Goal: Task Accomplishment & Management: Complete application form

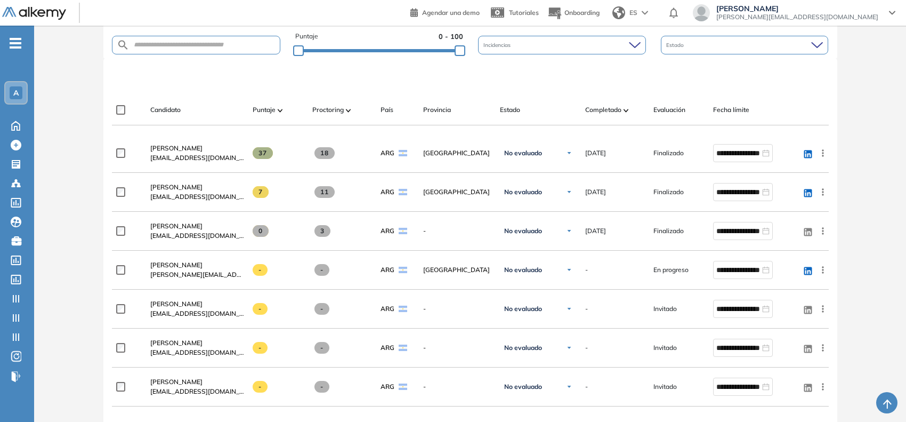
scroll to position [333, 0]
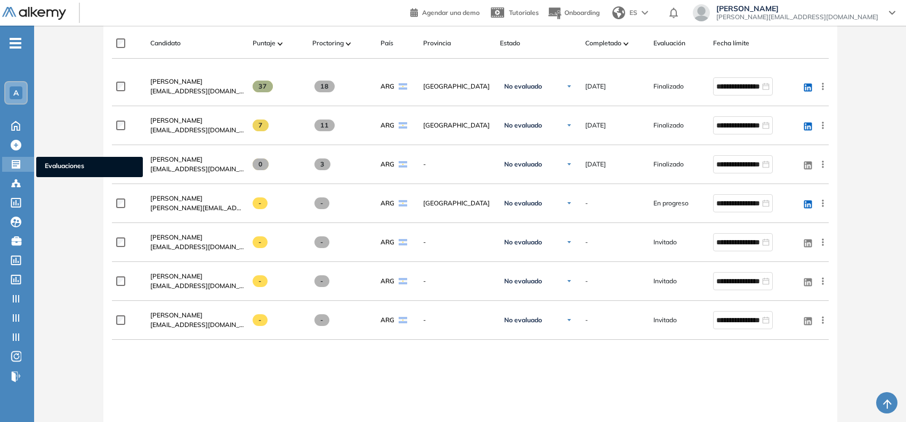
click at [20, 162] on icon at bounding box center [16, 164] width 11 height 11
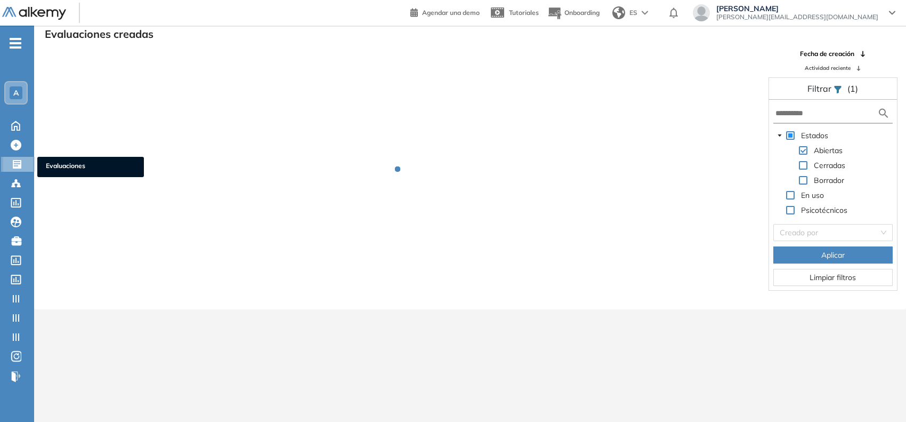
scroll to position [25, 0]
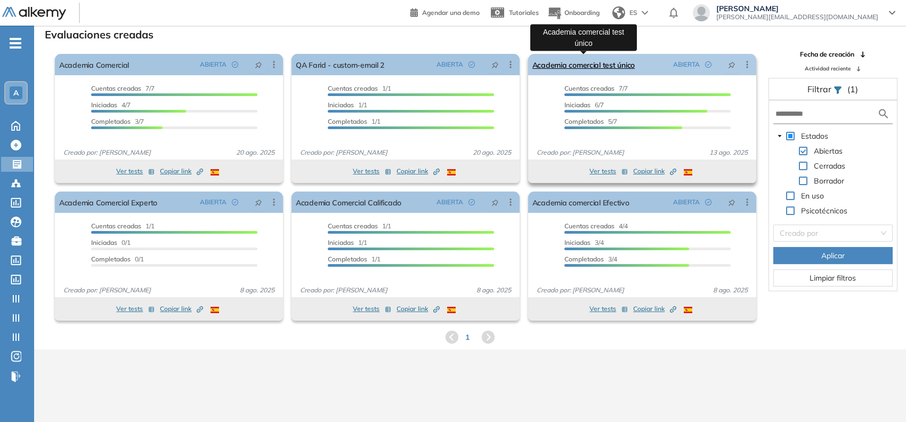
click at [542, 65] on link "Academia comercial test único" at bounding box center [584, 64] width 102 height 21
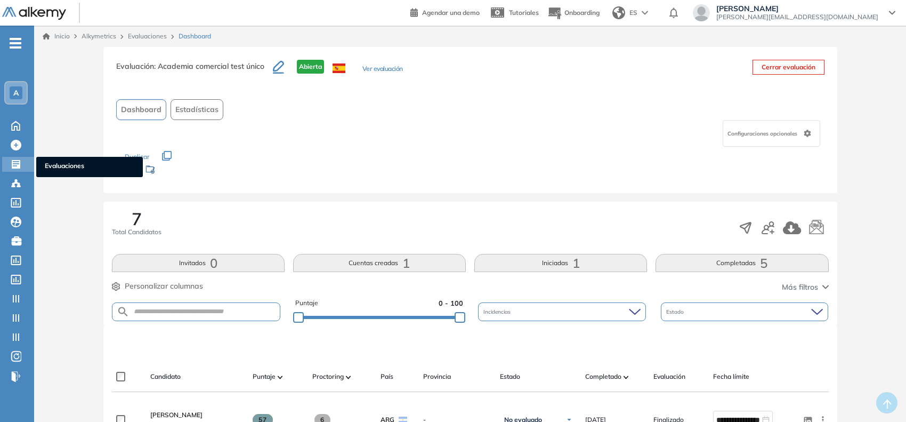
click at [15, 159] on icon at bounding box center [16, 164] width 11 height 11
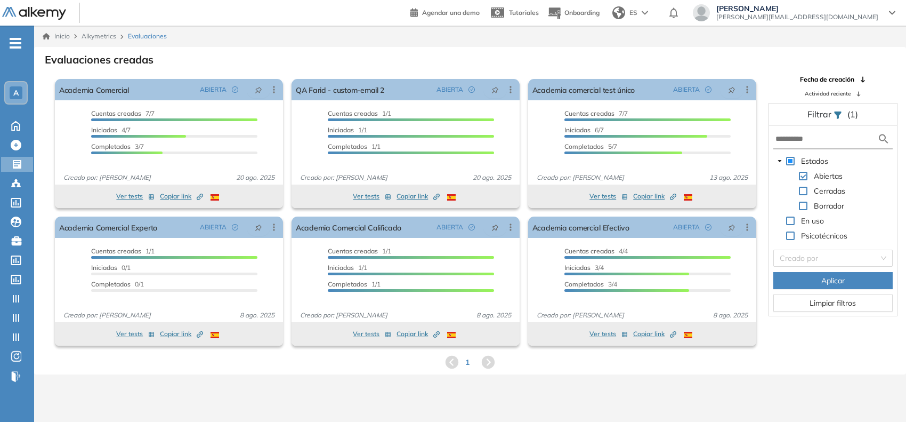
click at [14, 44] on icon "-" at bounding box center [16, 43] width 12 height 2
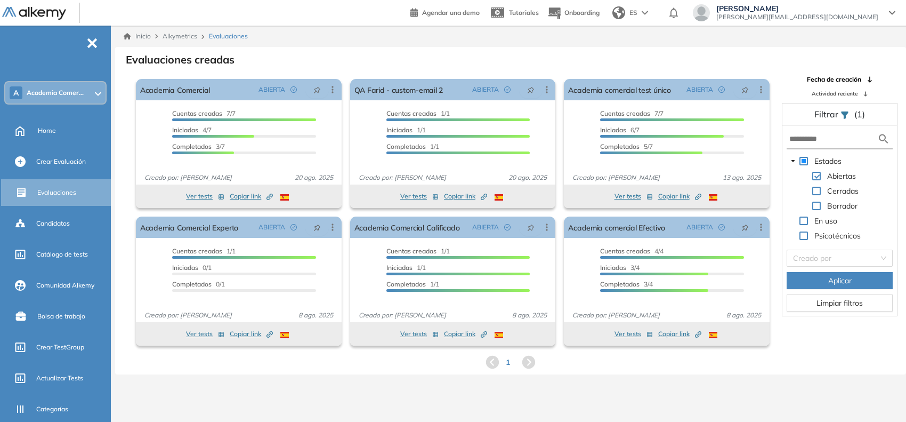
click at [51, 94] on span "Academia Comer..." at bounding box center [55, 93] width 57 height 9
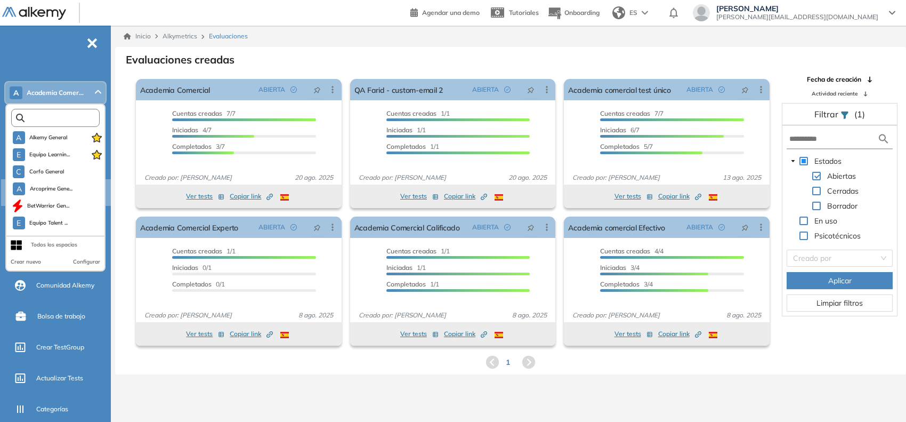
click at [43, 115] on input "text" at bounding box center [58, 118] width 67 height 8
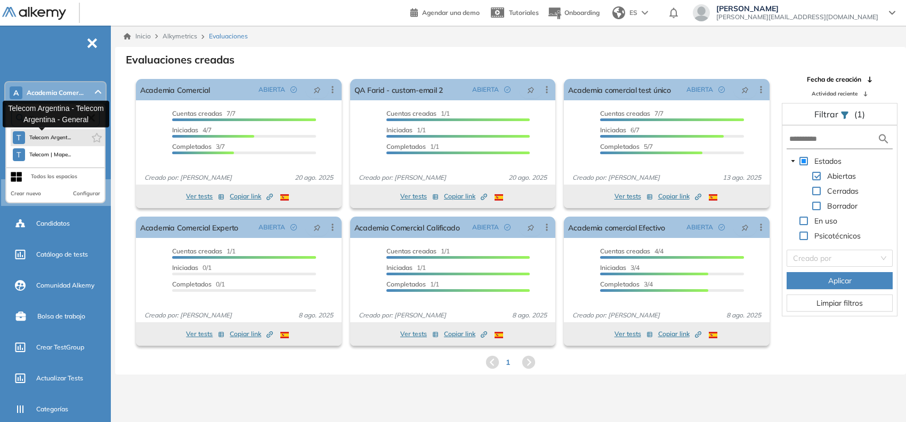
type input "***"
click at [54, 137] on span "Telecom Argent..." at bounding box center [50, 137] width 42 height 9
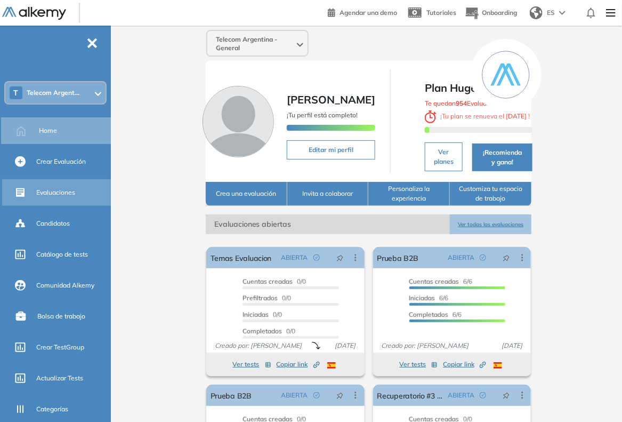
click at [60, 195] on span "Evaluaciones" at bounding box center [55, 193] width 39 height 10
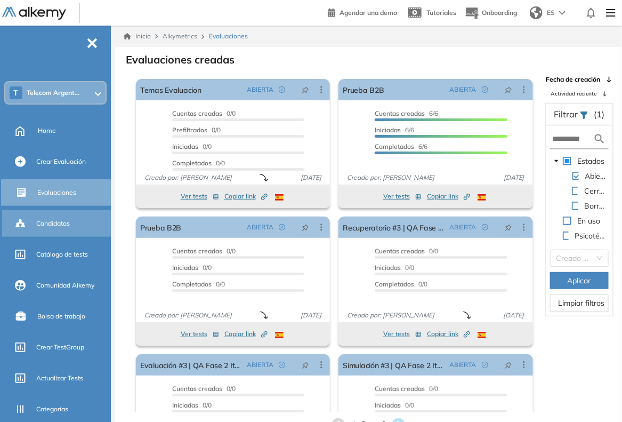
click at [48, 230] on div "Candidatos" at bounding box center [72, 223] width 73 height 18
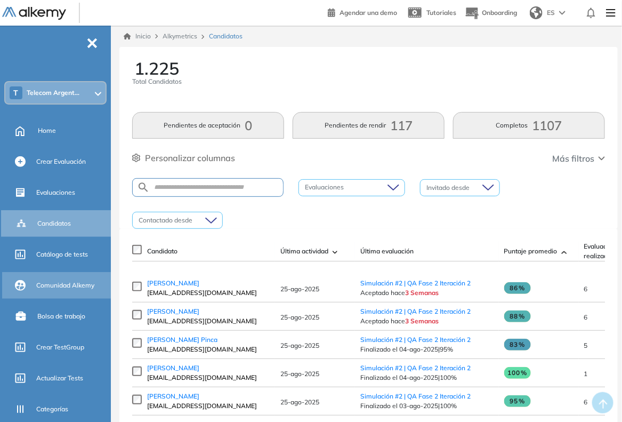
click at [65, 288] on span "Comunidad Alkemy" at bounding box center [65, 285] width 58 height 10
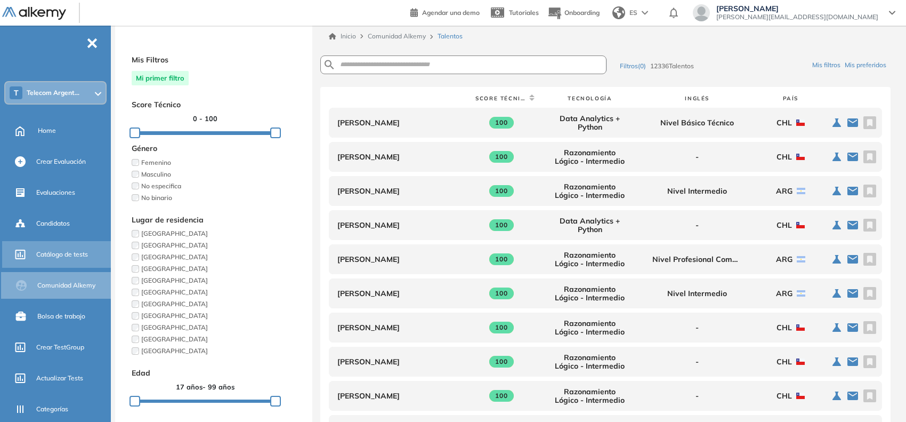
scroll to position [168, 0]
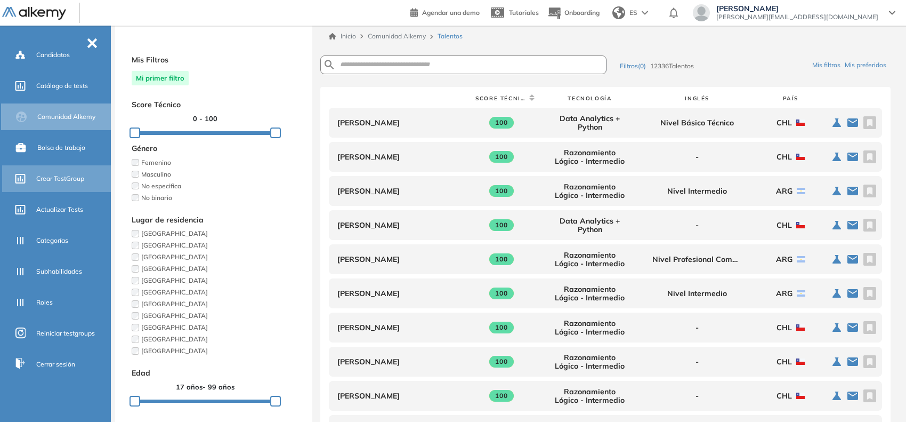
click at [62, 170] on div "Crear TestGroup" at bounding box center [72, 179] width 73 height 18
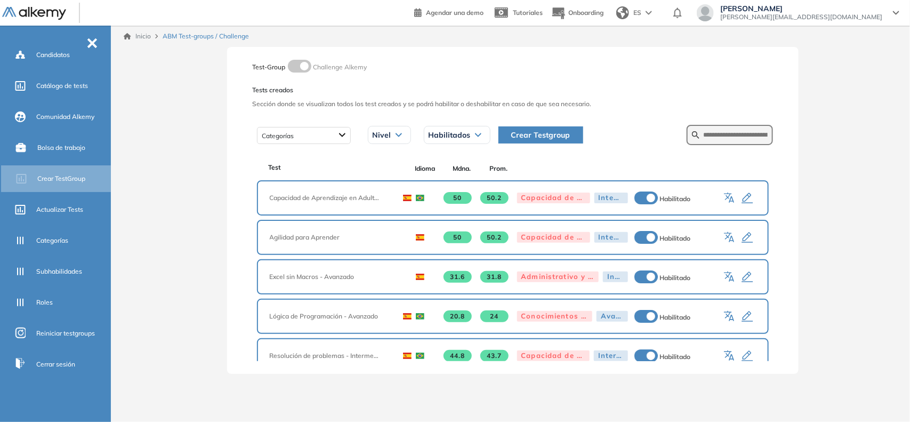
click at [529, 132] on span "Crear Testgroup" at bounding box center [540, 135] width 59 height 12
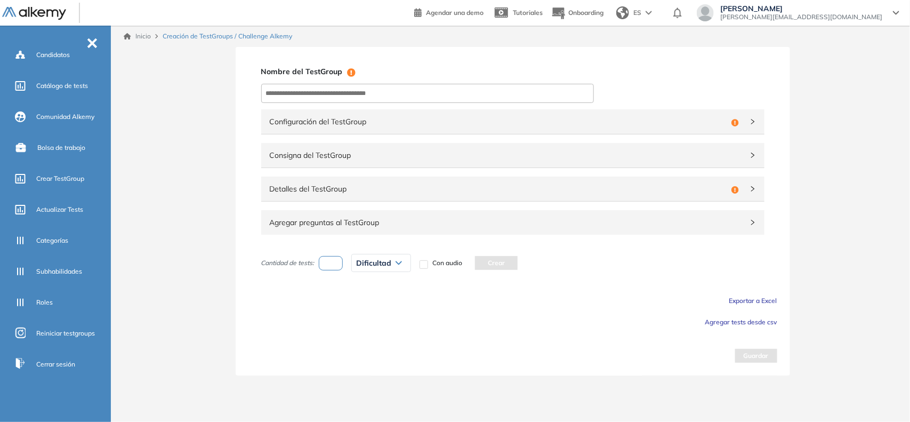
click at [389, 118] on span "Configuración del TestGroup" at bounding box center [498, 122] width 457 height 12
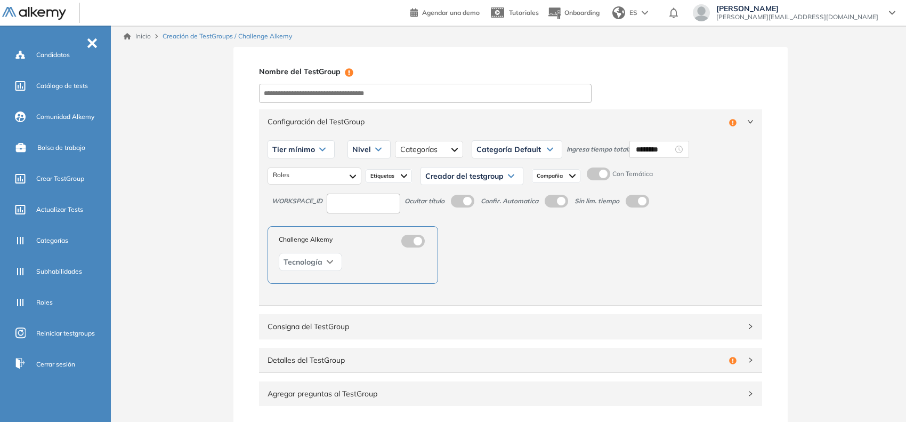
click at [353, 207] on input at bounding box center [364, 204] width 74 height 20
type input "***"
click at [339, 97] on input at bounding box center [425, 93] width 333 height 19
paste input "**********"
type input "**********"
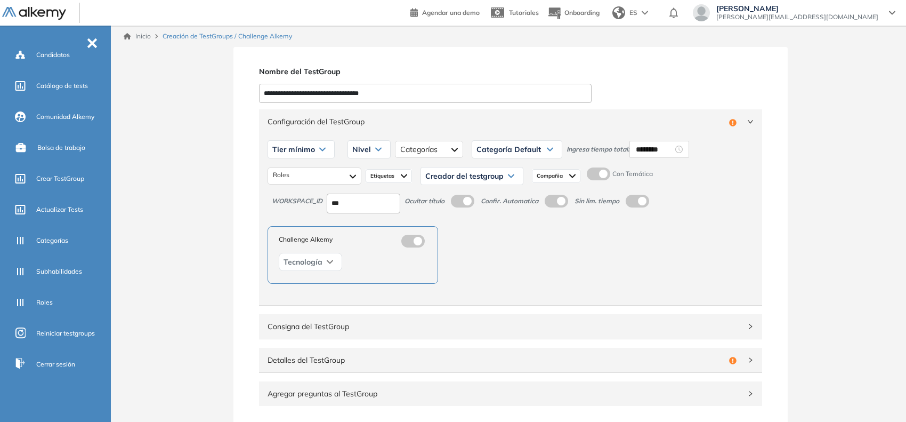
click at [315, 147] on div "Tier mínimo" at bounding box center [301, 149] width 66 height 17
click at [292, 170] on li "Tier N° 1" at bounding box center [285, 172] width 24 height 11
click at [308, 176] on div at bounding box center [314, 175] width 93 height 17
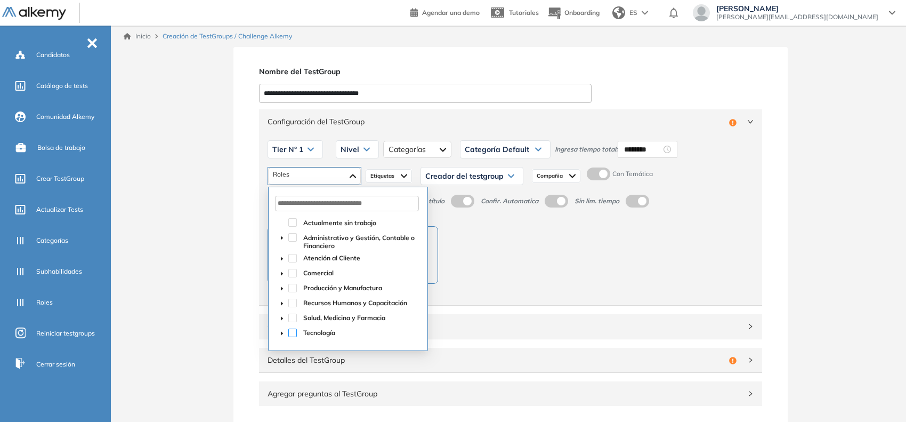
click at [289, 334] on span at bounding box center [292, 332] width 9 height 9
click at [284, 334] on icon "caret-down" at bounding box center [281, 333] width 5 height 5
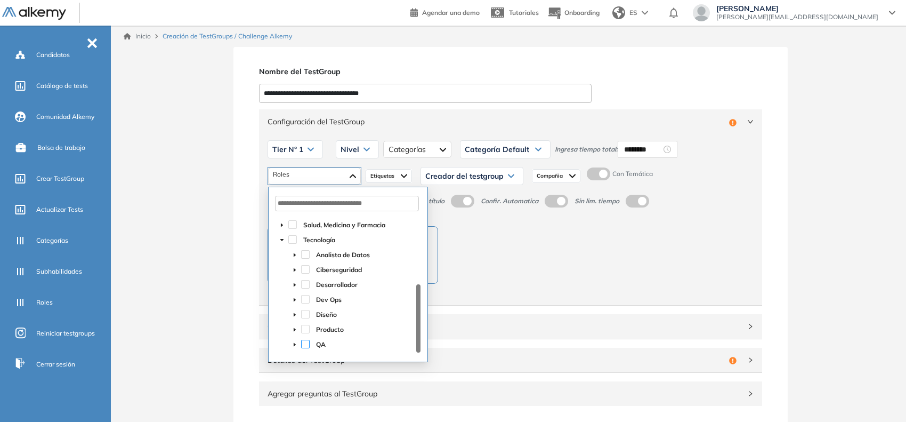
click at [303, 344] on span at bounding box center [305, 344] width 9 height 9
click at [363, 152] on div "Nivel" at bounding box center [357, 149] width 42 height 17
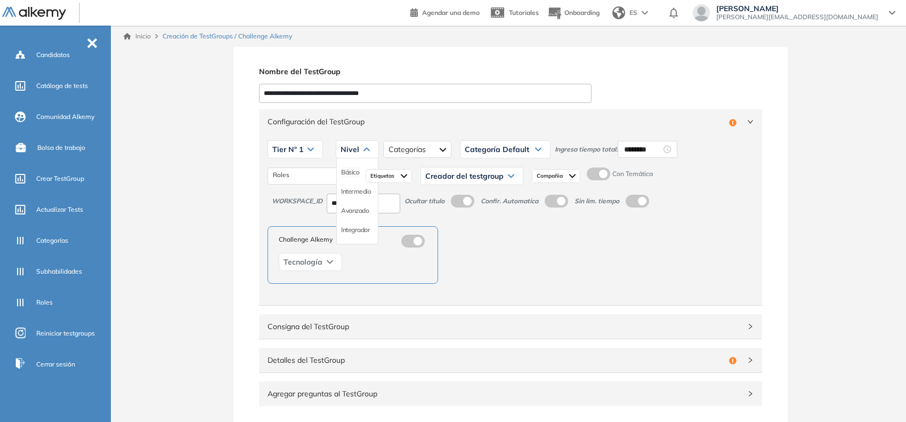
click at [353, 168] on li "Básico" at bounding box center [350, 172] width 18 height 11
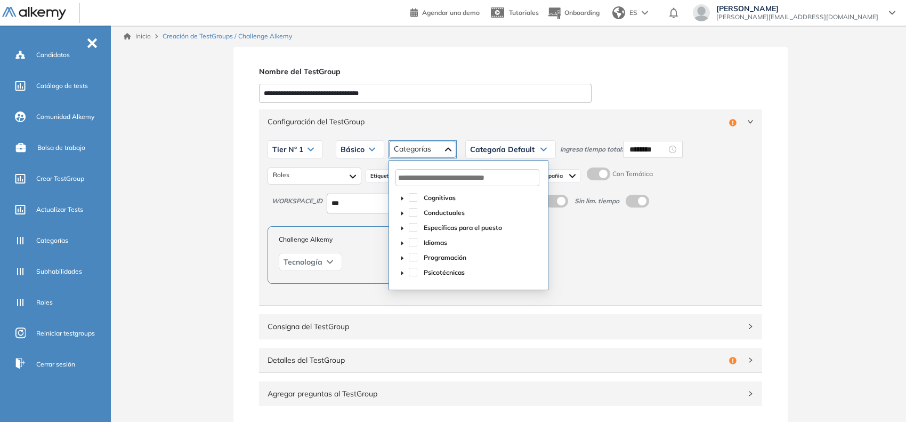
click at [400, 144] on div at bounding box center [422, 149] width 67 height 17
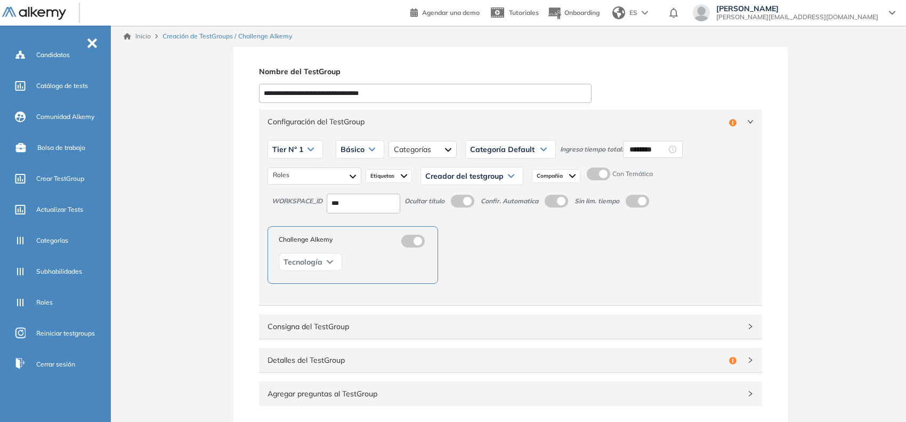
click at [497, 124] on span "Configuración del TestGroup" at bounding box center [496, 122] width 457 height 12
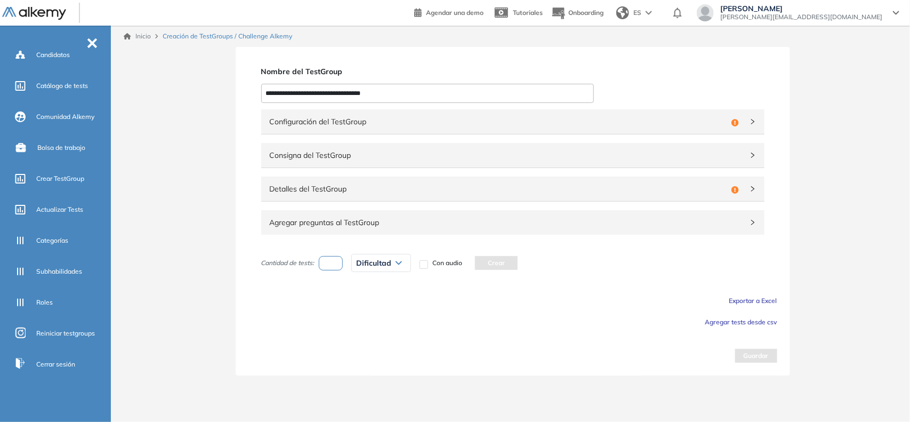
click at [651, 123] on span "Configuración del TestGroup" at bounding box center [498, 122] width 457 height 12
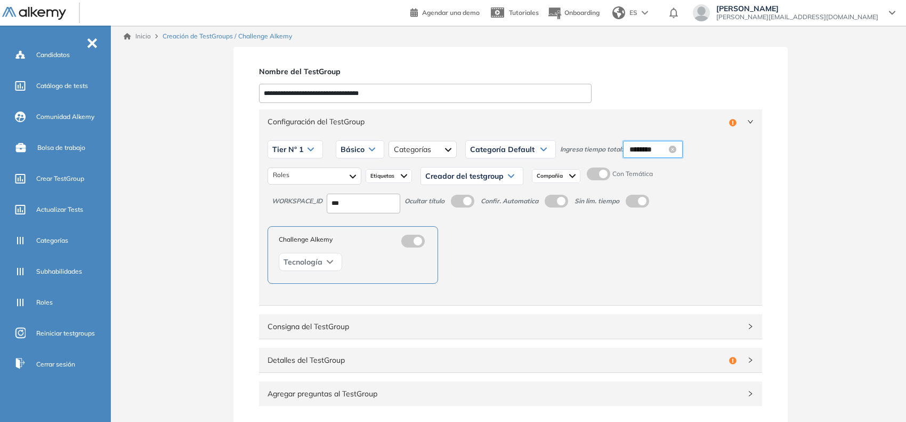
click at [646, 150] on input "********" at bounding box center [648, 149] width 37 height 12
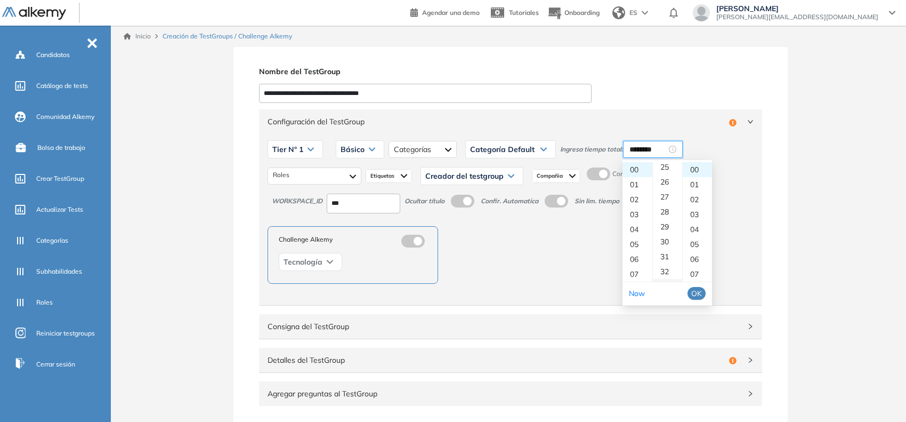
scroll to position [400, 0]
click at [665, 217] on div "30" at bounding box center [667, 217] width 29 height 15
type input "********"
click at [699, 292] on span "OK" at bounding box center [697, 293] width 11 height 12
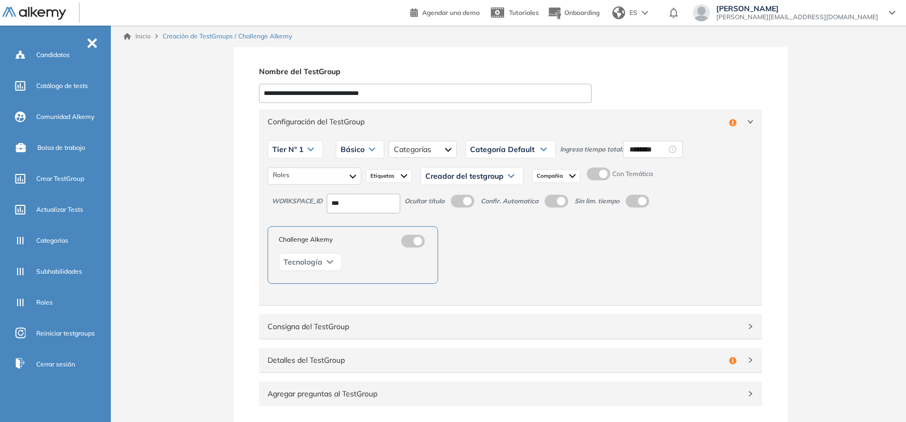
click at [598, 173] on label at bounding box center [598, 173] width 23 height 13
click at [496, 172] on span "Creador del testgroup" at bounding box center [464, 176] width 78 height 9
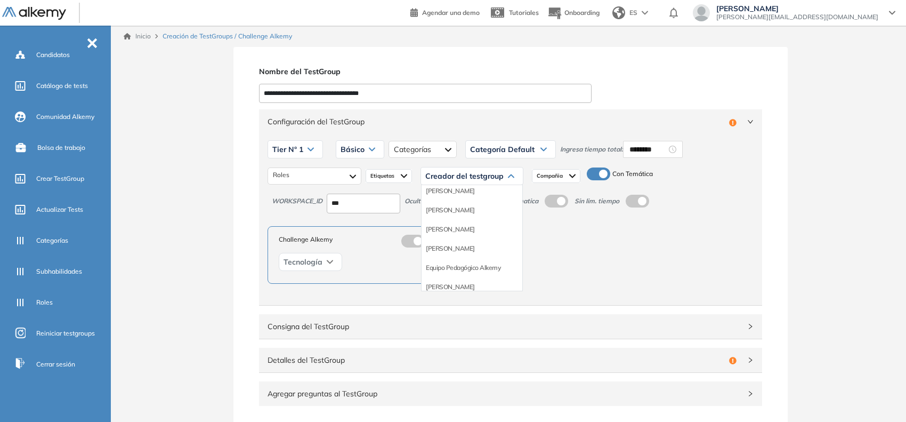
scroll to position [67, 0]
click at [464, 263] on li "Equipo Pedagógico Alkemy" at bounding box center [463, 266] width 75 height 11
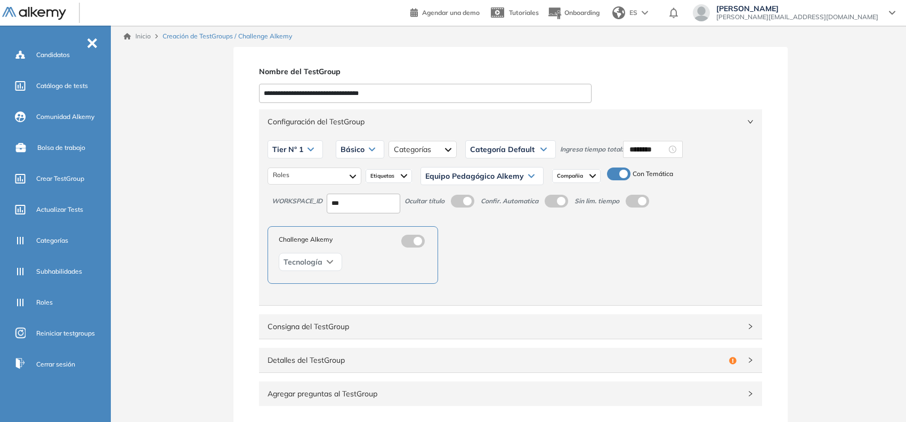
click at [564, 122] on span "Configuración del TestGroup" at bounding box center [504, 122] width 473 height 12
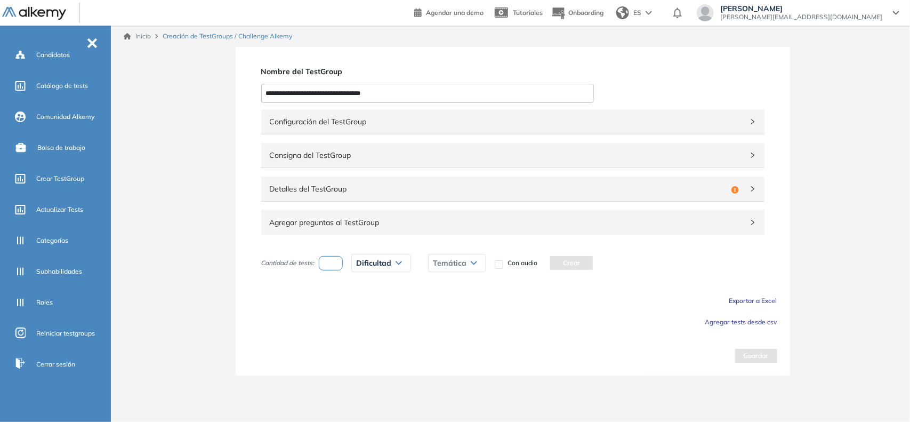
click at [400, 191] on span "Detalles del TestGroup" at bounding box center [498, 189] width 457 height 12
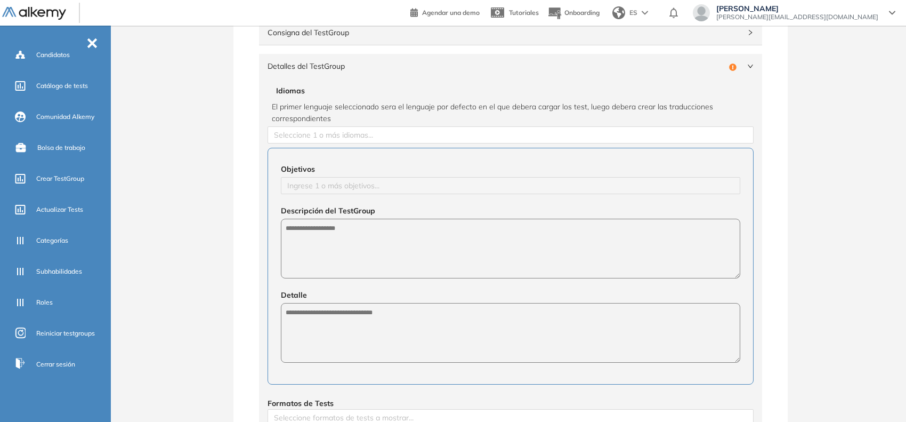
scroll to position [133, 0]
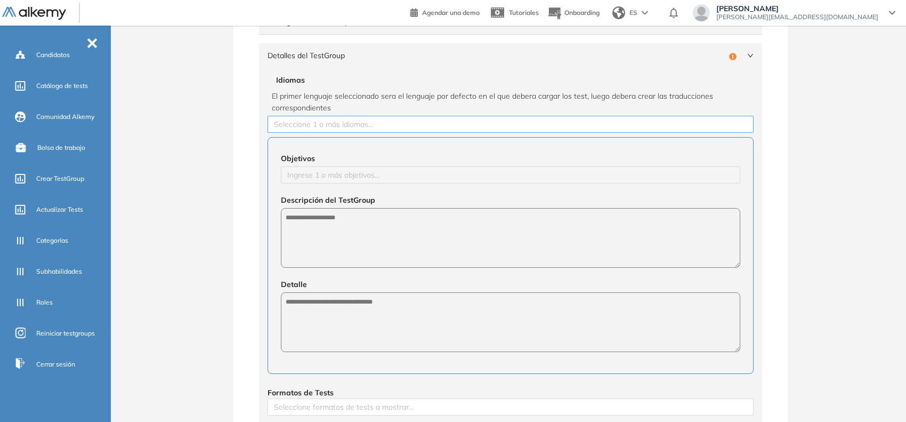
click at [384, 127] on div at bounding box center [510, 124] width 481 height 13
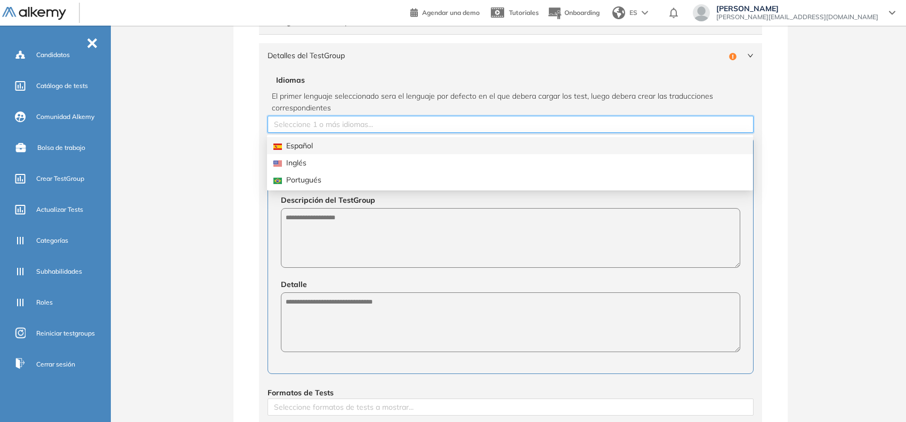
click at [343, 148] on div "Español" at bounding box center [510, 146] width 473 height 12
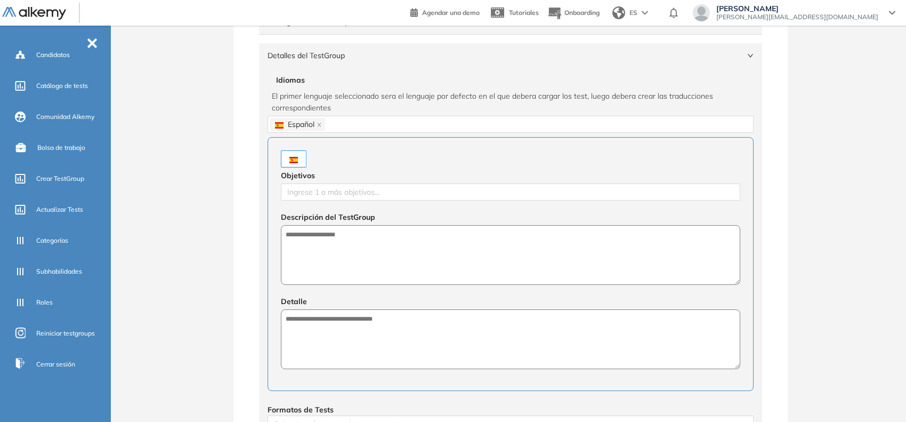
click at [217, 184] on div "**********" at bounding box center [510, 299] width 791 height 771
click at [300, 193] on div at bounding box center [511, 192] width 454 height 13
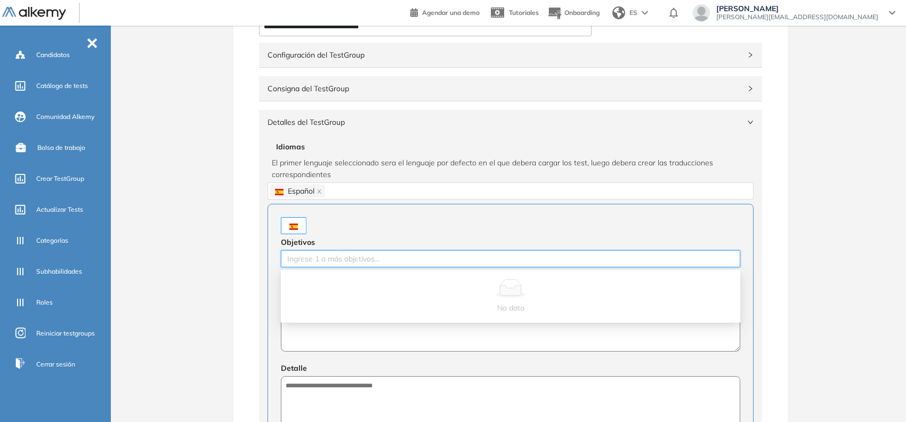
scroll to position [0, 0]
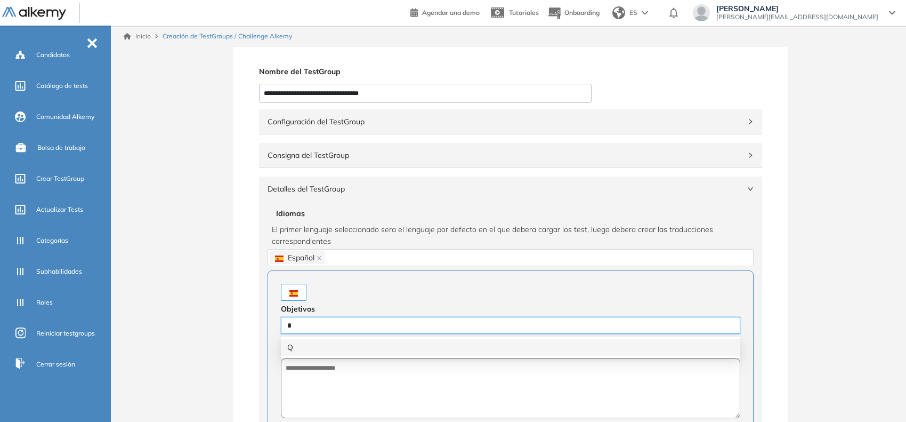
type input "**"
type input "**********"
type input "******"
type input "**********"
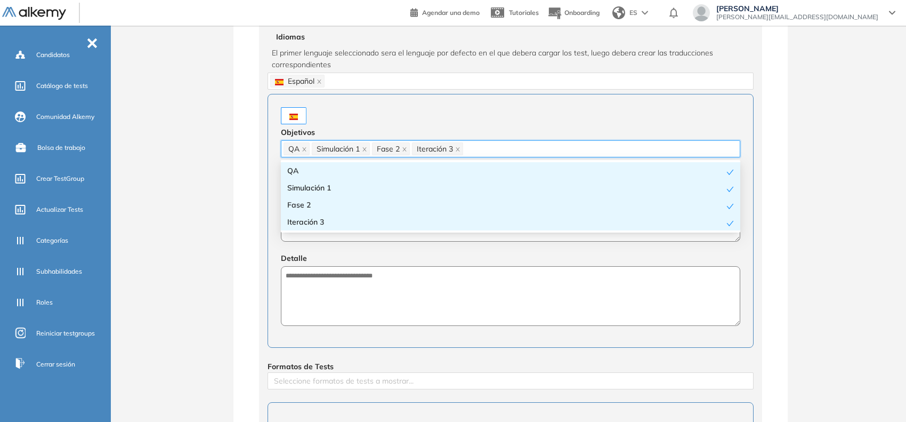
scroll to position [177, 0]
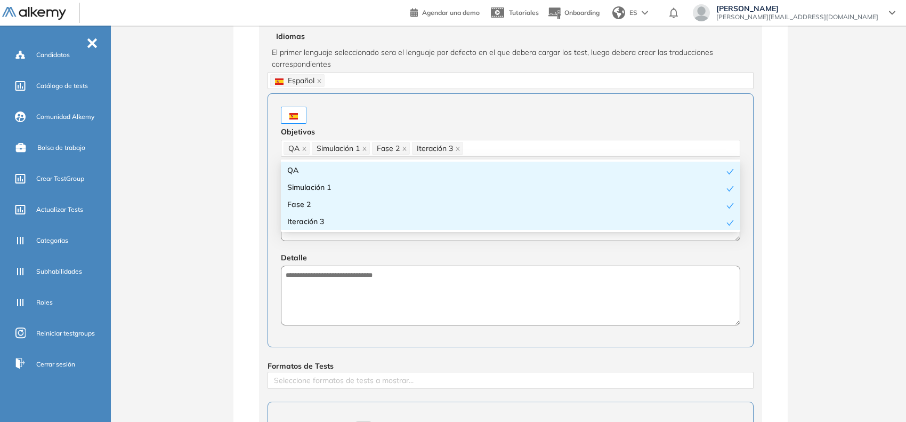
click at [234, 206] on div "**********" at bounding box center [511, 255] width 554 height 771
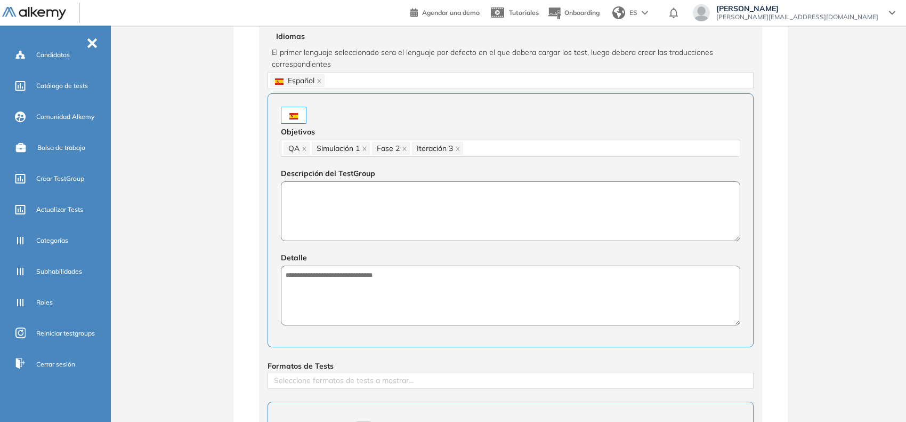
click at [331, 216] on textarea at bounding box center [511, 211] width 460 height 60
paste textarea "**********"
type textarea "**********"
click at [350, 308] on textarea at bounding box center [511, 296] width 460 height 60
paste textarea "**********"
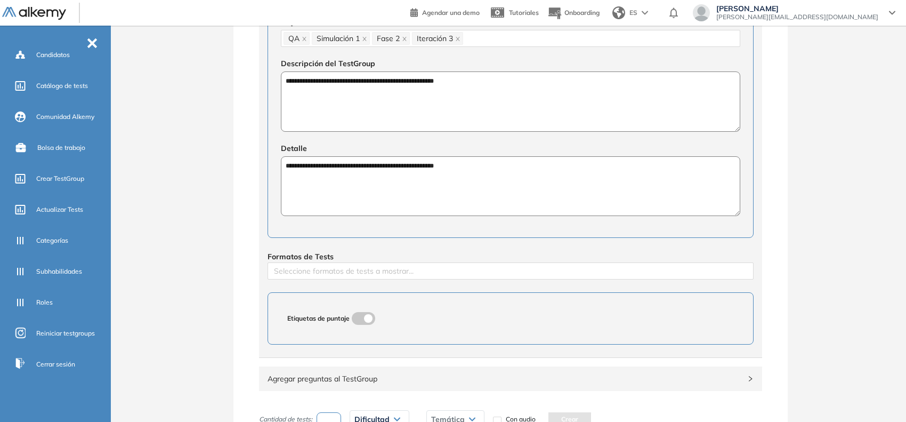
scroll to position [377, 0]
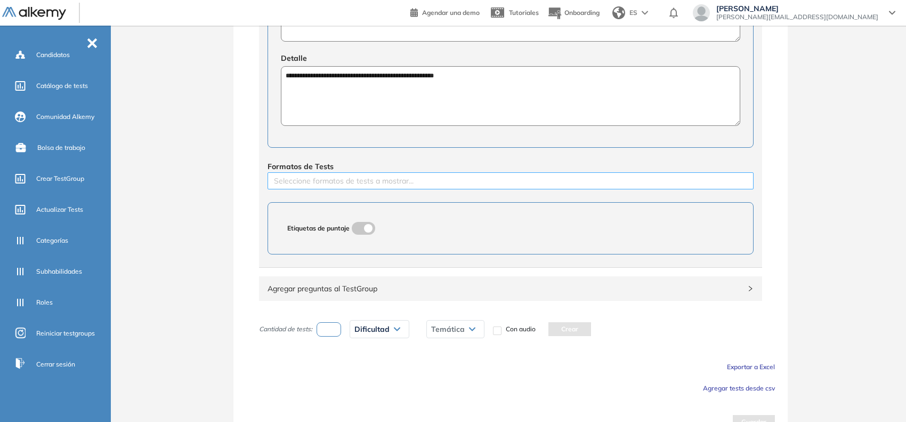
click at [316, 182] on div at bounding box center [510, 180] width 481 height 13
type textarea "**********"
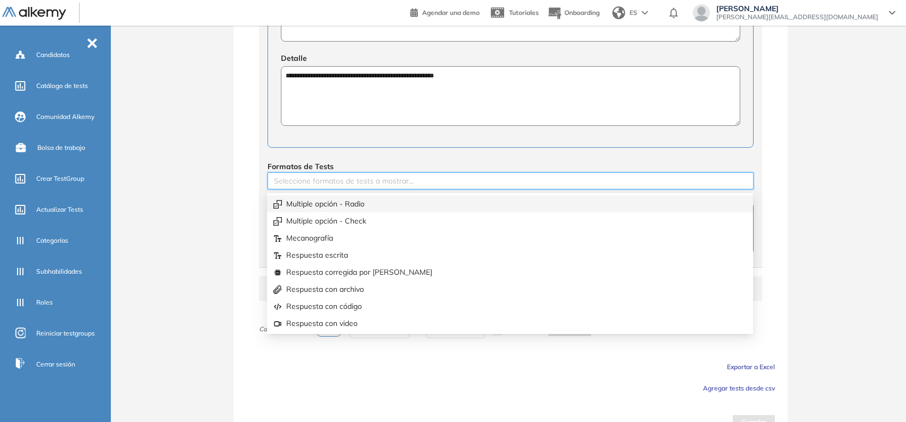
click at [345, 203] on div "Multiple opción - Radio" at bounding box center [510, 204] width 473 height 12
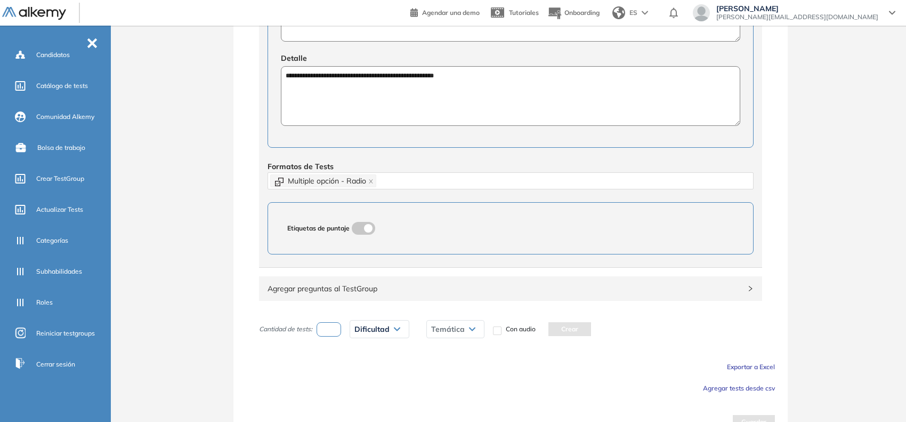
click at [243, 204] on div "**********" at bounding box center [511, 55] width 554 height 771
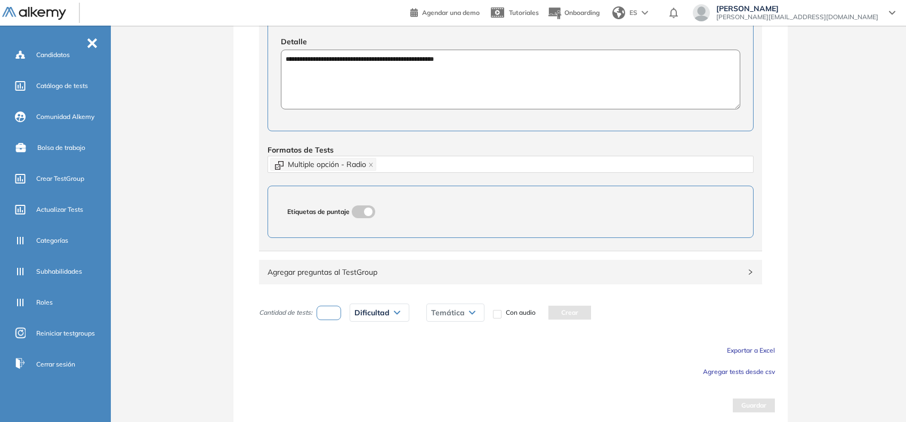
scroll to position [398, 0]
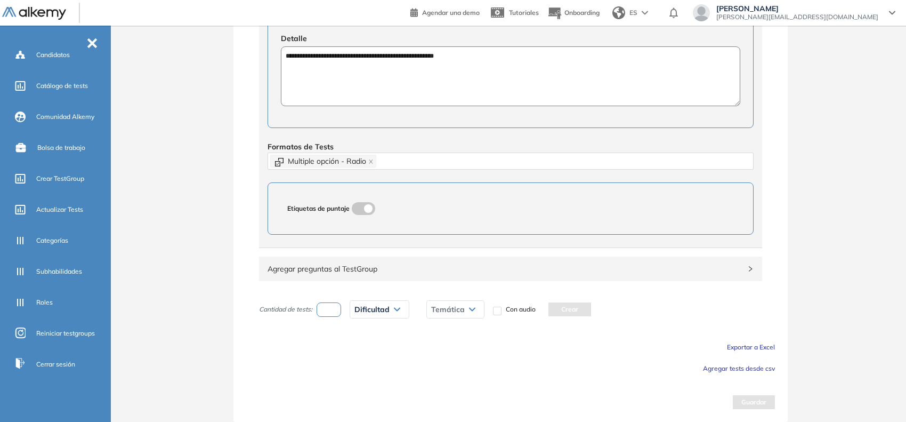
click at [706, 364] on span "Agregar tests desde csv" at bounding box center [739, 368] width 72 height 8
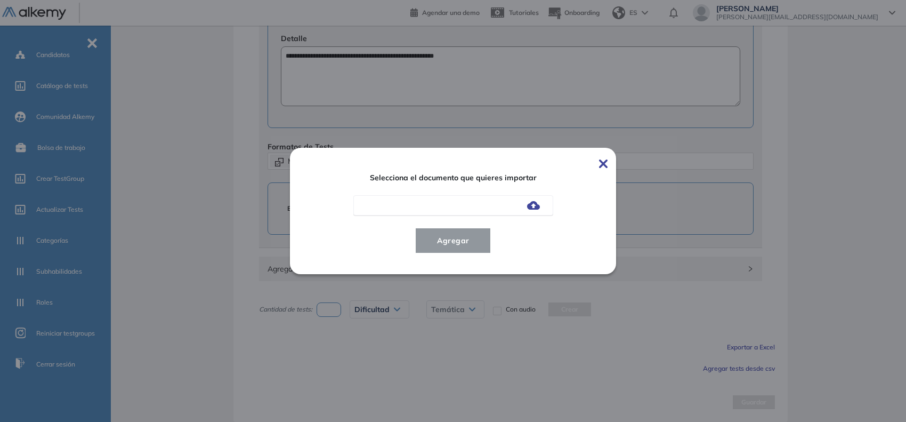
click at [534, 208] on img at bounding box center [533, 205] width 13 height 9
click at [0, 0] on input "file" at bounding box center [0, 0] width 0 height 0
click at [440, 243] on span "Agregar" at bounding box center [454, 240] width 50 height 13
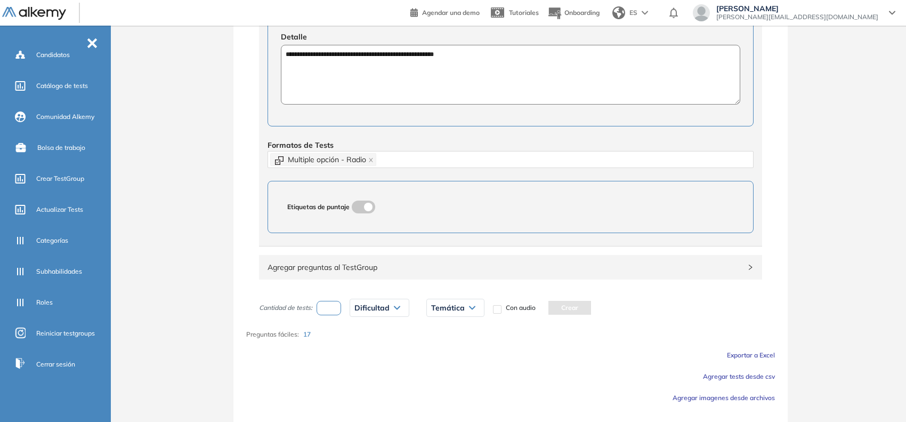
scroll to position [429, 0]
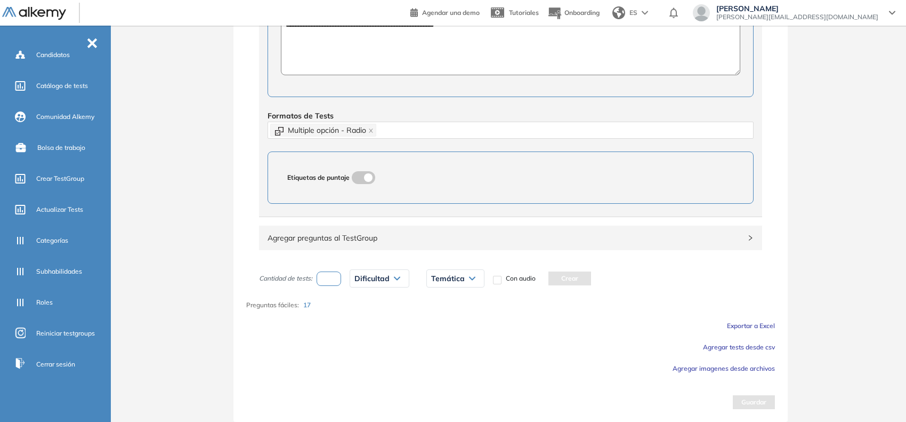
click at [331, 280] on input "number" at bounding box center [329, 278] width 25 height 14
type input "*"
click at [376, 286] on div "Dificultad" at bounding box center [379, 278] width 59 height 17
click at [364, 323] on li "Fácil" at bounding box center [361, 320] width 13 height 11
click at [422, 284] on div "Temática" at bounding box center [437, 278] width 57 height 17
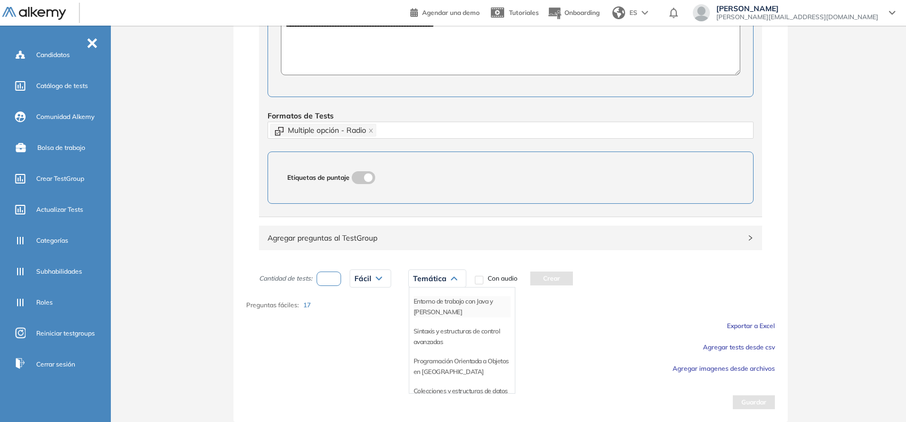
click at [424, 302] on li "Entorno de trabajo con Java y Maven" at bounding box center [462, 306] width 97 height 21
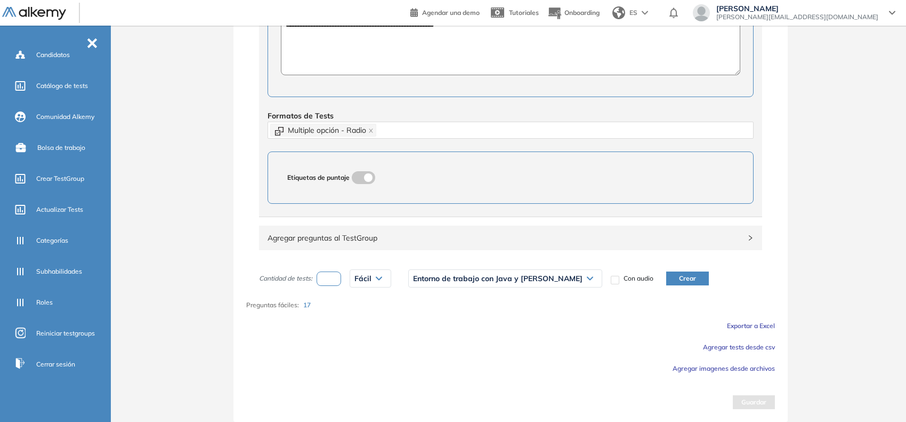
click at [666, 278] on button "Crear" at bounding box center [687, 278] width 43 height 14
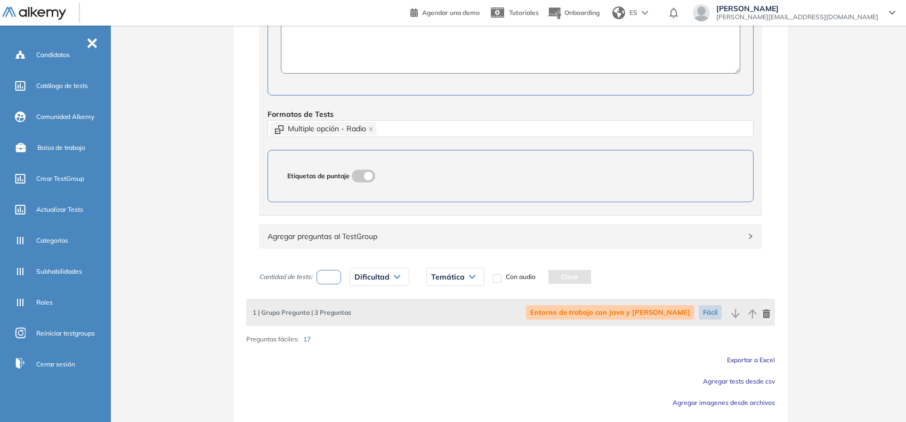
click at [337, 280] on input "number" at bounding box center [329, 277] width 25 height 14
type input "*"
click at [374, 275] on span "Dificultad" at bounding box center [372, 276] width 35 height 9
drag, startPoint x: 366, startPoint y: 324, endPoint x: 380, endPoint y: 313, distance: 17.1
click at [365, 324] on li "Fácil" at bounding box center [361, 318] width 13 height 11
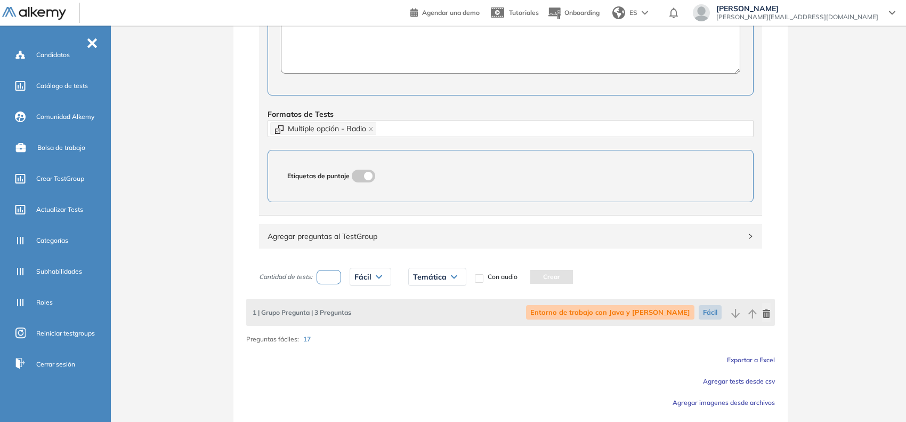
click at [439, 289] on div "Temática Entorno de trabajo con Java y Maven Sintaxis y estructuras de control …" at bounding box center [437, 276] width 75 height 27
click at [436, 276] on span "Temática" at bounding box center [430, 276] width 34 height 9
click at [430, 329] on li "Sintaxis y estructuras de control avanzadas" at bounding box center [462, 334] width 97 height 21
click at [673, 282] on button "Crear" at bounding box center [674, 277] width 43 height 14
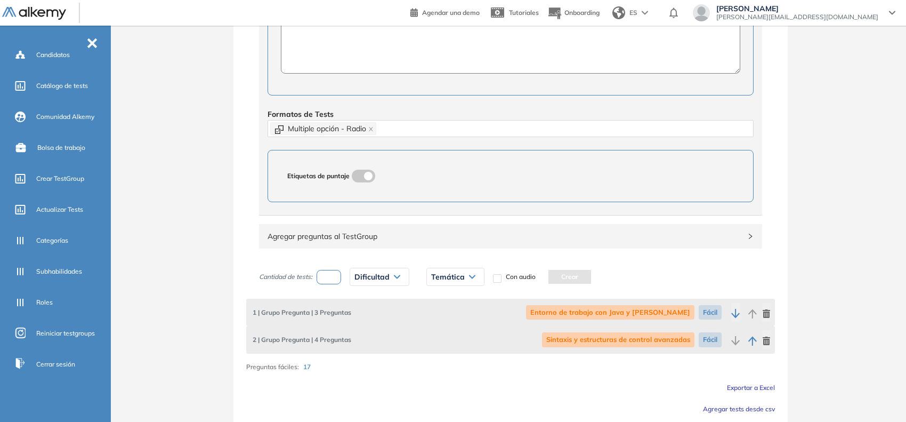
click at [325, 272] on input "number" at bounding box center [329, 277] width 25 height 14
type input "*"
click at [390, 279] on span "Dificultad" at bounding box center [372, 276] width 35 height 9
click at [359, 318] on li "Fácil" at bounding box center [361, 318] width 13 height 11
click at [449, 285] on div "Temática" at bounding box center [437, 276] width 57 height 17
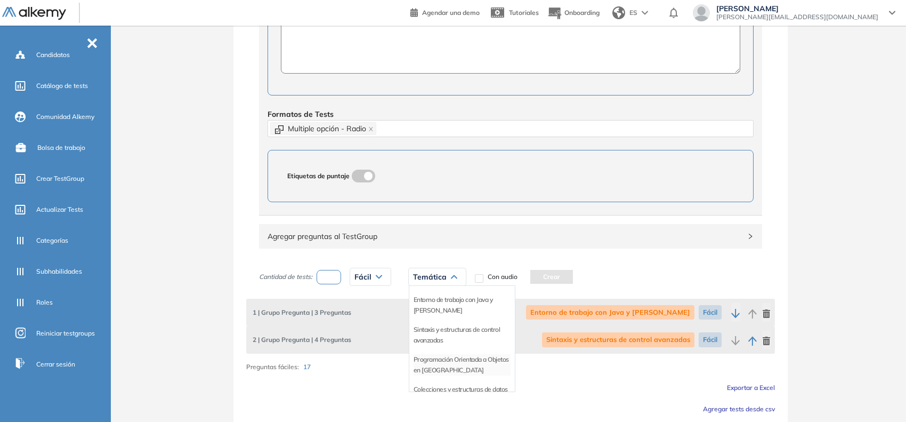
click at [452, 358] on li "Programación Orientada a Objetos en Java" at bounding box center [462, 364] width 97 height 21
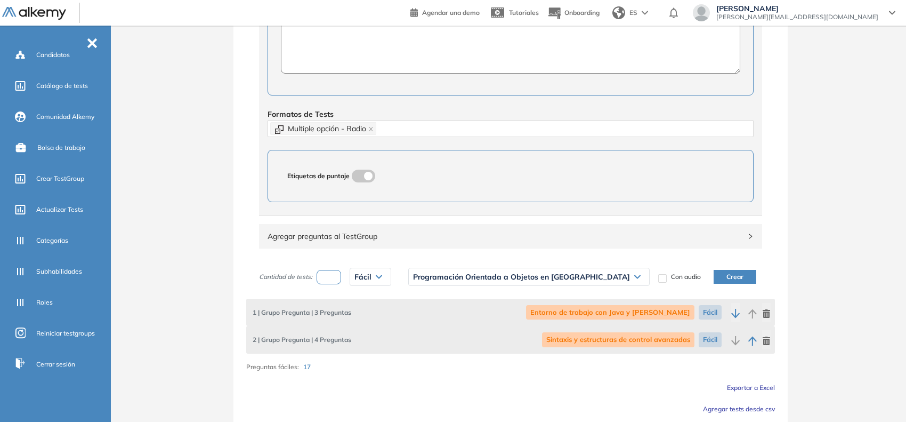
click at [714, 275] on button "Crear" at bounding box center [735, 277] width 43 height 14
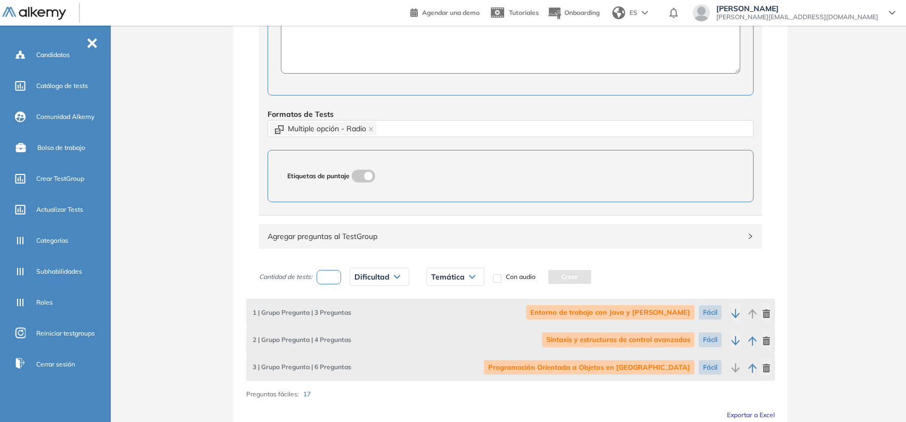
click at [336, 282] on input "number" at bounding box center [329, 277] width 25 height 14
type input "*"
click at [372, 275] on span "Dificultad" at bounding box center [372, 276] width 35 height 9
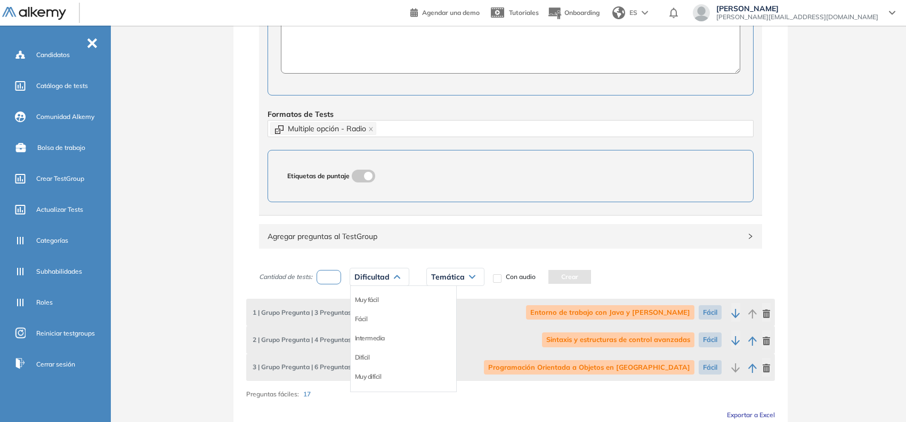
click at [367, 324] on li "Fácil" at bounding box center [361, 318] width 13 height 11
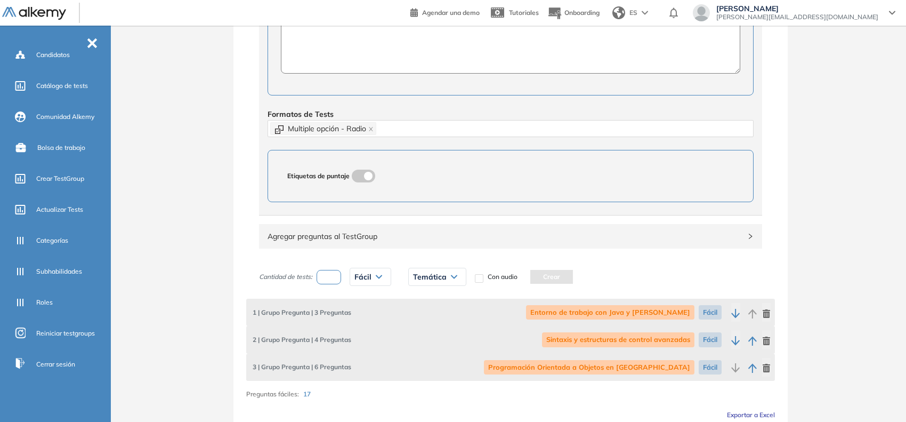
click at [445, 281] on span "Temática" at bounding box center [430, 276] width 34 height 9
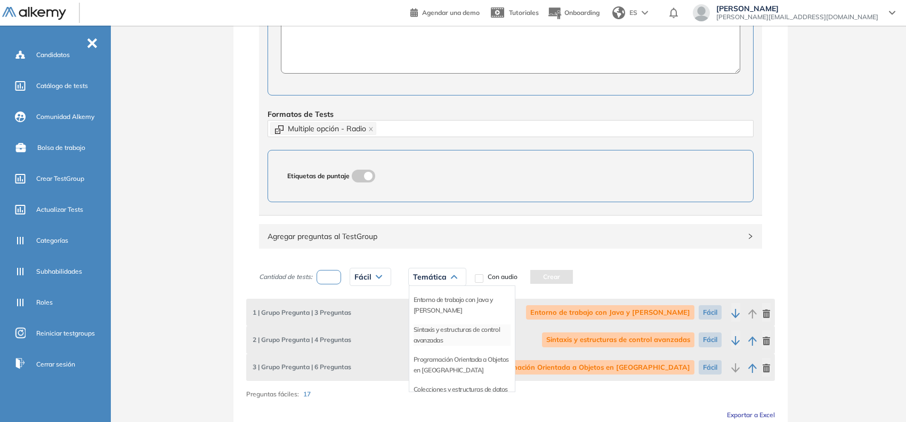
scroll to position [22, 0]
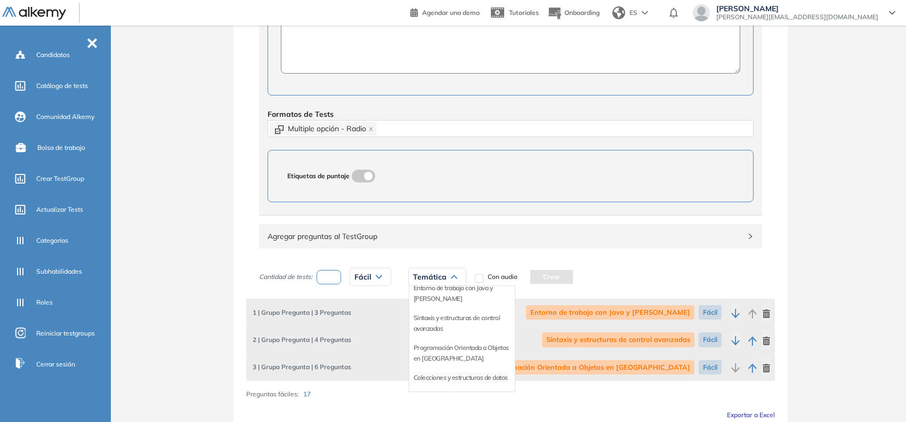
click at [446, 374] on li "Colecciones y estructuras de datos" at bounding box center [461, 377] width 94 height 11
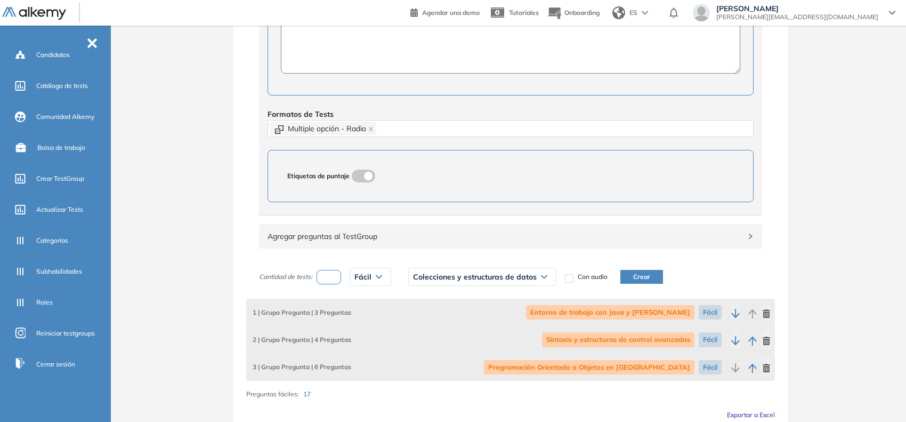
click at [633, 276] on button "Crear" at bounding box center [642, 277] width 43 height 14
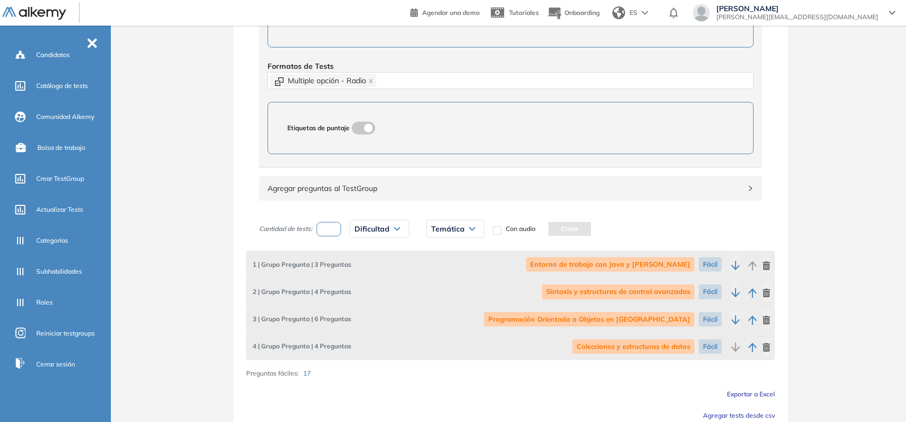
scroll to position [546, 0]
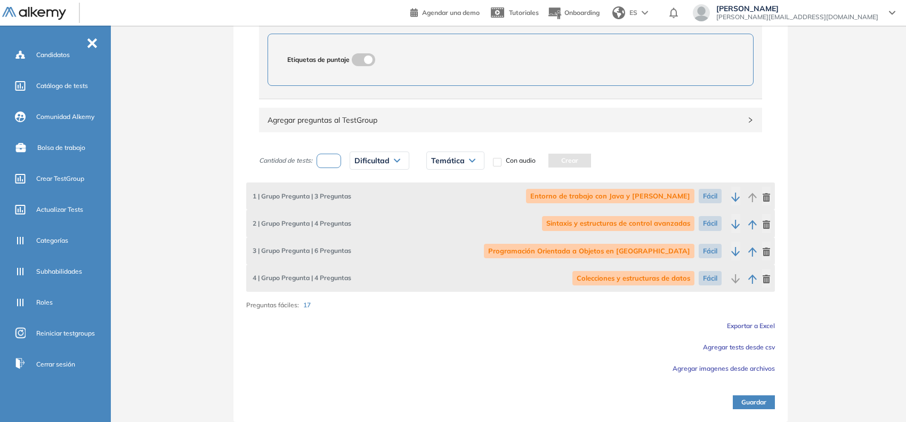
click at [740, 397] on button "Guardar" at bounding box center [754, 402] width 42 height 14
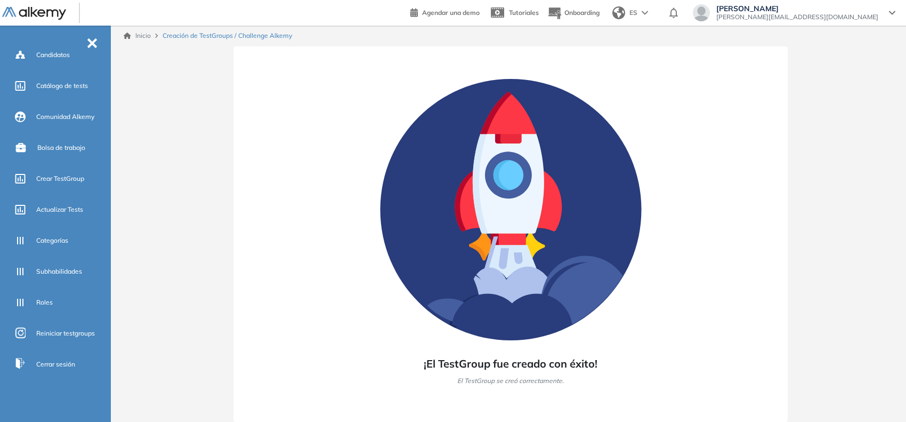
scroll to position [0, 0]
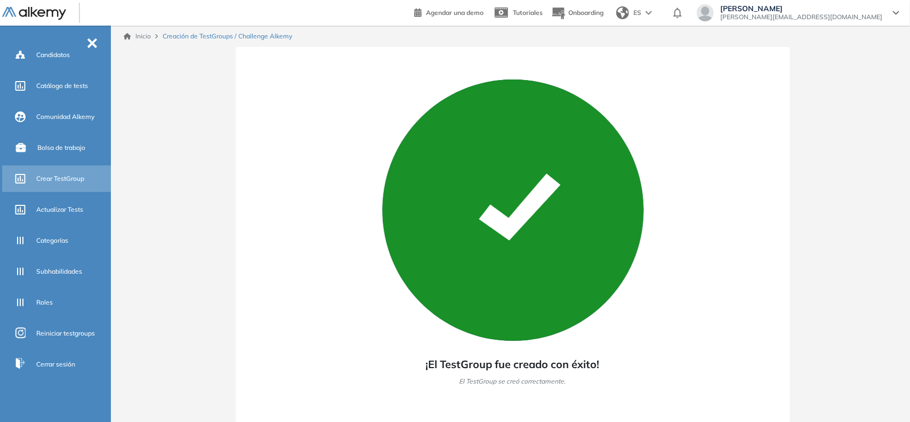
click at [61, 178] on span "Crear TestGroup" at bounding box center [60, 179] width 48 height 10
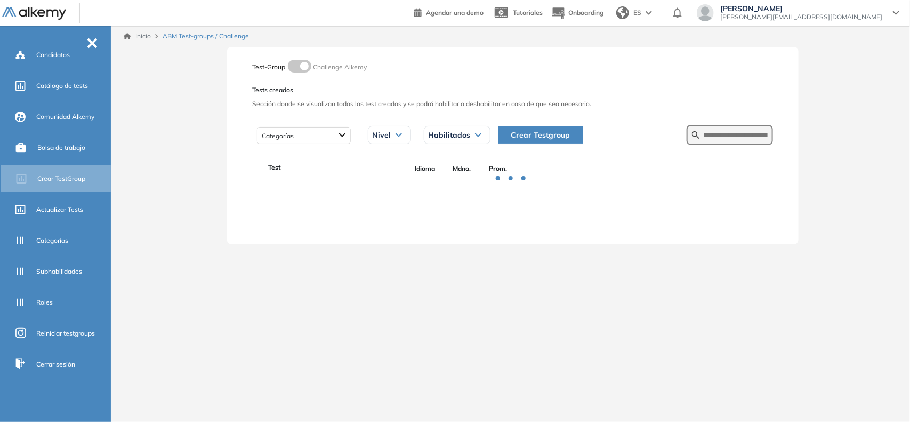
click at [502, 134] on button "Crear Testgroup" at bounding box center [541, 134] width 85 height 17
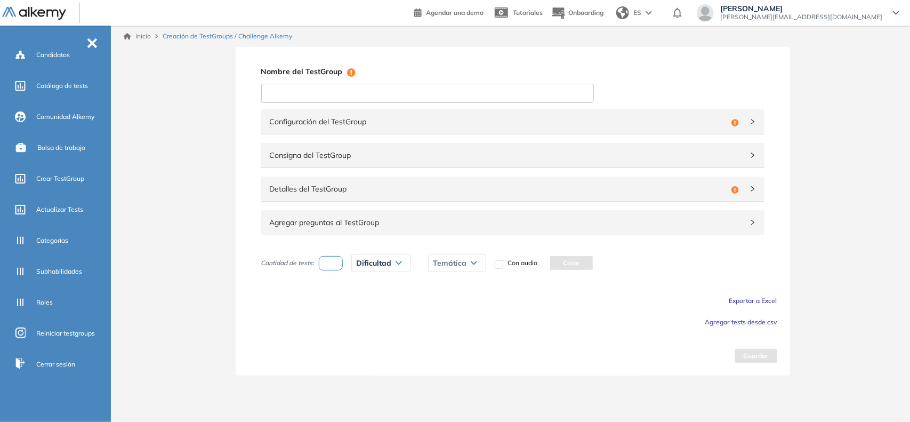
click at [366, 93] on input at bounding box center [427, 93] width 333 height 19
paste input "**********"
type input "**********"
click at [350, 112] on div "Configuración del TestGroup Incompleto" at bounding box center [512, 121] width 503 height 25
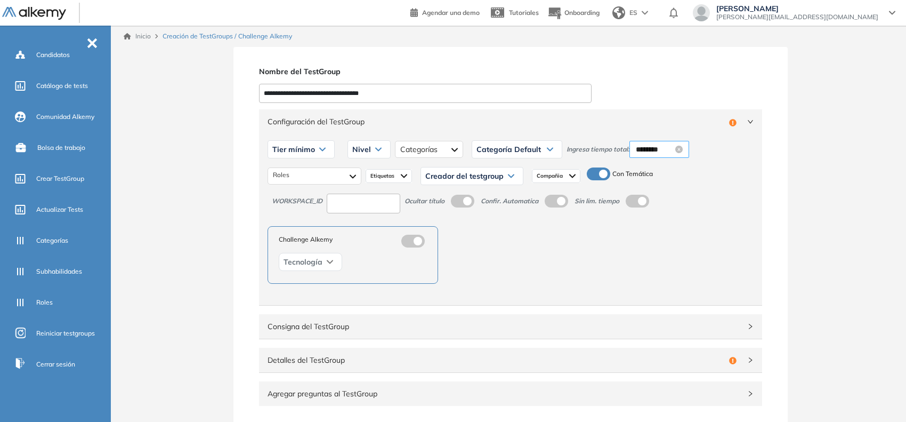
click at [649, 152] on input "********" at bounding box center [654, 149] width 37 height 12
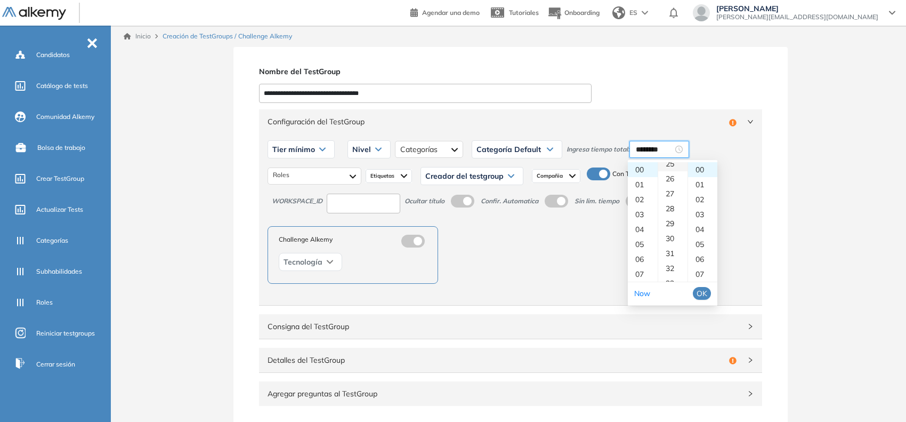
scroll to position [400, 0]
click at [673, 214] on div "30" at bounding box center [672, 217] width 29 height 15
type input "********"
click at [695, 295] on button "OK" at bounding box center [702, 293] width 18 height 13
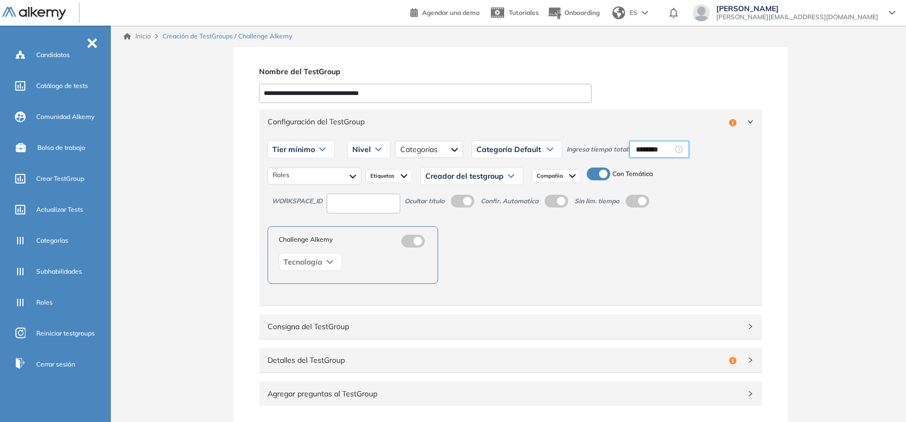
click at [327, 154] on div "Tier mínimo" at bounding box center [301, 149] width 66 height 17
click at [291, 169] on li "Tier N° 1" at bounding box center [285, 172] width 24 height 11
click at [349, 143] on div "Nivel" at bounding box center [357, 149] width 42 height 17
click at [345, 171] on li "Básico" at bounding box center [350, 172] width 18 height 11
click at [332, 172] on div at bounding box center [315, 175] width 94 height 17
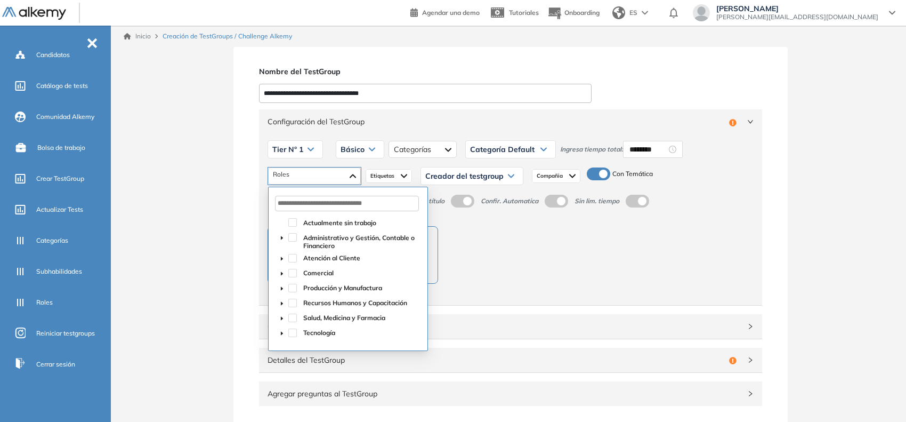
click at [276, 331] on span at bounding box center [282, 332] width 13 height 13
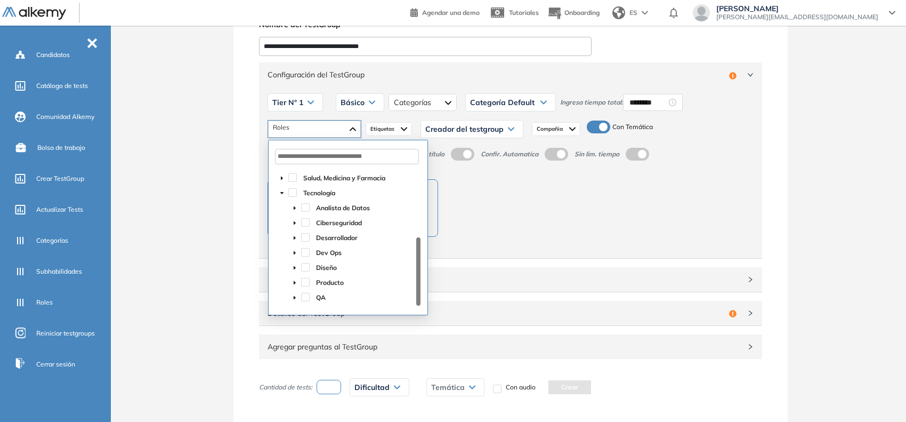
scroll to position [67, 0]
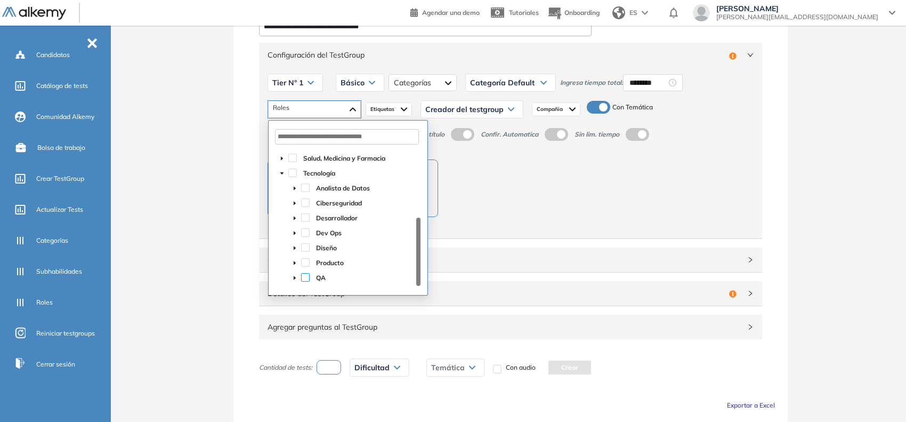
click at [305, 275] on span at bounding box center [305, 277] width 9 height 9
click at [226, 219] on div "**********" at bounding box center [510, 230] width 791 height 500
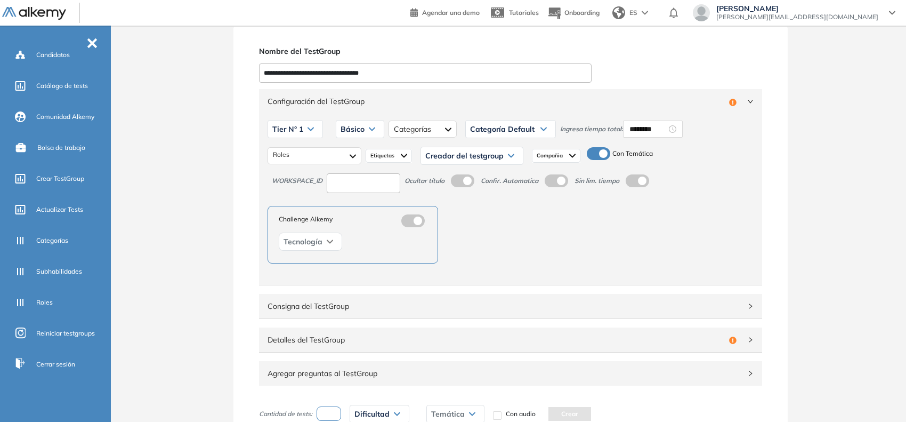
scroll to position [0, 0]
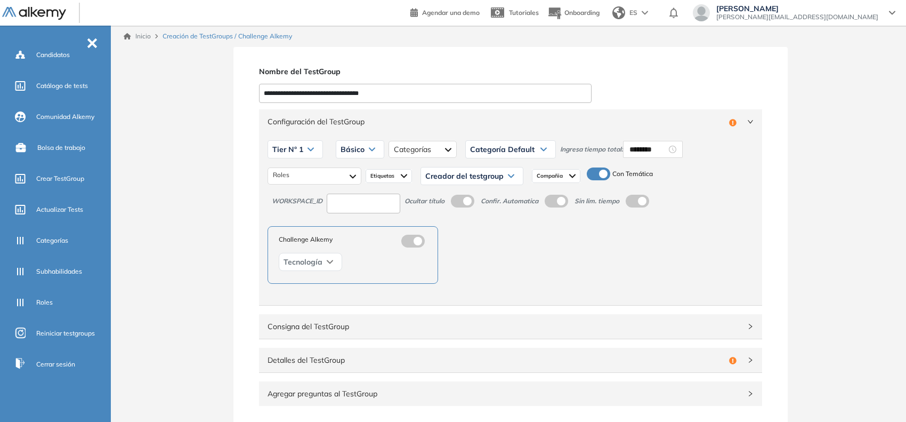
click at [349, 197] on input at bounding box center [364, 204] width 74 height 20
type input "***"
click at [483, 179] on span "Creador del testgroup" at bounding box center [464, 176] width 78 height 9
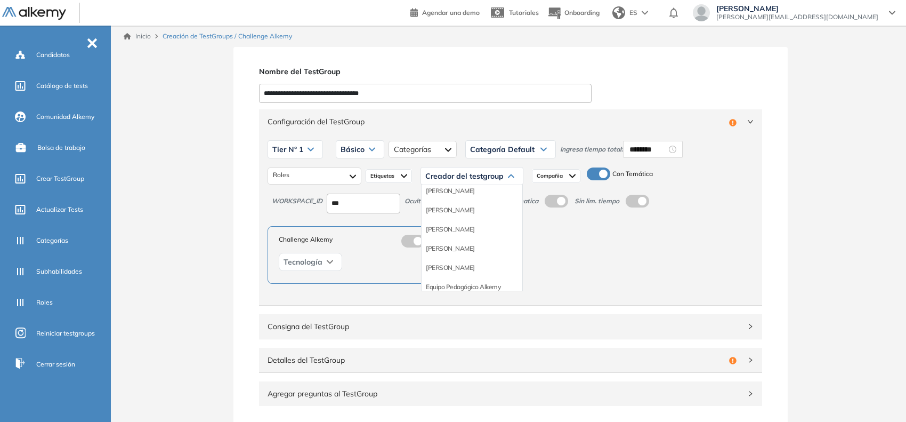
scroll to position [67, 0]
click at [486, 261] on li "Equipo Pedagógico Alkemy" at bounding box center [463, 266] width 75 height 11
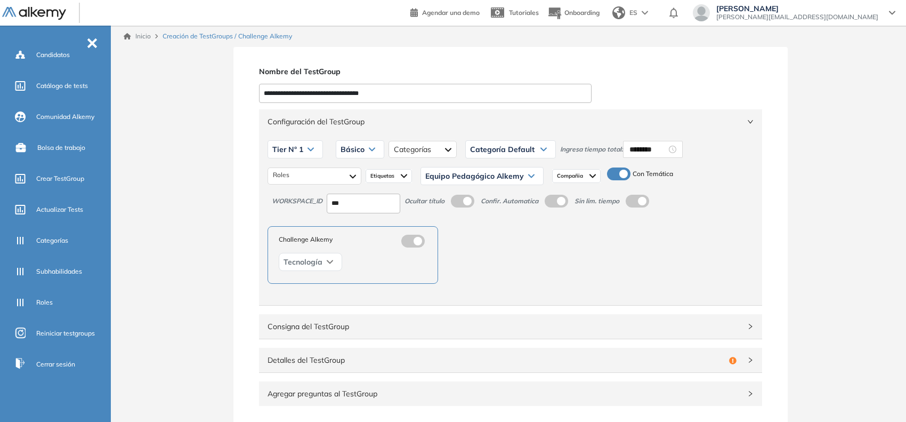
click at [623, 123] on span "Configuración del TestGroup" at bounding box center [504, 122] width 473 height 12
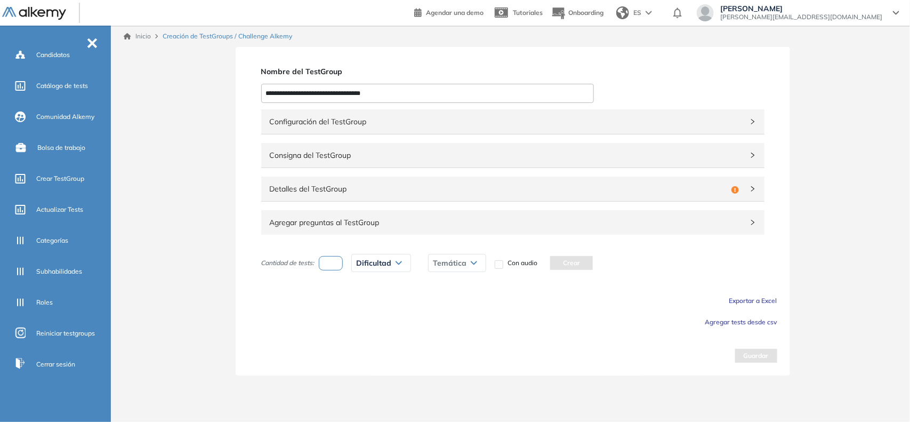
click at [455, 192] on span "Detalles del TestGroup" at bounding box center [498, 189] width 457 height 12
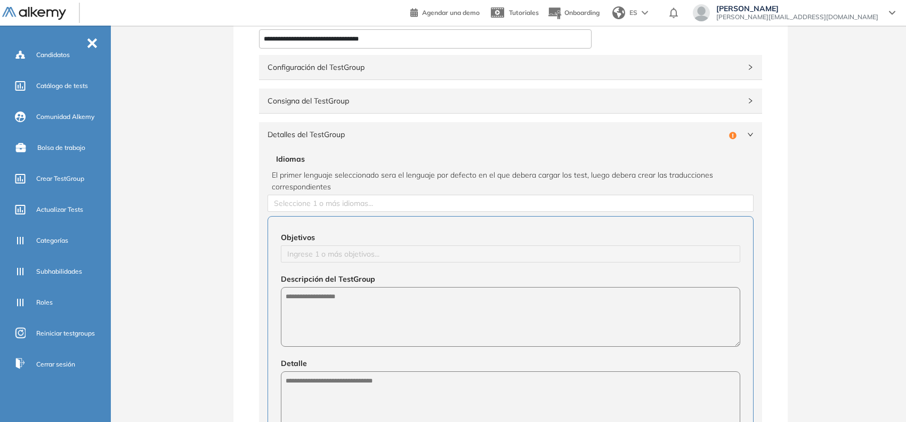
scroll to position [133, 0]
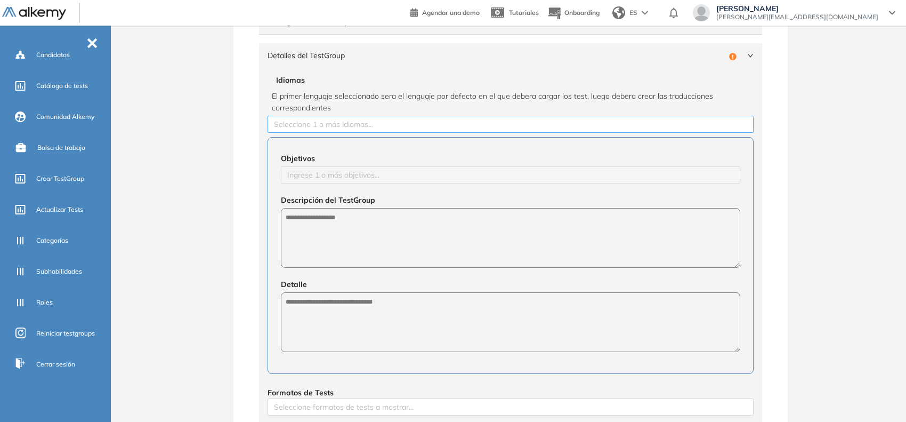
click at [403, 128] on div at bounding box center [510, 124] width 481 height 13
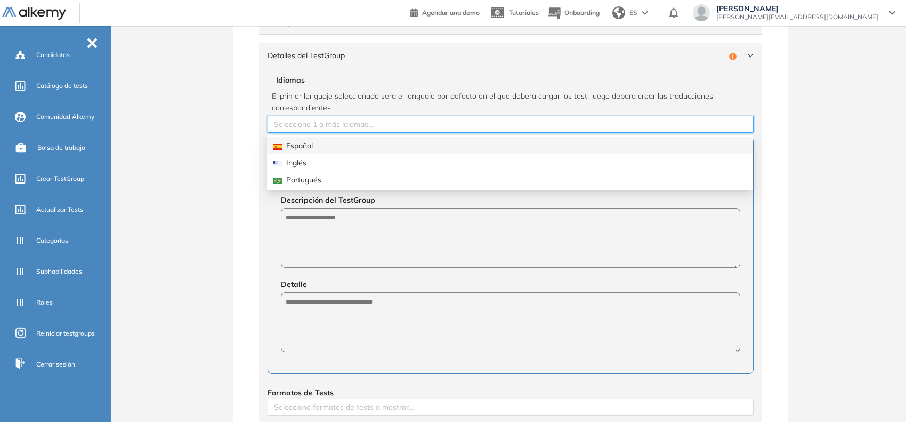
click at [294, 144] on div "Español" at bounding box center [510, 146] width 473 height 12
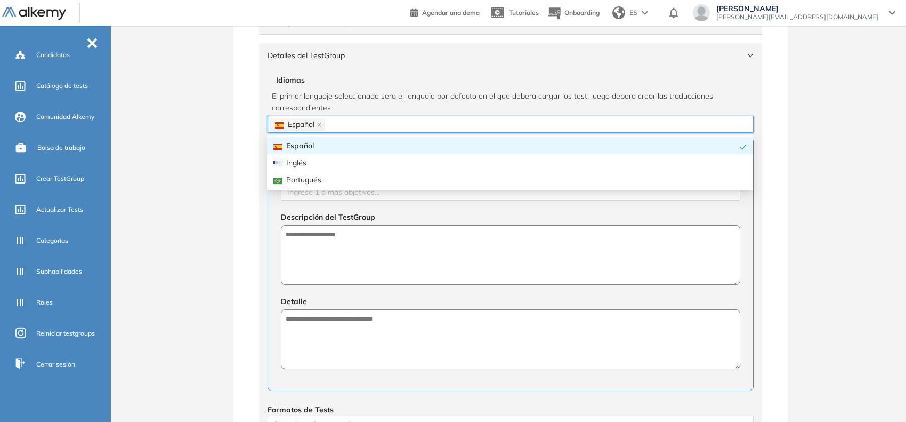
click at [225, 146] on div "**********" at bounding box center [510, 299] width 791 height 771
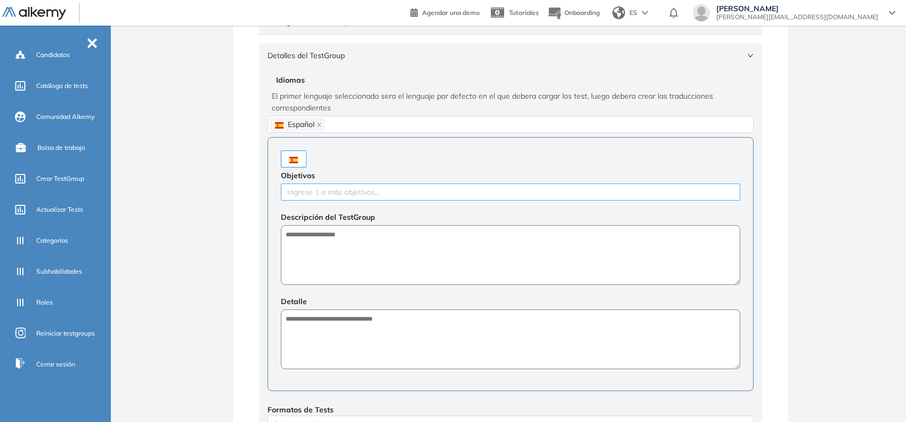
click at [363, 196] on div at bounding box center [511, 192] width 454 height 13
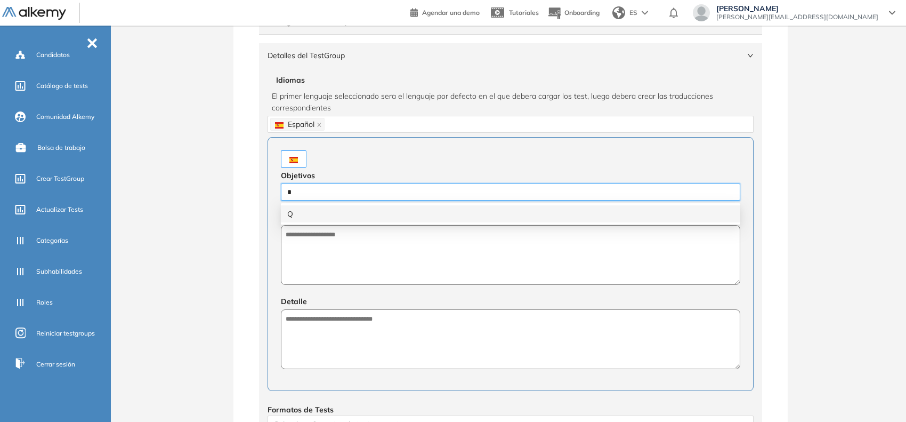
type input "**"
type input "**********"
type input "******"
type input "**********"
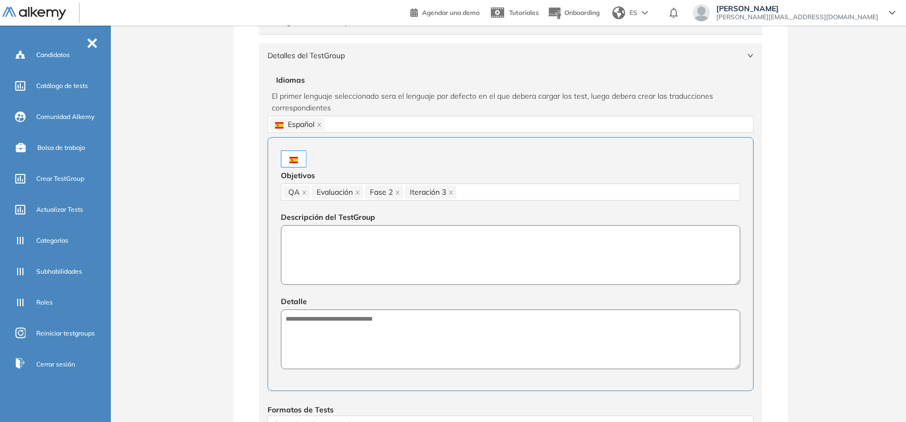
click at [441, 278] on textarea at bounding box center [511, 255] width 460 height 60
paste textarea "**********"
type textarea "**********"
click at [454, 321] on textarea at bounding box center [511, 340] width 460 height 60
paste textarea "**********"
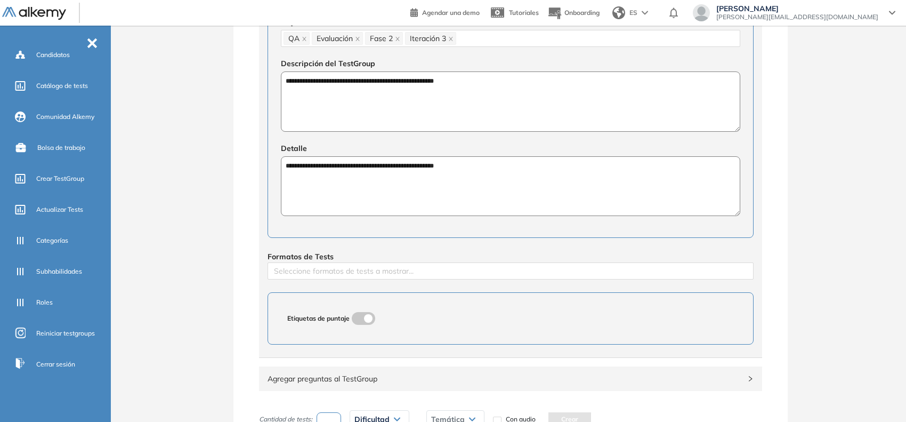
scroll to position [333, 0]
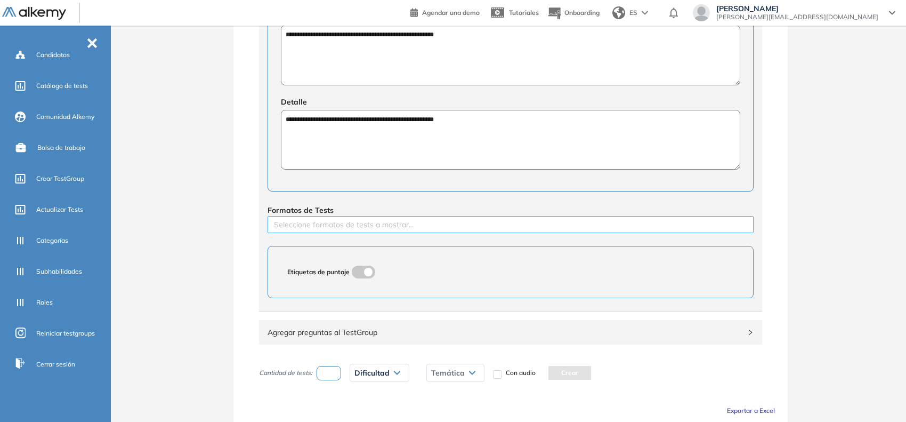
click at [382, 227] on div at bounding box center [510, 224] width 481 height 13
type textarea "**********"
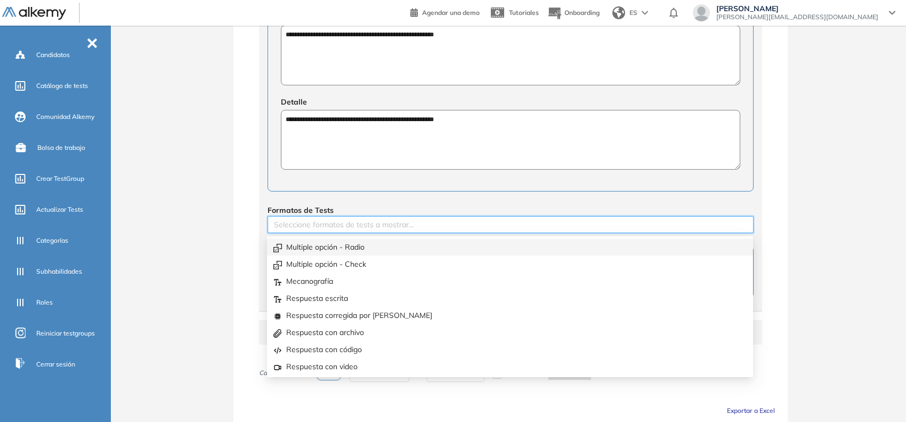
click at [373, 246] on div "Multiple opción - Radio" at bounding box center [510, 247] width 473 height 12
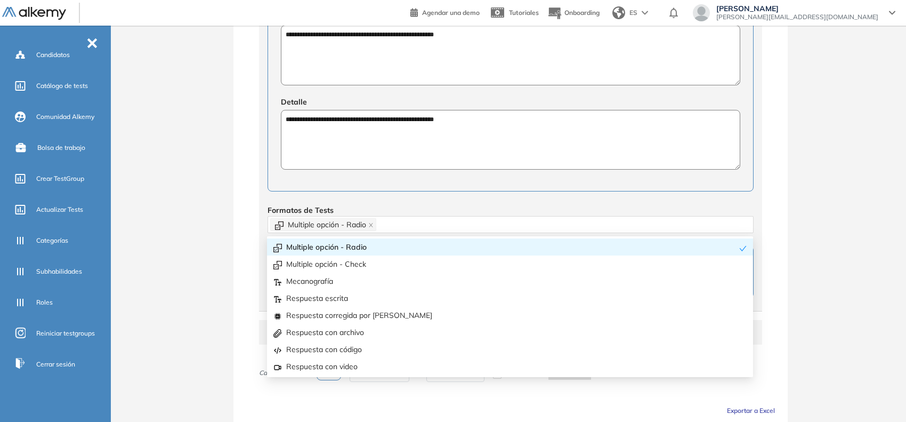
click at [220, 229] on div "**********" at bounding box center [510, 99] width 791 height 771
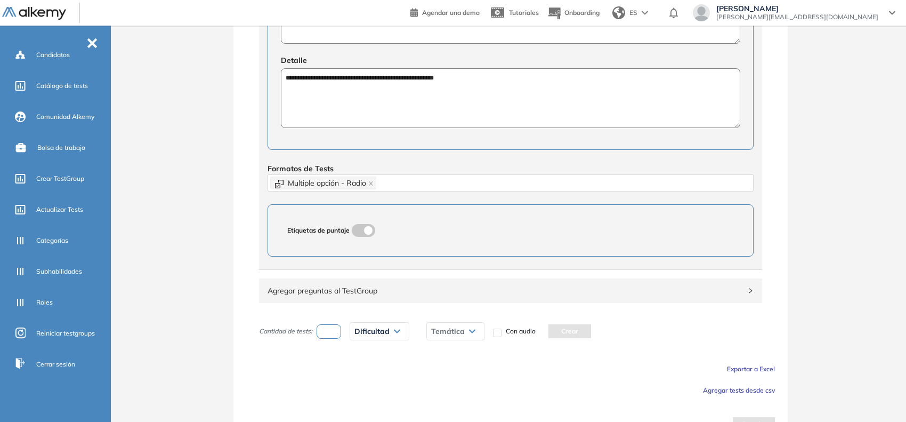
scroll to position [398, 0]
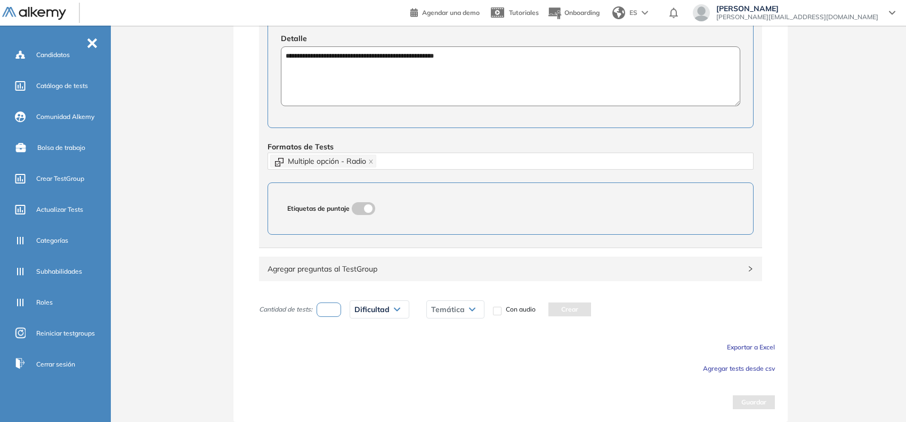
click at [745, 371] on span "Agregar tests desde csv" at bounding box center [739, 368] width 72 height 8
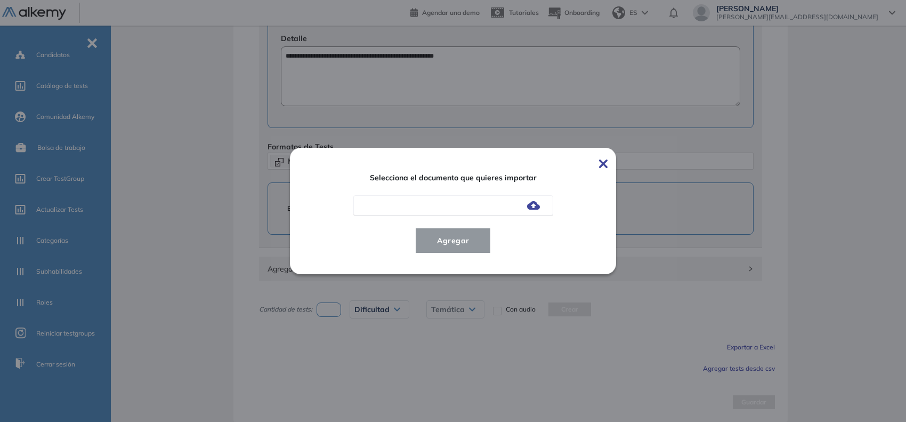
click at [535, 208] on img at bounding box center [533, 205] width 13 height 9
click at [0, 0] on input "file" at bounding box center [0, 0] width 0 height 0
click at [468, 244] on span "Agregar" at bounding box center [454, 240] width 50 height 13
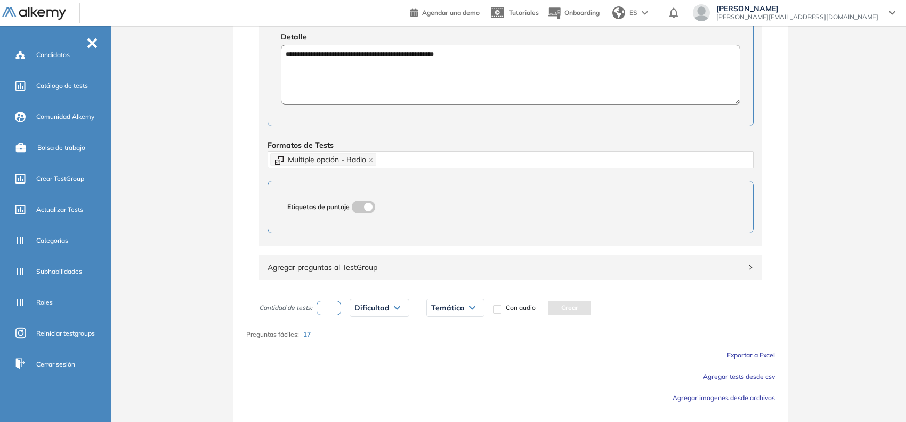
click at [334, 305] on input "number" at bounding box center [329, 308] width 25 height 14
type input "*"
click at [379, 308] on span "Dificultad" at bounding box center [372, 307] width 35 height 9
click at [366, 350] on li "Fácil" at bounding box center [361, 349] width 13 height 11
click at [441, 315] on div "Temática" at bounding box center [437, 307] width 57 height 17
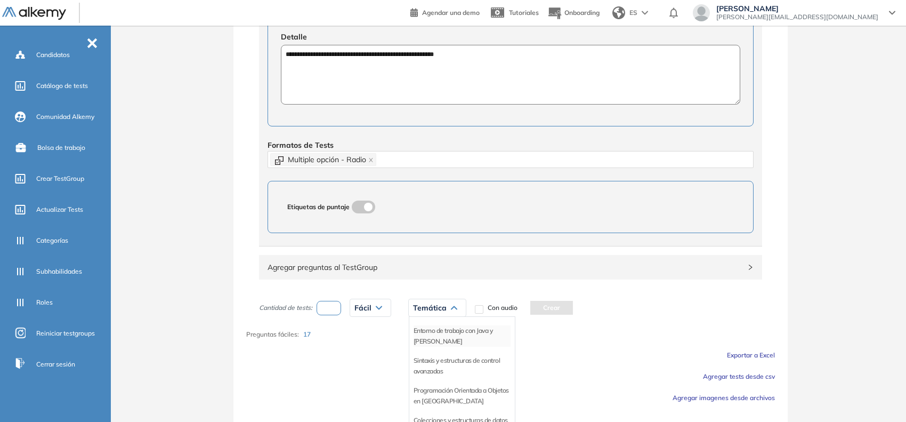
click at [433, 342] on li "Entorno de trabajo con Java y Maven" at bounding box center [462, 335] width 97 height 21
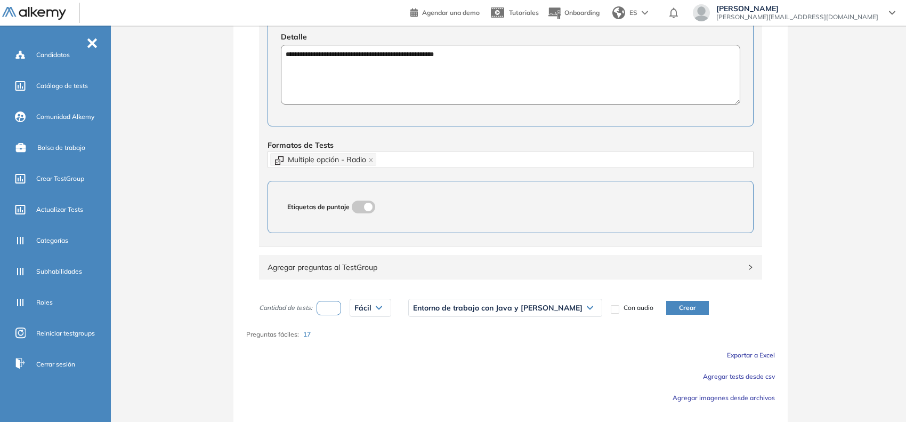
click at [666, 308] on button "Crear" at bounding box center [687, 308] width 43 height 14
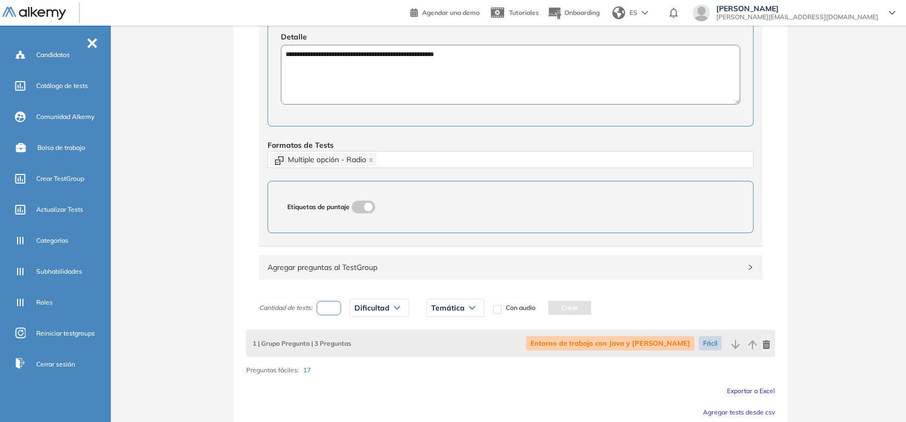
click at [336, 315] on input "number" at bounding box center [329, 308] width 25 height 14
type input "*"
click at [364, 312] on span "Dificultad" at bounding box center [372, 307] width 35 height 9
drag, startPoint x: 361, startPoint y: 356, endPoint x: 422, endPoint y: 319, distance: 70.6
click at [363, 355] on li "Fácil" at bounding box center [361, 349] width 13 height 11
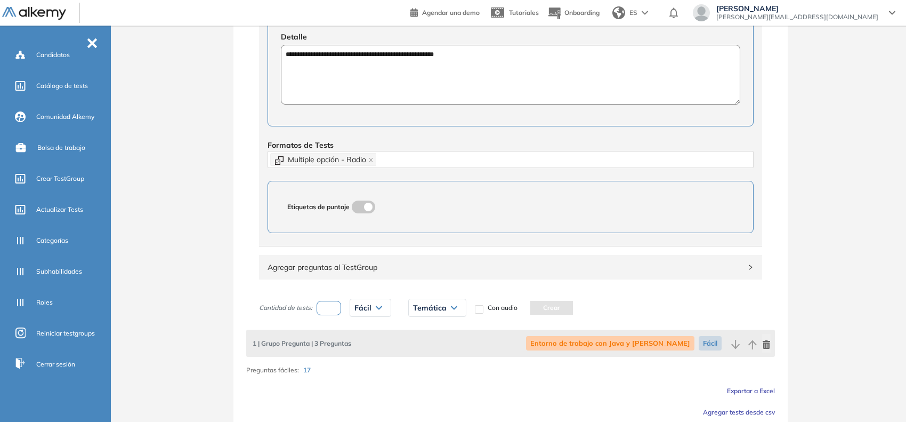
click at [432, 315] on div "Temática" at bounding box center [437, 307] width 57 height 17
drag, startPoint x: 427, startPoint y: 366, endPoint x: 526, endPoint y: 329, distance: 106.5
click at [429, 367] on li "Sintaxis y estructuras de control avanzadas" at bounding box center [462, 365] width 97 height 21
click at [662, 312] on button "Crear" at bounding box center [674, 308] width 43 height 14
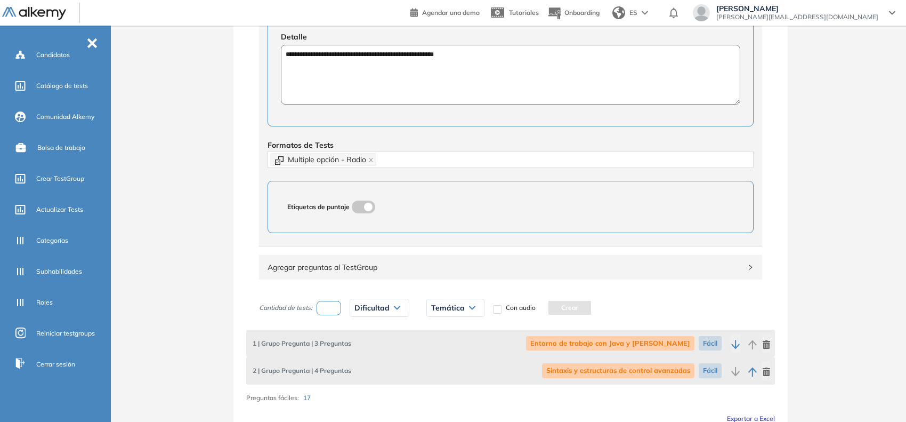
click at [326, 311] on input "number" at bounding box center [329, 308] width 25 height 14
type input "*"
click at [365, 304] on div "Dificultad" at bounding box center [379, 307] width 59 height 17
click at [366, 347] on li "Fácil" at bounding box center [361, 349] width 13 height 11
click at [435, 304] on div "Temática" at bounding box center [437, 307] width 57 height 17
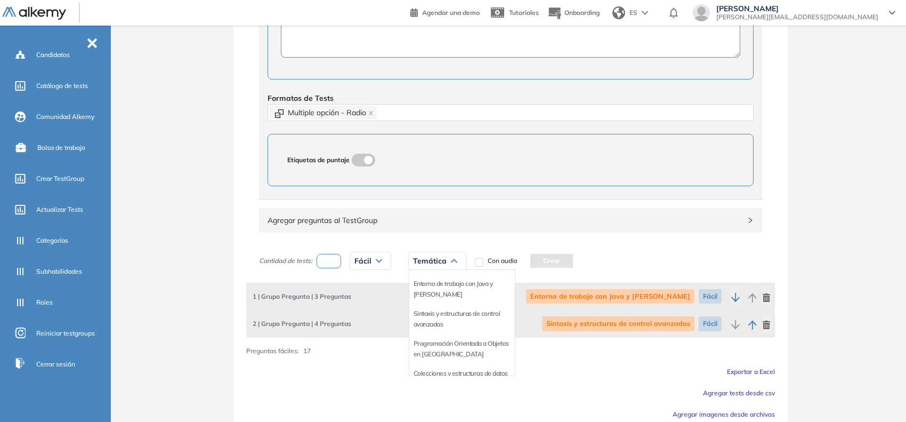
scroll to position [492, 0]
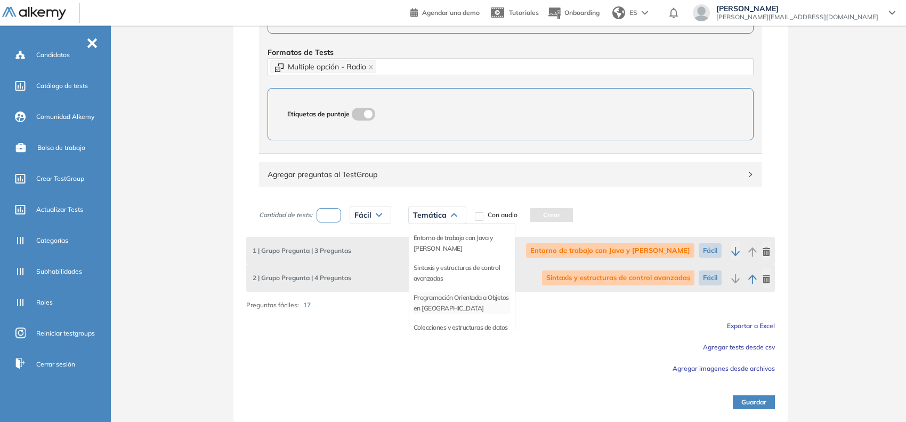
click at [441, 300] on li "Programación Orientada a Objetos en Java" at bounding box center [462, 302] width 97 height 21
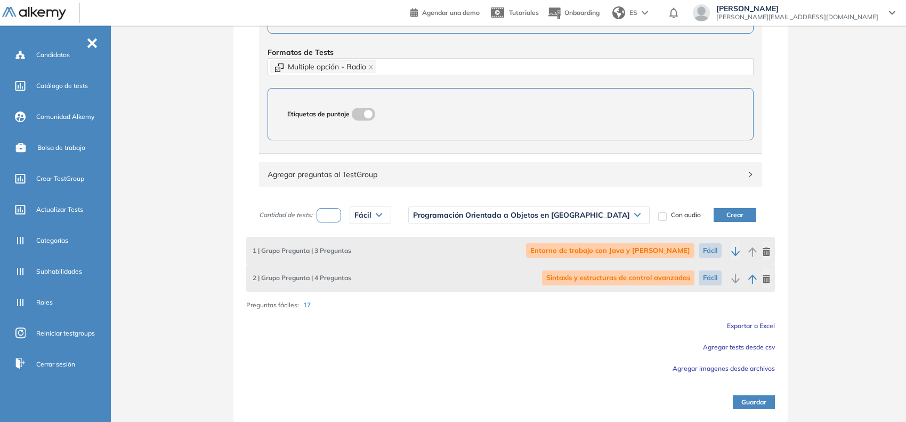
click at [714, 219] on button "Crear" at bounding box center [735, 215] width 43 height 14
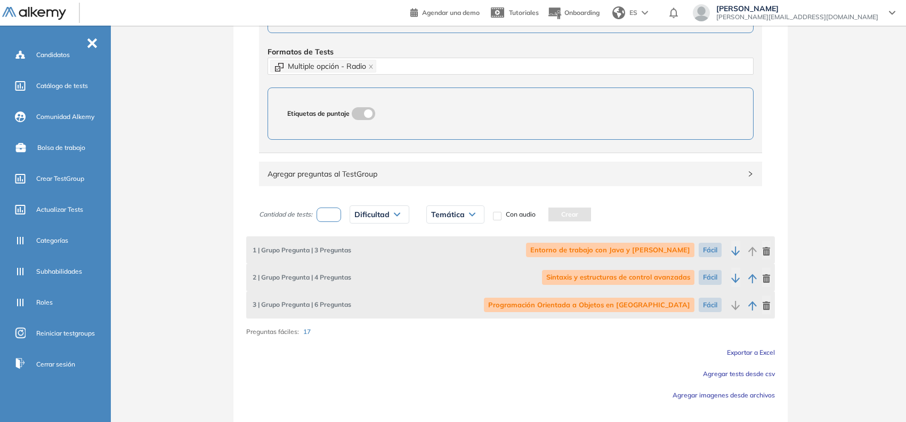
click at [336, 222] on input "number" at bounding box center [329, 214] width 25 height 14
type input "*"
click at [372, 222] on div "Dificultad" at bounding box center [379, 214] width 59 height 17
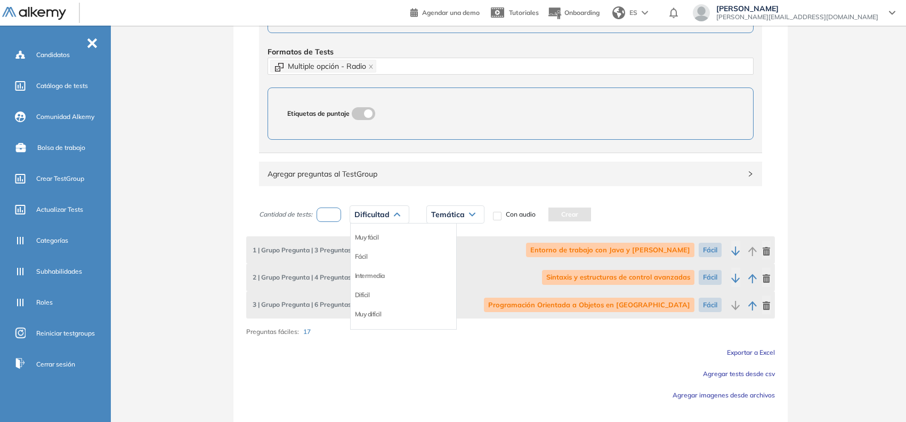
drag, startPoint x: 358, startPoint y: 263, endPoint x: 363, endPoint y: 259, distance: 6.4
click at [359, 262] on li "Fácil" at bounding box center [361, 256] width 13 height 11
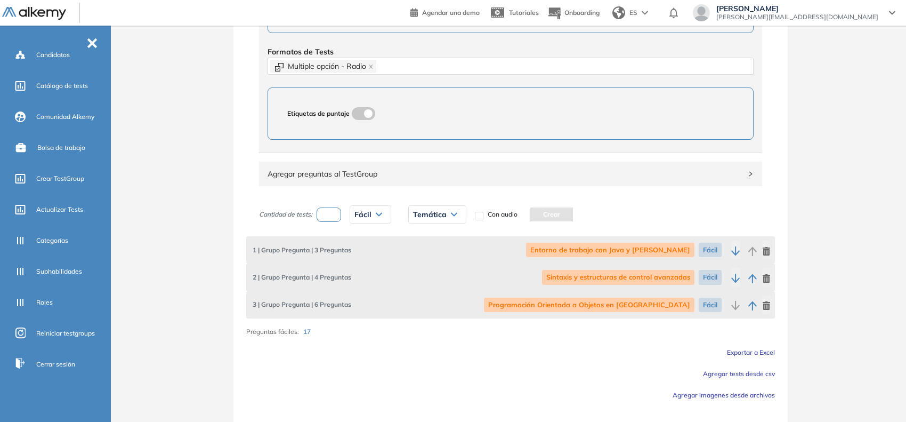
click at [441, 212] on span "Temática" at bounding box center [430, 214] width 34 height 9
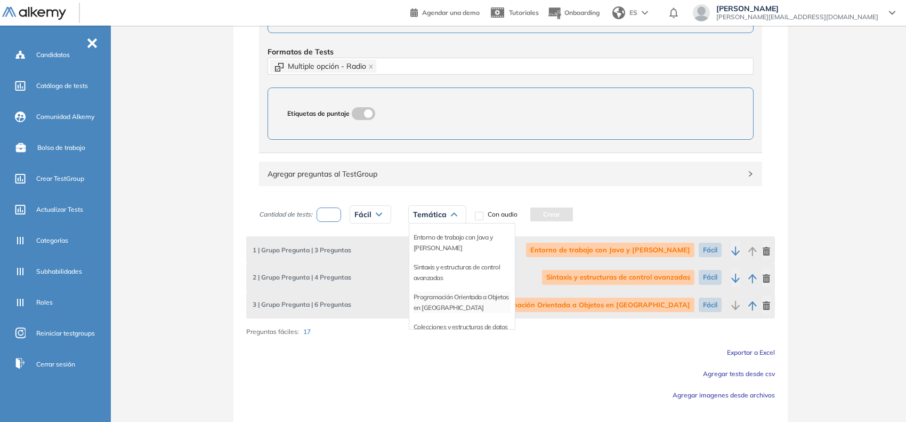
scroll to position [22, 0]
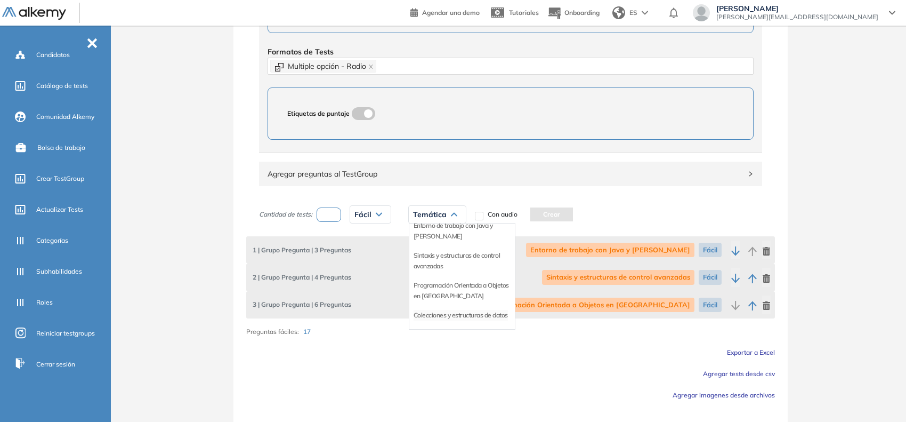
click at [430, 310] on li "Colecciones y estructuras de datos" at bounding box center [461, 315] width 94 height 11
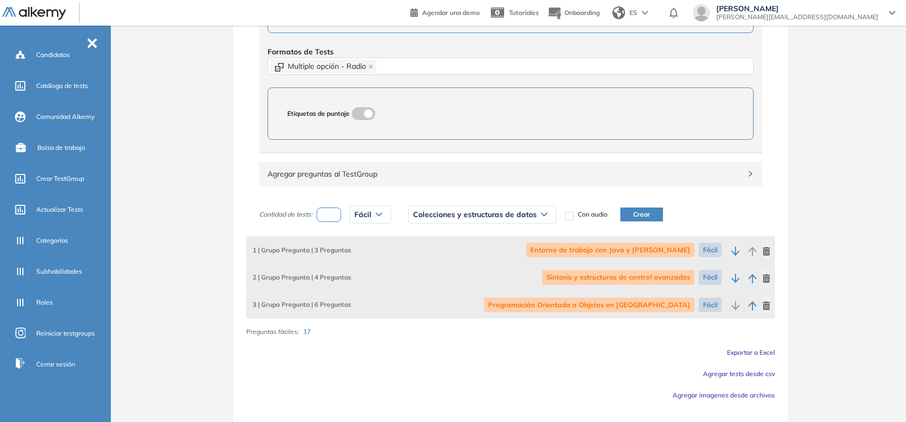
click at [638, 214] on button "Crear" at bounding box center [642, 214] width 43 height 14
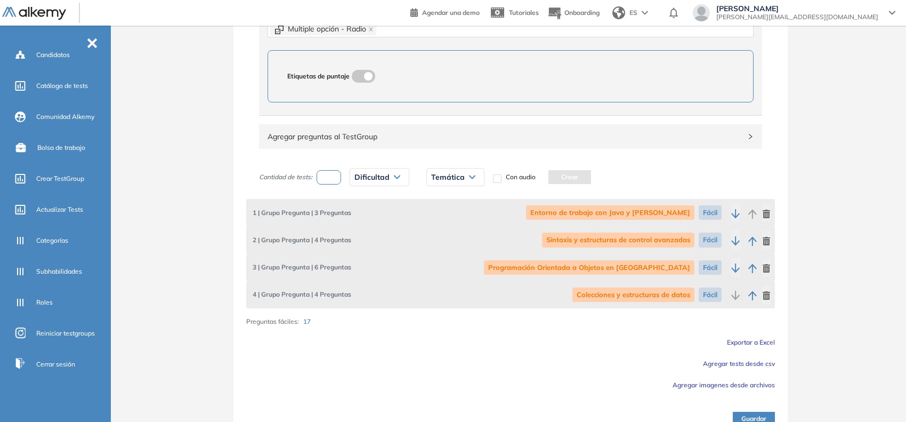
scroll to position [546, 0]
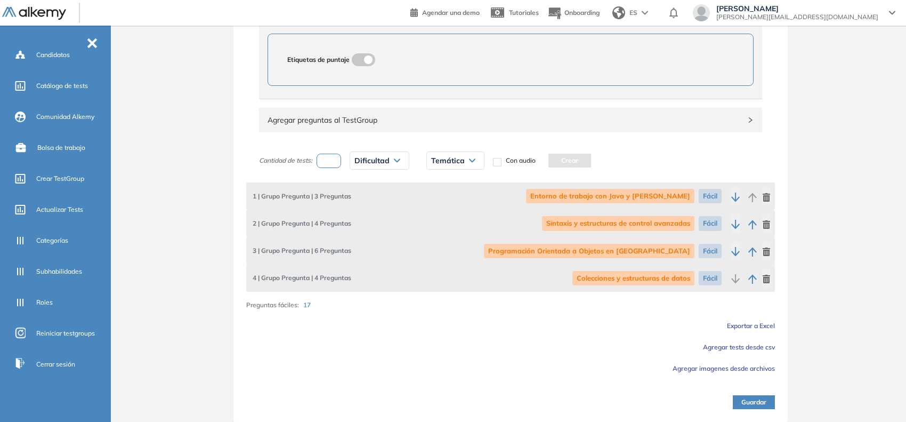
click at [752, 406] on button "Guardar" at bounding box center [754, 402] width 42 height 14
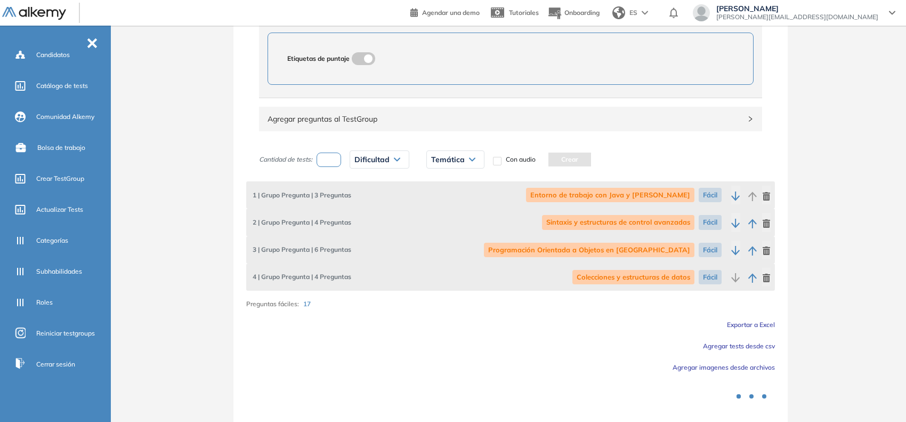
scroll to position [0, 0]
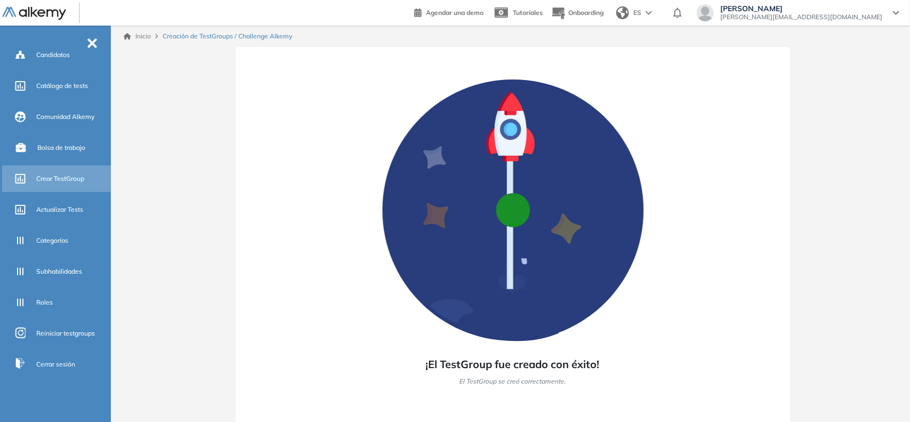
click at [49, 174] on span "Crear TestGroup" at bounding box center [60, 179] width 48 height 10
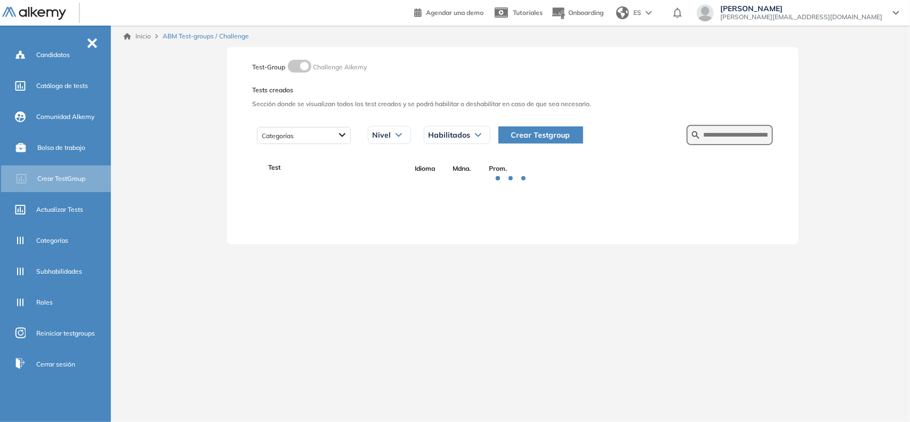
click at [560, 139] on span "Crear Testgroup" at bounding box center [540, 135] width 59 height 12
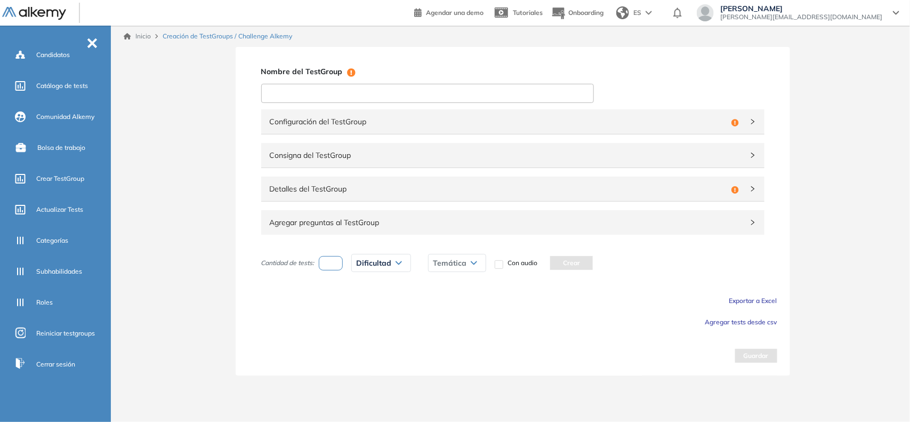
click at [385, 94] on input at bounding box center [427, 93] width 333 height 19
paste input "**********"
type input "**********"
click at [360, 114] on div "Configuración del TestGroup Incompleto" at bounding box center [512, 121] width 503 height 25
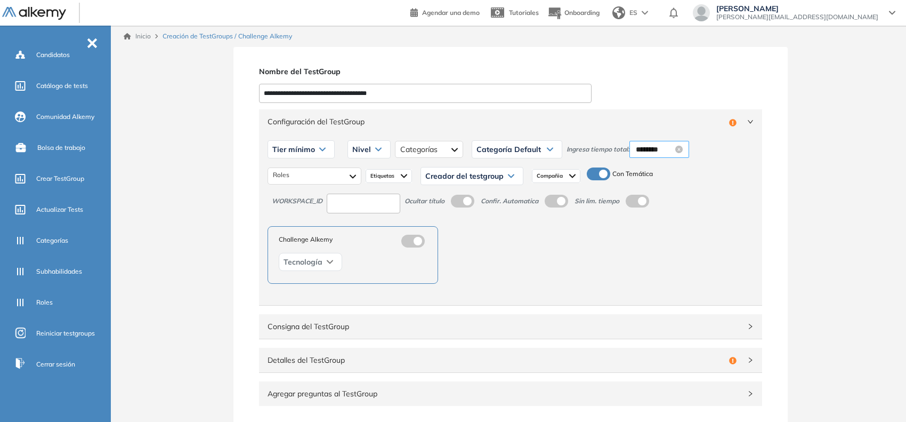
click at [650, 147] on input "********" at bounding box center [654, 149] width 37 height 12
click at [671, 219] on div "30" at bounding box center [672, 217] width 29 height 15
type input "********"
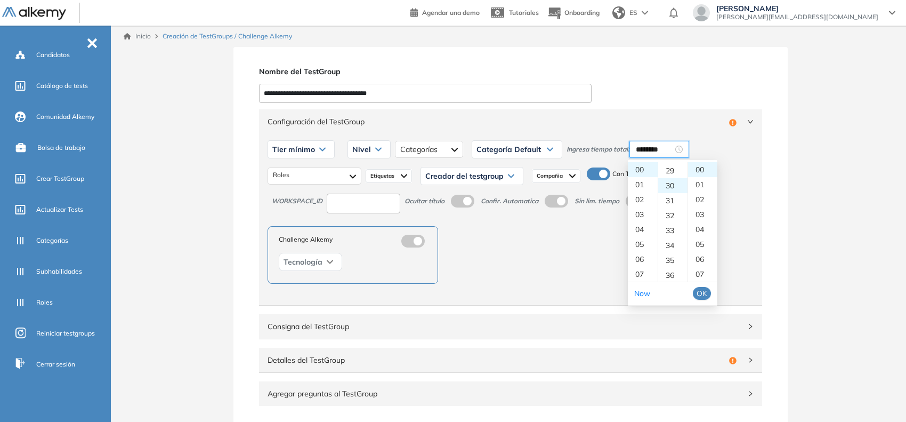
scroll to position [448, 0]
click at [702, 294] on span "OK" at bounding box center [702, 293] width 11 height 12
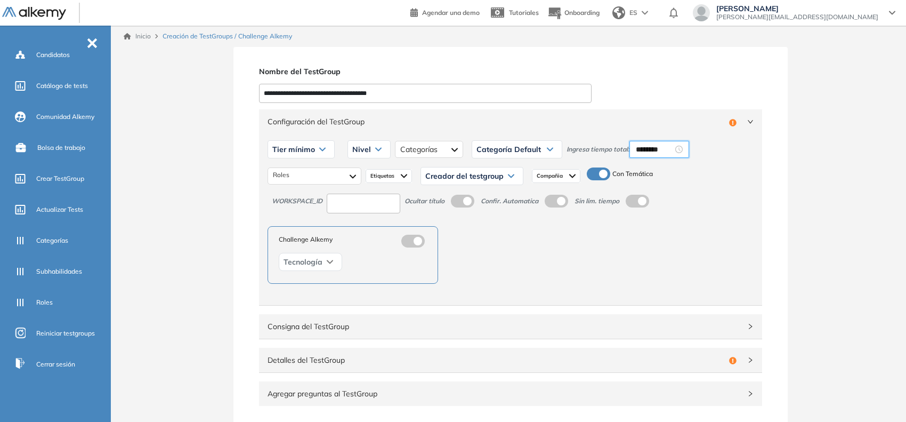
click at [313, 148] on span "Tier mínimo" at bounding box center [293, 149] width 43 height 9
click at [291, 174] on li "Tier N° 1" at bounding box center [285, 172] width 24 height 11
click at [367, 208] on input at bounding box center [364, 204] width 74 height 20
type input "***"
click at [364, 153] on div "Nivel" at bounding box center [357, 149] width 42 height 17
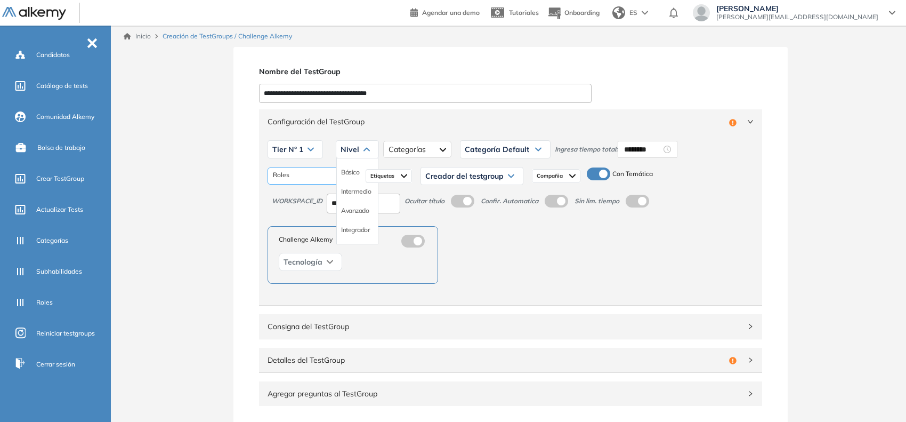
click at [344, 172] on li "Básico" at bounding box center [350, 172] width 18 height 11
click at [332, 176] on div at bounding box center [315, 175] width 94 height 17
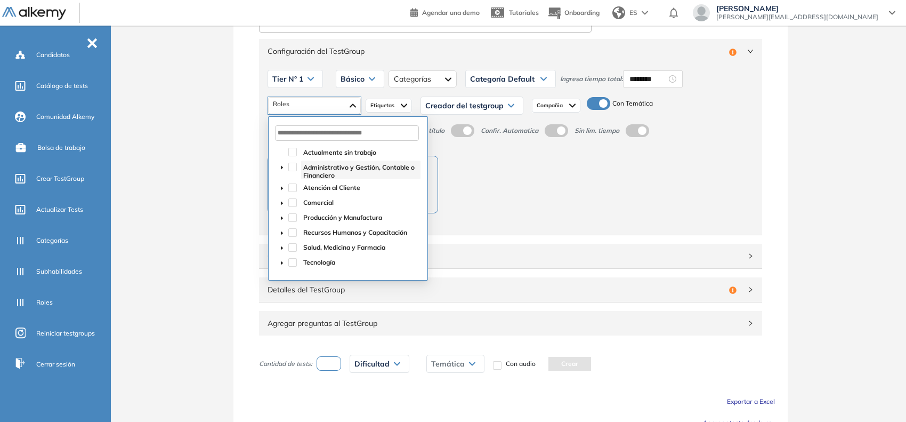
scroll to position [125, 0]
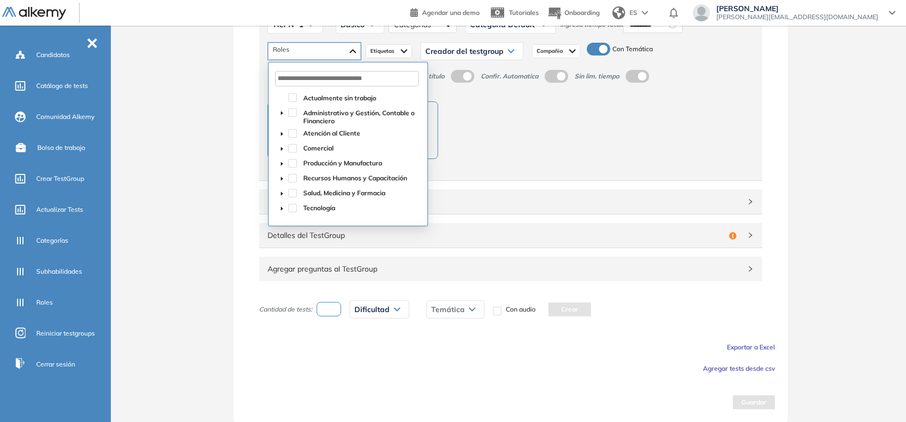
click at [282, 204] on span at bounding box center [282, 208] width 13 height 13
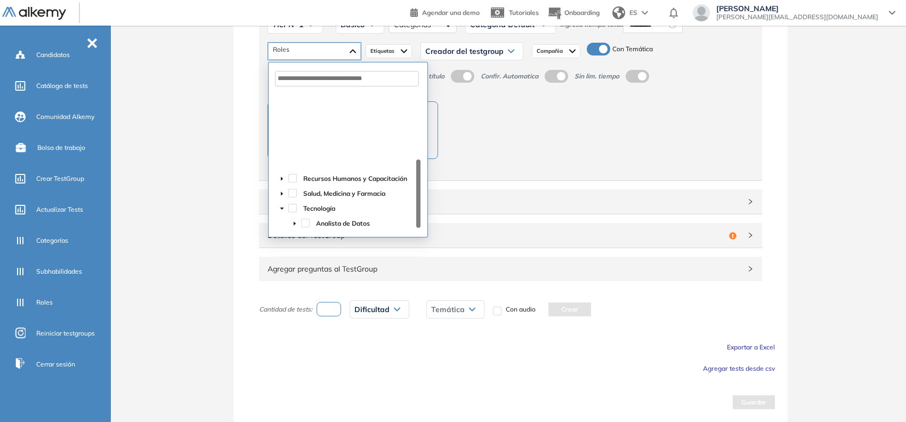
scroll to position [93, 0]
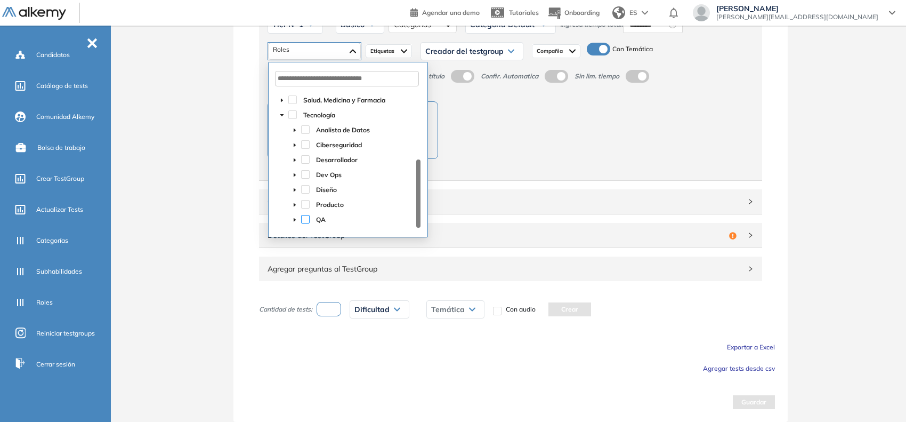
click at [306, 218] on span at bounding box center [305, 219] width 9 height 9
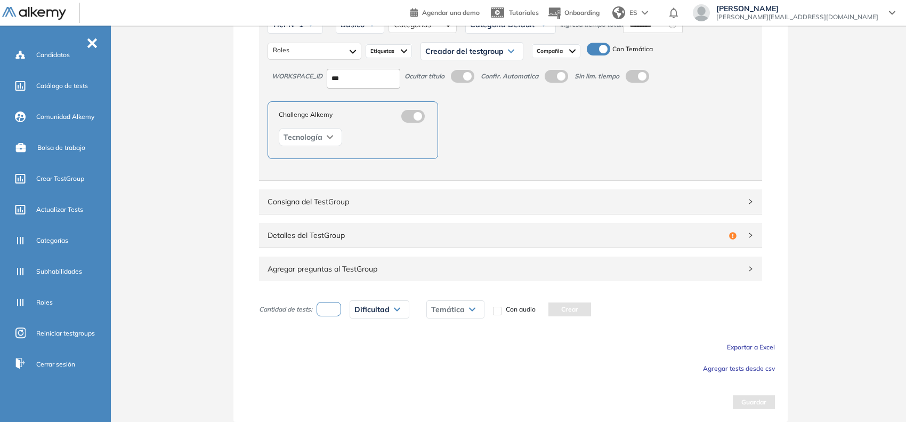
click at [493, 140] on div "Challenge Alkemy Tecnología" at bounding box center [389, 130] width 243 height 58
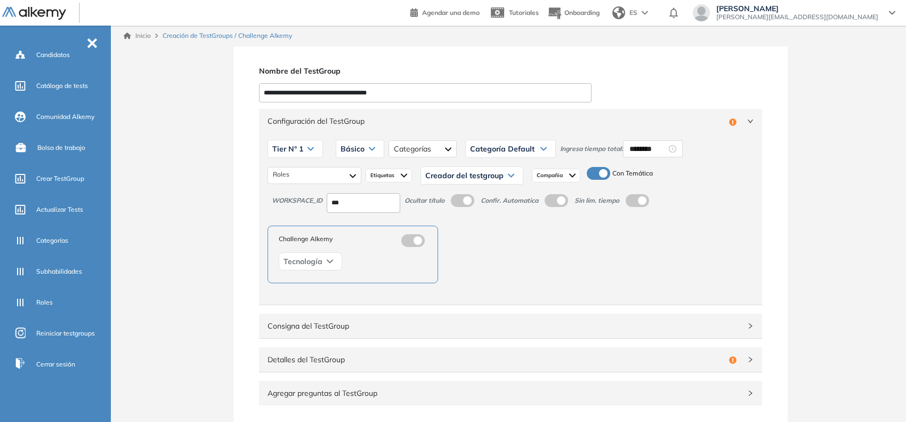
scroll to position [0, 0]
click at [457, 176] on span "Creador del testgroup" at bounding box center [464, 176] width 78 height 9
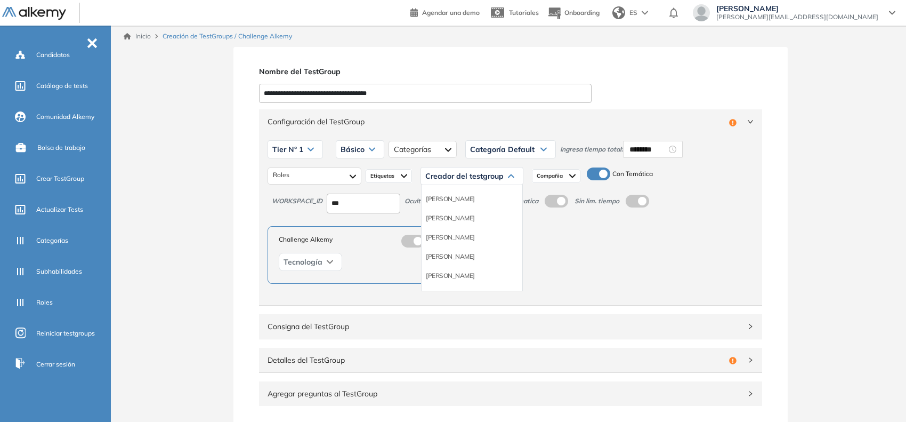
scroll to position [67, 0]
click at [499, 271] on li "Equipo Pedagógico Alkemy" at bounding box center [463, 266] width 75 height 11
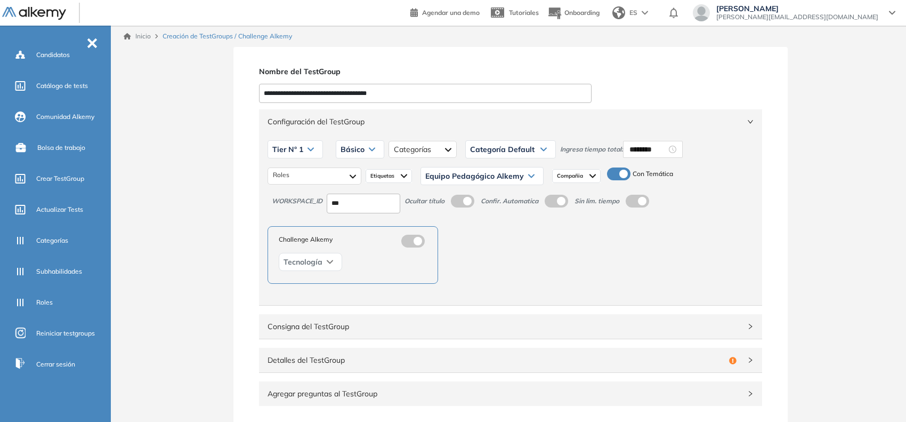
click at [750, 127] on div "Configuración del TestGroup Incompleto" at bounding box center [510, 121] width 503 height 25
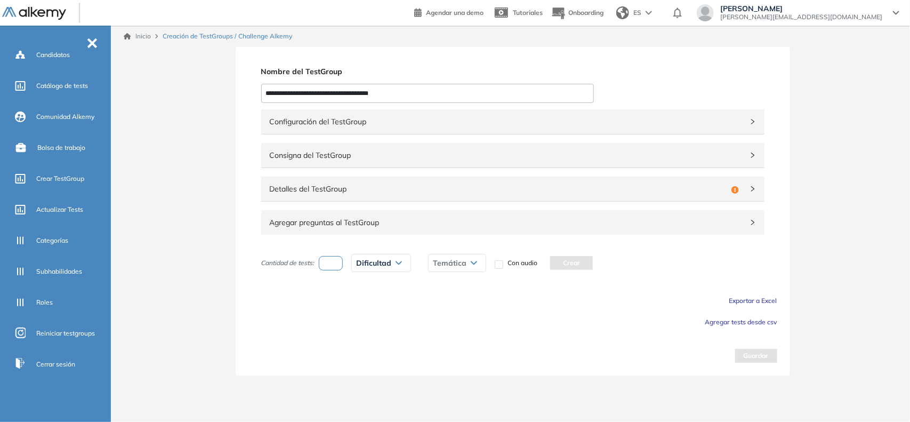
click at [696, 186] on span "Detalles del TestGroup" at bounding box center [498, 189] width 457 height 12
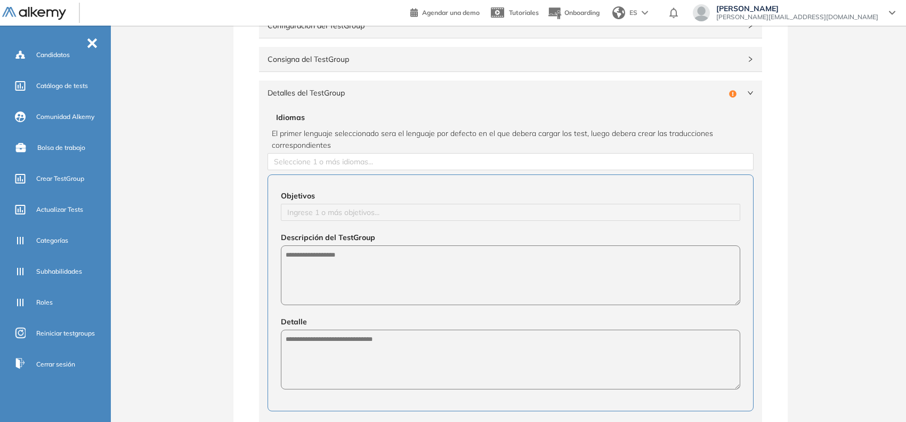
scroll to position [133, 0]
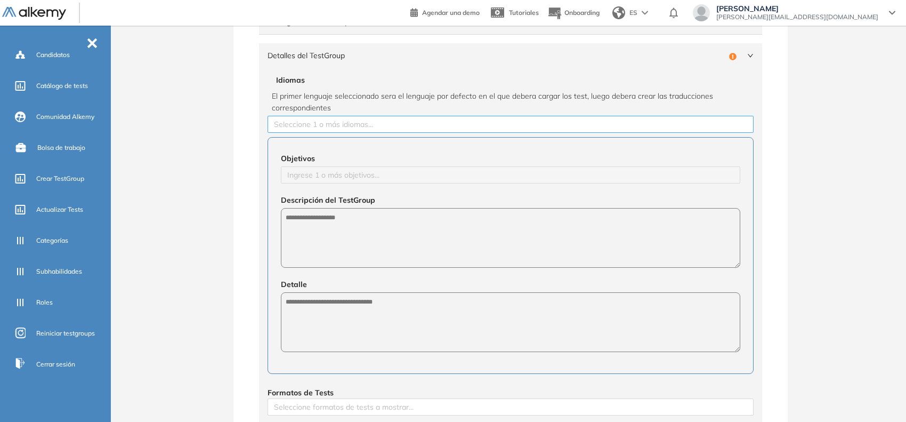
click at [425, 128] on div at bounding box center [510, 124] width 481 height 13
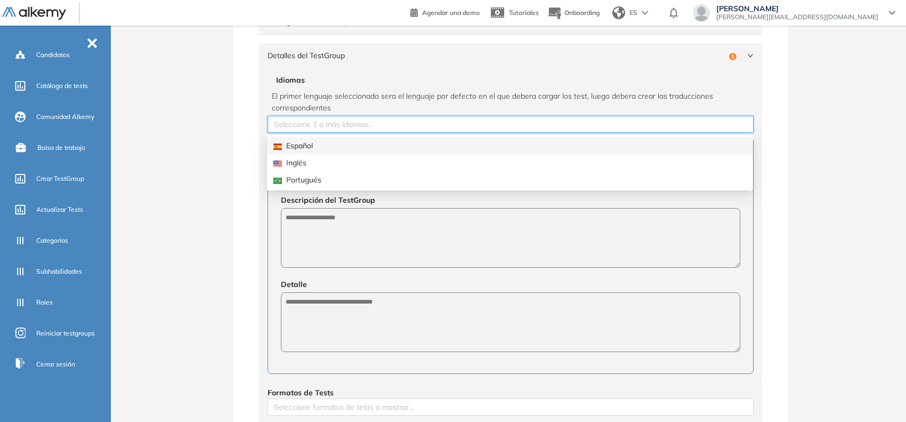
click at [388, 150] on div "Español" at bounding box center [510, 146] width 473 height 12
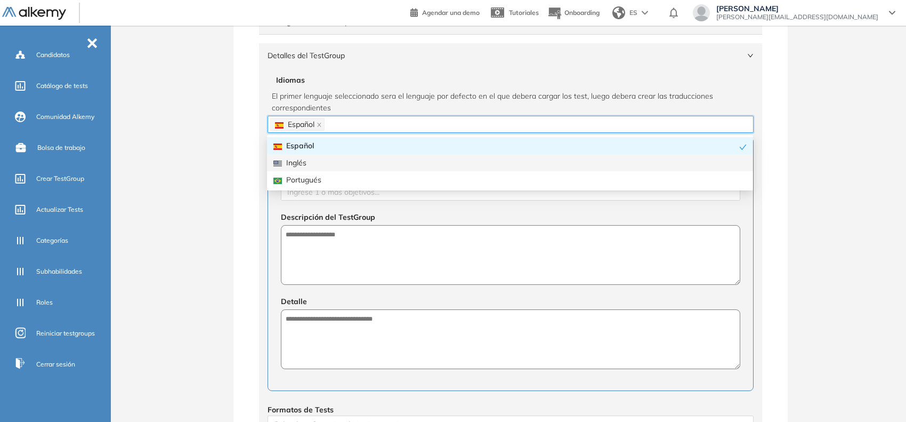
click at [251, 158] on div "Configuración del TestGroup Incompleto Tier N° 1 Tier N° 1 Tier N° 2 Tier N° 3 …" at bounding box center [510, 264] width 529 height 581
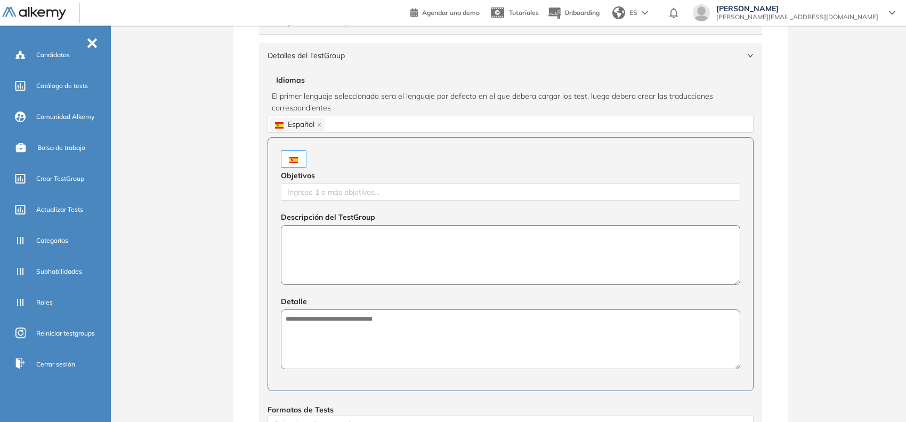
click at [332, 246] on textarea at bounding box center [511, 255] width 460 height 60
paste textarea "**********"
type textarea "**********"
click at [417, 347] on textarea at bounding box center [511, 340] width 460 height 60
paste textarea "**********"
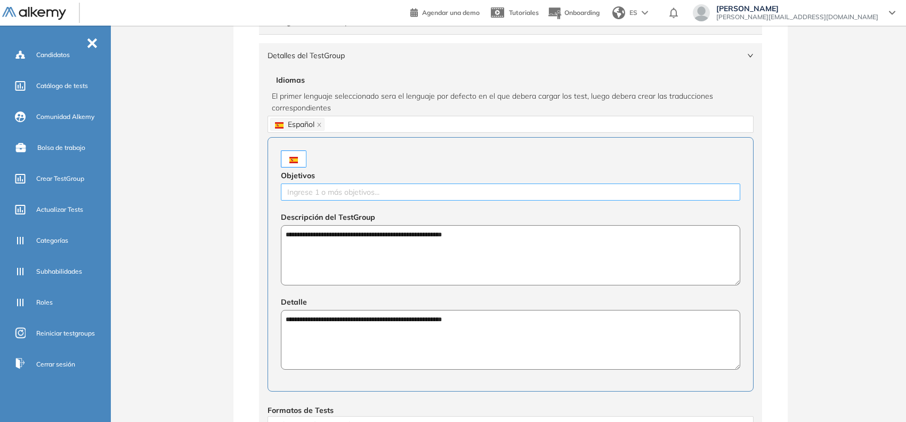
click at [292, 193] on div at bounding box center [511, 192] width 454 height 13
type textarea "**********"
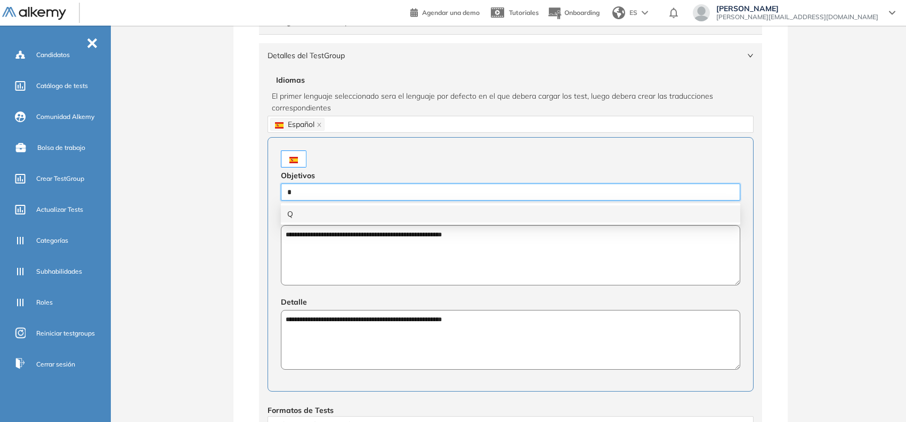
type input "**"
type input "**********"
type input "******"
type input "**********"
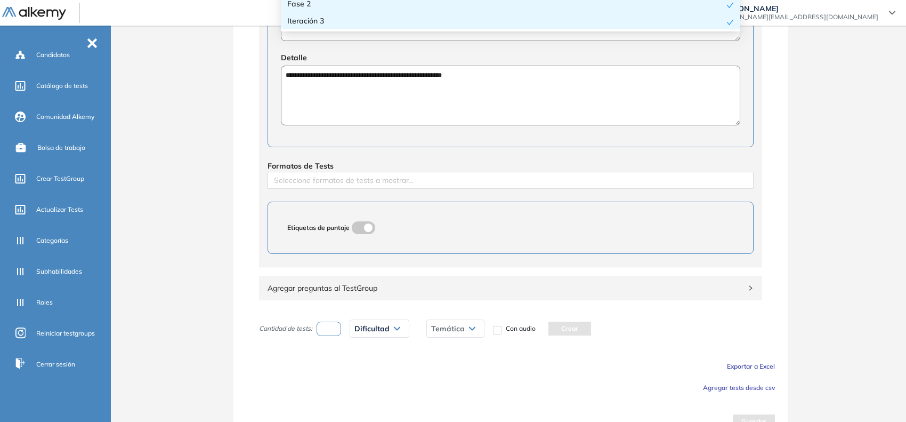
scroll to position [398, 0]
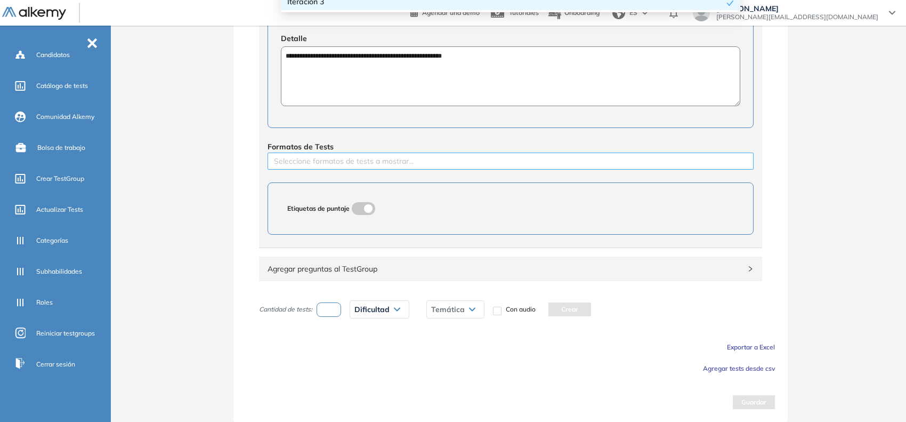
click at [334, 160] on div at bounding box center [510, 161] width 481 height 13
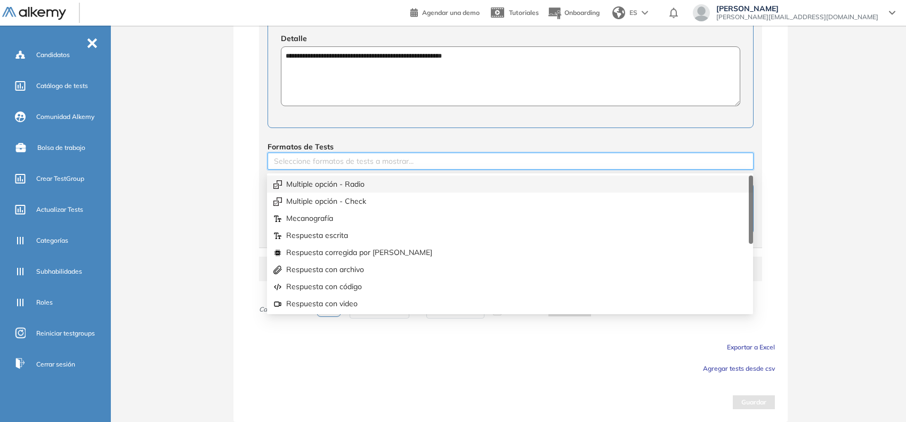
click at [355, 180] on div "Multiple opción - Radio" at bounding box center [510, 184] width 473 height 12
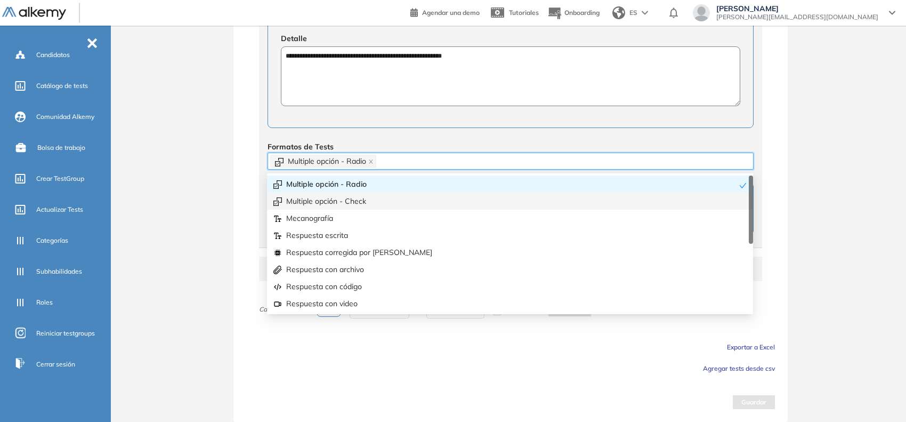
click at [239, 210] on div "**********" at bounding box center [511, 35] width 554 height 771
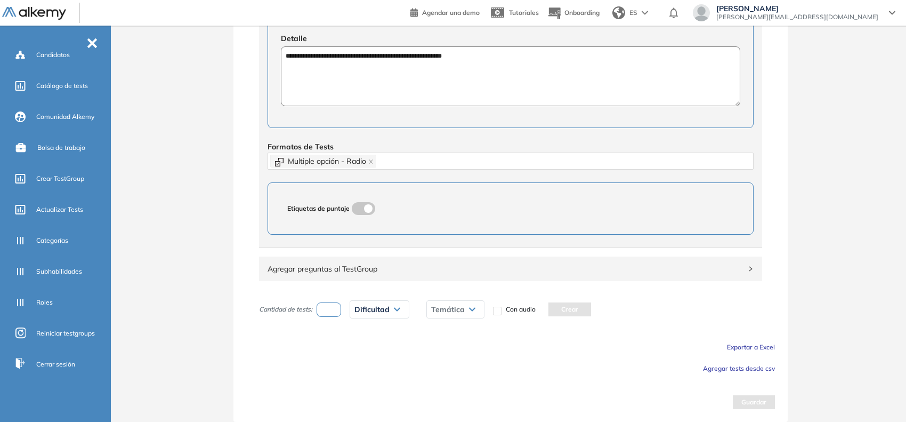
click at [754, 365] on span "Agregar tests desde csv" at bounding box center [739, 368] width 72 height 8
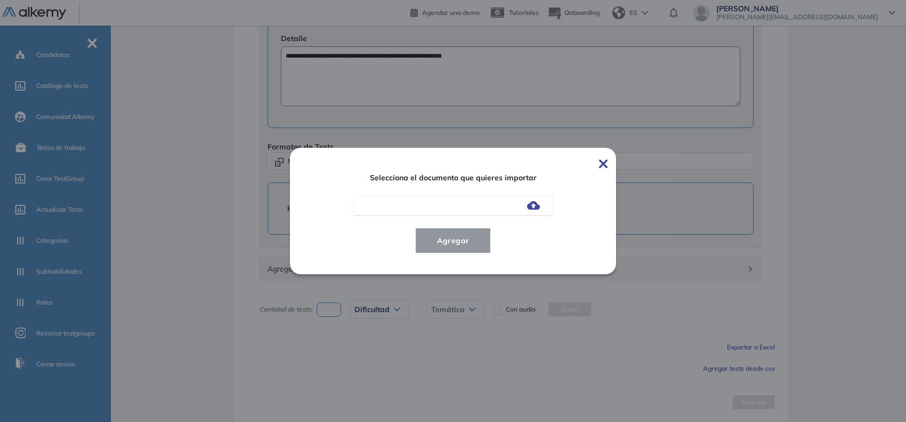
click at [539, 211] on div at bounding box center [453, 205] width 200 height 20
click at [537, 207] on img at bounding box center [533, 205] width 13 height 9
click at [0, 0] on input "file" at bounding box center [0, 0] width 0 height 0
click at [464, 240] on span "Agregar" at bounding box center [454, 240] width 50 height 13
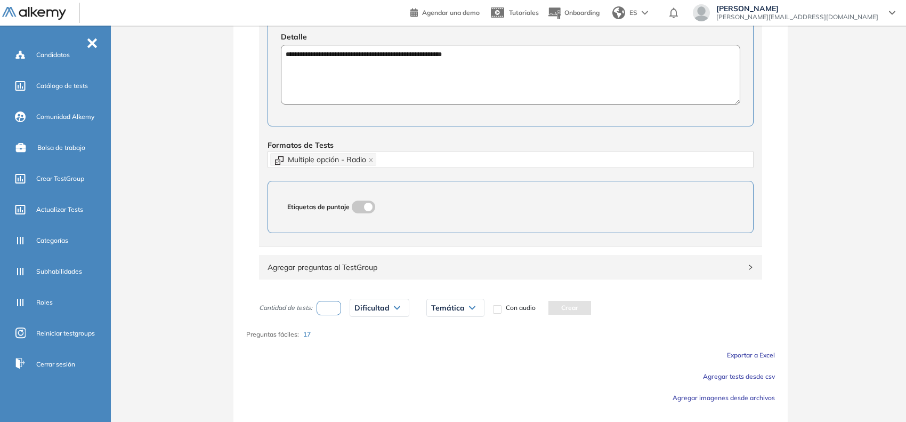
click at [336, 304] on input "number" at bounding box center [329, 308] width 25 height 14
type input "*"
click at [394, 307] on icon at bounding box center [397, 308] width 6 height 4
click at [369, 350] on div "Fácil" at bounding box center [404, 349] width 106 height 19
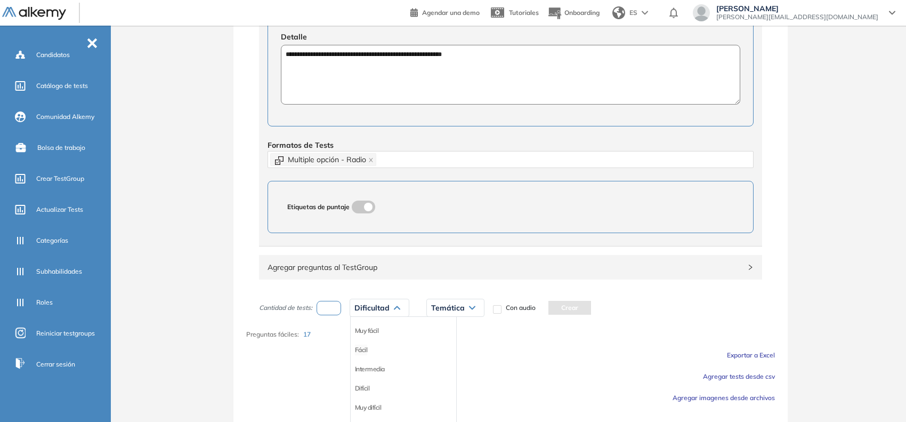
click at [359, 349] on li "Fácil" at bounding box center [361, 349] width 13 height 11
click at [447, 316] on div "Temática" at bounding box center [437, 307] width 57 height 17
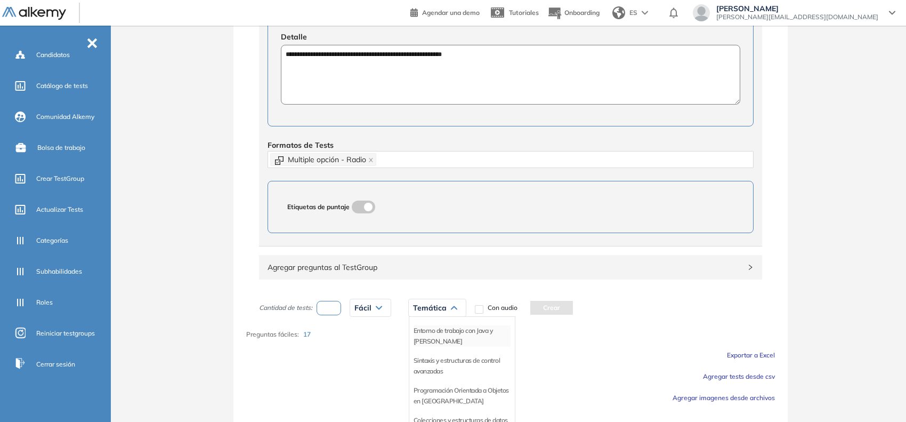
click at [428, 336] on li "Entorno de trabajo con Java y Maven" at bounding box center [462, 335] width 97 height 21
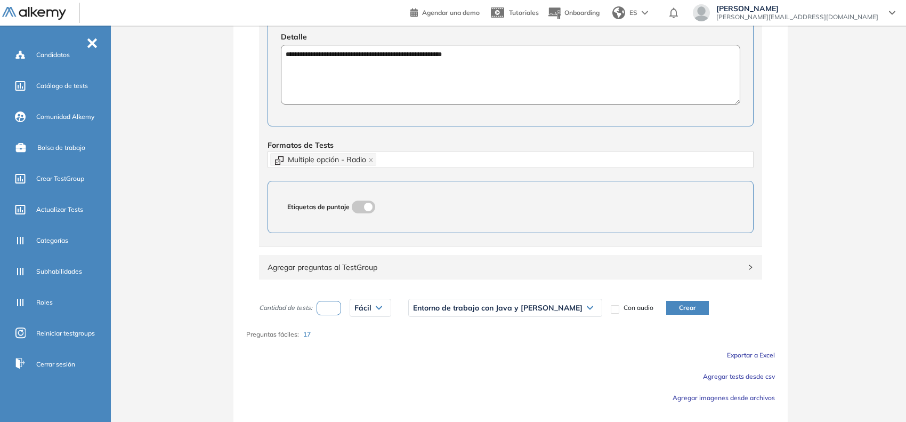
click at [666, 305] on button "Crear" at bounding box center [687, 308] width 43 height 14
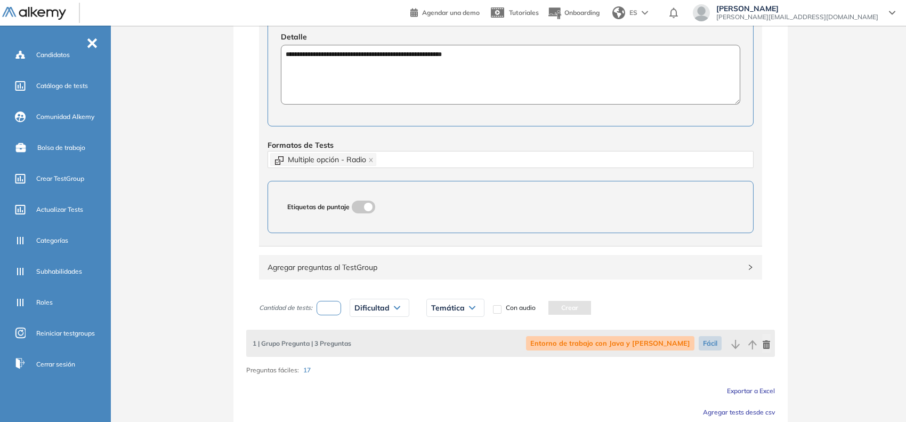
click at [331, 315] on input "number" at bounding box center [329, 308] width 25 height 14
type input "*"
click at [366, 308] on span "Dificultad" at bounding box center [372, 307] width 35 height 9
click at [366, 351] on li "Fácil" at bounding box center [361, 349] width 13 height 11
click at [433, 309] on span "Temática" at bounding box center [430, 307] width 34 height 9
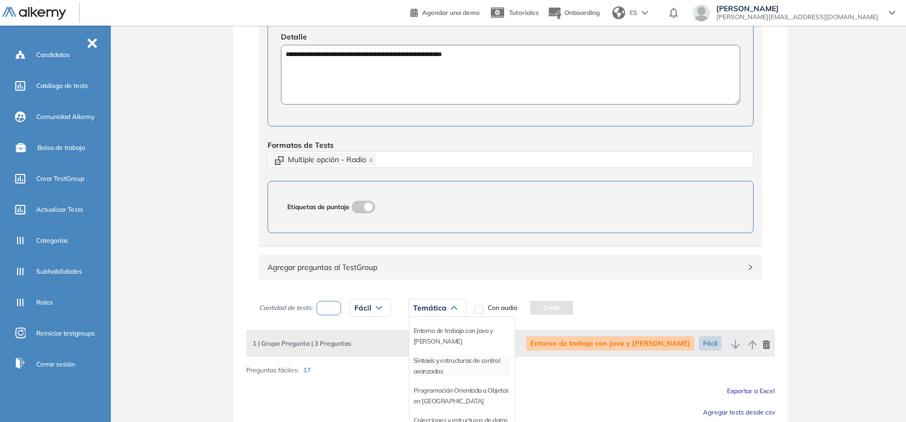
drag, startPoint x: 431, startPoint y: 365, endPoint x: 570, endPoint y: 326, distance: 145.0
click at [432, 365] on li "Sintaxis y estructuras de control avanzadas" at bounding box center [462, 365] width 97 height 21
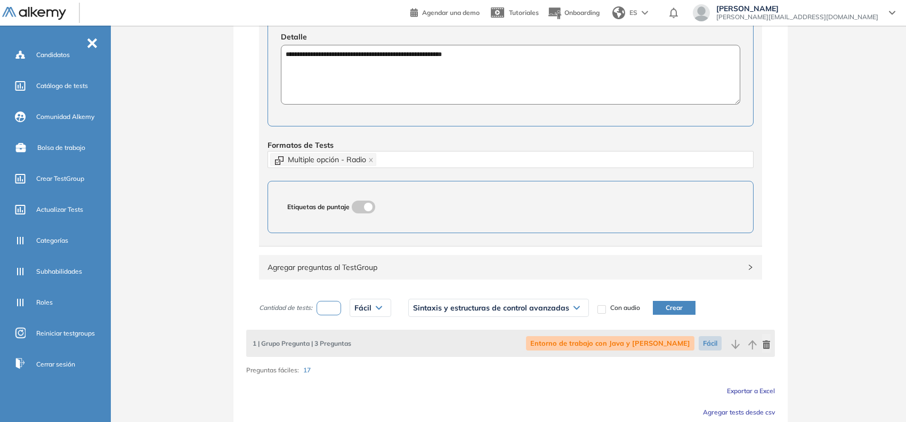
click at [661, 308] on button "Crear" at bounding box center [674, 308] width 43 height 14
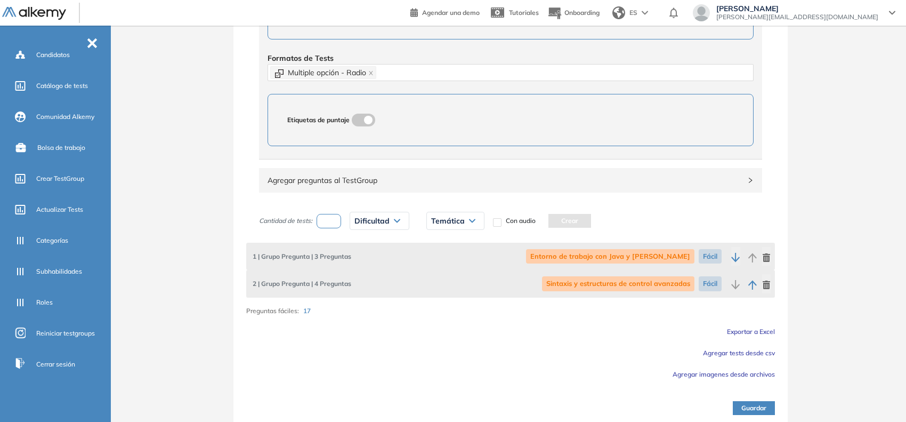
scroll to position [492, 0]
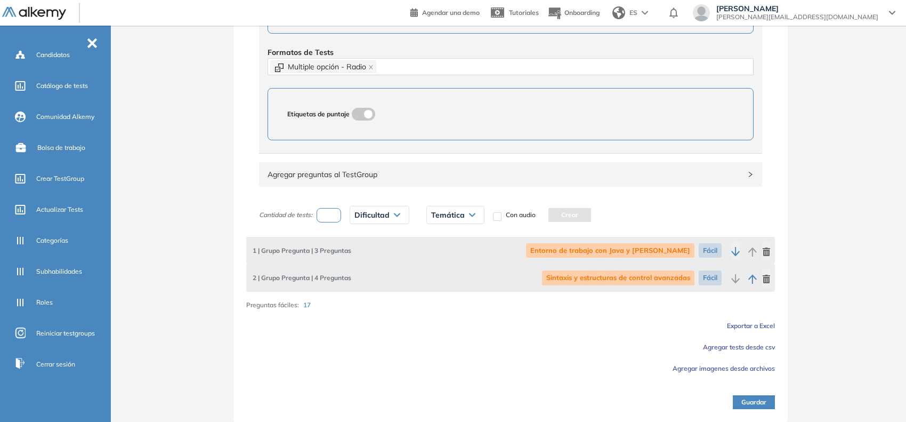
click at [339, 218] on input "number" at bounding box center [329, 215] width 25 height 14
type input "*"
click at [374, 218] on span "Dificultad" at bounding box center [372, 215] width 35 height 9
click at [364, 262] on li "Fácil" at bounding box center [361, 257] width 13 height 11
click at [448, 206] on div "Temática Entorno de trabajo con Java y Maven Sintaxis y estructuras de control …" at bounding box center [437, 215] width 58 height 18
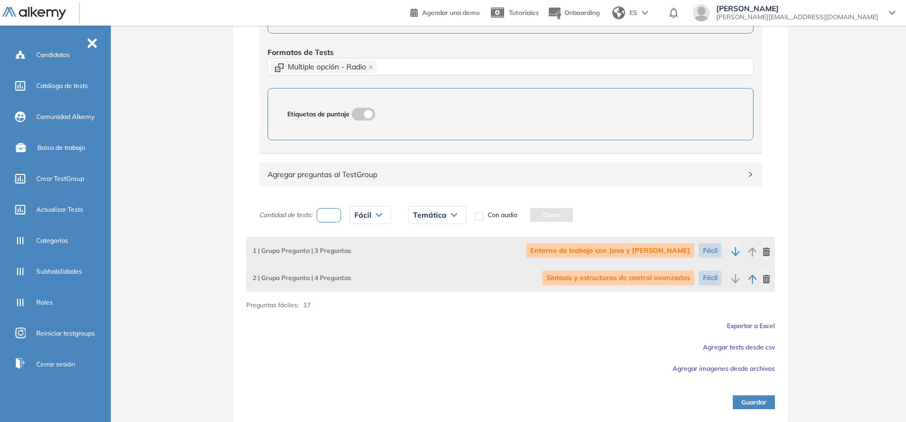
click at [440, 212] on span "Temática" at bounding box center [430, 215] width 34 height 9
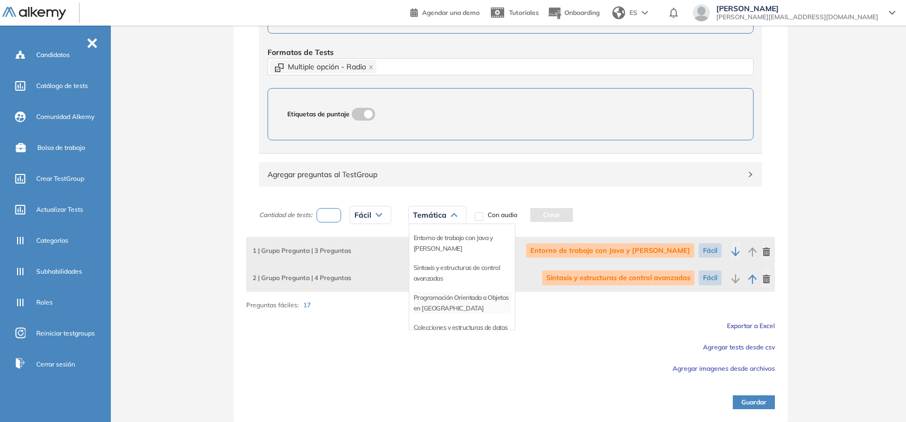
click at [455, 301] on li "Programación Orientada a Objetos en Java" at bounding box center [462, 302] width 97 height 21
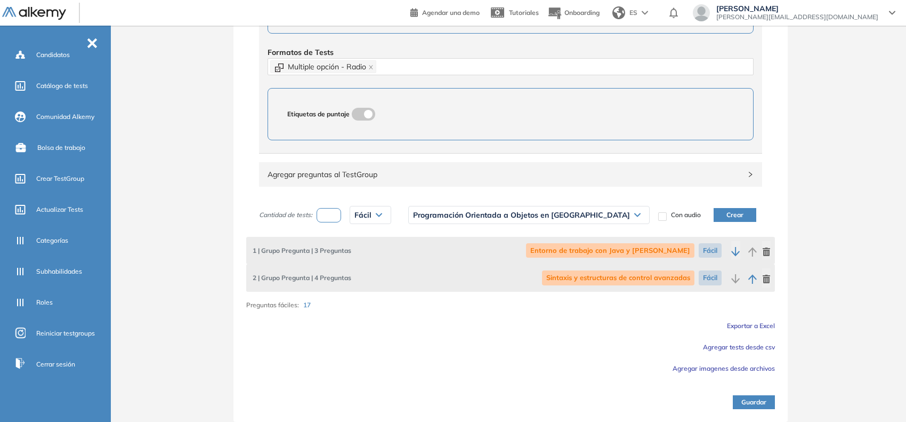
click at [714, 214] on button "Crear" at bounding box center [735, 215] width 43 height 14
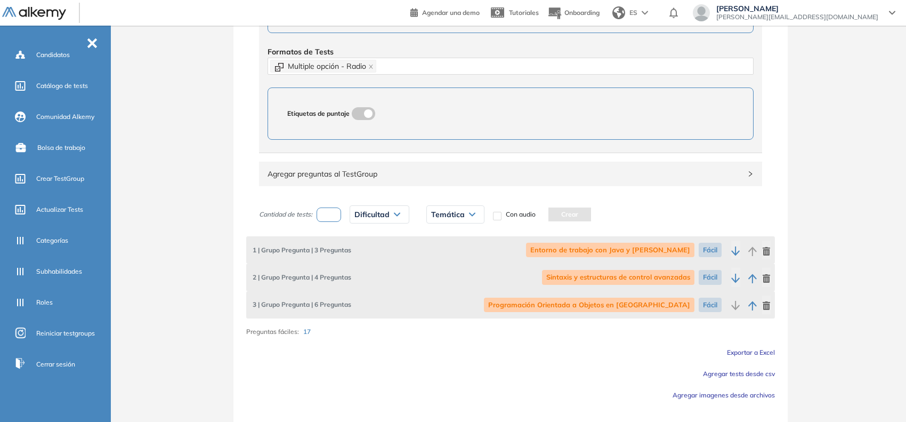
click at [334, 218] on input "number" at bounding box center [329, 214] width 25 height 14
type input "*"
click at [368, 214] on span "Dificultad" at bounding box center [372, 214] width 35 height 9
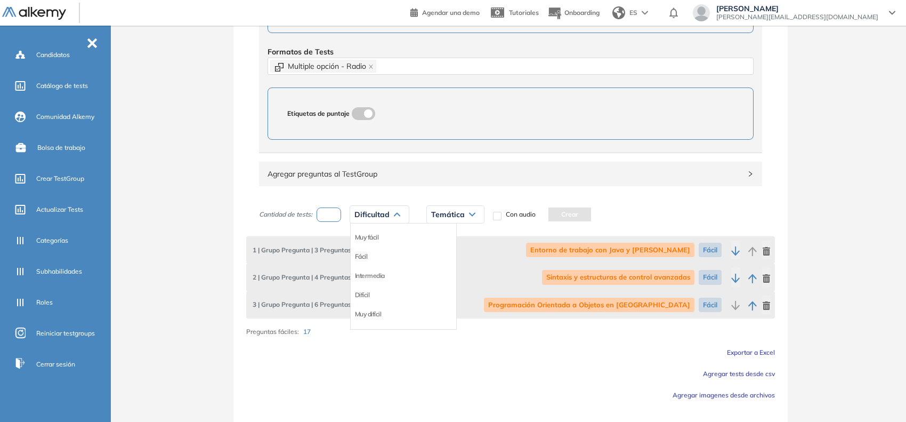
click at [365, 260] on li "Fácil" at bounding box center [361, 256] width 13 height 11
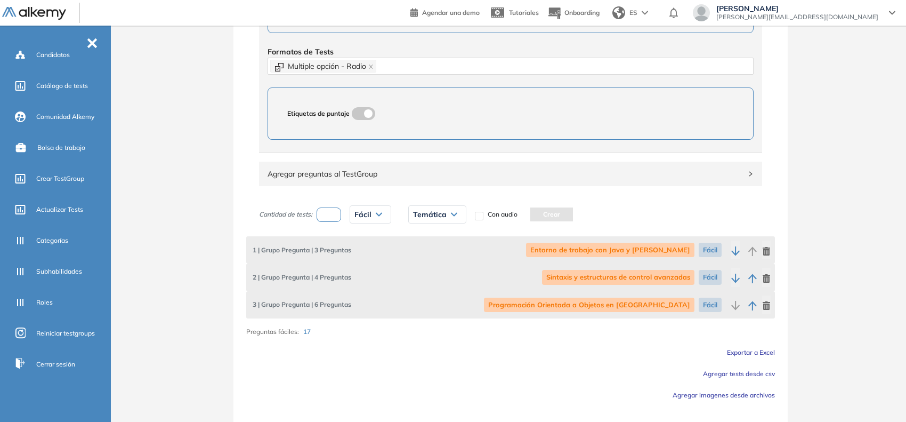
click at [438, 214] on span "Temática" at bounding box center [430, 214] width 34 height 9
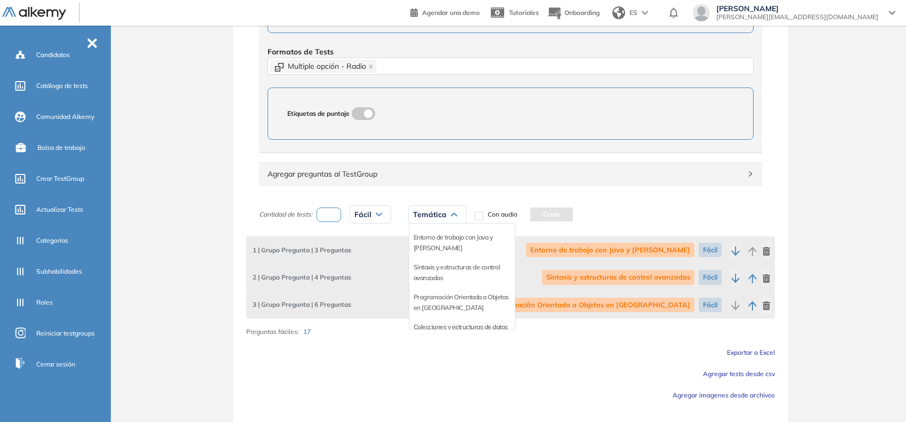
scroll to position [22, 0]
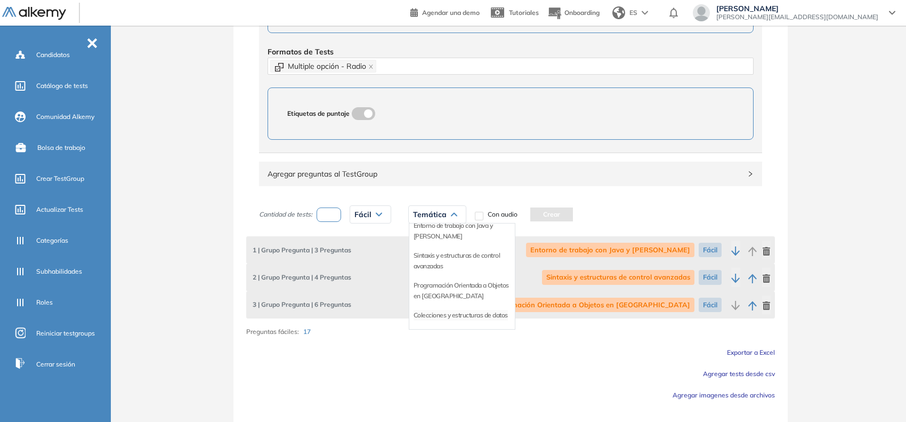
click at [435, 310] on li "Colecciones y estructuras de datos" at bounding box center [461, 315] width 94 height 11
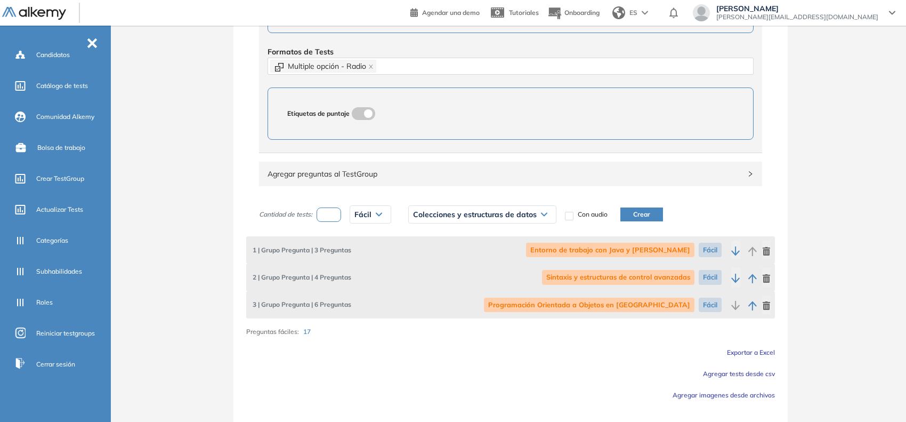
click at [638, 212] on button "Crear" at bounding box center [642, 214] width 43 height 14
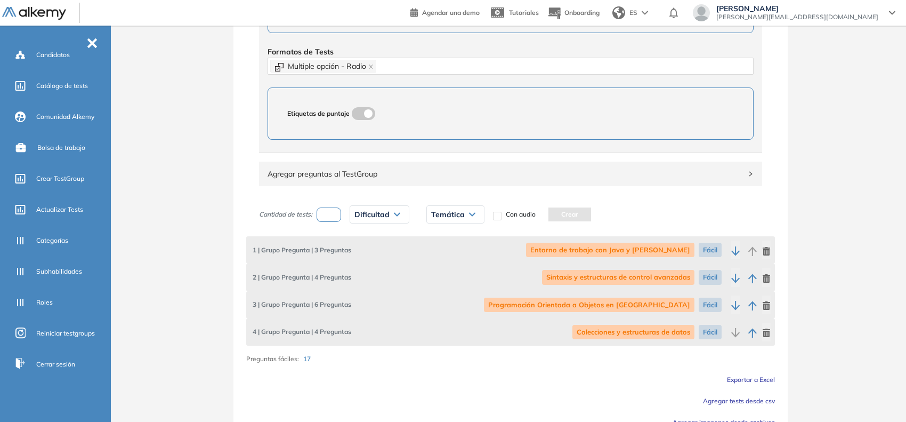
scroll to position [546, 0]
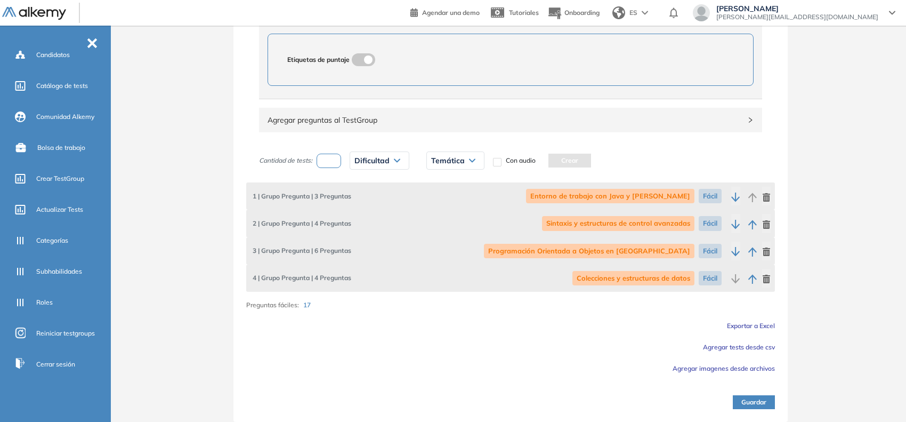
click at [761, 404] on button "Guardar" at bounding box center [754, 402] width 42 height 14
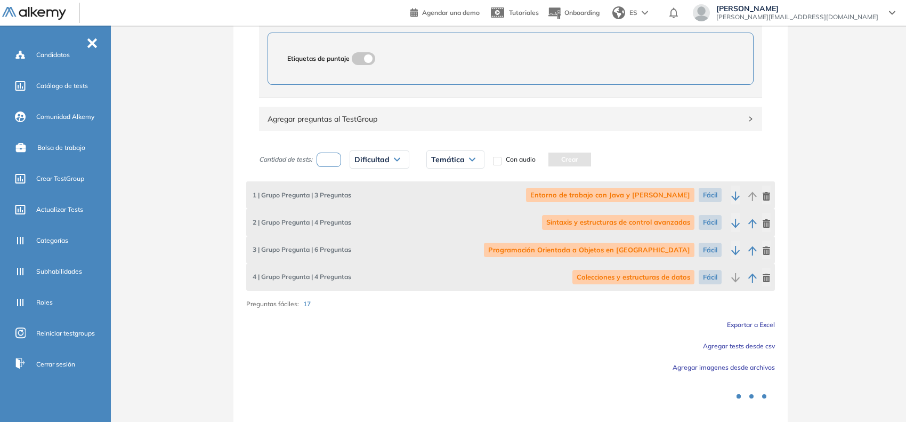
scroll to position [0, 0]
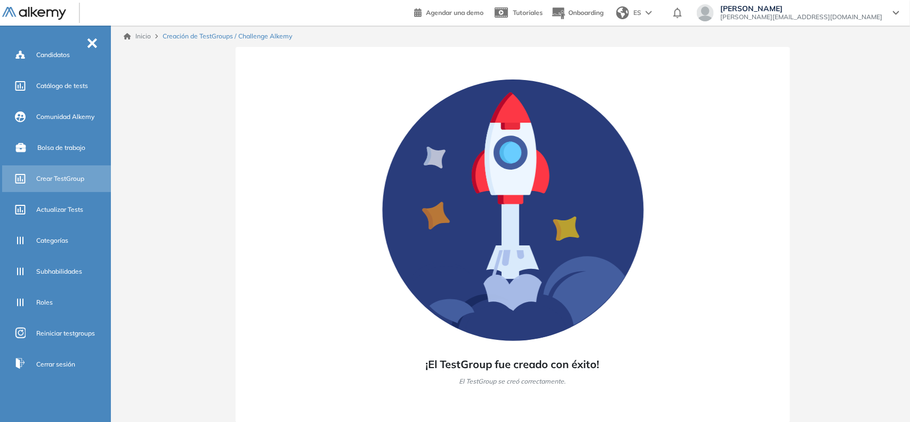
click at [61, 182] on span "Crear TestGroup" at bounding box center [60, 179] width 48 height 10
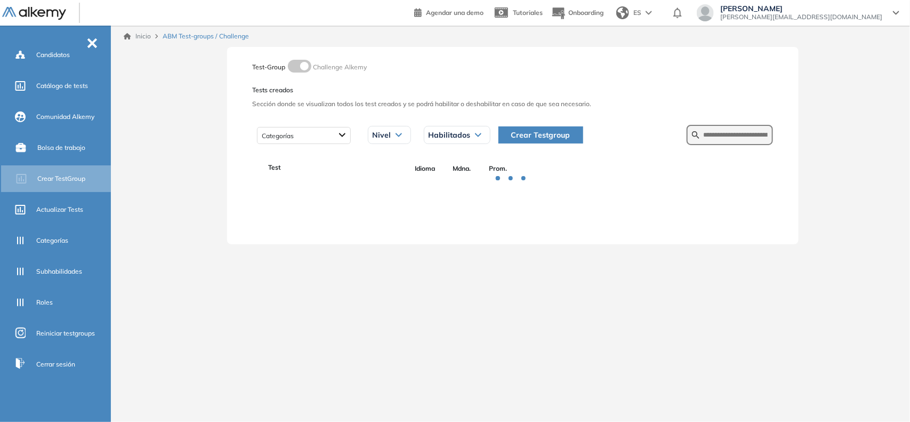
click at [564, 136] on span "Crear Testgroup" at bounding box center [540, 135] width 59 height 12
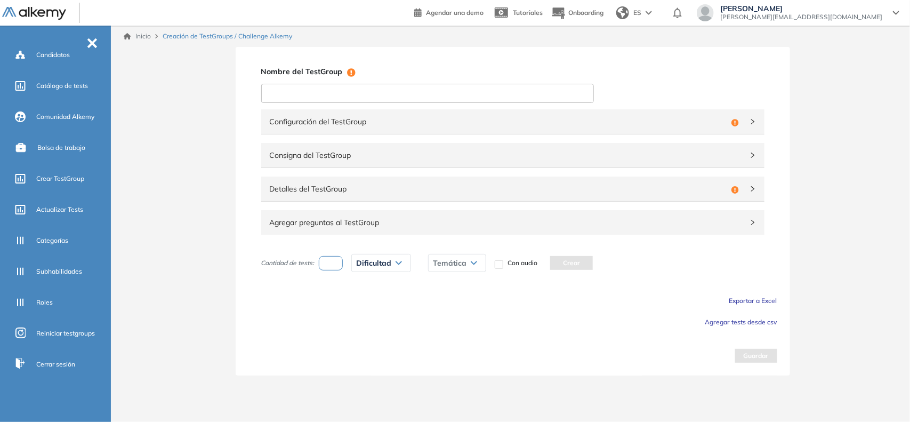
click at [360, 87] on input at bounding box center [427, 93] width 333 height 19
paste input "**********"
type input "**********"
click at [357, 110] on div "Configuración del TestGroup Incompleto" at bounding box center [512, 121] width 503 height 25
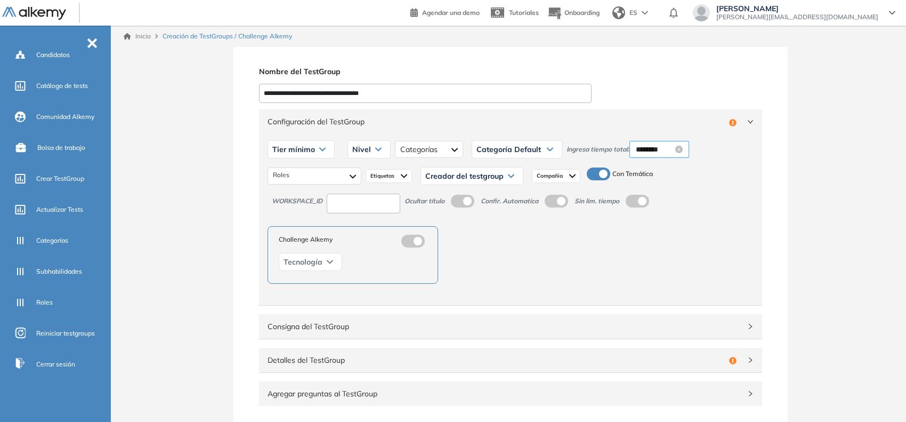
click at [654, 153] on input "********" at bounding box center [654, 149] width 37 height 12
click at [673, 219] on div "30" at bounding box center [672, 217] width 29 height 15
type input "********"
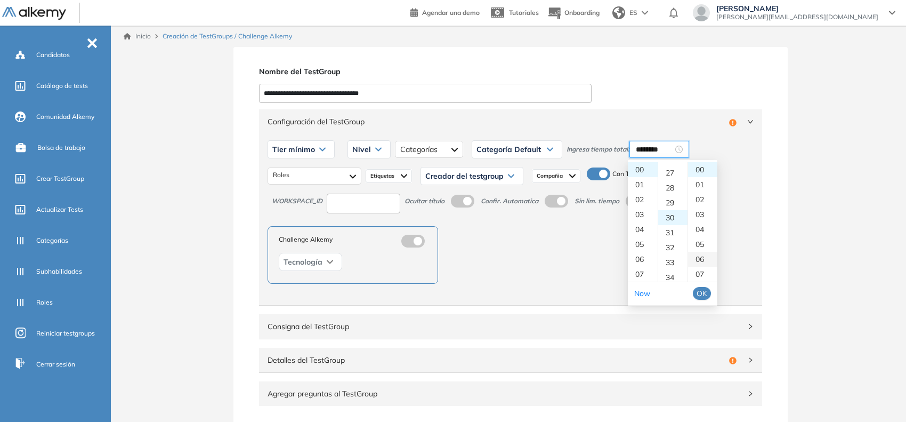
scroll to position [448, 0]
click at [708, 292] on button "OK" at bounding box center [702, 293] width 18 height 13
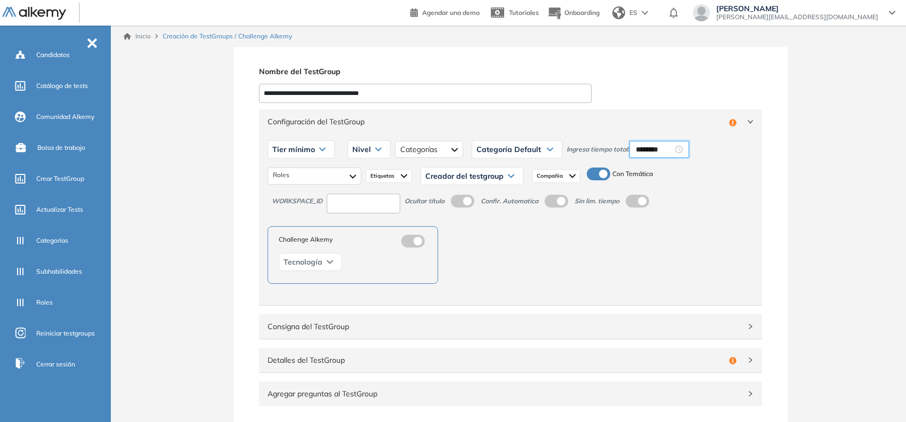
click at [311, 150] on span "Tier mínimo" at bounding box center [293, 149] width 43 height 9
click at [291, 174] on li "Tier N° 1" at bounding box center [285, 172] width 24 height 11
click at [358, 208] on input at bounding box center [364, 204] width 74 height 20
type input "***"
click at [316, 183] on div at bounding box center [315, 175] width 94 height 17
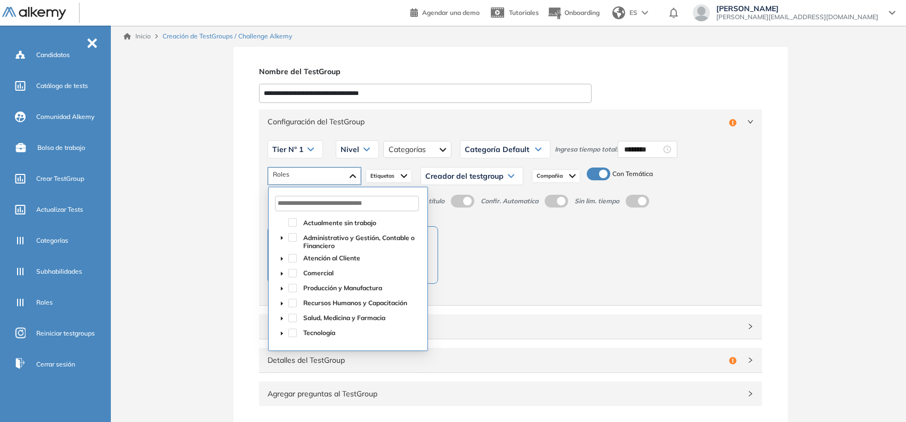
click at [280, 329] on span at bounding box center [282, 332] width 13 height 13
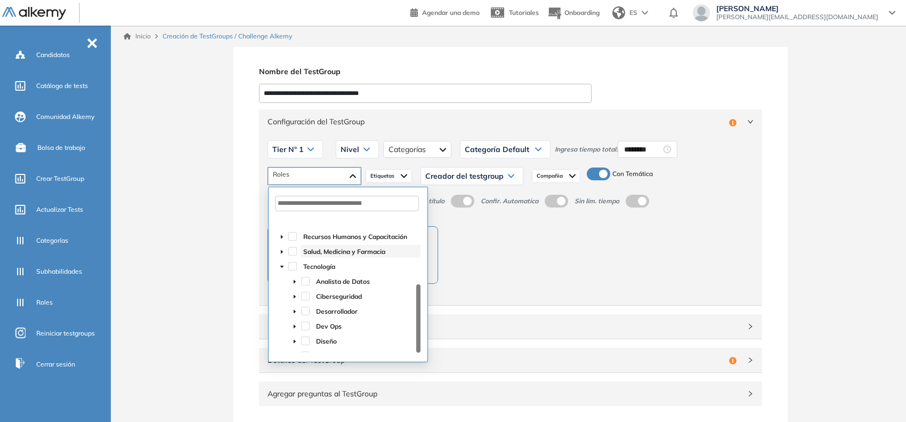
scroll to position [93, 0]
click at [304, 344] on span at bounding box center [305, 344] width 9 height 9
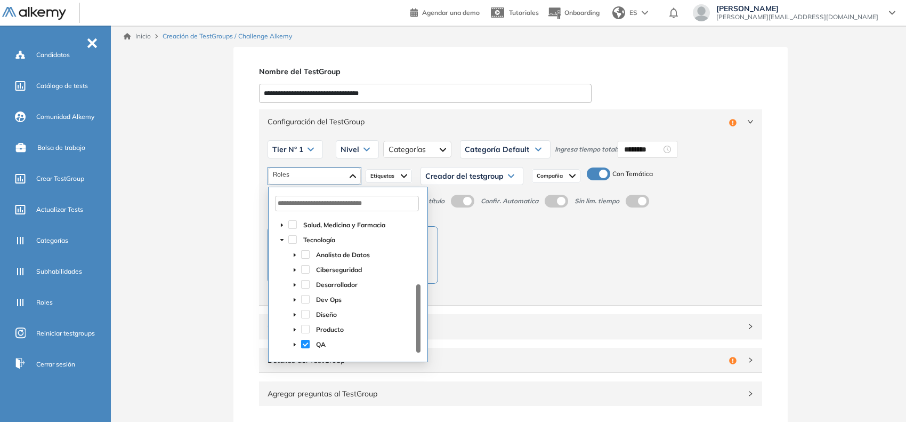
click at [353, 148] on span "Nivel" at bounding box center [350, 149] width 19 height 9
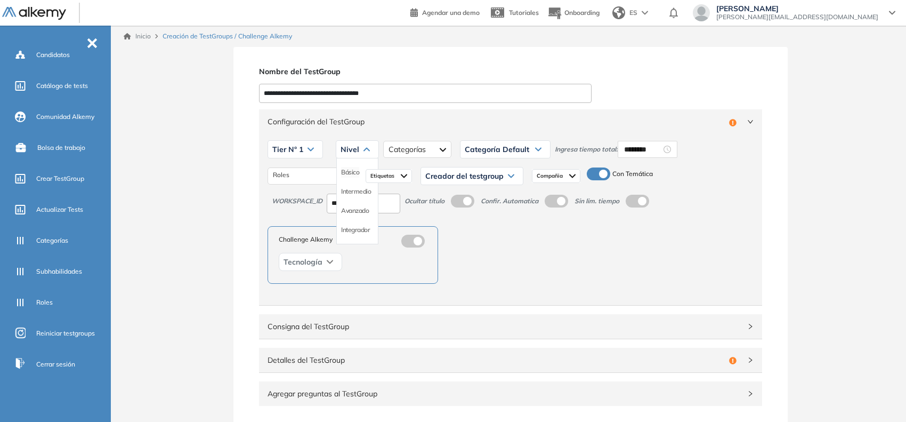
click at [355, 171] on li "Básico" at bounding box center [350, 172] width 18 height 11
click at [454, 182] on div "Creador del testgroup" at bounding box center [472, 175] width 102 height 17
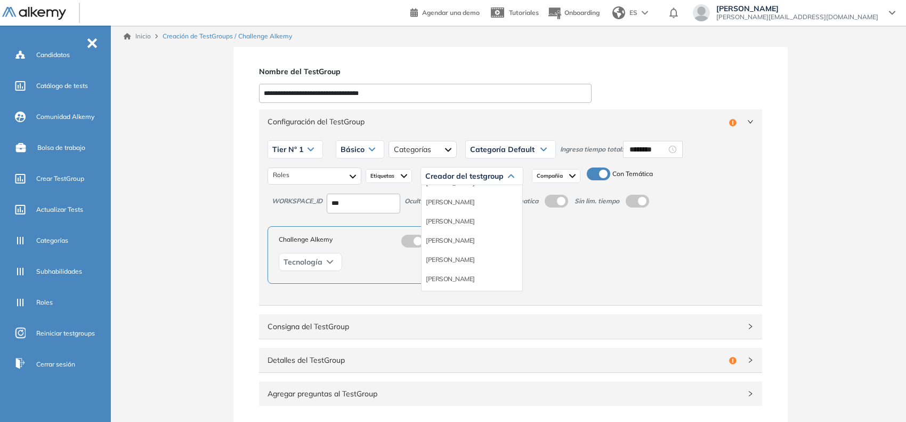
scroll to position [67, 0]
click at [484, 268] on li "Equipo Pedagógico Alkemy" at bounding box center [463, 266] width 75 height 11
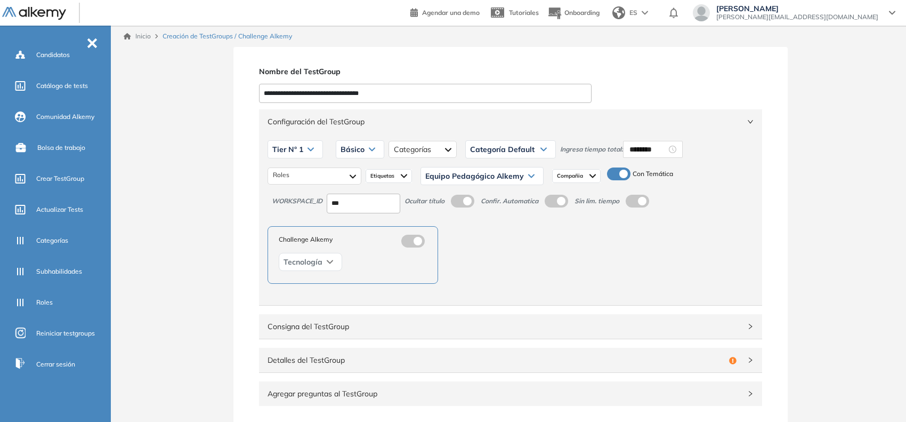
click at [745, 126] on div "Configuración del TestGroup Incompleto" at bounding box center [510, 121] width 503 height 25
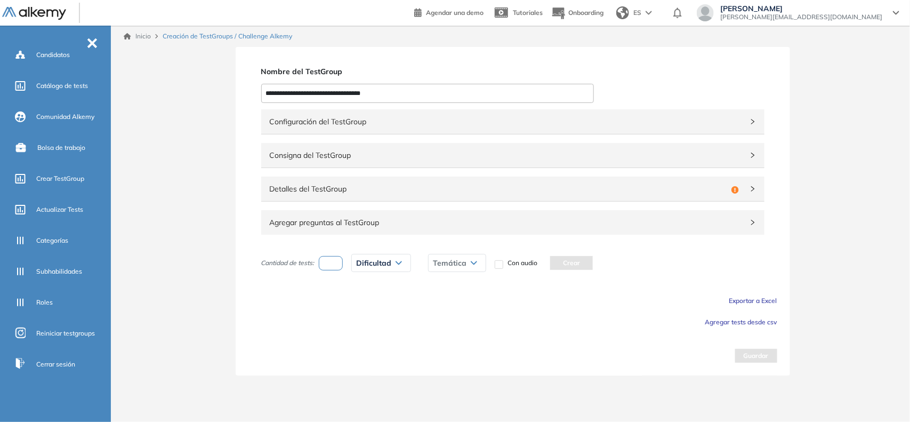
click at [516, 187] on span "Detalles del TestGroup" at bounding box center [498, 189] width 457 height 12
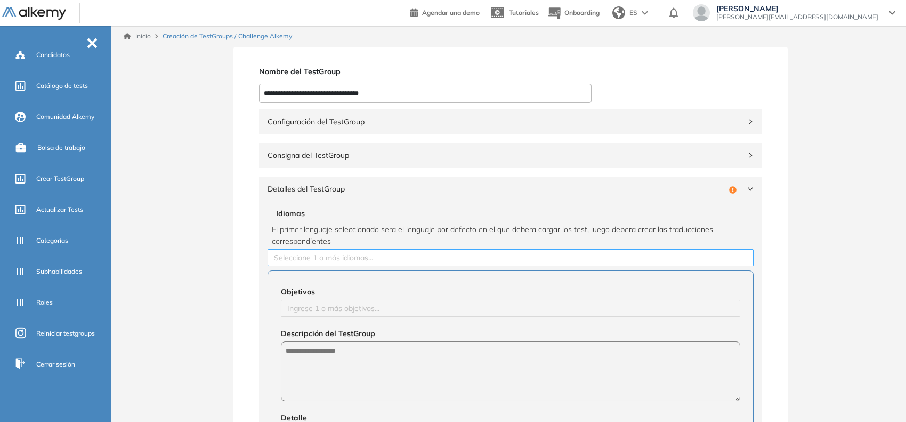
click at [364, 262] on div at bounding box center [510, 257] width 481 height 13
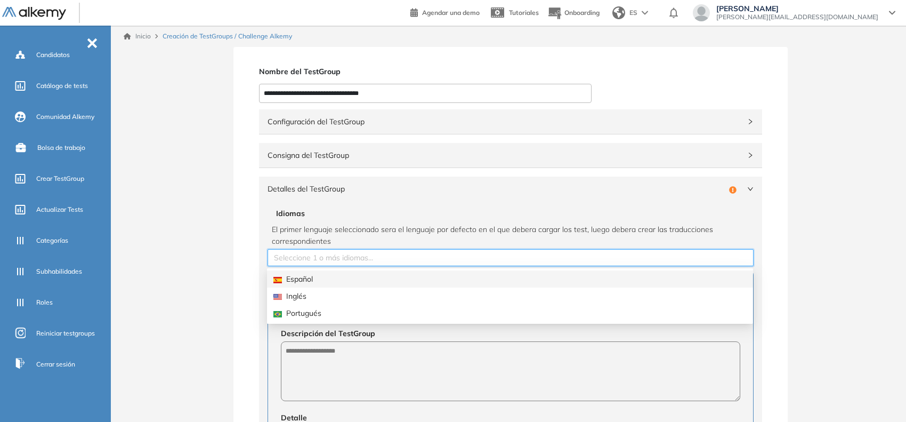
click at [345, 281] on div "Español" at bounding box center [510, 279] width 473 height 12
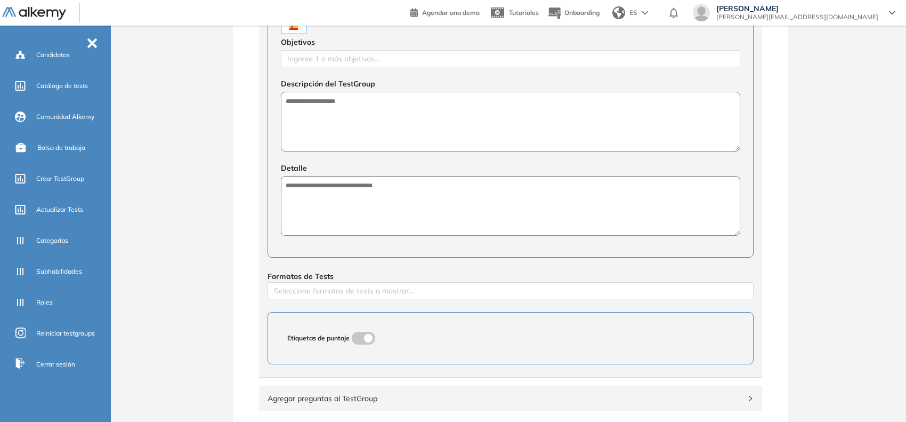
click at [215, 236] on div "**********" at bounding box center [510, 165] width 791 height 771
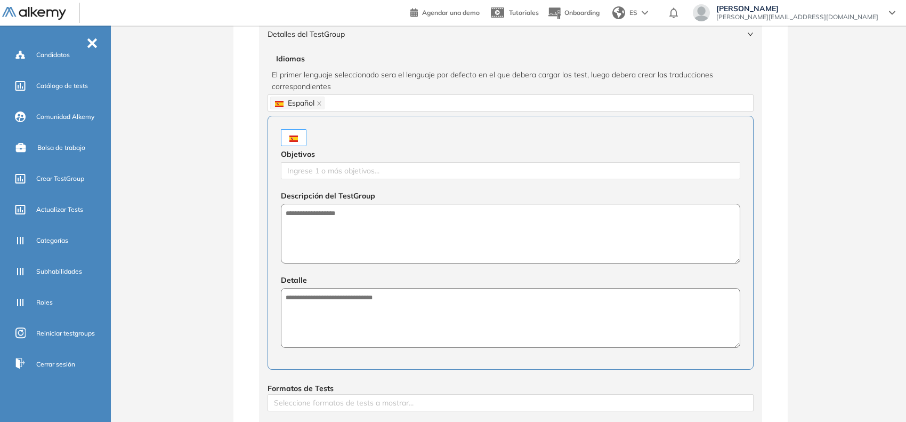
scroll to position [133, 0]
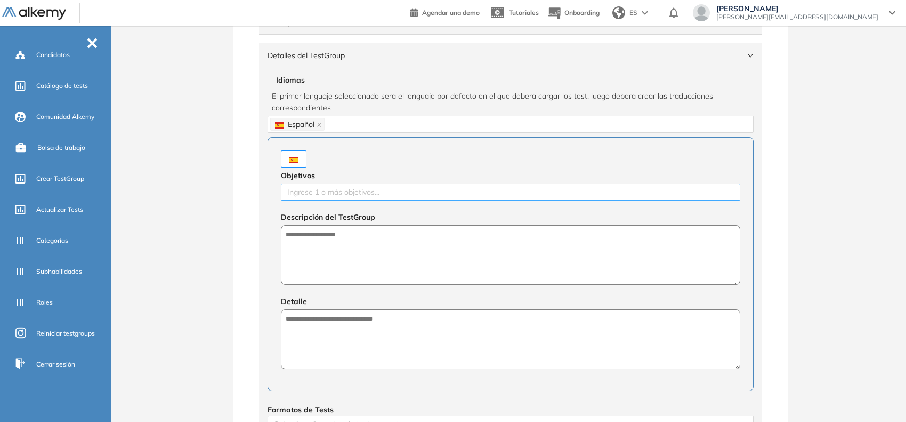
click at [329, 195] on div at bounding box center [511, 192] width 454 height 13
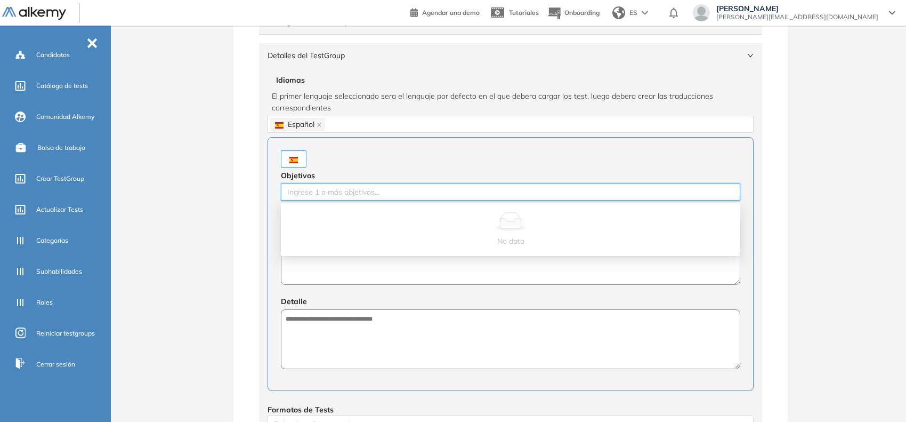
click at [188, 238] on div "**********" at bounding box center [510, 299] width 791 height 771
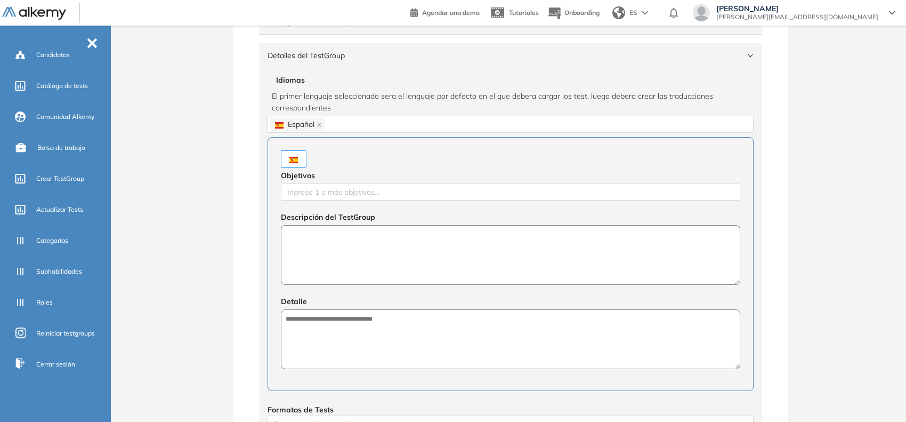
click at [324, 256] on textarea at bounding box center [511, 255] width 460 height 60
paste textarea "**********"
type textarea "**********"
click at [358, 332] on textarea at bounding box center [511, 340] width 460 height 60
paste textarea "**********"
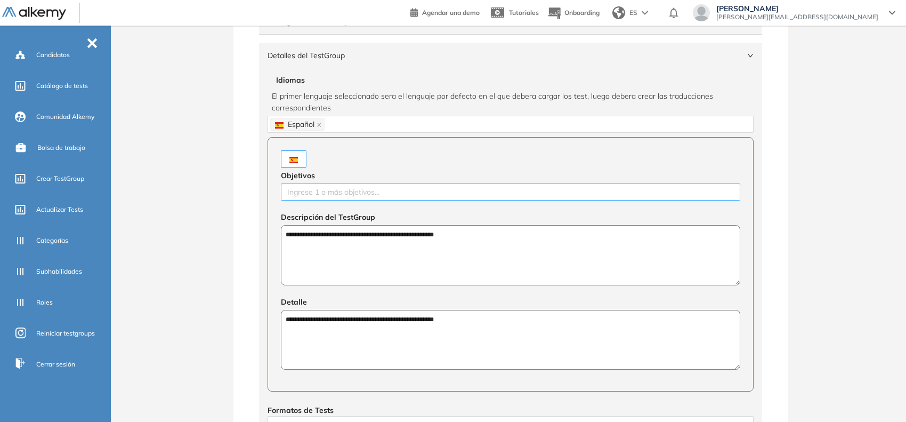
click at [347, 192] on div at bounding box center [511, 192] width 454 height 13
type textarea "**********"
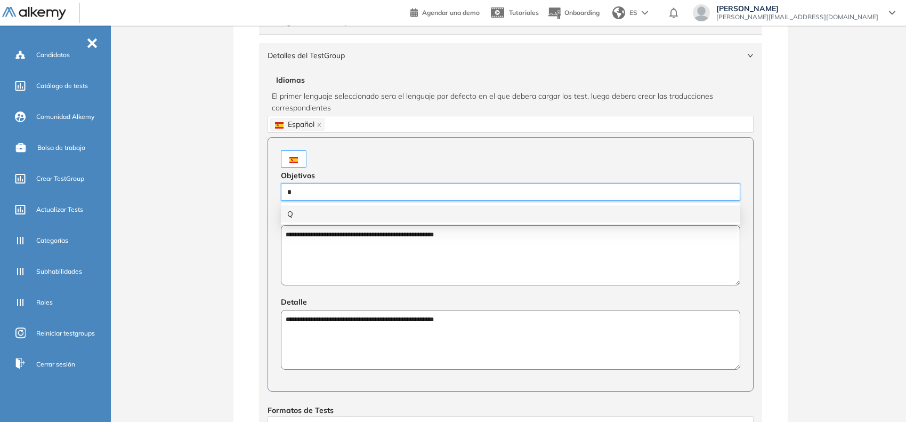
type input "**"
type input "**********"
type input "******"
type input "**********"
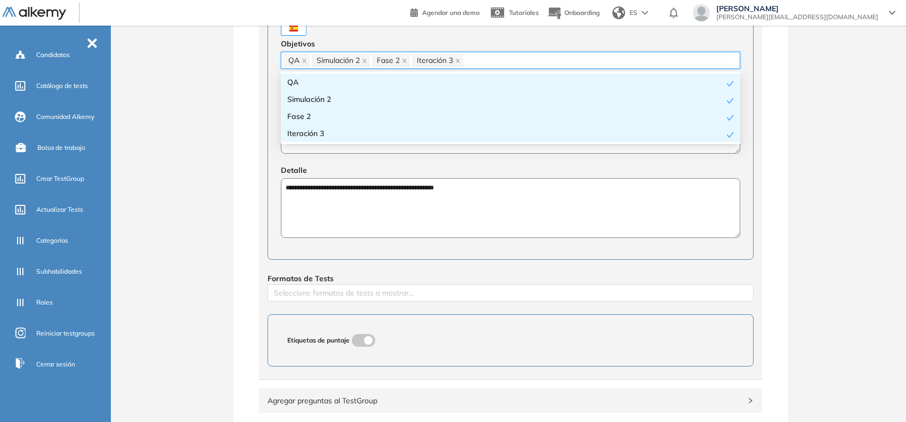
scroll to position [267, 0]
click at [318, 291] on div at bounding box center [510, 291] width 481 height 13
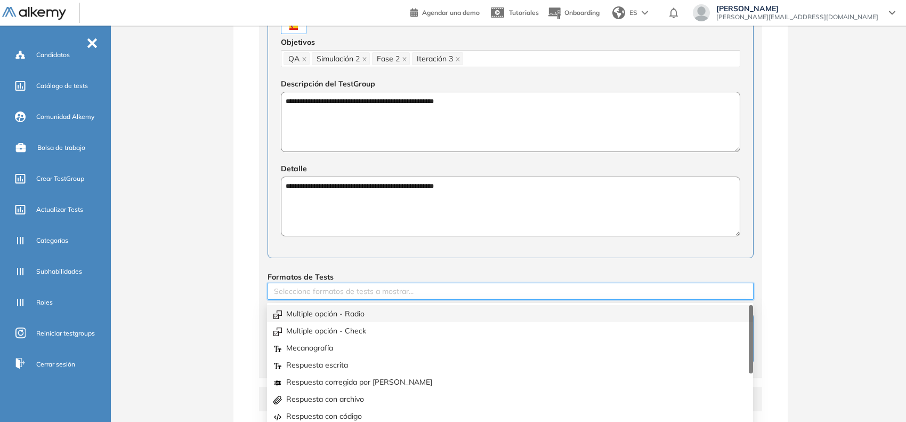
click at [345, 315] on div "Multiple opción - Radio" at bounding box center [510, 314] width 473 height 12
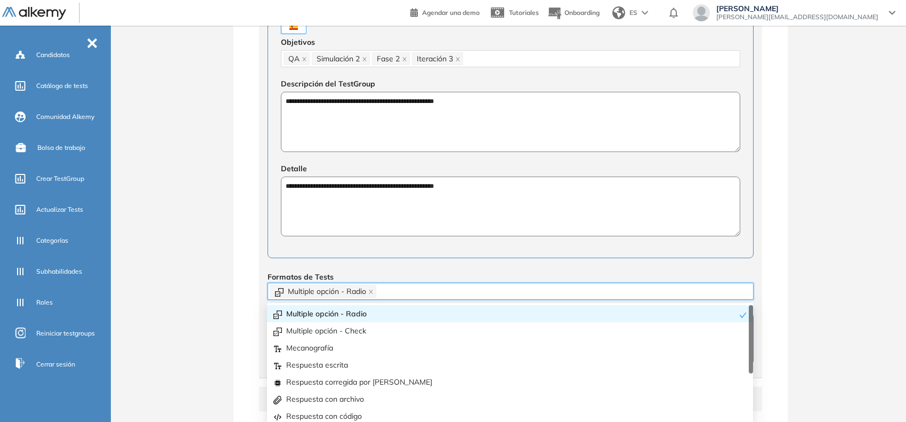
click at [239, 265] on div "**********" at bounding box center [511, 165] width 554 height 771
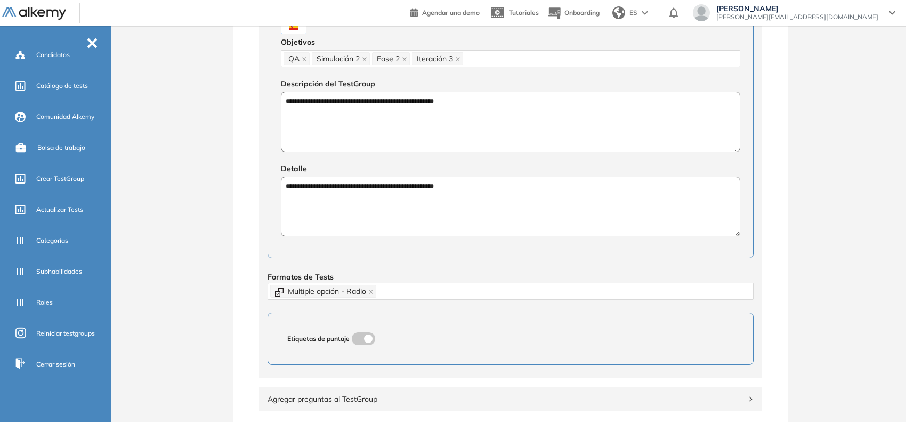
scroll to position [398, 0]
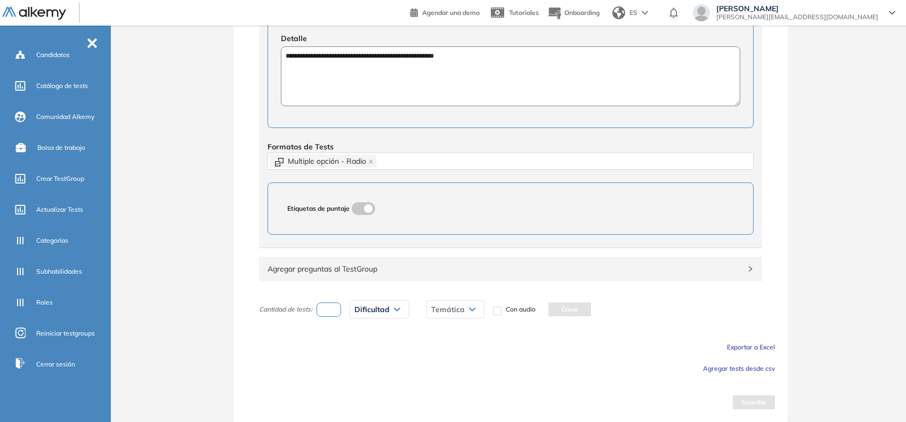
click at [764, 369] on span "Agregar tests desde csv" at bounding box center [739, 368] width 72 height 8
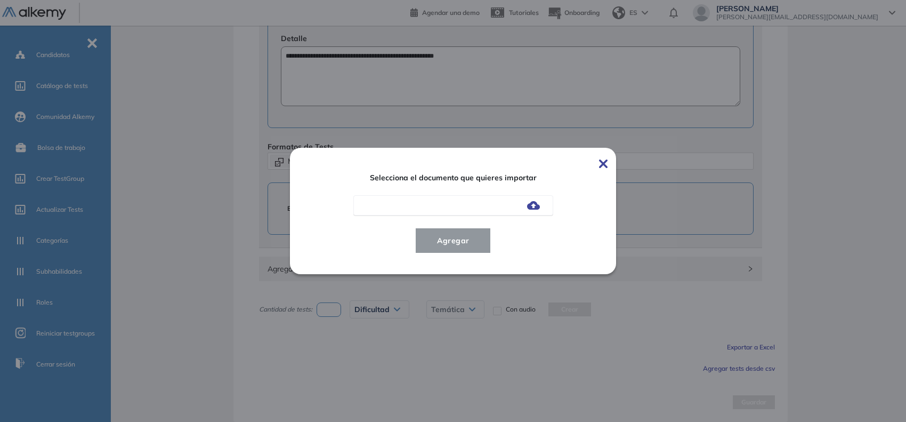
click at [536, 211] on div at bounding box center [453, 205] width 200 height 20
click at [536, 208] on img at bounding box center [533, 205] width 13 height 9
click at [0, 0] on input "file" at bounding box center [0, 0] width 0 height 0
click at [461, 245] on span "Agregar" at bounding box center [454, 240] width 50 height 13
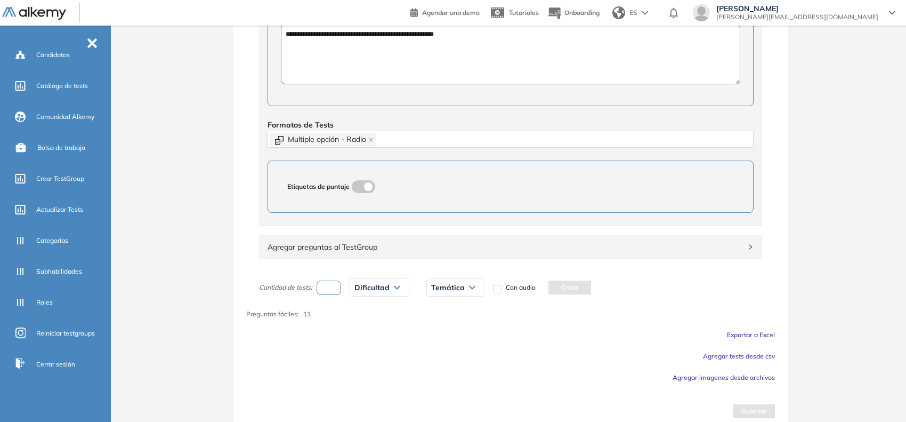
scroll to position [429, 0]
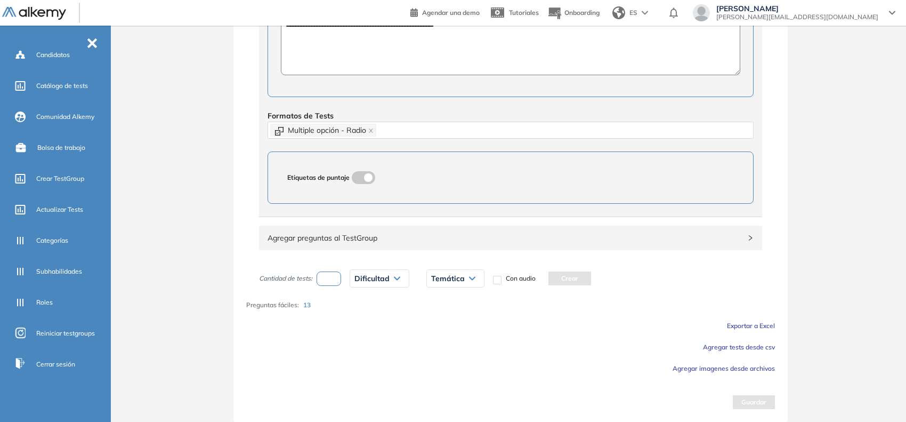
click at [331, 274] on input "number" at bounding box center [329, 278] width 25 height 14
type input "*"
click at [365, 278] on span "Dificultad" at bounding box center [372, 278] width 35 height 9
click at [363, 321] on li "Fácil" at bounding box center [361, 320] width 13 height 11
click at [428, 284] on div "Temática" at bounding box center [437, 278] width 57 height 17
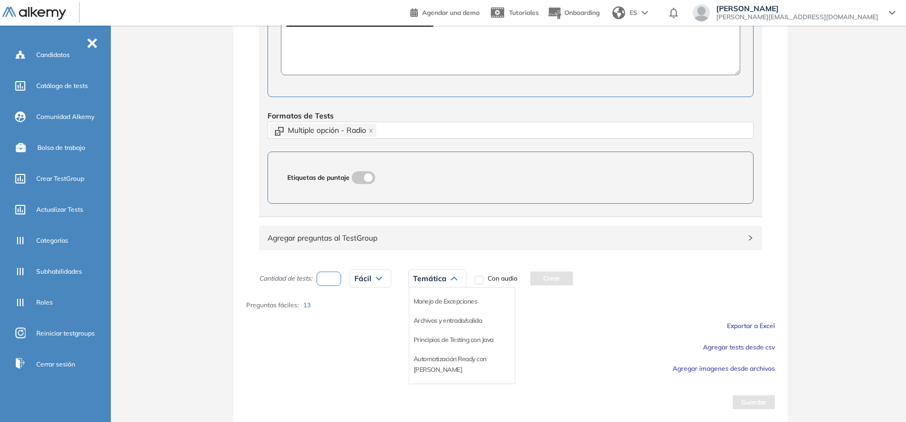
click at [429, 308] on div "Manejo de Excepciones" at bounding box center [462, 301] width 106 height 19
click at [440, 304] on li "Manejo de Excepciones" at bounding box center [446, 301] width 64 height 11
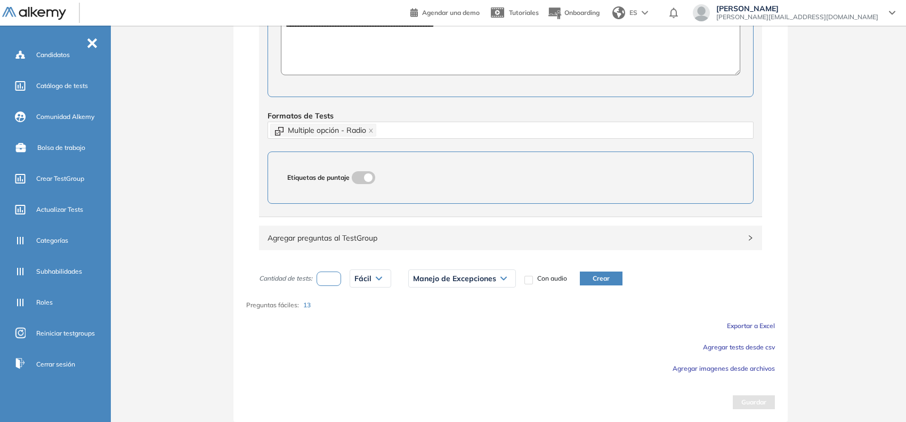
click at [593, 269] on div "Cantidad de tests: * Fácil Muy fácil Fácil Intermedia Difícil Muy difícil Avanz…" at bounding box center [510, 278] width 529 height 27
click at [589, 269] on div "Cantidad de tests: * Fácil Muy fácil Fácil Intermedia Difícil Muy difícil Avanz…" at bounding box center [510, 278] width 529 height 27
click at [601, 276] on button "Crear" at bounding box center [601, 278] width 43 height 14
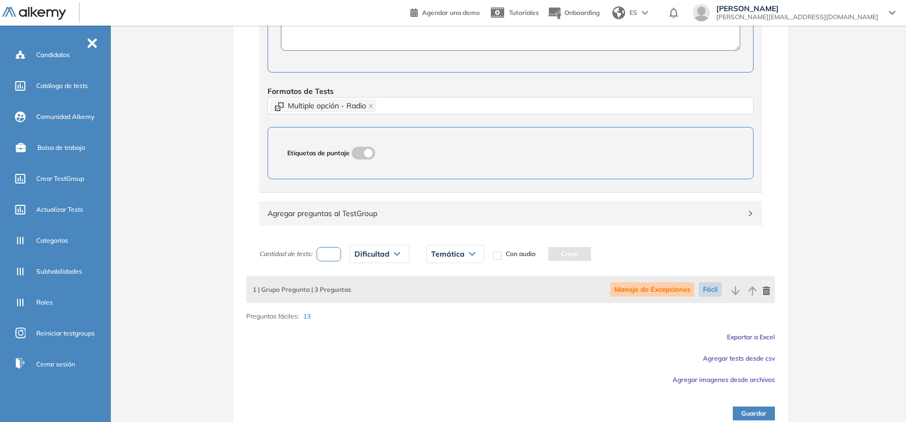
scroll to position [465, 0]
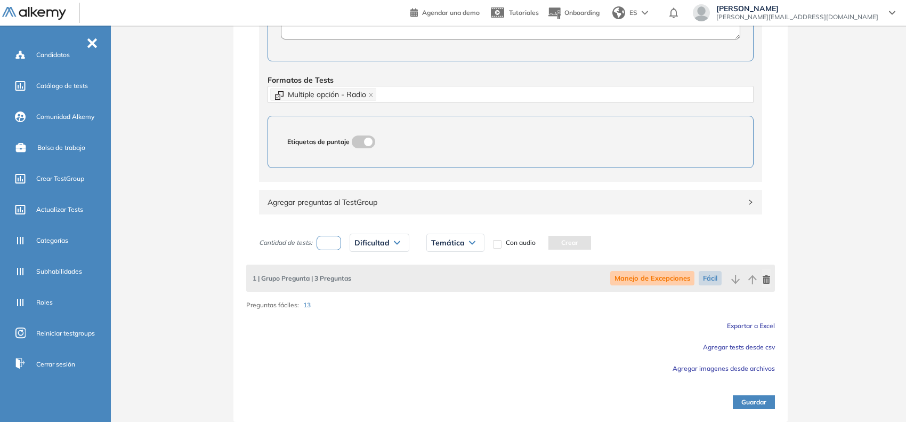
click at [325, 244] on input "number" at bounding box center [329, 243] width 25 height 14
type input "*"
click at [361, 243] on span "Dificultad" at bounding box center [372, 242] width 35 height 9
click at [364, 291] on div "Fácil" at bounding box center [404, 284] width 106 height 19
click at [363, 289] on li "Fácil" at bounding box center [361, 284] width 13 height 11
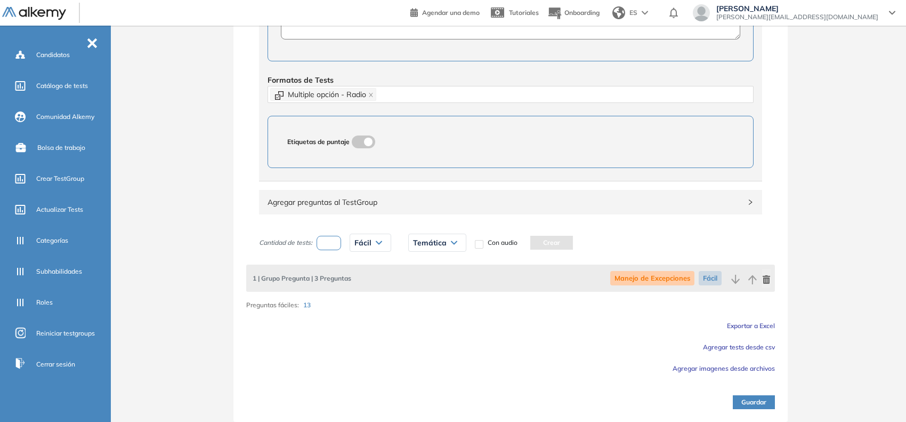
click at [439, 251] on div "Temática" at bounding box center [437, 242] width 57 height 17
click at [437, 283] on li "Archivos y entrada/salida" at bounding box center [448, 284] width 69 height 11
click at [596, 241] on button "Crear" at bounding box center [609, 243] width 43 height 14
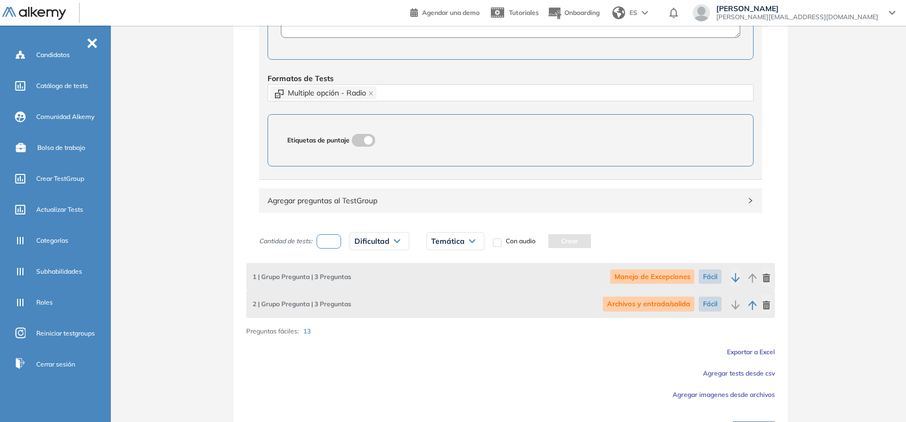
click at [332, 240] on input "number" at bounding box center [329, 241] width 25 height 14
type input "*"
click at [361, 232] on div "Dificultad Muy fácil Fácil Intermedia Difícil Muy difícil Avanzado Texto correg…" at bounding box center [379, 241] width 77 height 27
click at [365, 244] on span "Dificultad" at bounding box center [372, 241] width 35 height 9
click at [366, 291] on div "Fácil" at bounding box center [404, 283] width 106 height 19
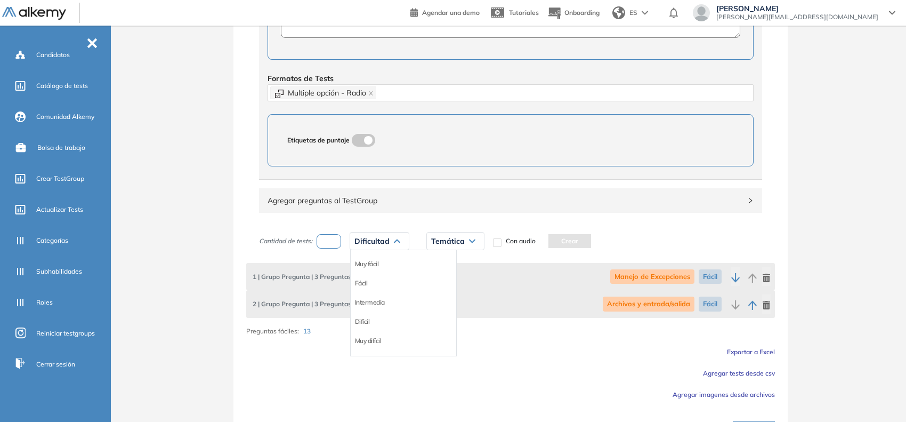
click at [355, 281] on div "Fácil" at bounding box center [404, 283] width 106 height 19
click at [361, 280] on li "Fácil" at bounding box center [361, 283] width 13 height 11
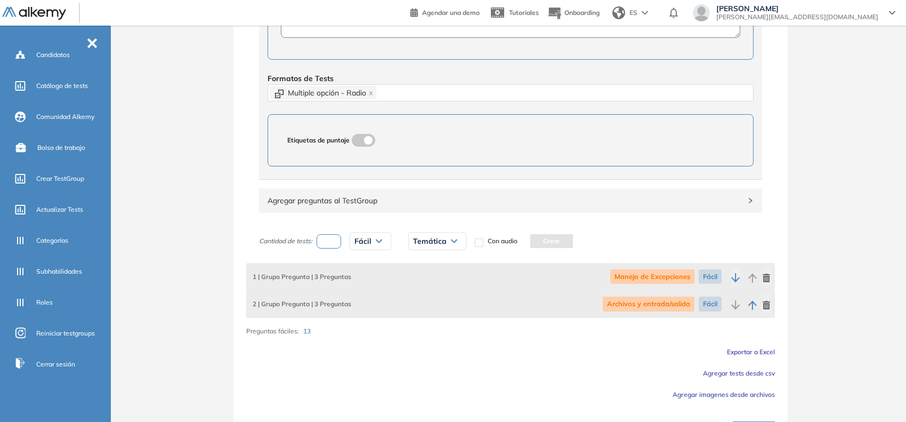
click at [432, 243] on span "Temática" at bounding box center [430, 241] width 34 height 9
click at [435, 300] on li "Principios de Testing con Java" at bounding box center [454, 302] width 80 height 11
click at [628, 237] on button "Crear" at bounding box center [625, 241] width 43 height 14
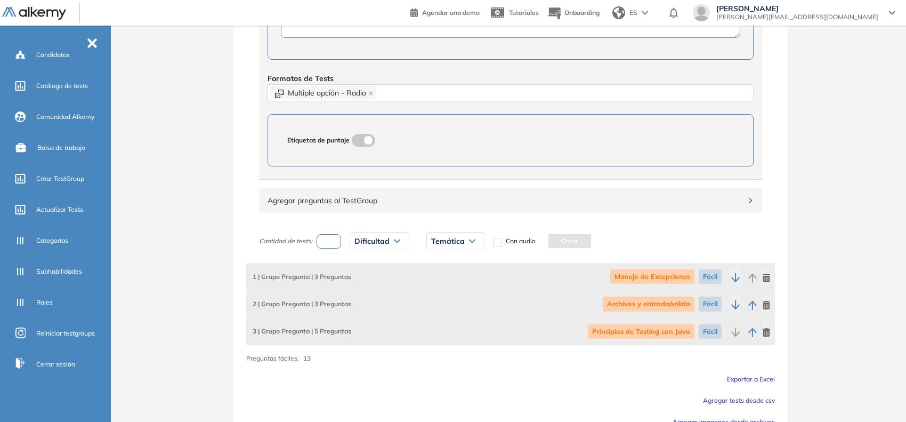
click at [326, 241] on input "number" at bounding box center [329, 241] width 25 height 14
type input "*"
click at [384, 248] on div "Dificultad" at bounding box center [379, 240] width 59 height 17
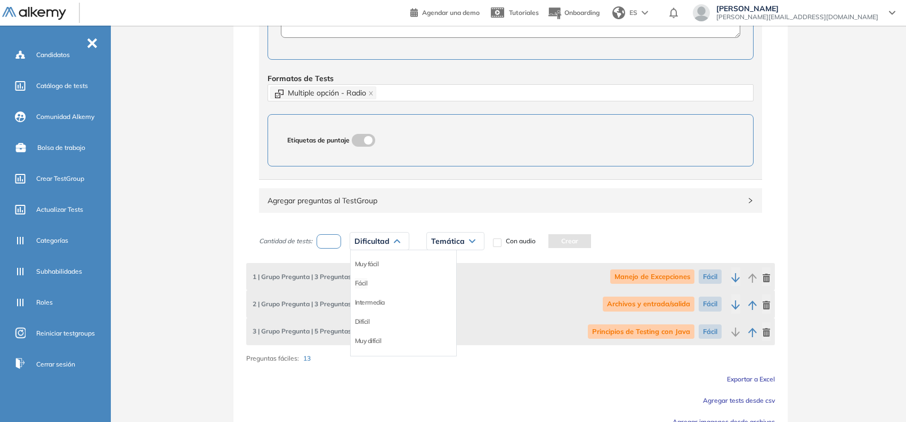
click at [360, 284] on li "Fácil" at bounding box center [361, 283] width 13 height 11
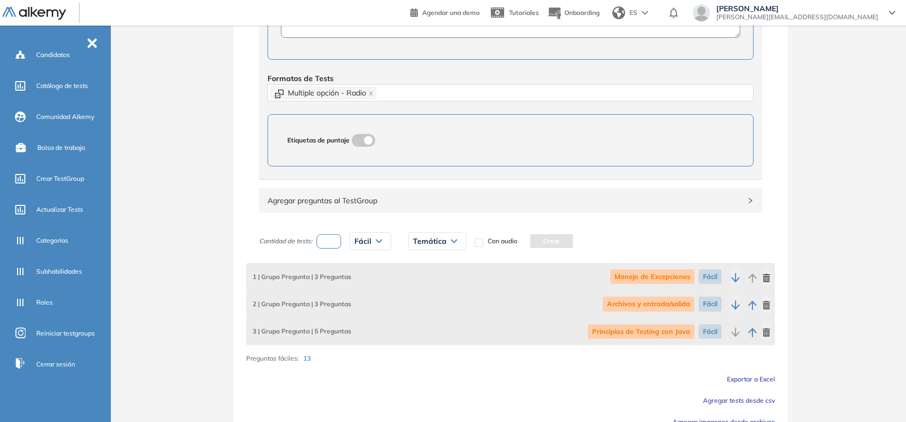
click at [421, 237] on div "Temática" at bounding box center [437, 240] width 57 height 17
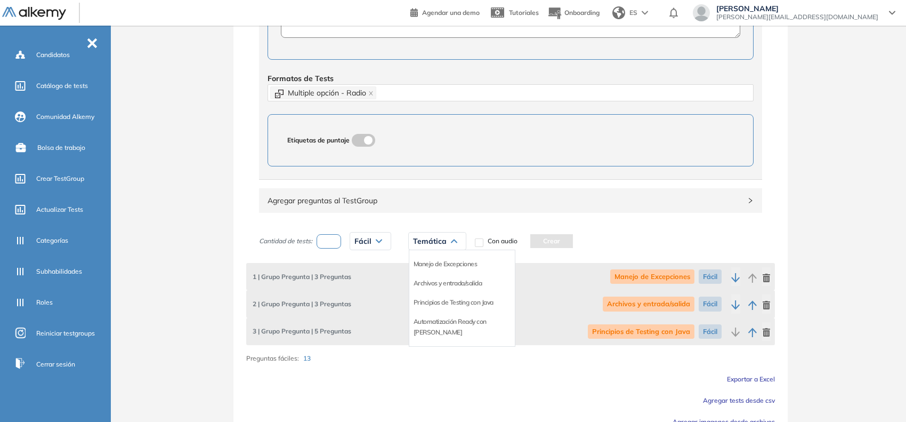
click at [430, 318] on li "Automatización Ready con [PERSON_NAME]" at bounding box center [462, 326] width 97 height 21
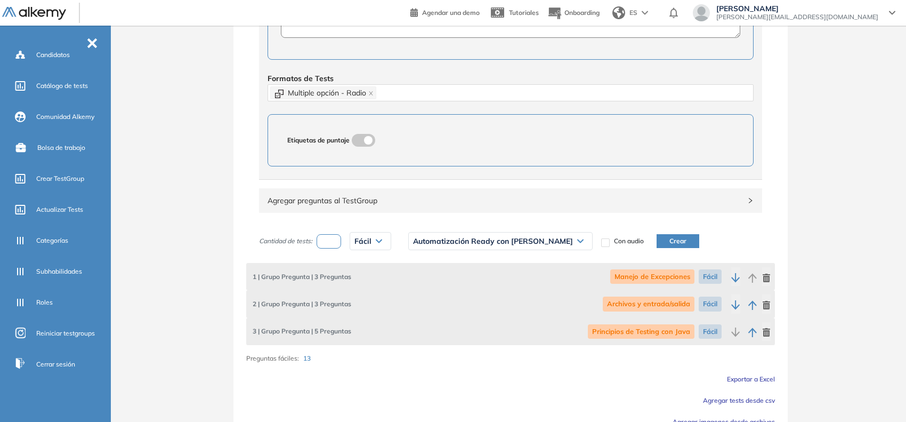
click at [657, 242] on button "Crear" at bounding box center [678, 241] width 43 height 14
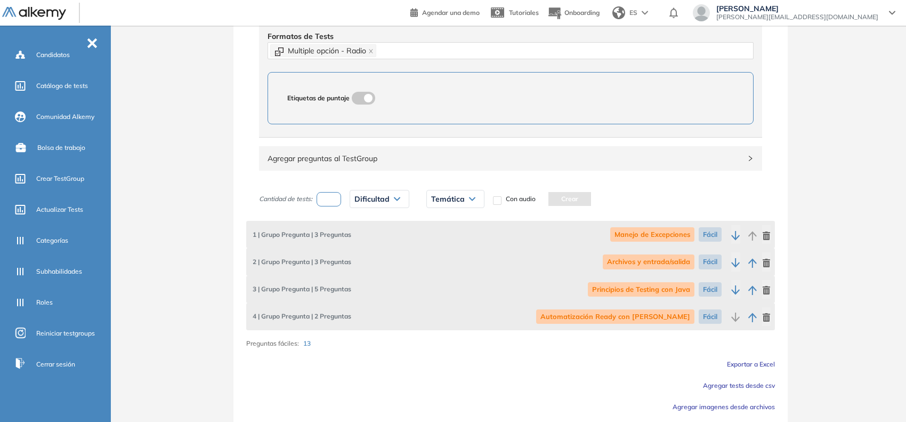
scroll to position [546, 0]
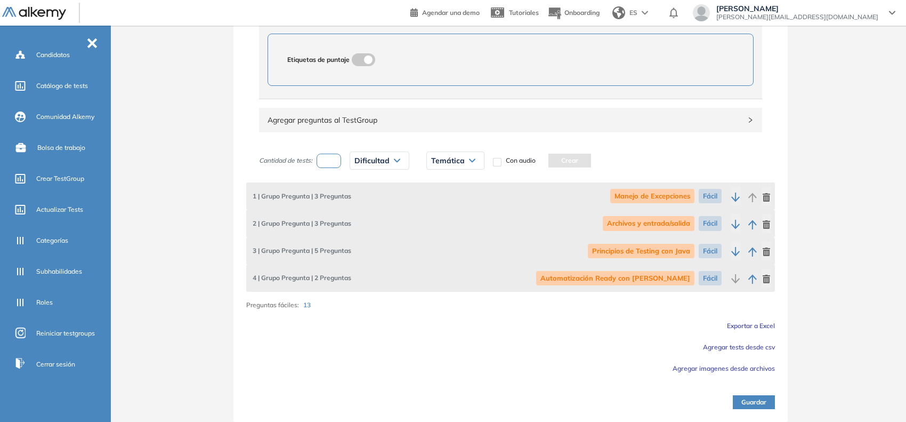
click at [754, 400] on button "Guardar" at bounding box center [754, 402] width 42 height 14
click at [762, 400] on button "Guardar" at bounding box center [754, 402] width 42 height 14
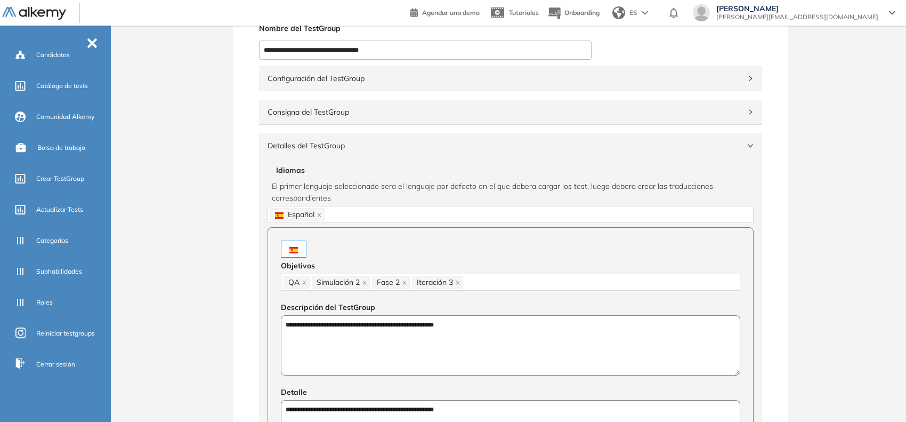
scroll to position [0, 0]
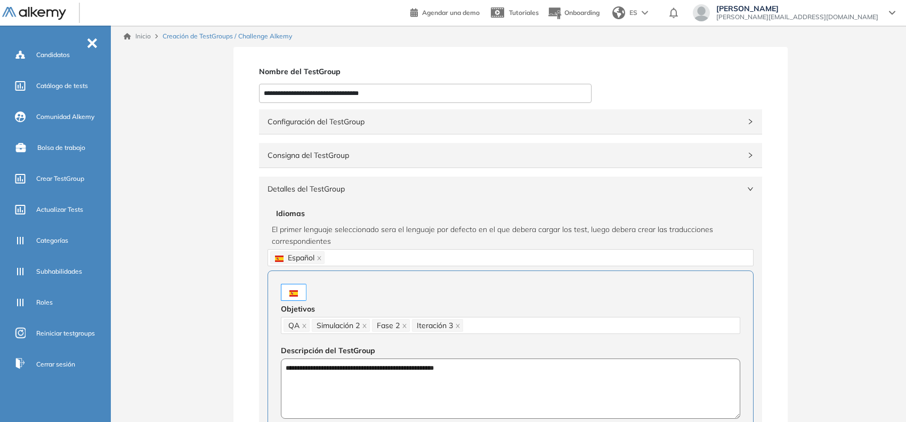
click at [747, 189] on span "right" at bounding box center [750, 189] width 6 height 6
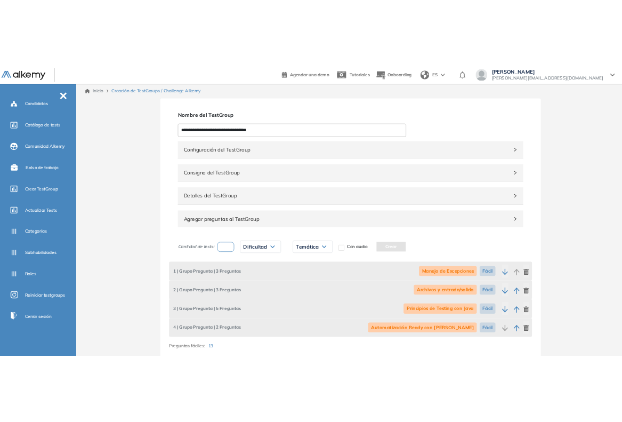
scroll to position [102, 0]
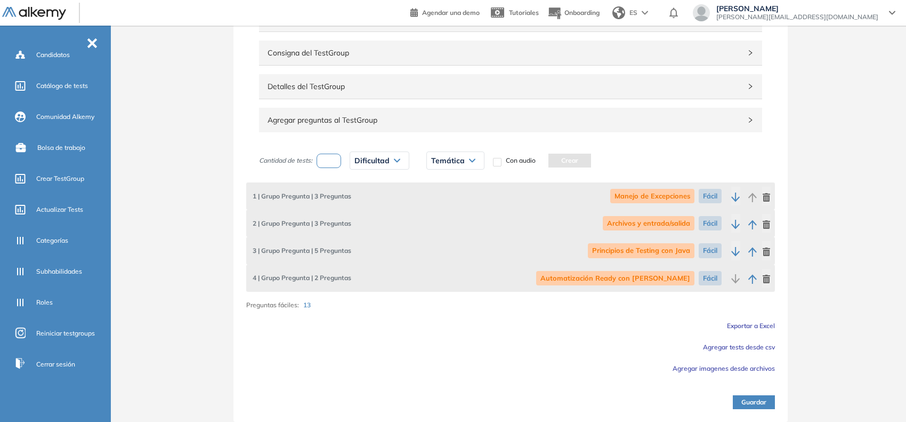
click at [763, 403] on button "Guardar" at bounding box center [754, 402] width 42 height 14
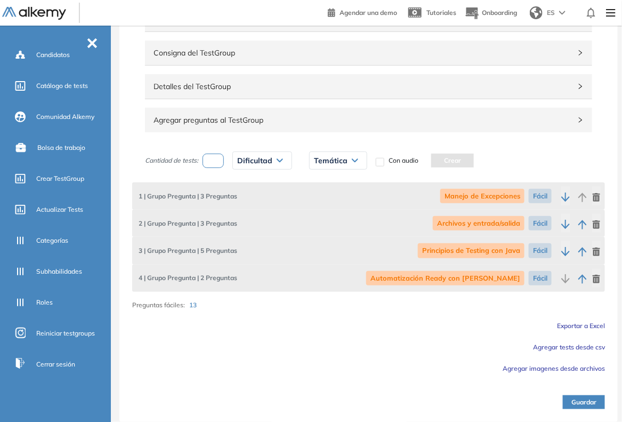
click at [579, 398] on button "Guardar" at bounding box center [584, 402] width 42 height 14
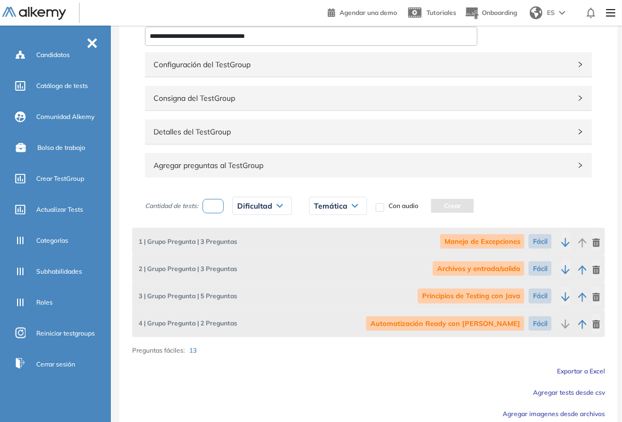
scroll to position [0, 0]
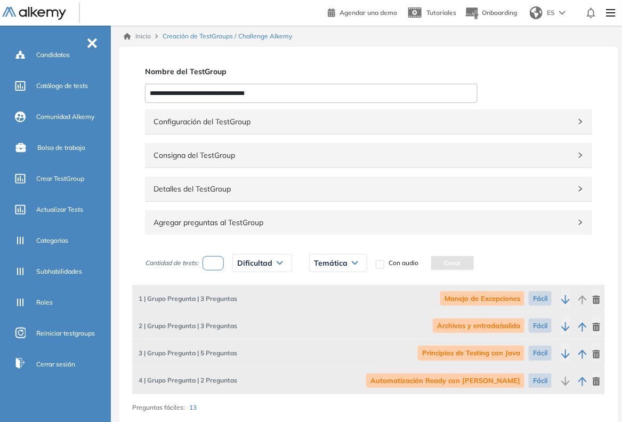
click at [574, 123] on div "Configuración del TestGroup Incompleto" at bounding box center [368, 121] width 447 height 25
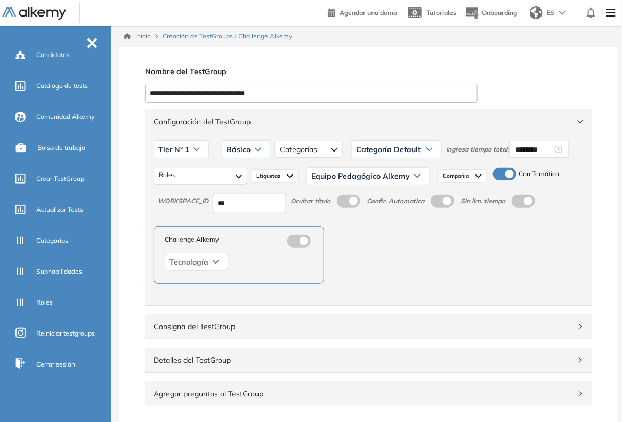
click at [516, 124] on span "Configuración del TestGroup" at bounding box center [362, 122] width 417 height 12
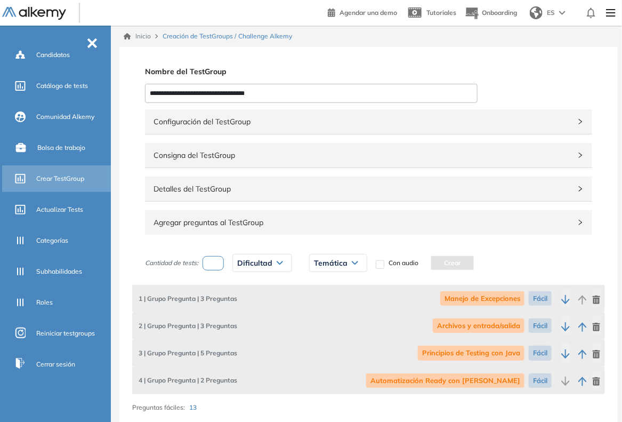
click at [62, 182] on span "Crear TestGroup" at bounding box center [60, 179] width 48 height 10
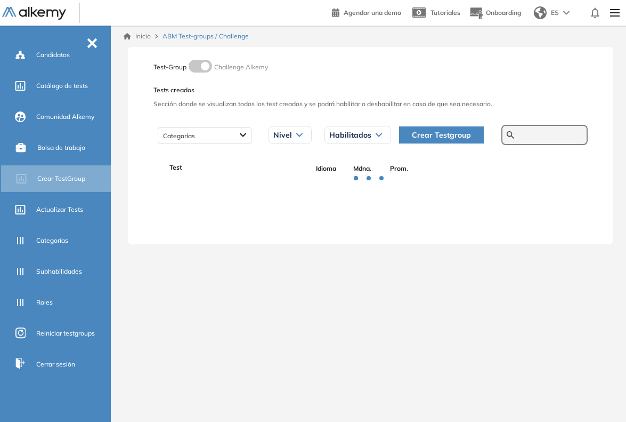
click at [549, 137] on input "text" at bounding box center [551, 135] width 64 height 10
paste input "**********"
type input "**********"
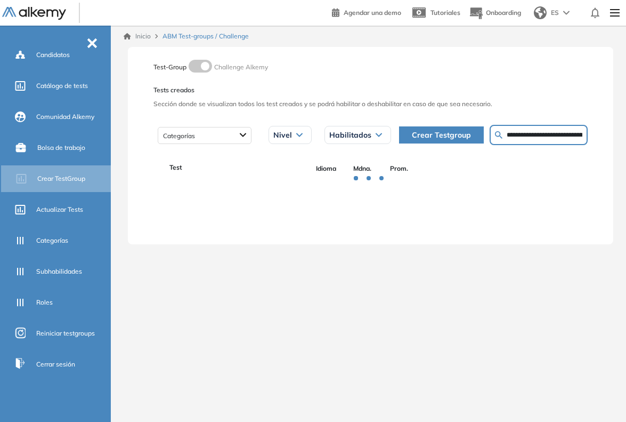
click at [489, 268] on div "**********" at bounding box center [370, 215] width 511 height 379
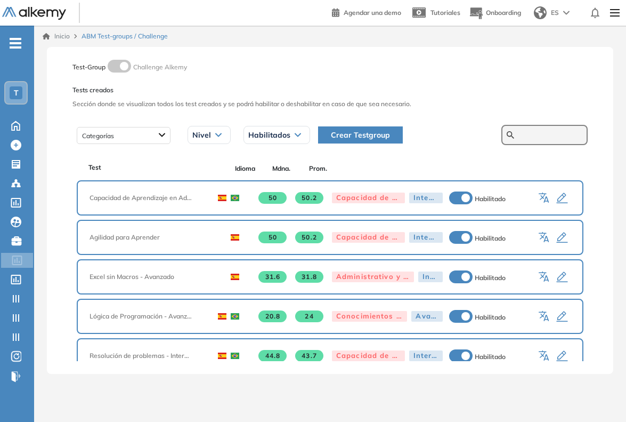
click at [533, 138] on input "text" at bounding box center [551, 135] width 64 height 10
type input "**********"
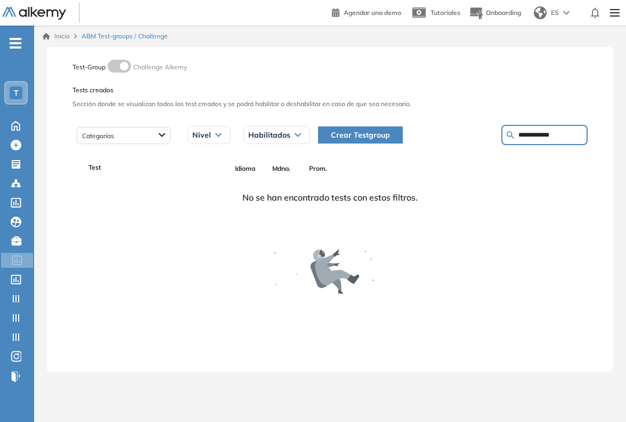
click at [13, 41] on span "-" at bounding box center [16, 42] width 12 height 9
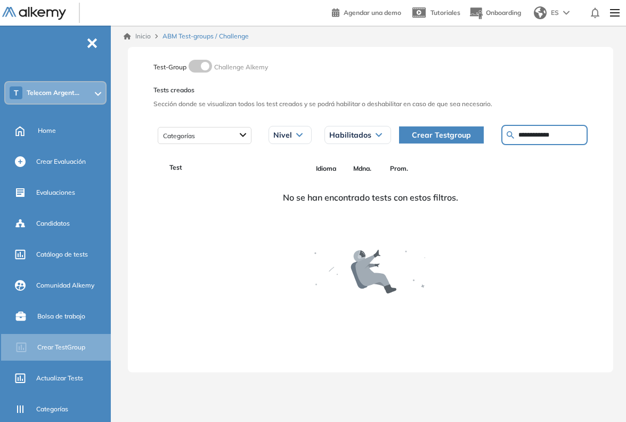
click at [86, 42] on span "-" at bounding box center [92, 42] width 12 height 9
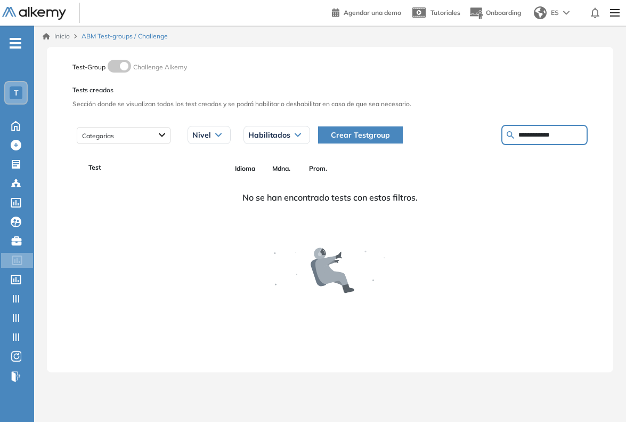
click at [339, 134] on span "Crear Testgroup" at bounding box center [360, 135] width 59 height 12
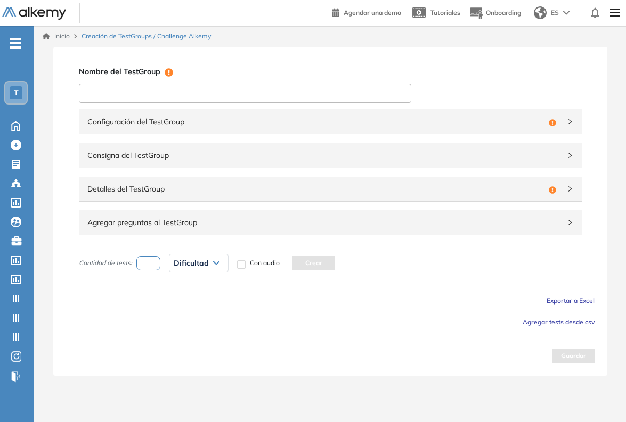
click at [317, 91] on input at bounding box center [245, 93] width 333 height 19
paste input "**********"
type input "**********"
click at [288, 126] on span "Configuración del TestGroup" at bounding box center [315, 122] width 457 height 12
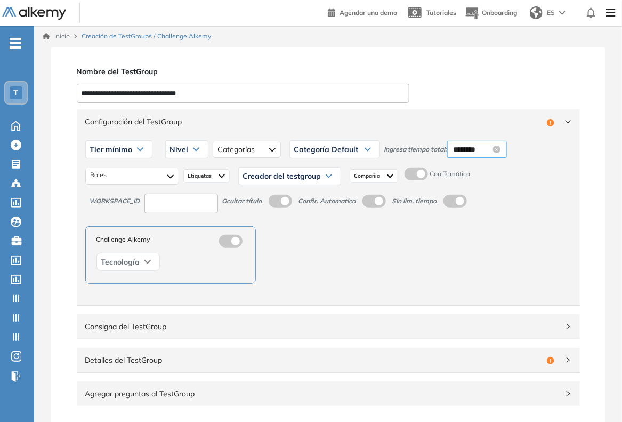
click at [470, 148] on input "********" at bounding box center [472, 149] width 37 height 12
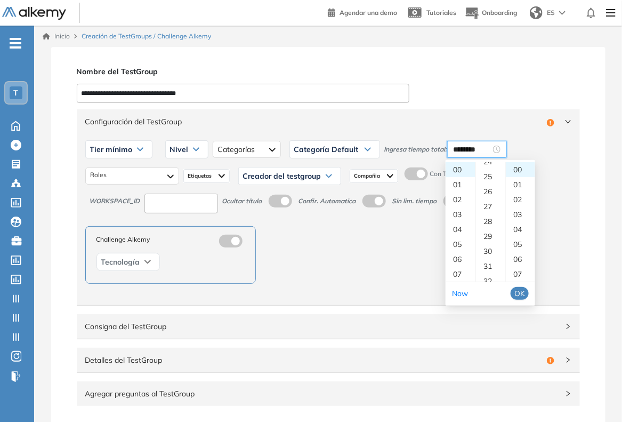
scroll to position [400, 0]
click at [488, 216] on div "30" at bounding box center [490, 217] width 29 height 15
type input "********"
click at [521, 291] on span "OK" at bounding box center [519, 293] width 11 height 12
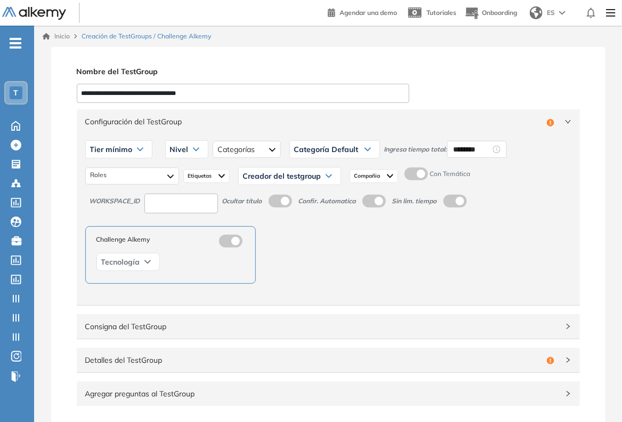
click at [408, 170] on span at bounding box center [409, 171] width 9 height 9
click at [128, 176] on div at bounding box center [132, 175] width 94 height 17
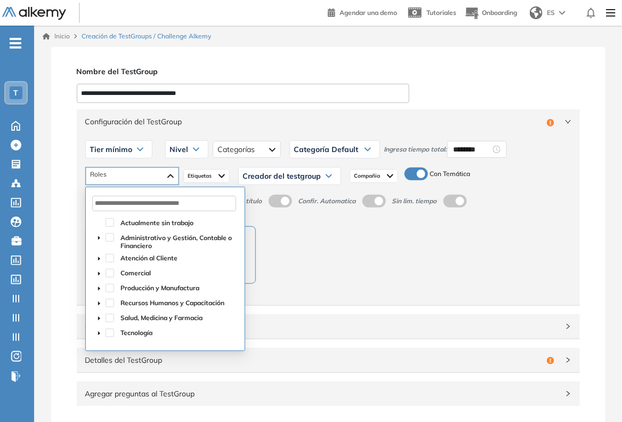
click at [99, 331] on icon "caret-down" at bounding box center [99, 333] width 5 height 5
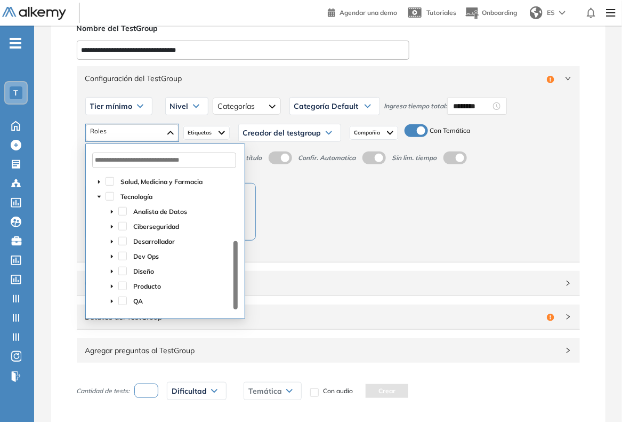
scroll to position [67, 0]
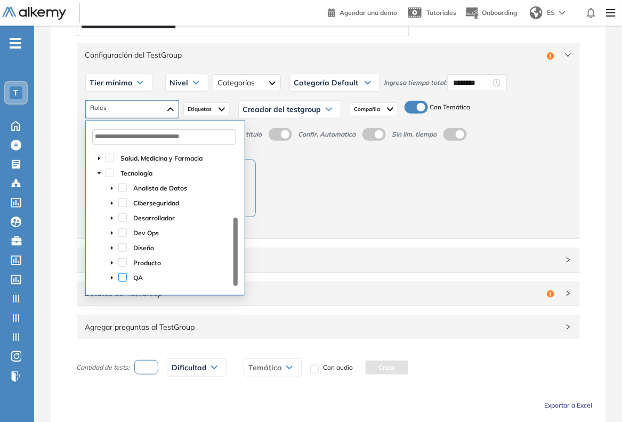
click at [120, 278] on span at bounding box center [122, 277] width 9 height 9
click at [342, 215] on div "Challenge Alkemy Tecnología" at bounding box center [328, 188] width 486 height 58
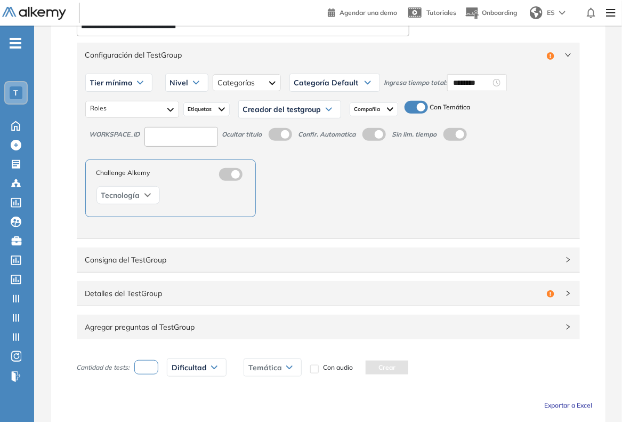
click at [174, 135] on input at bounding box center [181, 137] width 74 height 20
type input "***"
click at [122, 76] on div "Tier mínimo" at bounding box center [119, 82] width 66 height 17
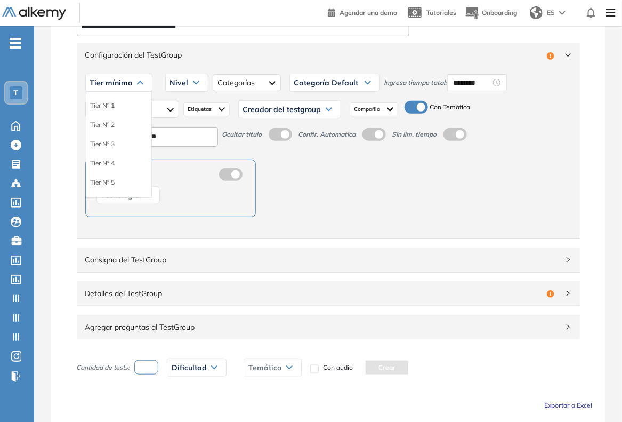
click at [100, 106] on li "Tier N° 1" at bounding box center [103, 105] width 24 height 11
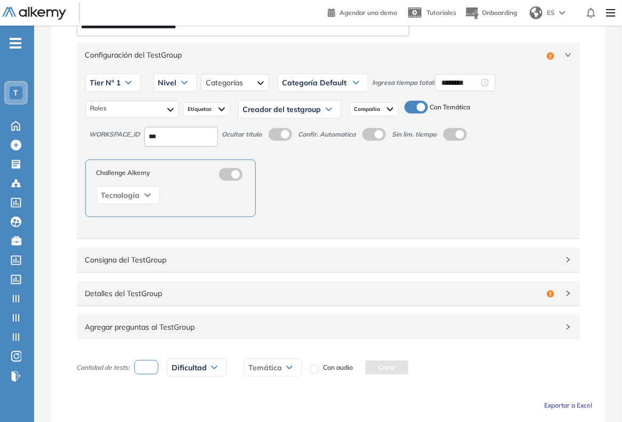
click at [172, 81] on span "Nivel" at bounding box center [167, 82] width 19 height 9
click at [172, 104] on li "Básico" at bounding box center [168, 105] width 18 height 11
click at [207, 104] on div "Etiquetas" at bounding box center [206, 109] width 46 height 14
click at [282, 108] on span "Creador del testgroup" at bounding box center [282, 109] width 78 height 9
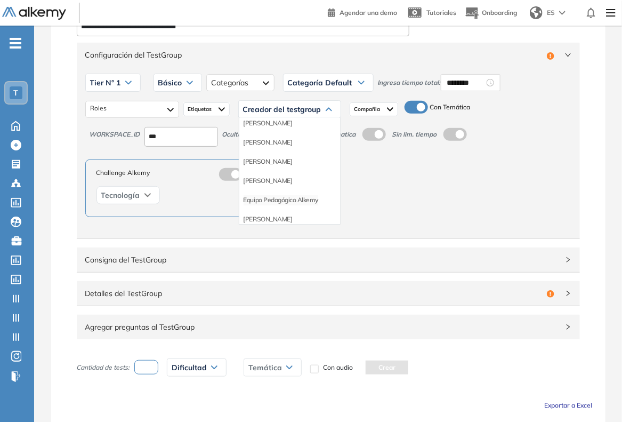
click at [291, 198] on li "Equipo Pedagógico Alkemy" at bounding box center [281, 200] width 75 height 11
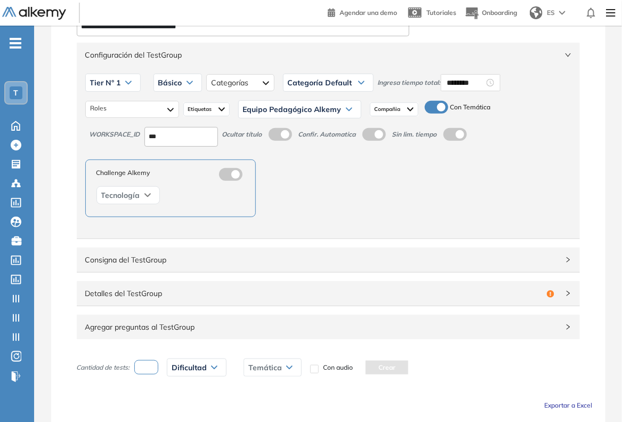
click at [556, 62] on div "Configuración del TestGroup Incompleto" at bounding box center [328, 55] width 503 height 25
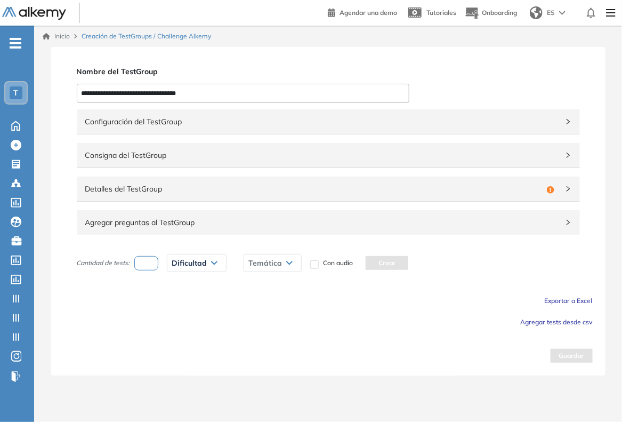
scroll to position [0, 0]
click at [360, 193] on span "Detalles del TestGroup" at bounding box center [315, 189] width 457 height 12
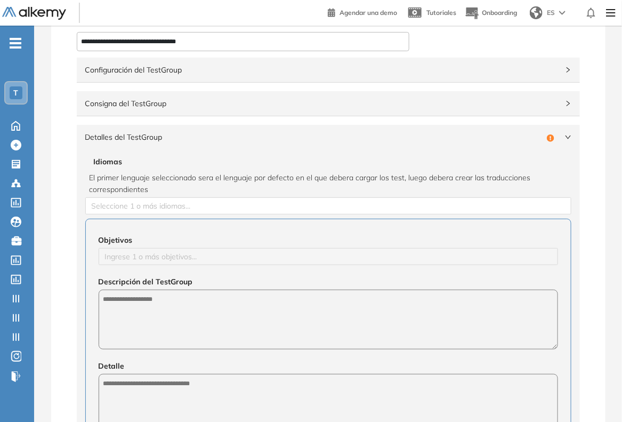
scroll to position [200, 0]
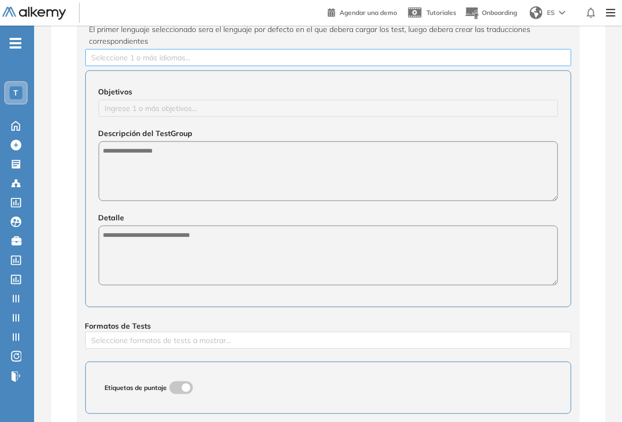
click at [160, 59] on div at bounding box center [328, 57] width 481 height 13
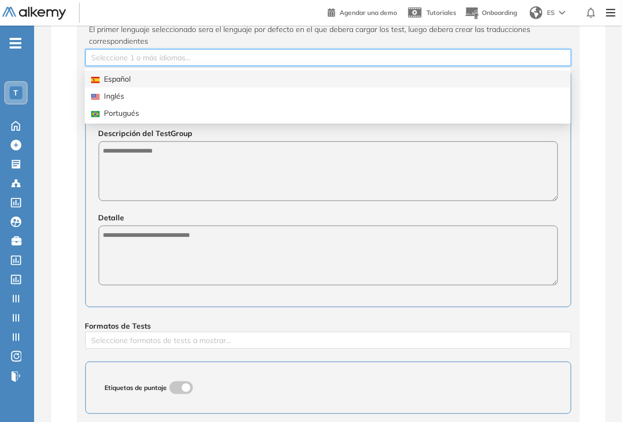
click at [142, 80] on div "Español" at bounding box center [327, 79] width 473 height 12
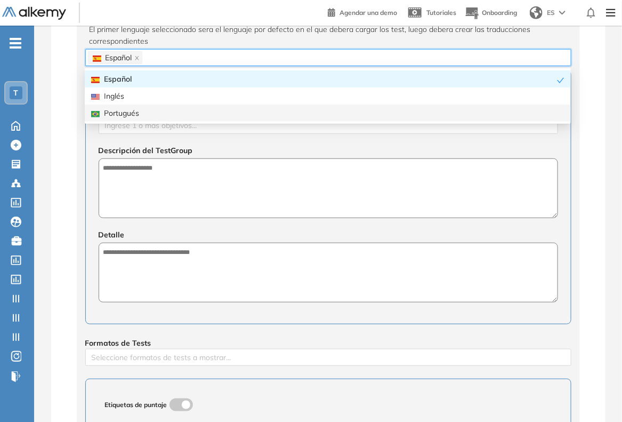
click at [71, 135] on div "Configuración del TestGroup Incompleto Tier N° 1 Tier N° 1 Tier N° 2 Tier N° 3 …" at bounding box center [328, 197] width 529 height 581
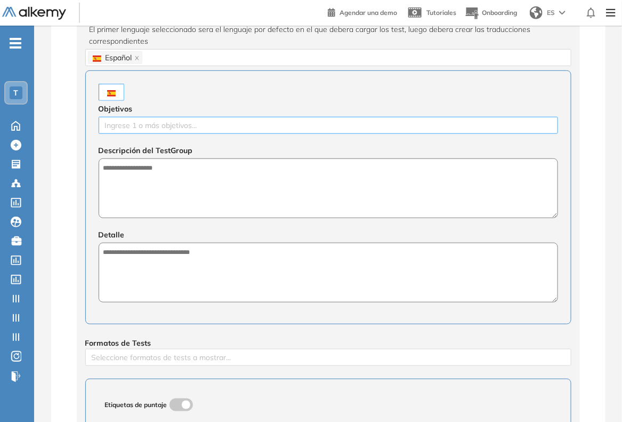
click at [129, 120] on div at bounding box center [328, 125] width 454 height 13
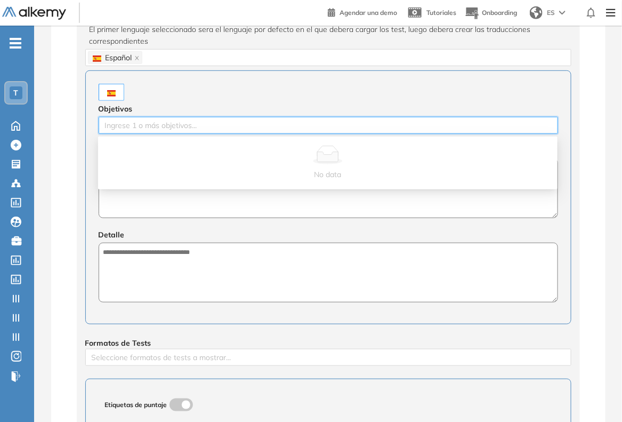
click at [139, 214] on textarea at bounding box center [329, 188] width 460 height 60
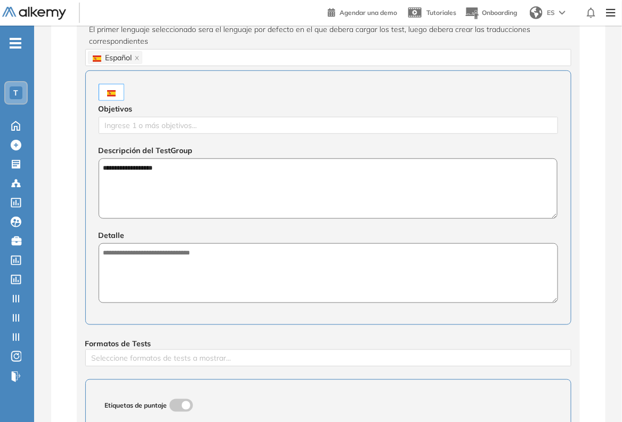
paste textarea "**********"
type textarea "**********"
click at [281, 286] on textarea at bounding box center [329, 273] width 460 height 60
paste textarea "**********"
type textarea "**********"
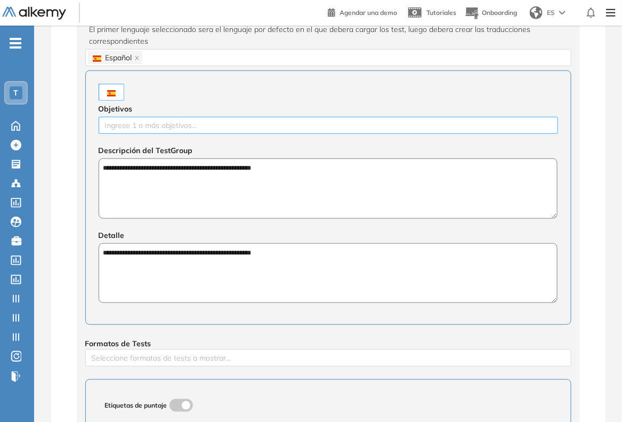
click at [219, 131] on div at bounding box center [328, 125] width 454 height 13
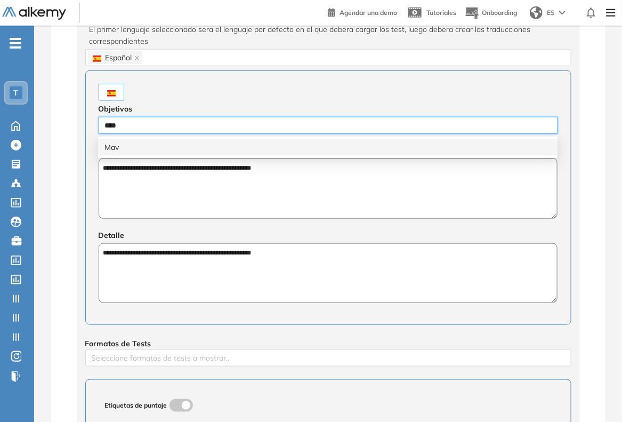
type input "*****"
type input "****"
type input "**********"
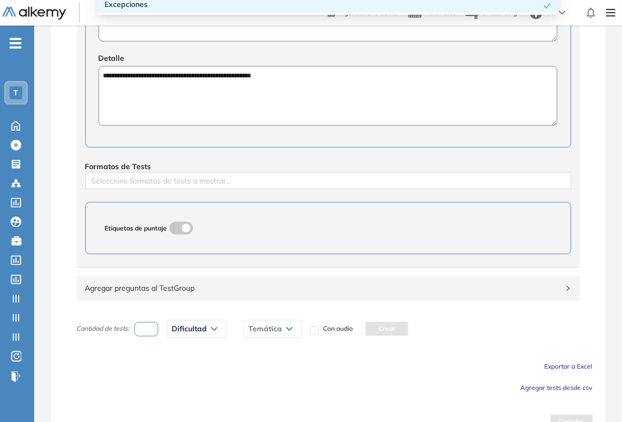
scroll to position [398, 0]
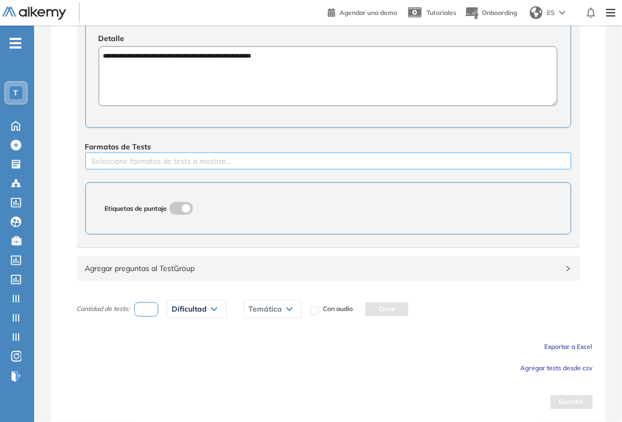
click at [163, 160] on div at bounding box center [328, 161] width 481 height 13
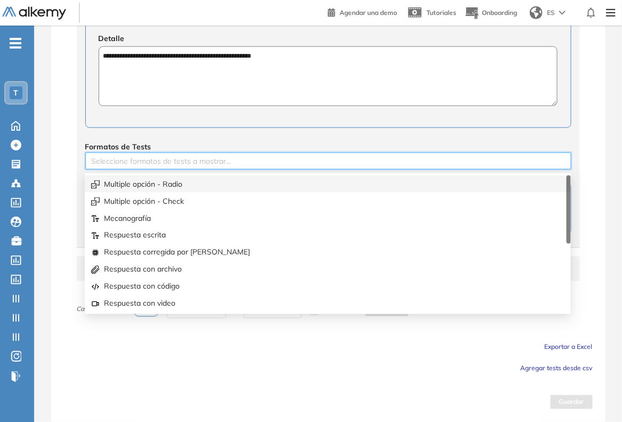
click at [145, 182] on div "Multiple opción - Radio" at bounding box center [327, 184] width 473 height 12
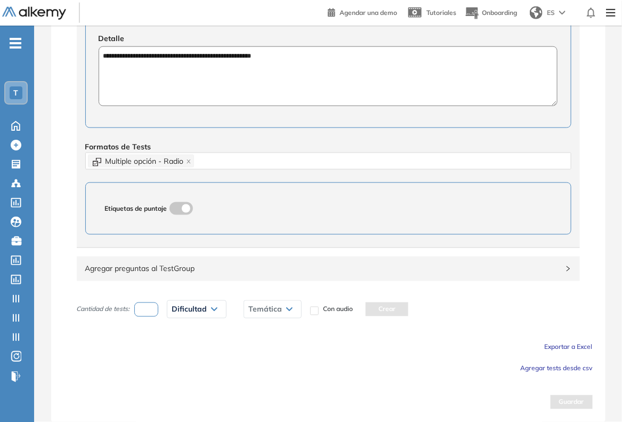
click at [203, 141] on div "Formatos de Tests Multiple opción - Radio" at bounding box center [328, 155] width 486 height 29
click at [524, 364] on span "Agregar tests desde csv" at bounding box center [557, 368] width 72 height 8
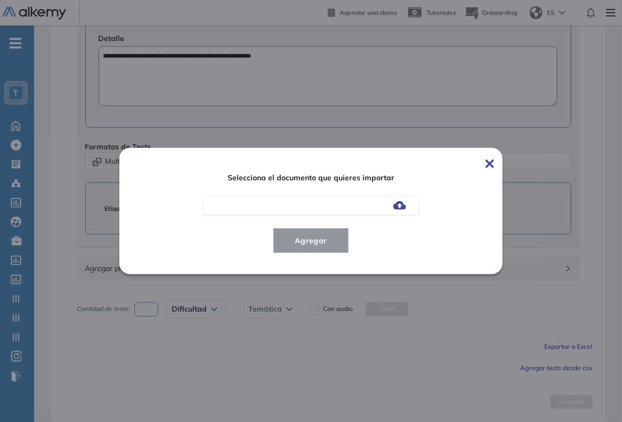
click at [403, 208] on img at bounding box center [399, 205] width 13 height 9
click at [0, 0] on input "file" at bounding box center [0, 0] width 0 height 0
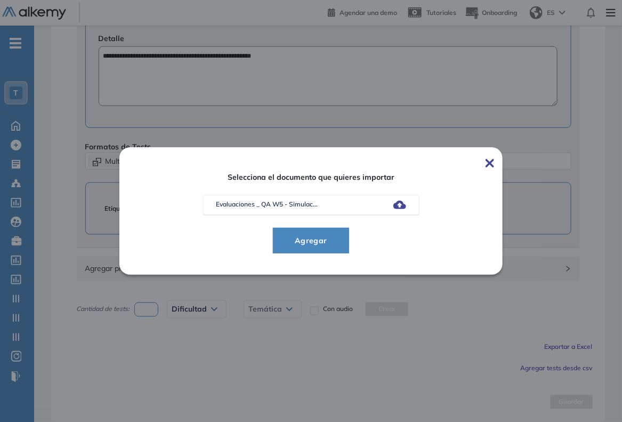
click at [304, 238] on span "Agregar" at bounding box center [311, 240] width 50 height 13
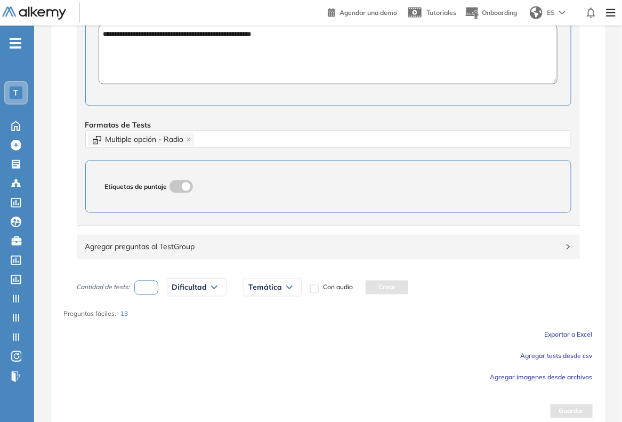
scroll to position [429, 0]
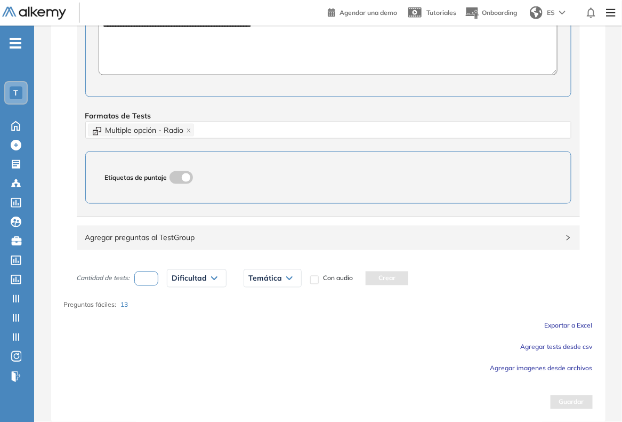
click at [138, 279] on input "number" at bounding box center [146, 278] width 25 height 14
type input "*"
click at [196, 282] on span "Dificultad" at bounding box center [189, 278] width 35 height 9
click at [174, 324] on li "Fácil" at bounding box center [178, 320] width 13 height 11
click at [259, 281] on span "Temática" at bounding box center [247, 278] width 34 height 9
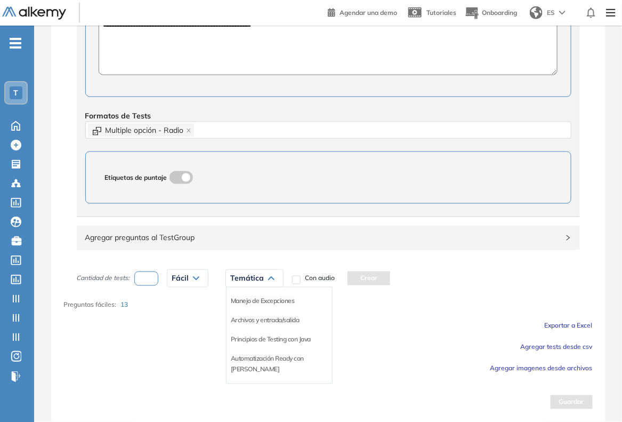
click at [240, 304] on li "Manejo de Excepciones" at bounding box center [263, 301] width 64 height 11
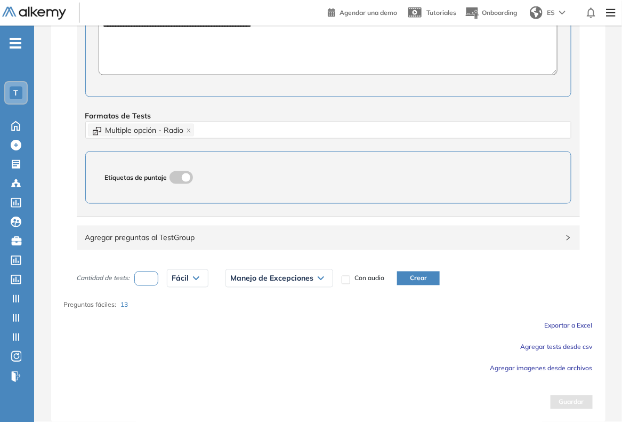
click at [408, 280] on button "Crear" at bounding box center [418, 278] width 43 height 14
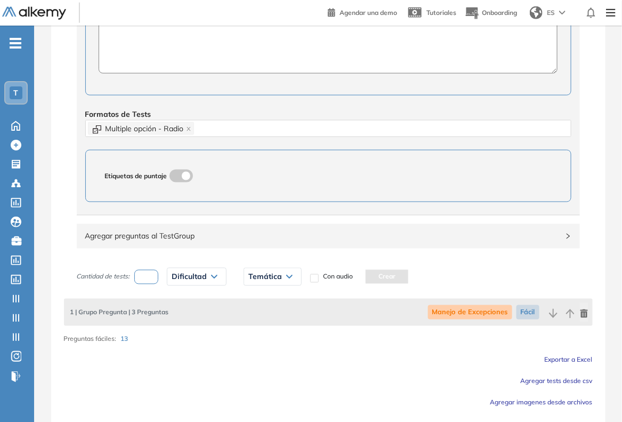
click at [152, 284] on input "number" at bounding box center [146, 277] width 25 height 14
type input "*"
click at [208, 282] on div "Dificultad" at bounding box center [196, 276] width 59 height 17
click at [185, 318] on li "Fácil" at bounding box center [178, 318] width 13 height 11
click at [241, 276] on span "Temática" at bounding box center [247, 276] width 34 height 9
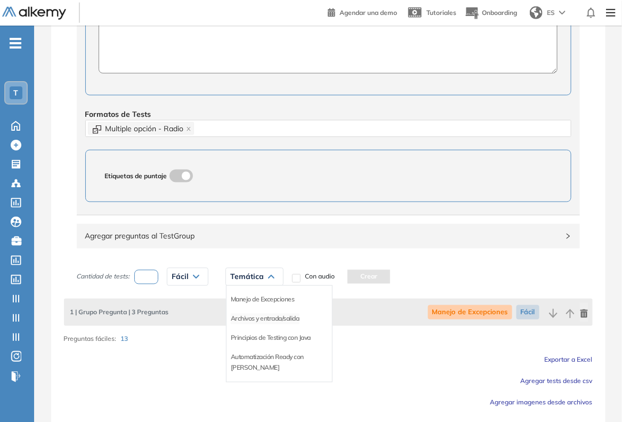
click at [243, 316] on li "Archivos y entrada/salida" at bounding box center [265, 318] width 69 height 11
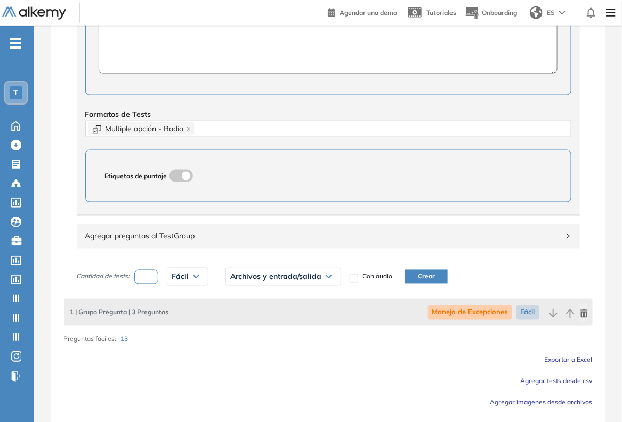
drag, startPoint x: 419, startPoint y: 272, endPoint x: 288, endPoint y: 278, distance: 131.3
click at [419, 272] on button "Crear" at bounding box center [426, 277] width 43 height 14
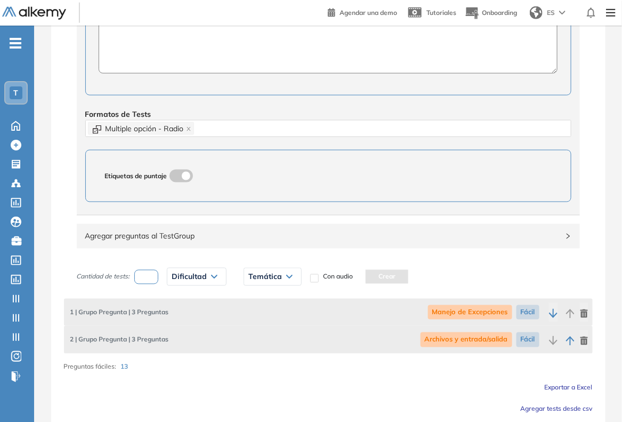
click at [149, 282] on input "number" at bounding box center [146, 277] width 25 height 14
type input "*"
click at [178, 277] on span "Dificultad" at bounding box center [189, 276] width 35 height 9
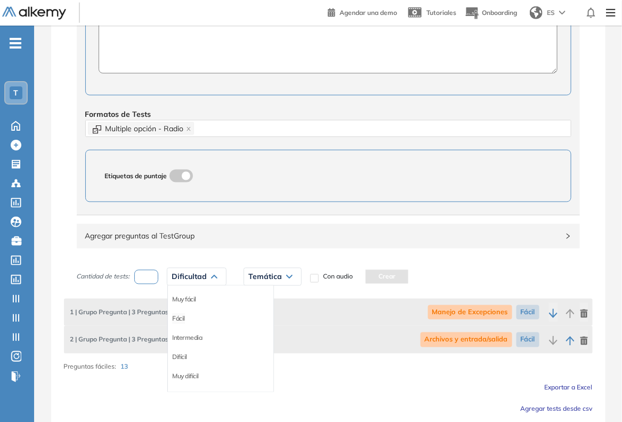
click at [179, 321] on li "Fácil" at bounding box center [178, 318] width 13 height 11
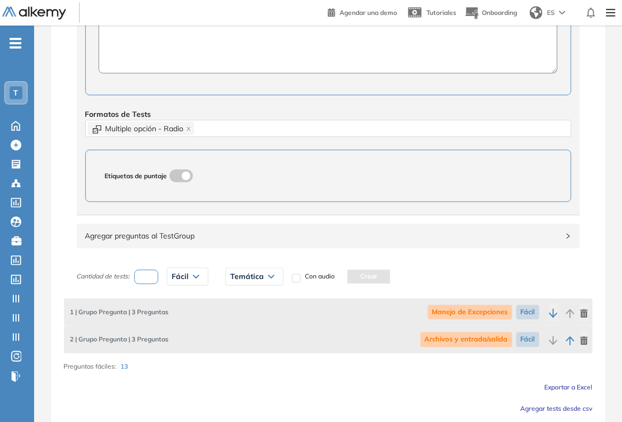
click at [260, 278] on span "Temática" at bounding box center [247, 276] width 34 height 9
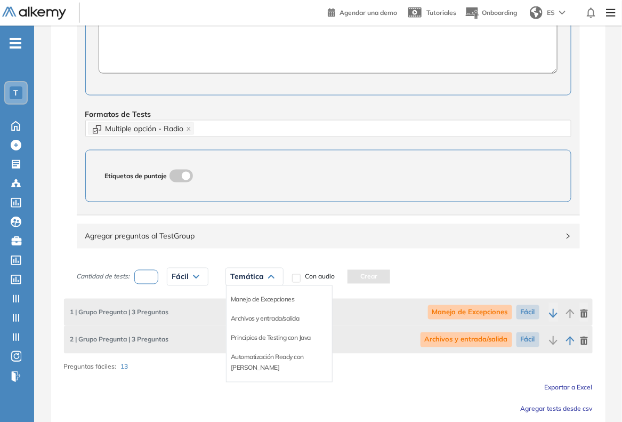
click at [239, 340] on li "Principios de Testing con Java" at bounding box center [271, 338] width 80 height 11
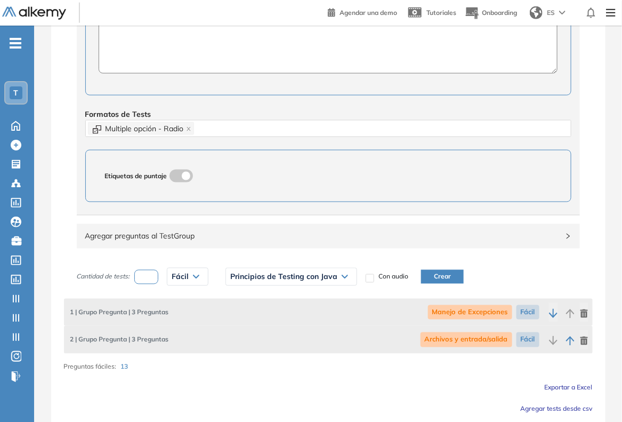
click at [423, 270] on div "Cantidad de tests: * Fácil Muy fácil Fácil Intermedia Difícil Muy difícil Avanz…" at bounding box center [328, 308] width 529 height 90
click at [433, 277] on button "Crear" at bounding box center [442, 277] width 43 height 14
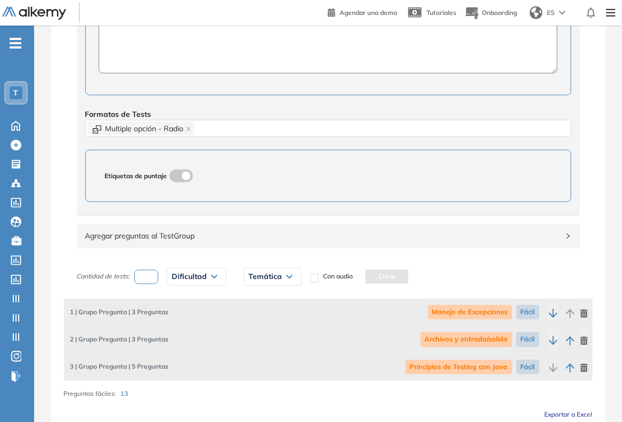
click at [156, 277] on input "number" at bounding box center [146, 277] width 25 height 14
type input "*"
click at [189, 280] on span "Dificultad" at bounding box center [189, 276] width 35 height 9
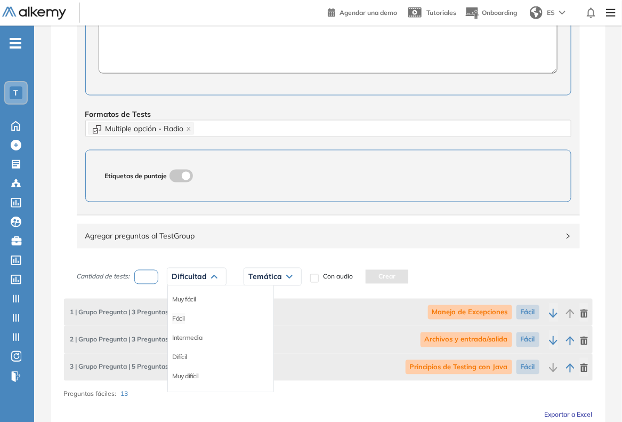
click at [180, 324] on li "Fácil" at bounding box center [178, 318] width 13 height 11
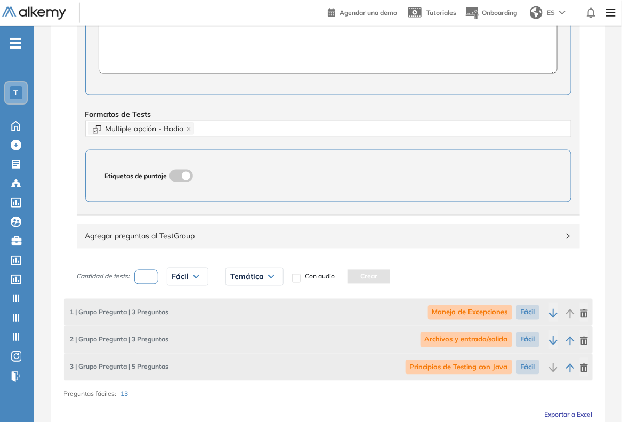
click at [267, 288] on div "Temática Manejo de Excepciones Archivos y entrada/salida Principios de Testing …" at bounding box center [254, 276] width 75 height 27
click at [260, 280] on span "Temática" at bounding box center [247, 276] width 34 height 9
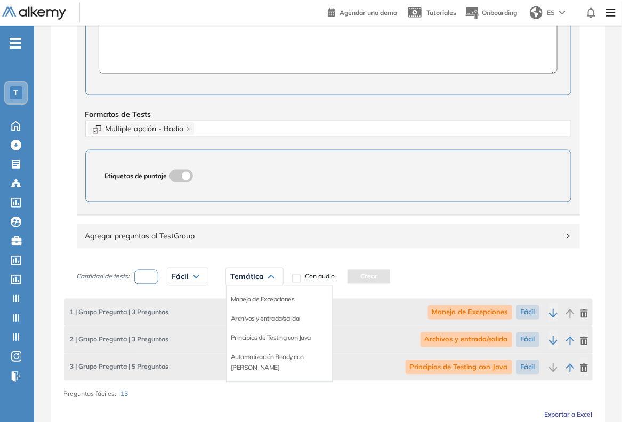
click at [261, 365] on div "Automatización Ready con [PERSON_NAME]" at bounding box center [280, 363] width 106 height 30
click at [262, 364] on li "Automatización Ready con [PERSON_NAME]" at bounding box center [279, 362] width 97 height 21
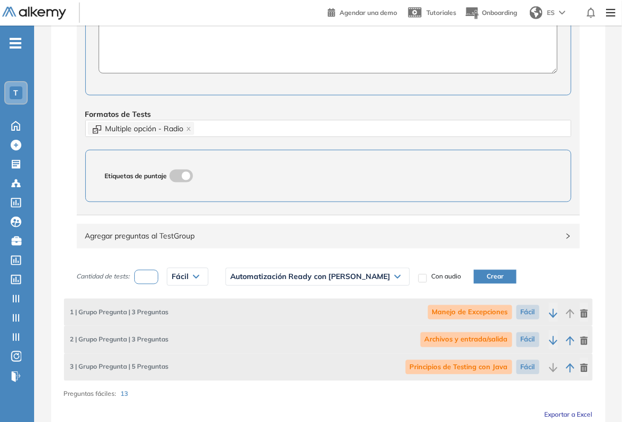
click at [474, 280] on button "Crear" at bounding box center [495, 277] width 43 height 14
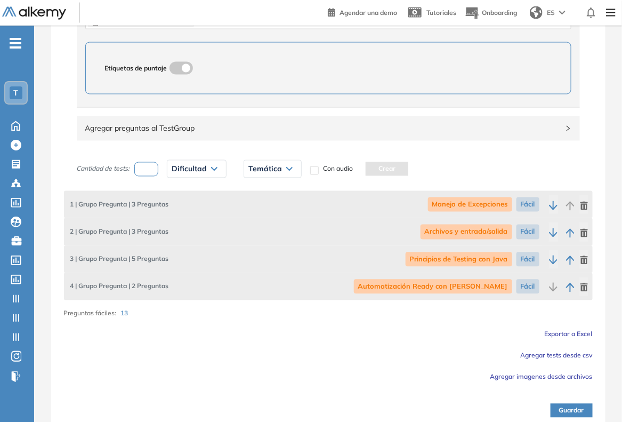
scroll to position [546, 0]
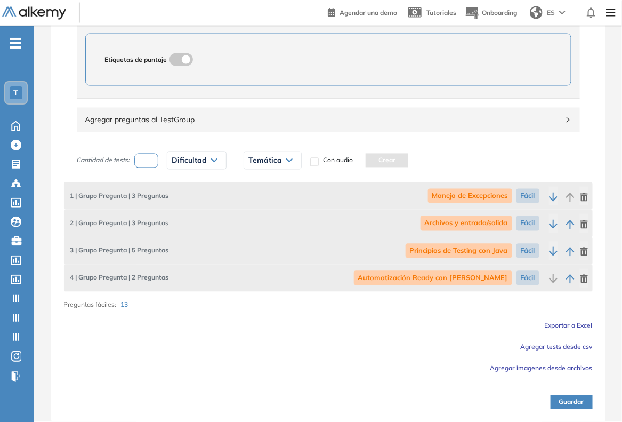
click at [560, 403] on button "Guardar" at bounding box center [572, 402] width 42 height 14
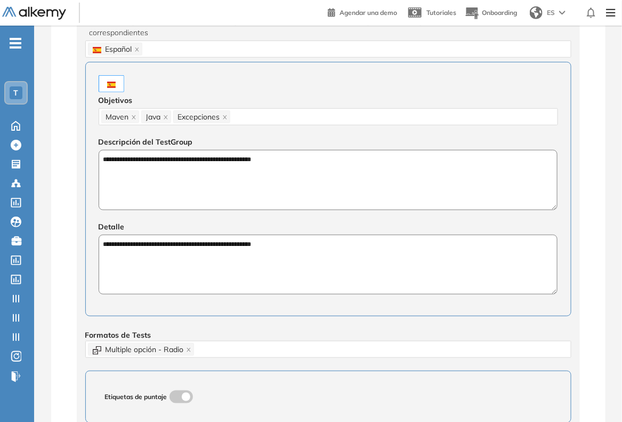
scroll to position [0, 0]
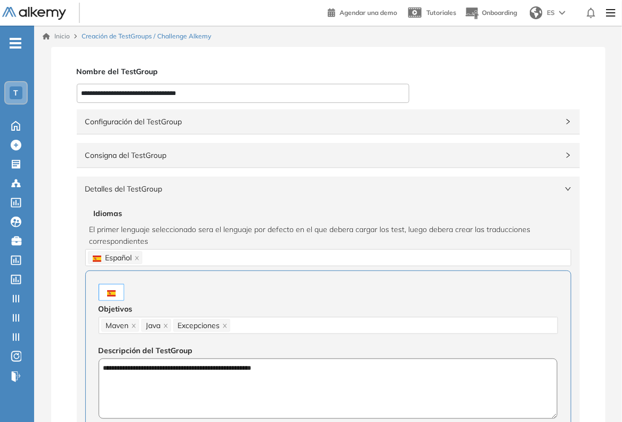
click at [240, 126] on span "Configuración del TestGroup" at bounding box center [321, 122] width 473 height 12
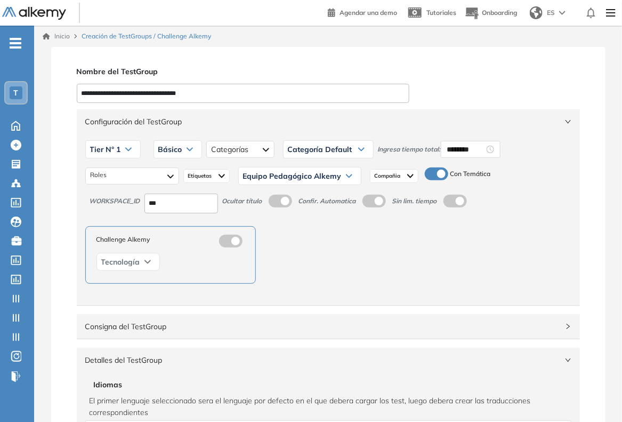
click at [240, 126] on span "Configuración del TestGroup" at bounding box center [321, 122] width 473 height 12
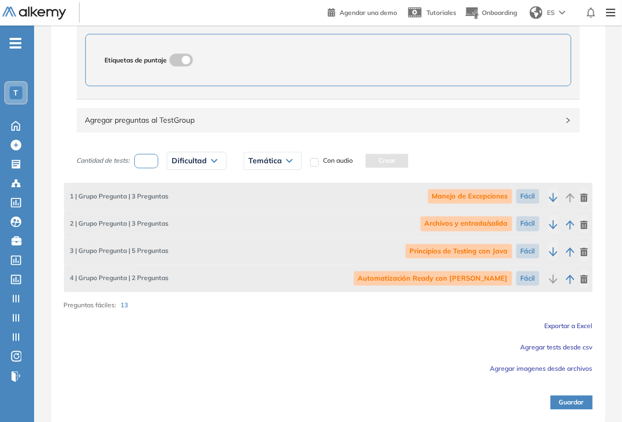
scroll to position [546, 0]
click at [584, 280] on icon "button" at bounding box center [584, 279] width 7 height 9
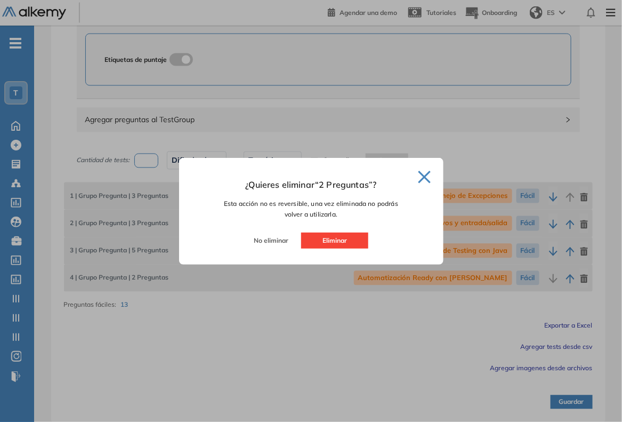
click at [336, 236] on button "Eliminar" at bounding box center [334, 240] width 67 height 16
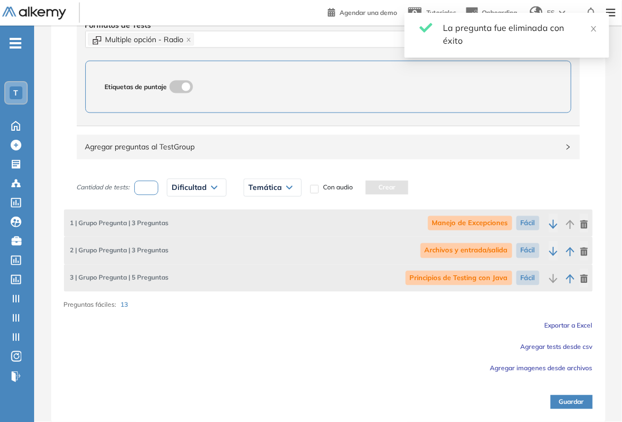
scroll to position [519, 0]
click at [558, 403] on button "Guardar" at bounding box center [572, 402] width 42 height 14
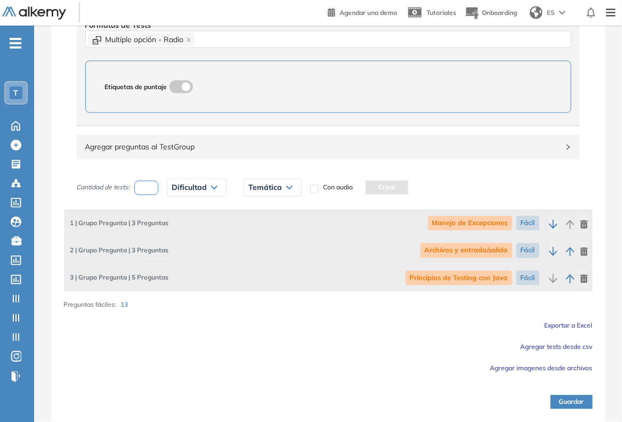
click at [585, 227] on icon "button" at bounding box center [584, 224] width 7 height 9
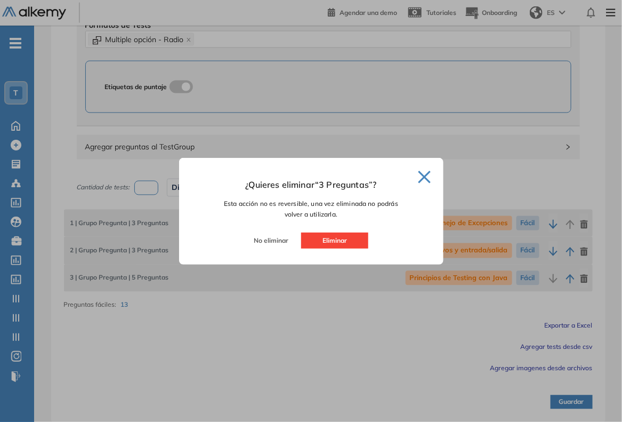
click at [355, 240] on button "Eliminar" at bounding box center [334, 240] width 67 height 16
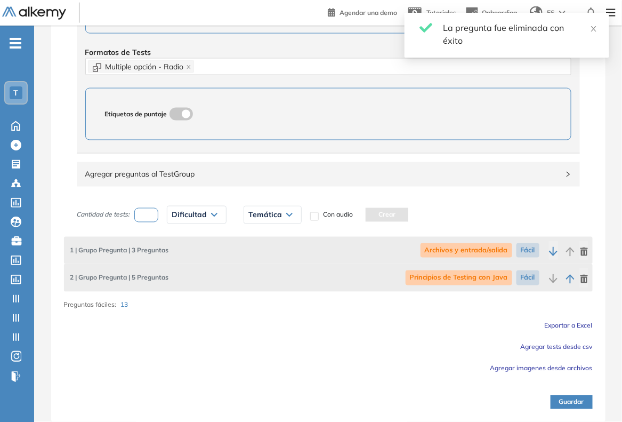
scroll to position [492, 0]
click at [584, 257] on button "button" at bounding box center [584, 250] width 9 height 19
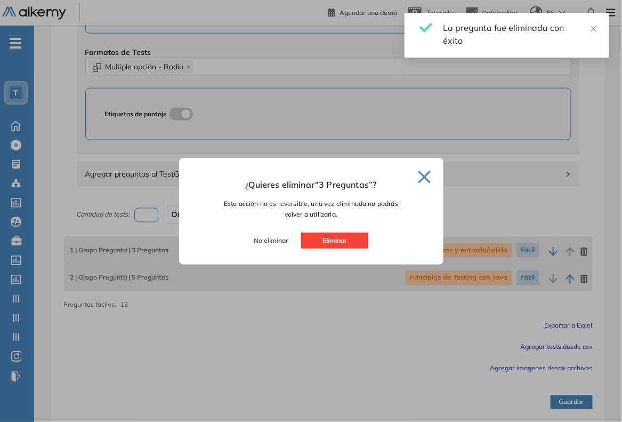
click at [352, 240] on button "Eliminar" at bounding box center [334, 240] width 67 height 16
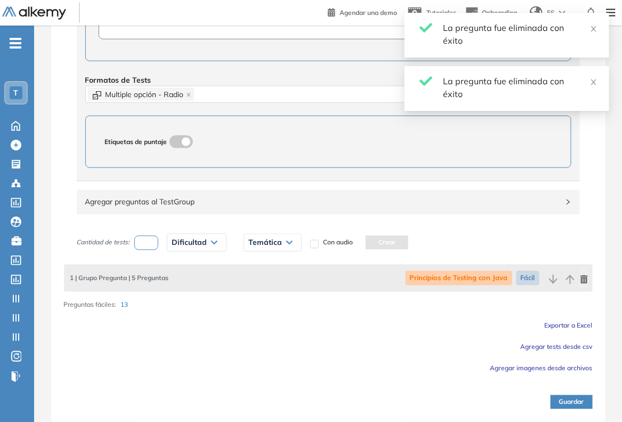
click at [581, 279] on icon "button" at bounding box center [584, 279] width 7 height 9
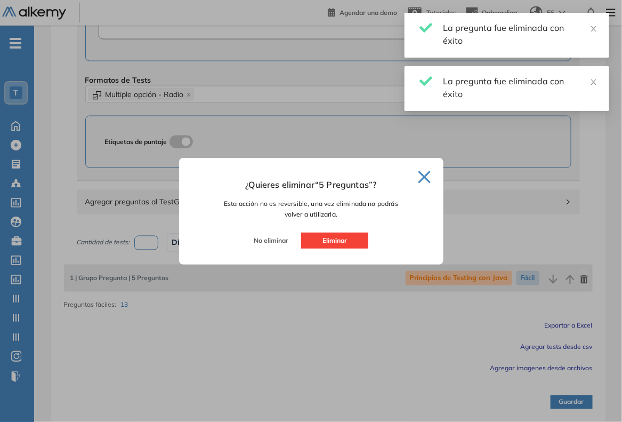
click at [358, 238] on button "Eliminar" at bounding box center [334, 240] width 67 height 16
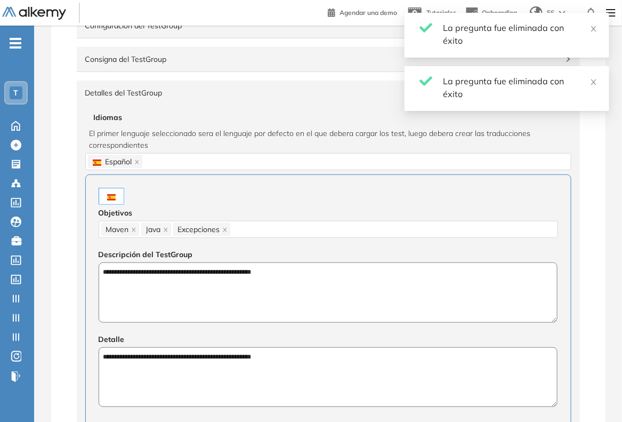
scroll to position [0, 0]
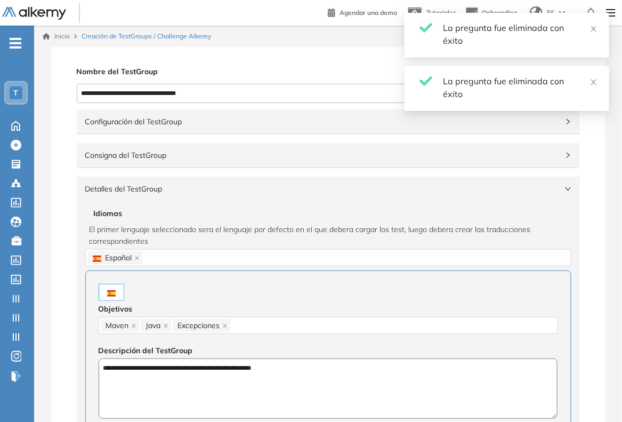
click at [334, 127] on span "Configuración del TestGroup" at bounding box center [321, 122] width 473 height 12
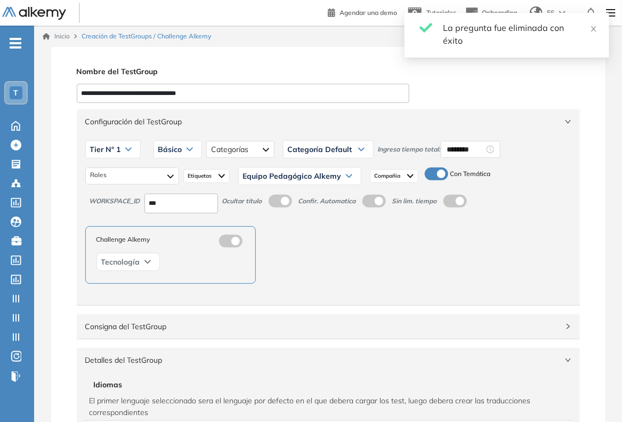
click at [440, 179] on label at bounding box center [436, 173] width 23 height 13
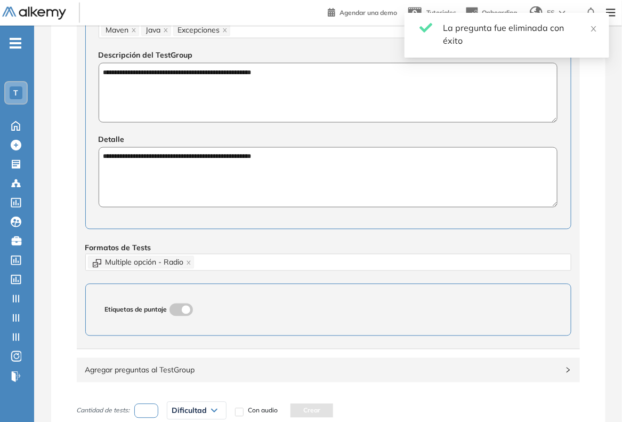
scroll to position [600, 0]
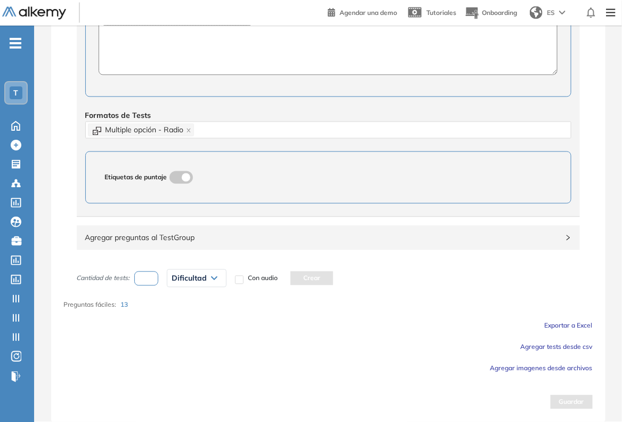
click at [156, 273] on input "number" at bounding box center [146, 278] width 25 height 14
type input "**"
click at [205, 273] on div "Dificultad" at bounding box center [196, 278] width 59 height 17
click at [176, 320] on li "Fácil" at bounding box center [178, 320] width 13 height 11
click at [281, 279] on button "Crear" at bounding box center [293, 278] width 43 height 14
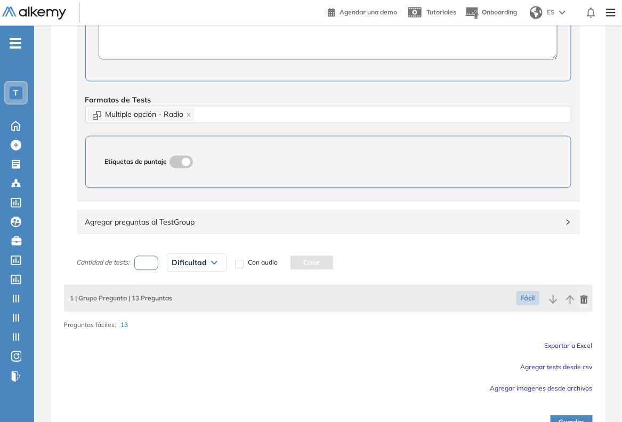
scroll to position [636, 0]
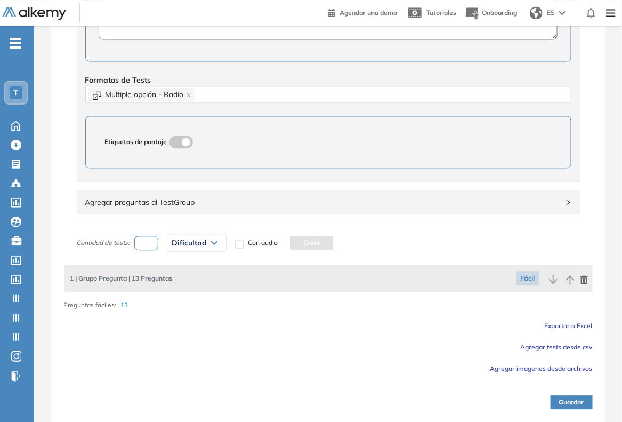
click at [590, 406] on button "Guardar" at bounding box center [572, 402] width 42 height 14
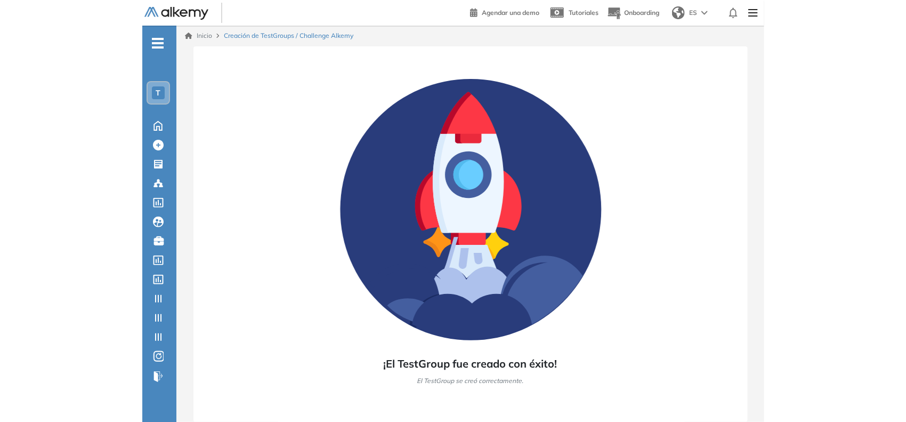
scroll to position [0, 0]
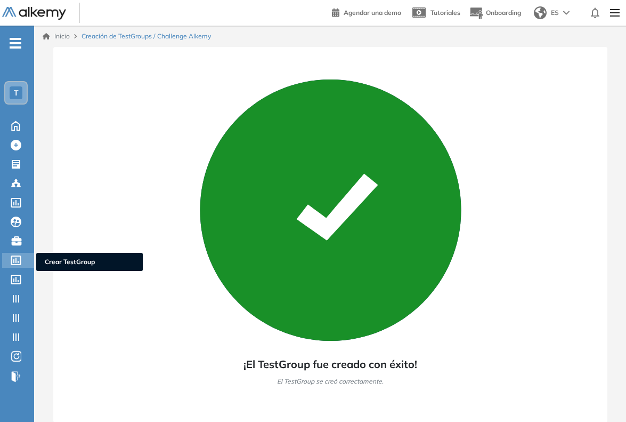
click at [14, 256] on icon at bounding box center [16, 260] width 11 height 10
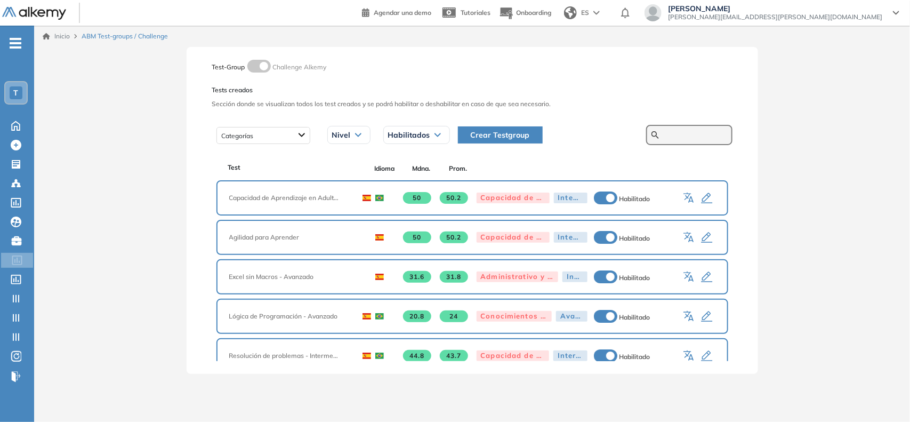
click at [626, 132] on input "text" at bounding box center [695, 135] width 64 height 10
type input "**********"
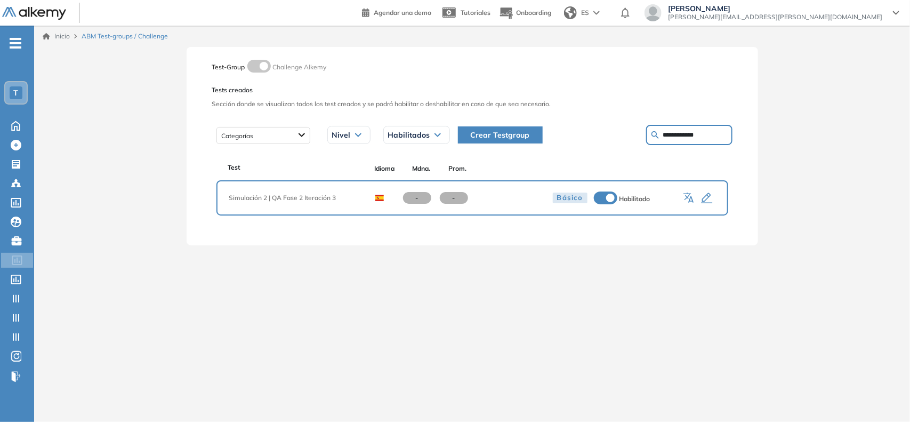
click at [626, 194] on icon "button" at bounding box center [707, 198] width 13 height 13
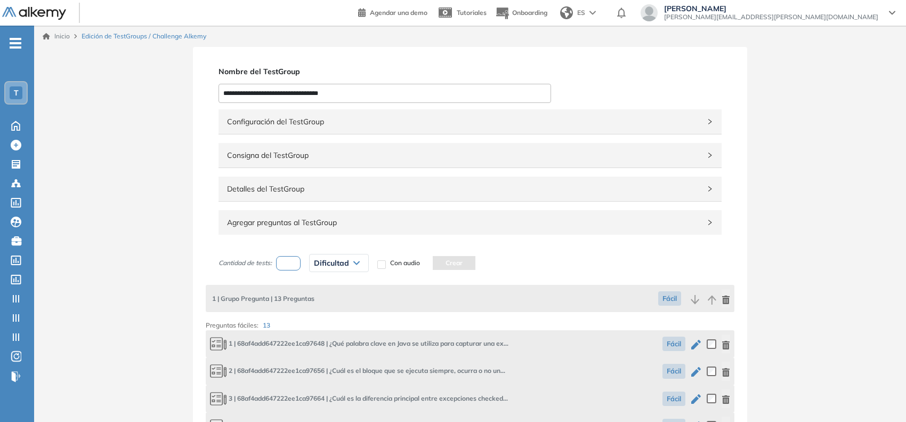
click at [626, 124] on span "Configuración del TestGroup" at bounding box center [463, 122] width 473 height 12
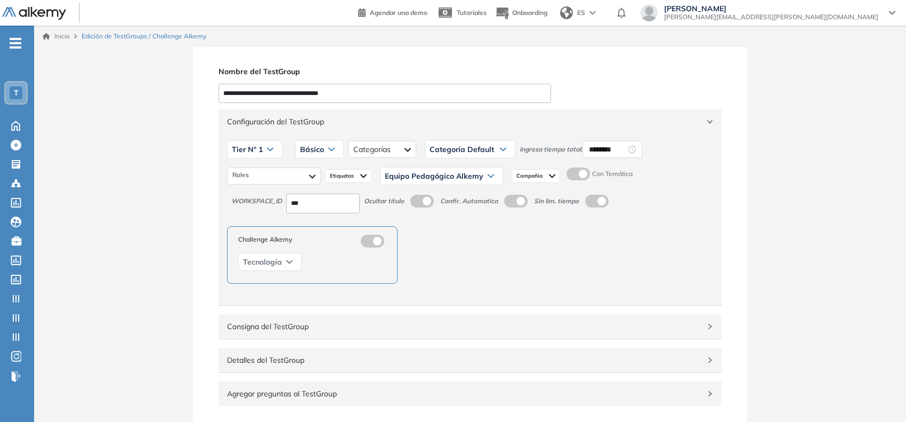
click at [580, 174] on label at bounding box center [578, 173] width 23 height 13
click at [626, 116] on span "Configuración del TestGroup" at bounding box center [463, 122] width 473 height 12
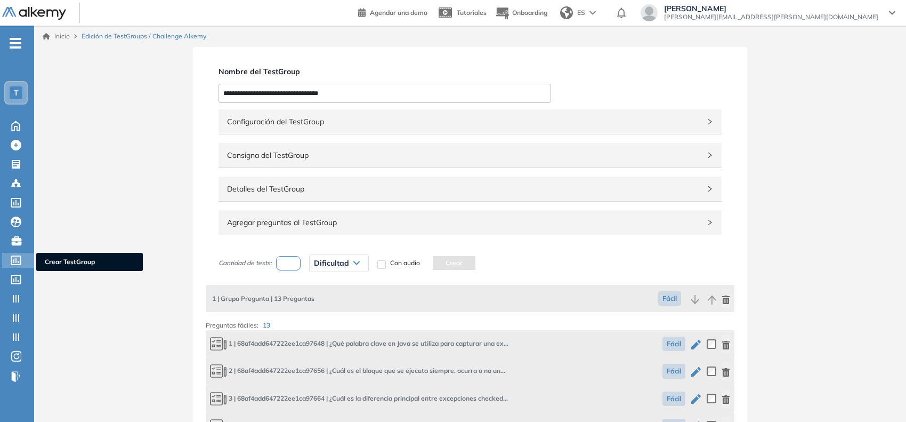
click at [8, 262] on div "Crear TestGroup Crear TestGroup" at bounding box center [18, 260] width 32 height 15
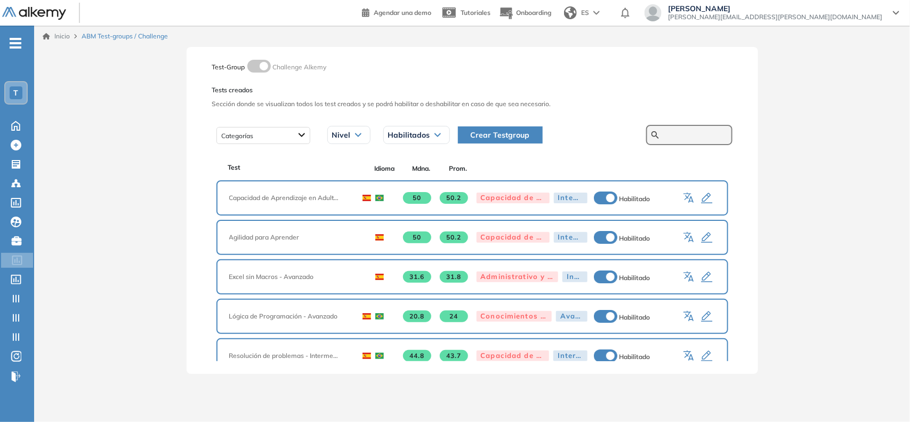
click at [626, 134] on input "text" at bounding box center [695, 135] width 64 height 10
type input "**********"
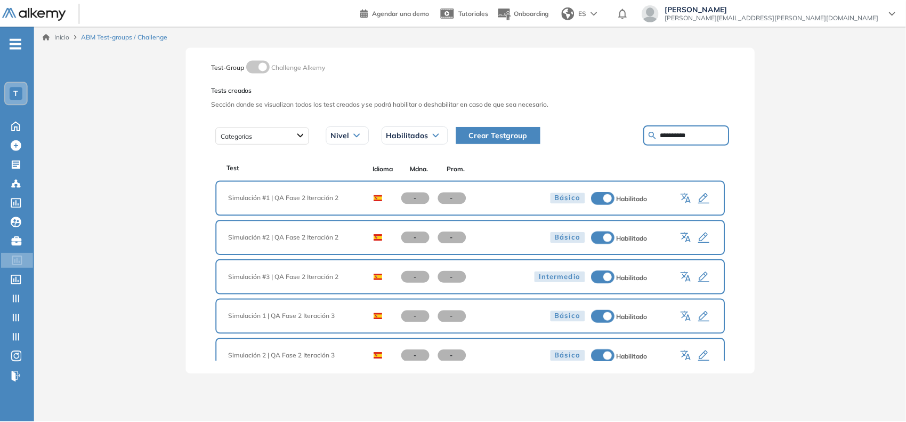
scroll to position [23, 0]
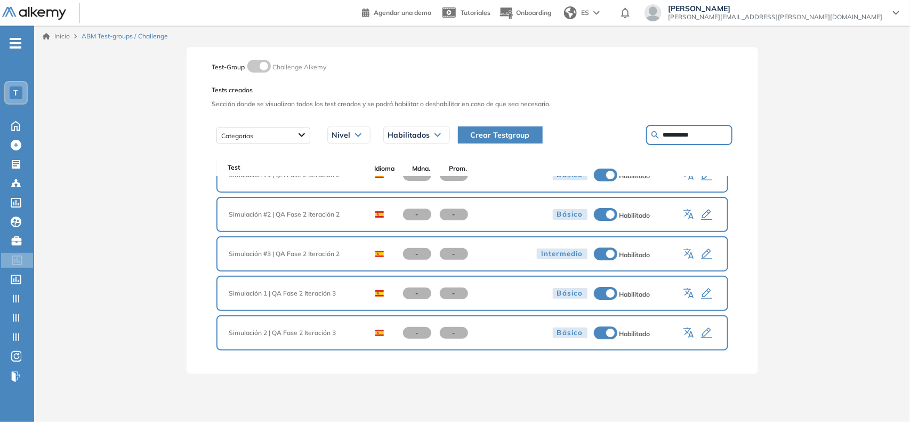
click at [626, 327] on icon "button" at bounding box center [707, 333] width 13 height 13
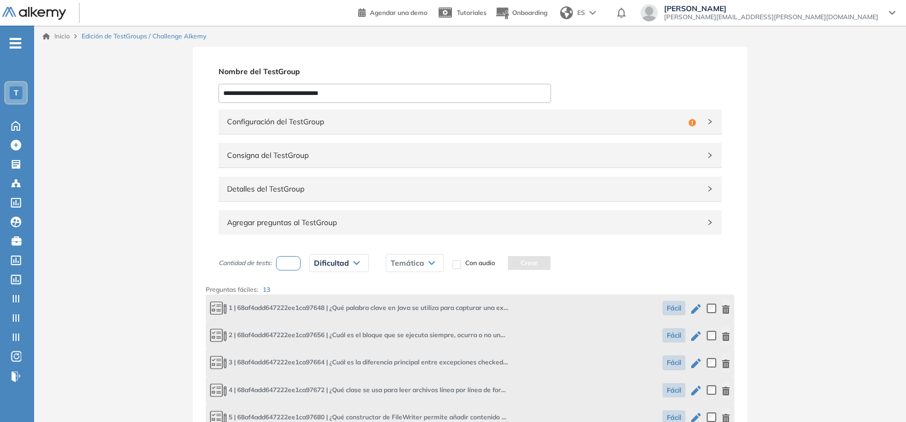
click at [626, 118] on span "Configuración del TestGroup" at bounding box center [455, 122] width 457 height 12
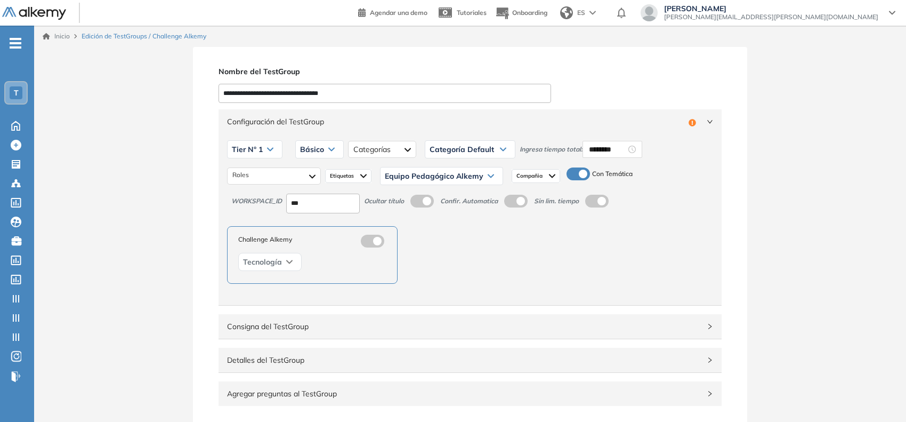
click at [626, 118] on span "Configuración del TestGroup" at bounding box center [455, 122] width 457 height 12
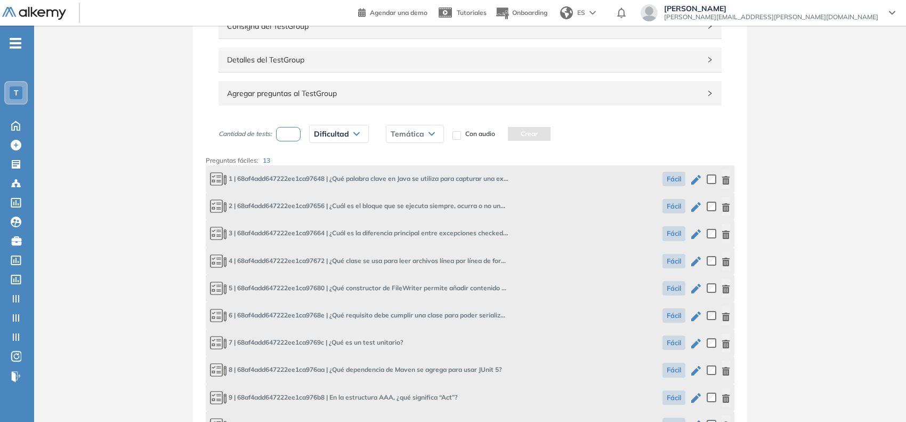
scroll to position [133, 0]
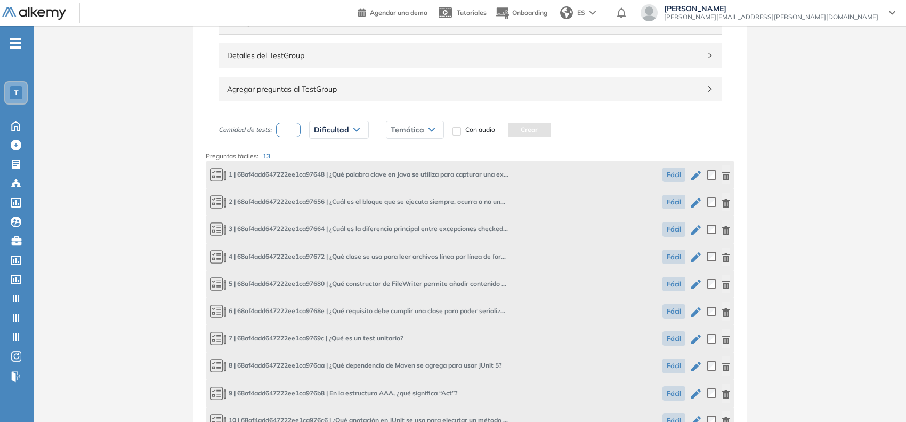
click at [413, 128] on span "Temática" at bounding box center [408, 129] width 34 height 9
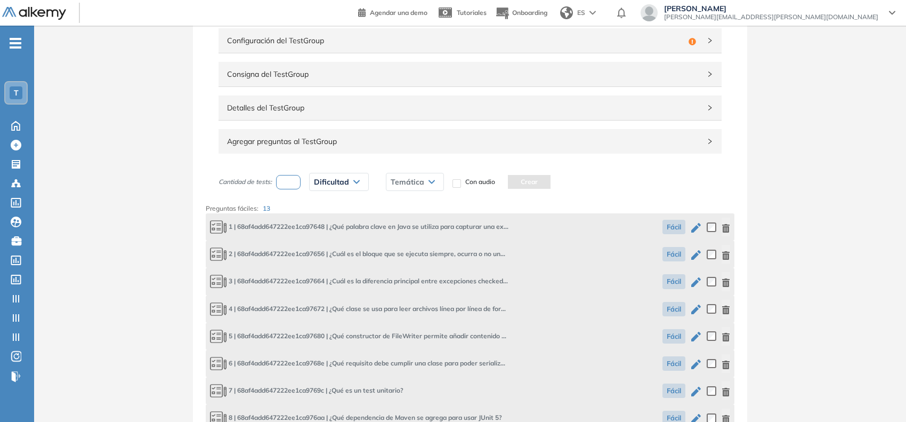
scroll to position [0, 0]
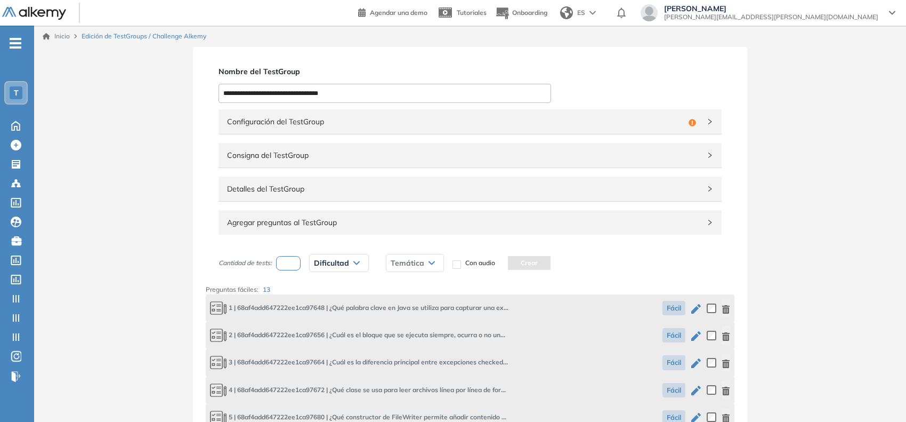
click at [612, 128] on div "Configuración del TestGroup Incompleto" at bounding box center [470, 121] width 503 height 25
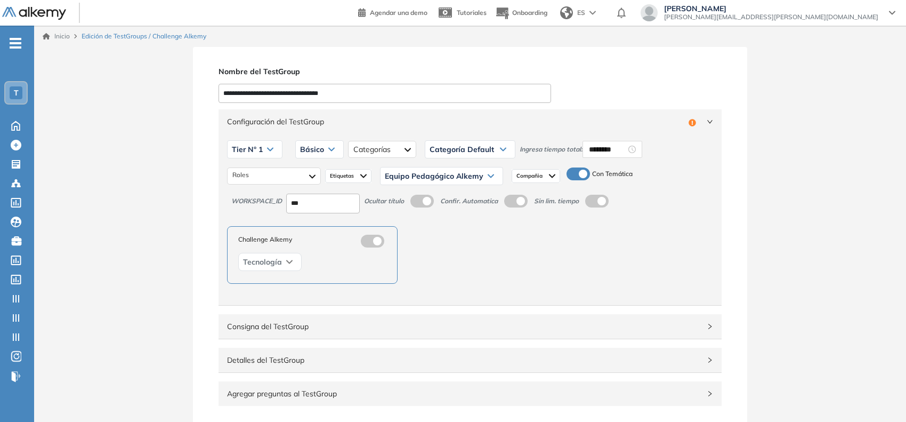
click at [575, 175] on span at bounding box center [571, 171] width 9 height 9
click at [626, 124] on span "Configuración del TestGroup" at bounding box center [455, 122] width 457 height 12
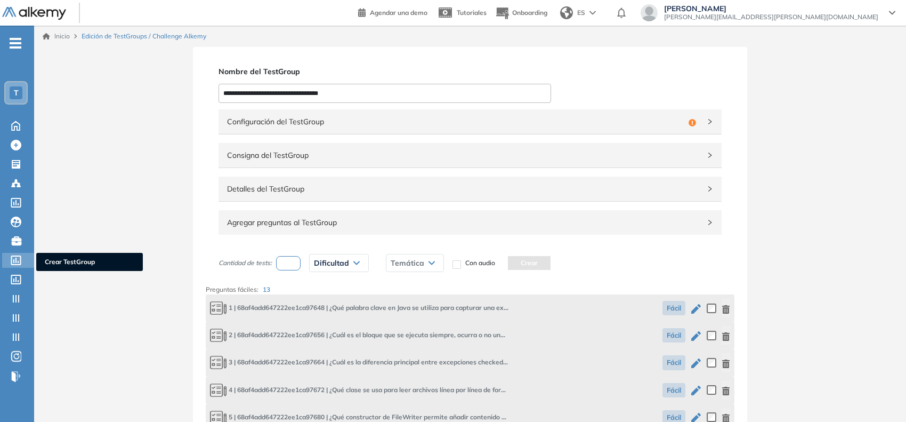
click at [17, 256] on icon at bounding box center [16, 260] width 11 height 10
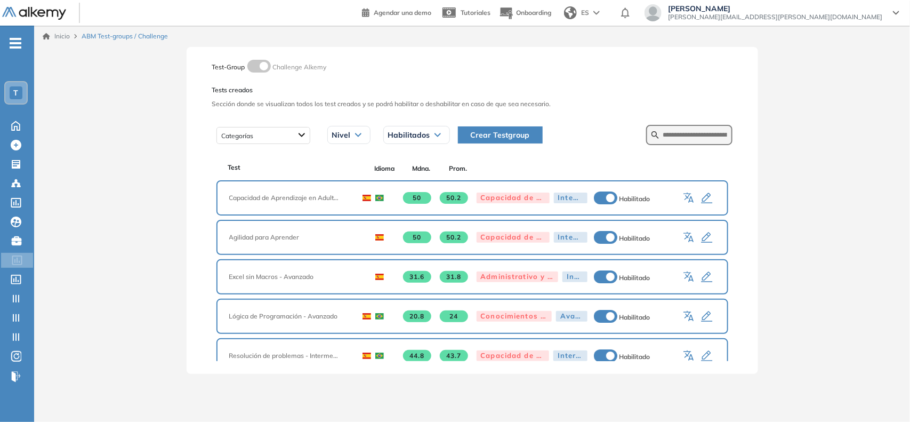
click at [491, 128] on button "Crear Testgroup" at bounding box center [500, 134] width 85 height 17
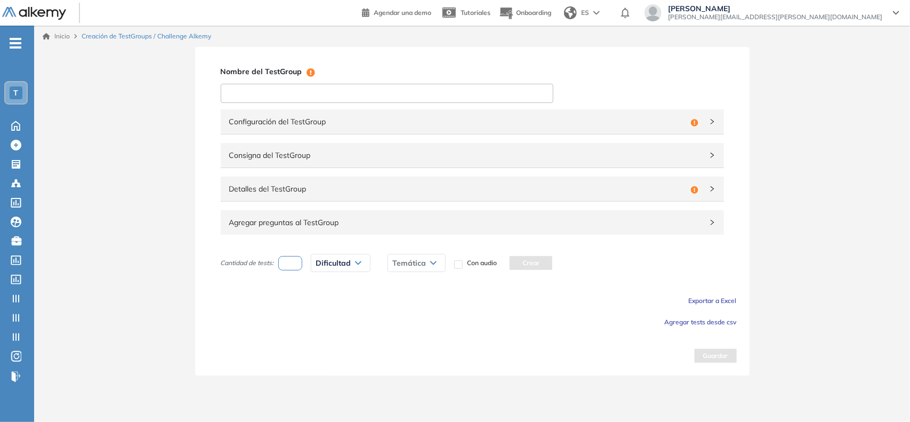
click at [425, 88] on input at bounding box center [387, 93] width 333 height 19
paste input "**********"
type input "**********"
click at [299, 119] on span "Configuración del TestGroup" at bounding box center [457, 122] width 457 height 12
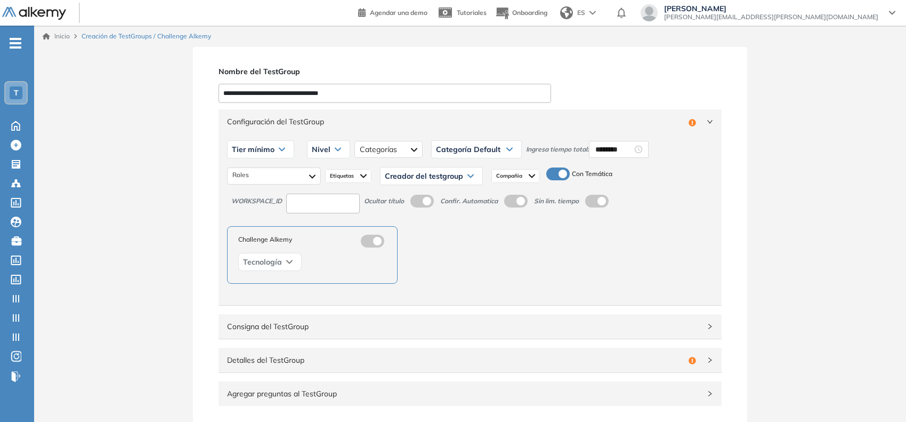
click at [613, 161] on div "Tier mínimo Tier N° 1 Tier N° 2 Tier N° 3 Tier N° 4 Tier N° 5 Tier N° 6 Tier N°…" at bounding box center [470, 149] width 486 height 27
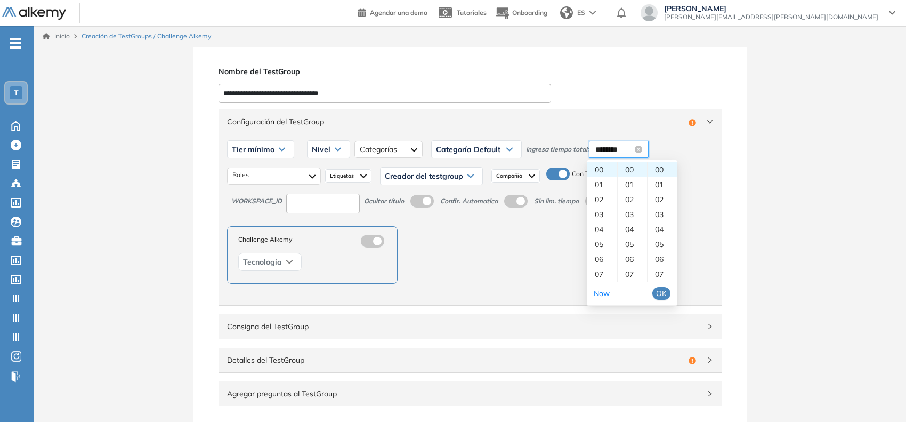
click at [608, 150] on input "********" at bounding box center [614, 149] width 37 height 12
click at [626, 216] on div "30" at bounding box center [632, 217] width 29 height 15
type input "********"
click at [626, 294] on span "OK" at bounding box center [661, 293] width 11 height 12
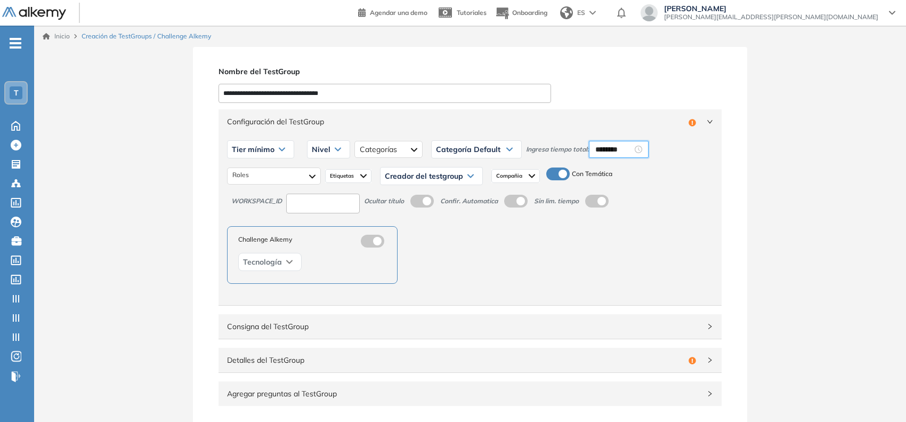
click at [268, 155] on div "Tier mínimo" at bounding box center [261, 149] width 66 height 17
drag, startPoint x: 252, startPoint y: 170, endPoint x: 256, endPoint y: 160, distance: 10.7
click at [251, 168] on li "Tier N° 1" at bounding box center [244, 172] width 24 height 11
click at [321, 203] on input at bounding box center [323, 204] width 74 height 20
type input "***"
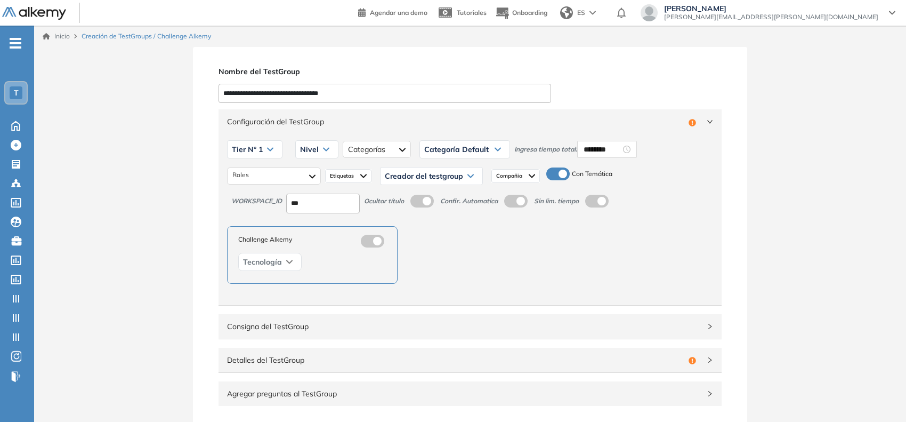
click at [324, 150] on icon at bounding box center [326, 149] width 5 height 3
click at [305, 166] on div "Básico" at bounding box center [316, 172] width 41 height 19
click at [303, 170] on li "Básico" at bounding box center [310, 172] width 18 height 11
click at [288, 179] on div at bounding box center [274, 175] width 94 height 17
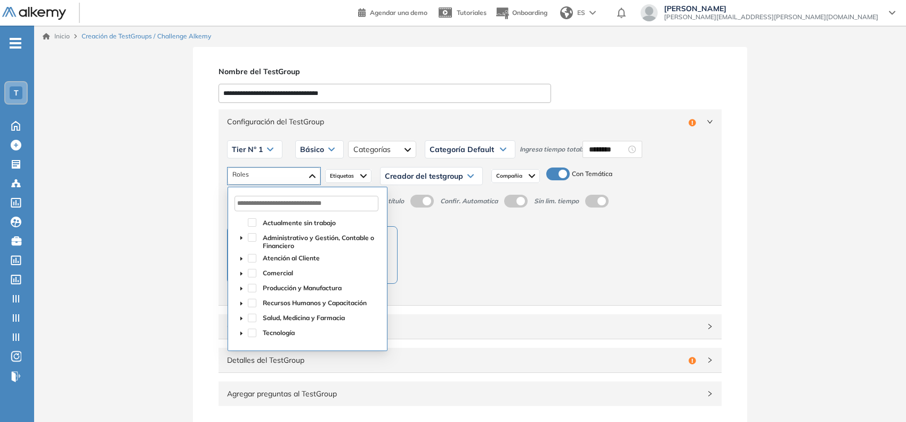
click at [240, 331] on span "caret-down" at bounding box center [241, 333] width 5 height 5
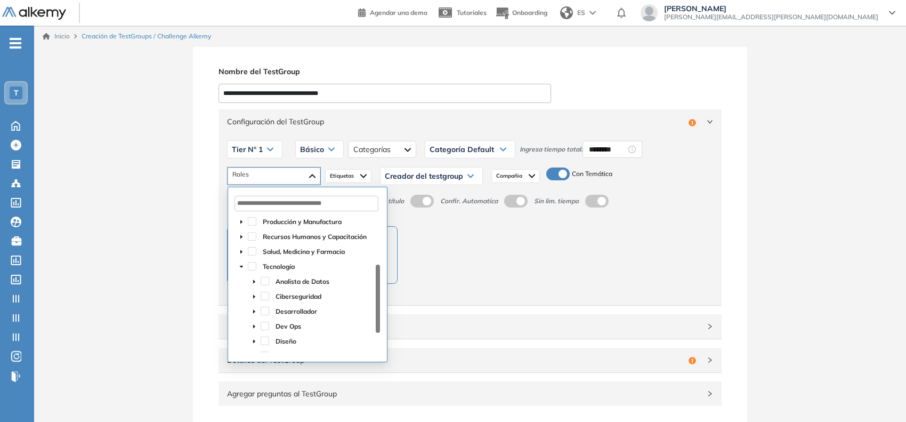
scroll to position [93, 0]
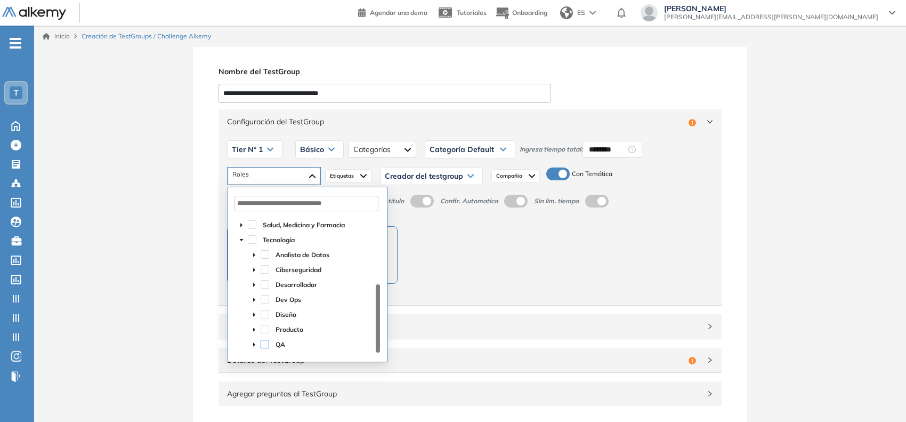
click at [261, 342] on span at bounding box center [265, 344] width 9 height 9
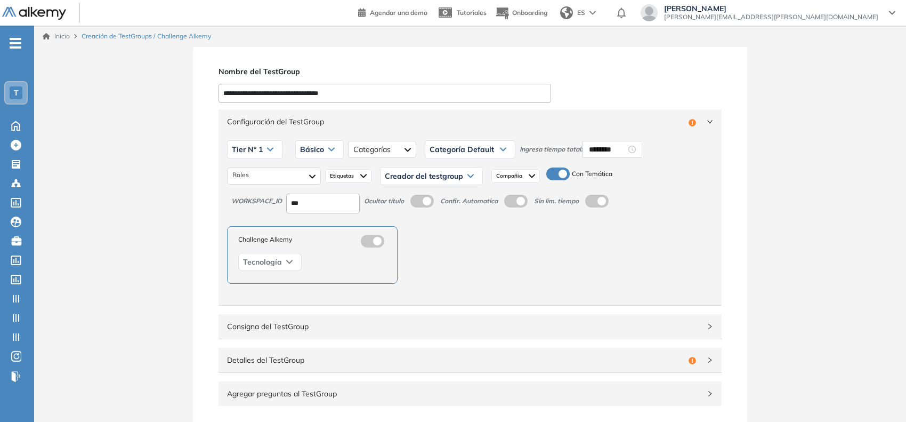
click at [507, 320] on span "Consigna del TestGroup" at bounding box center [463, 326] width 473 height 12
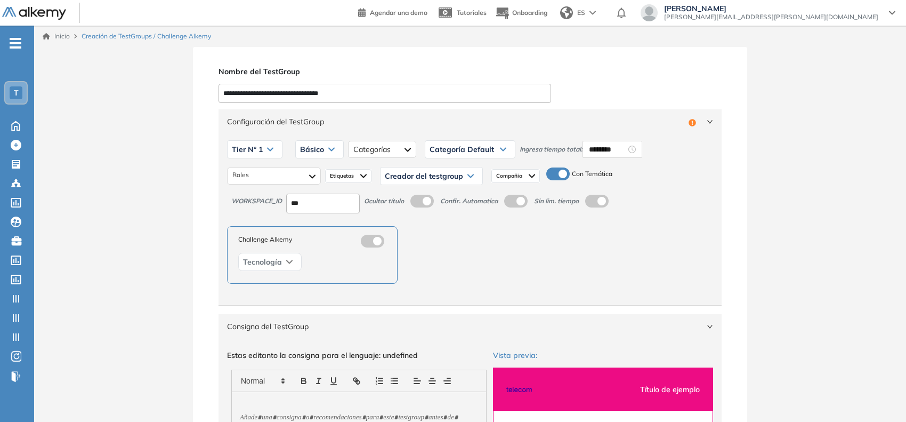
click at [583, 326] on span "Consigna del TestGroup" at bounding box center [463, 326] width 473 height 12
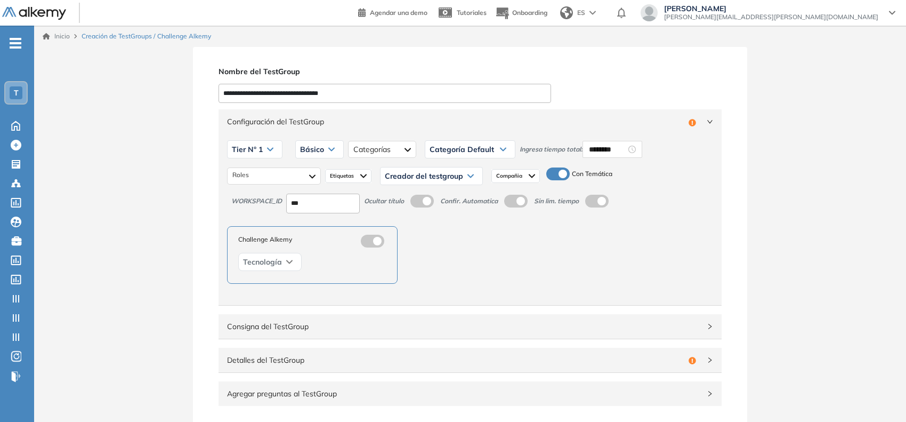
click at [401, 182] on div "Creador del testgroup" at bounding box center [432, 175] width 102 height 17
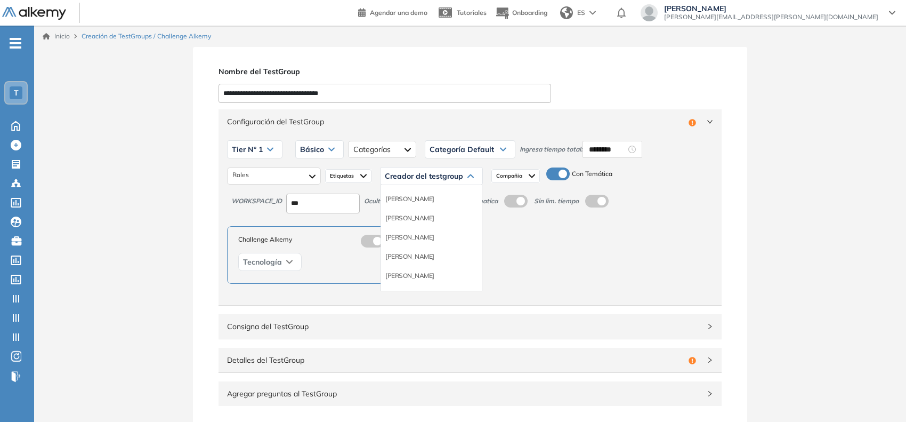
scroll to position [67, 0]
click at [403, 261] on li "Equipo Pedagógico Alkemy" at bounding box center [422, 266] width 75 height 11
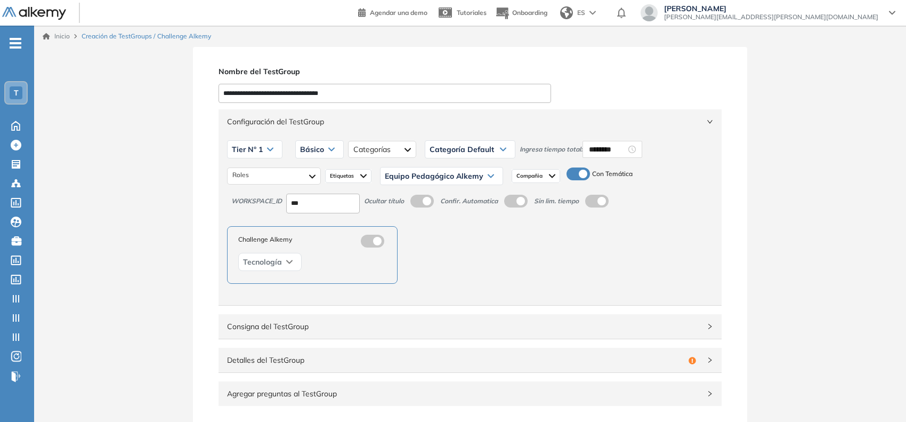
click at [508, 119] on span "Configuración del TestGroup" at bounding box center [463, 122] width 473 height 12
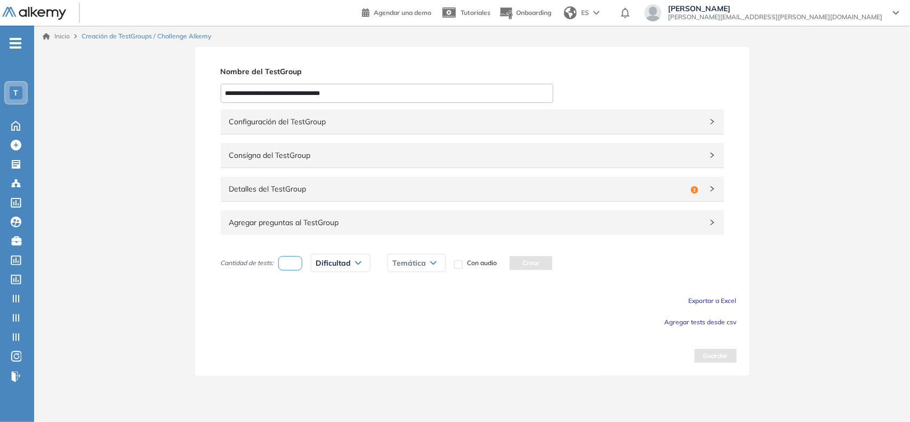
click at [397, 195] on span "Detalles del TestGroup" at bounding box center [457, 189] width 457 height 12
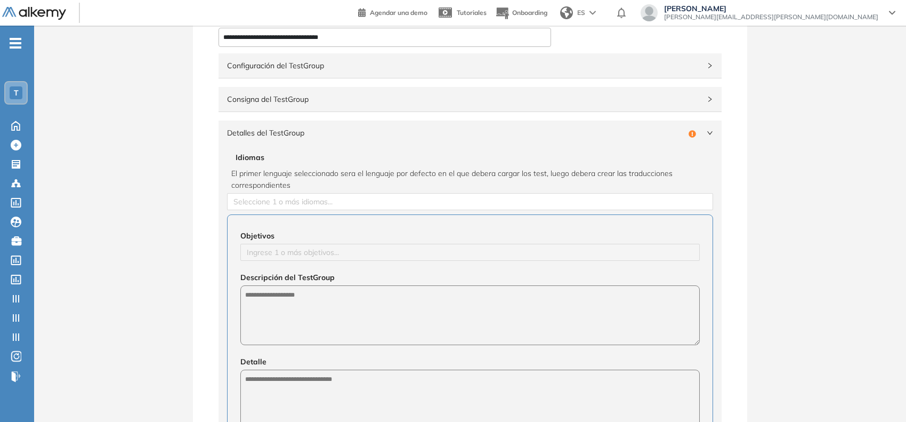
scroll to position [133, 0]
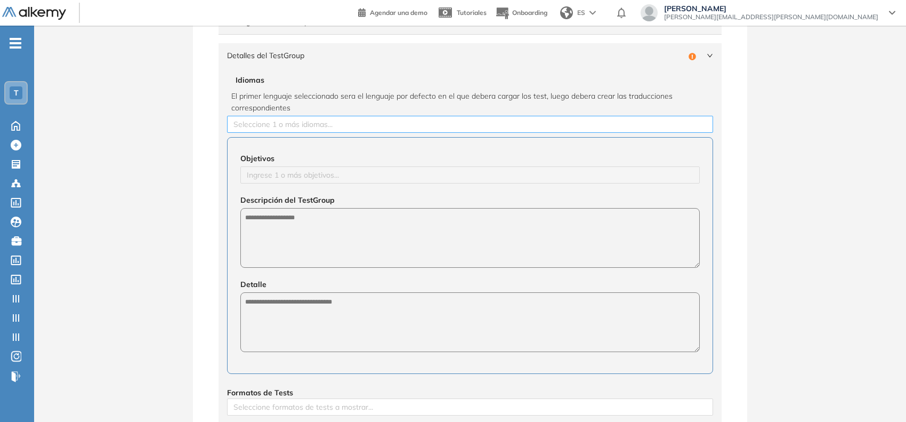
click at [301, 126] on div at bounding box center [470, 124] width 481 height 13
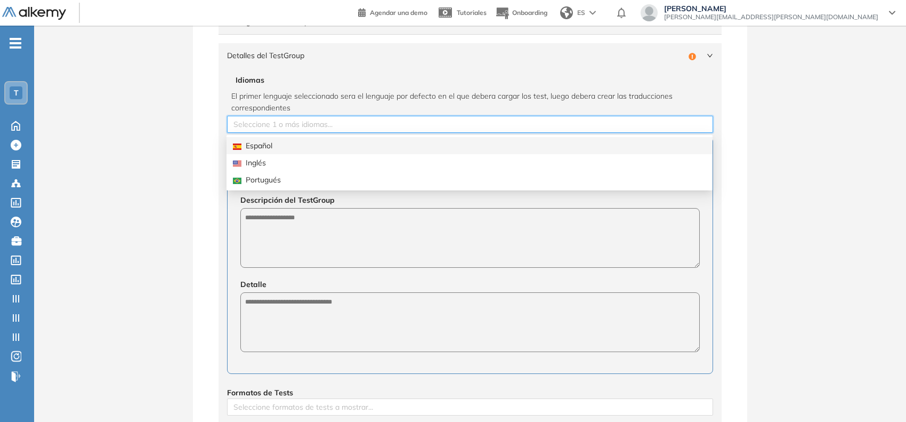
click at [275, 143] on div "Español" at bounding box center [469, 146] width 473 height 12
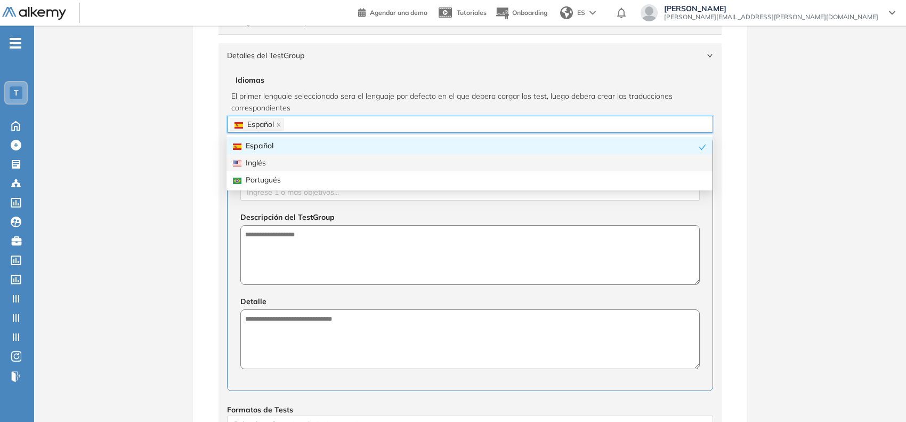
click at [155, 211] on div "**********" at bounding box center [470, 299] width 872 height 771
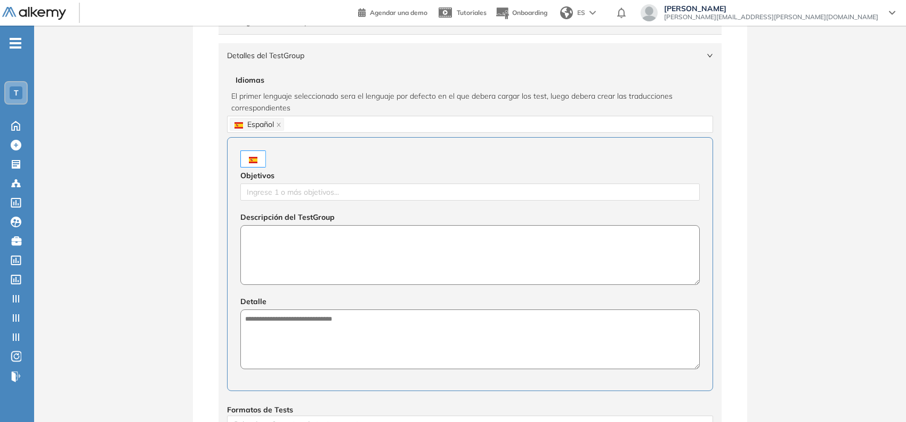
click at [260, 240] on textarea at bounding box center [470, 255] width 460 height 60
paste textarea "**********"
type textarea "**********"
click at [384, 334] on textarea at bounding box center [470, 340] width 460 height 60
paste textarea "**********"
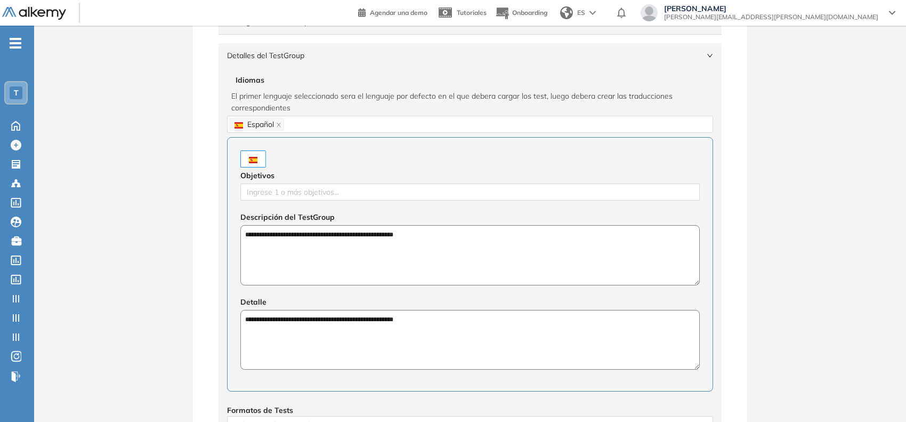
scroll to position [0, 0]
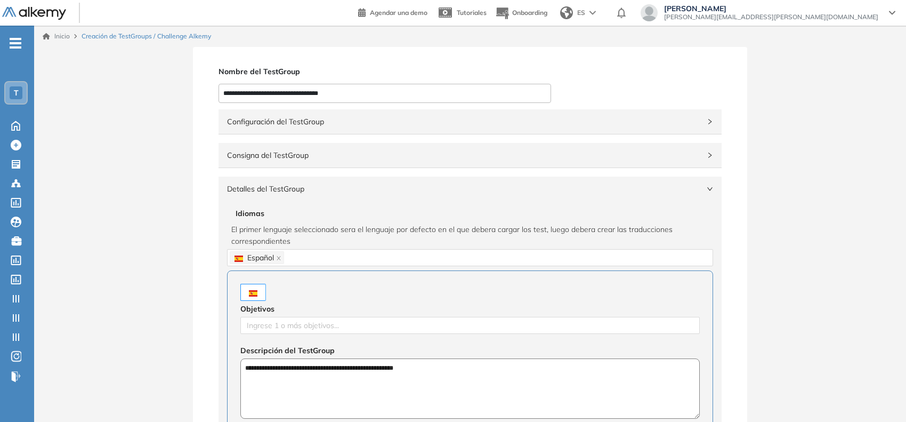
type textarea "**********"
click at [533, 120] on span "Configuración del TestGroup" at bounding box center [463, 122] width 473 height 12
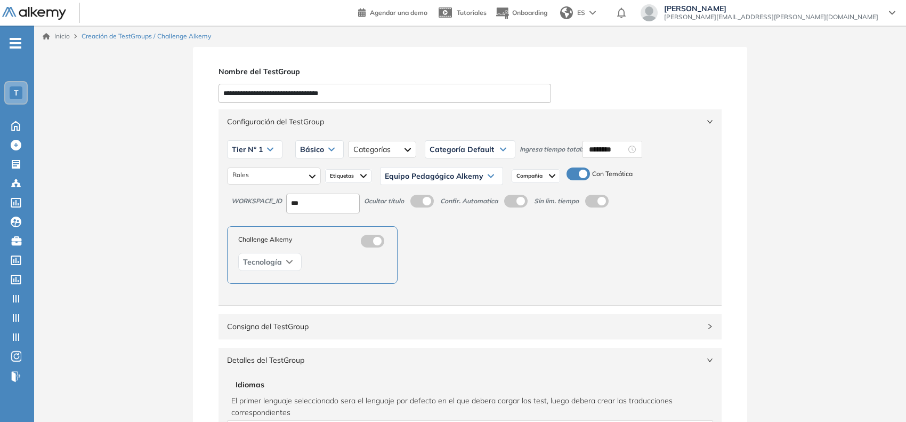
click at [533, 120] on span "Configuración del TestGroup" at bounding box center [463, 122] width 473 height 12
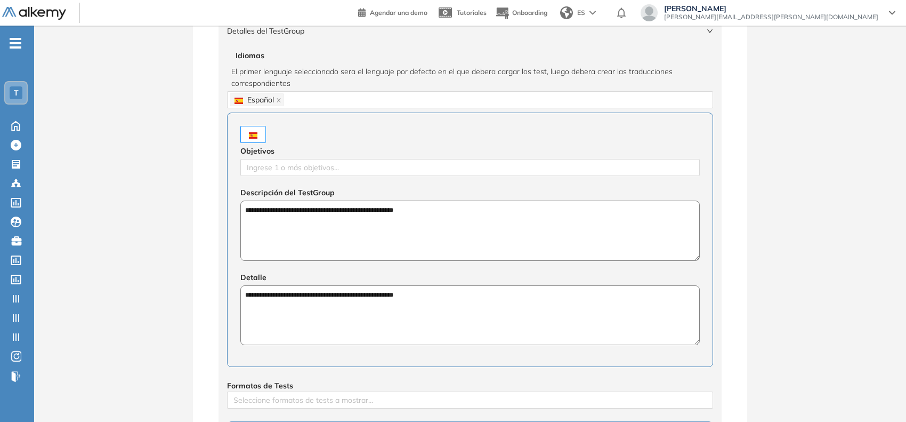
scroll to position [200, 0]
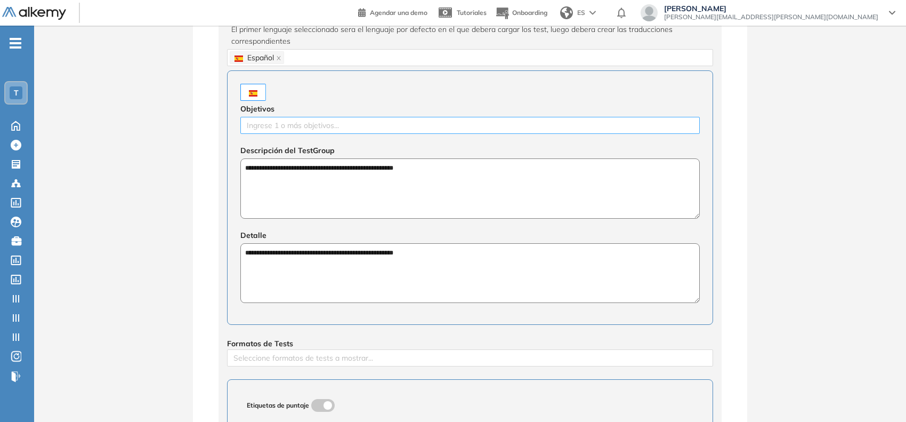
click at [333, 123] on div at bounding box center [470, 125] width 454 height 13
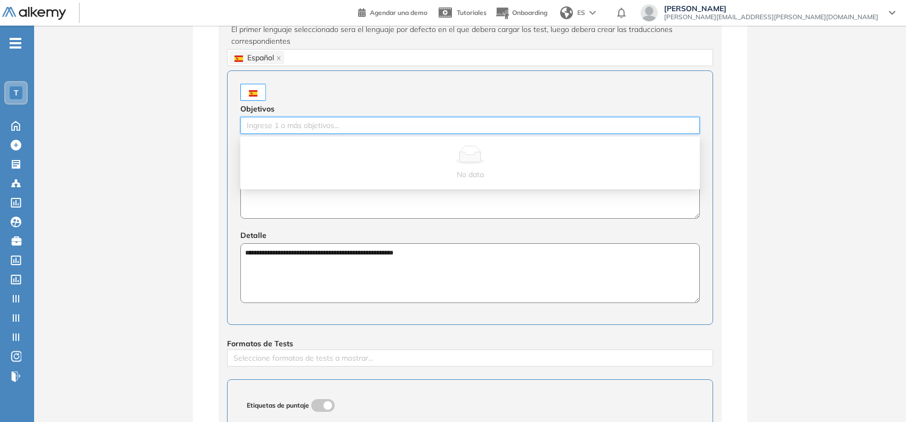
scroll to position [267, 0]
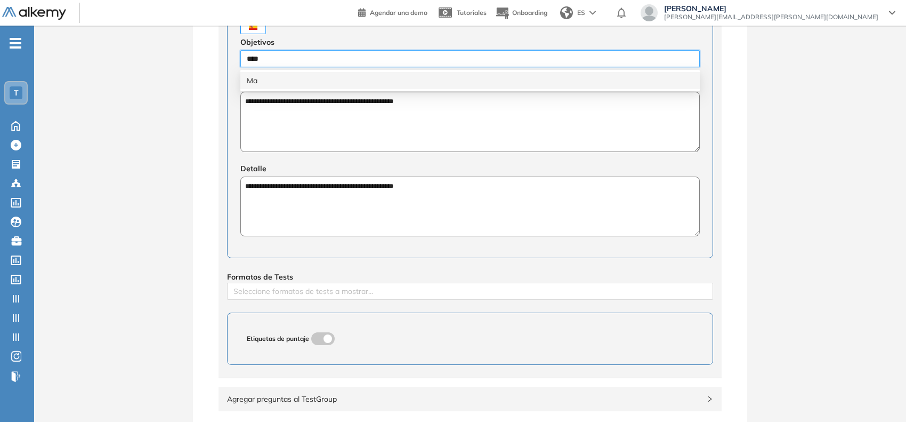
type input "*****"
type input "****"
type input "**********"
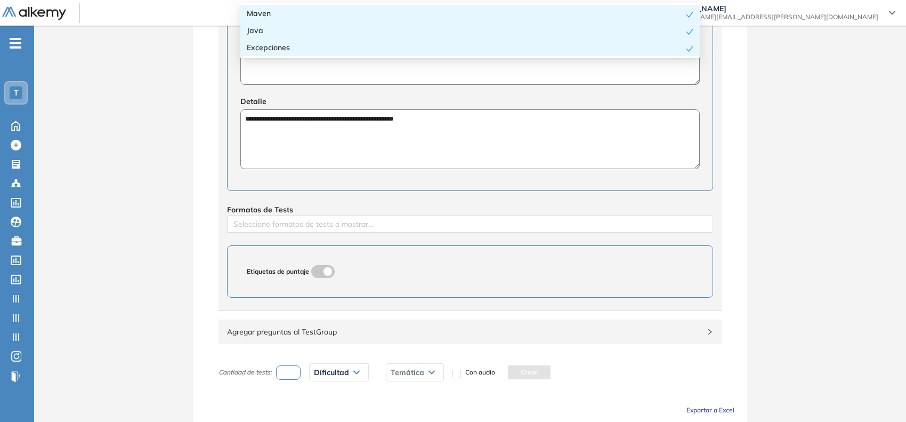
scroll to position [398, 0]
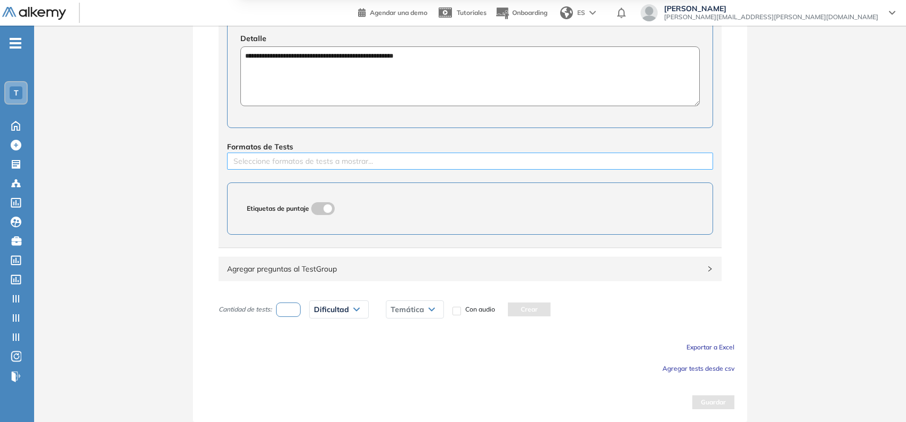
click at [275, 166] on div at bounding box center [470, 161] width 481 height 13
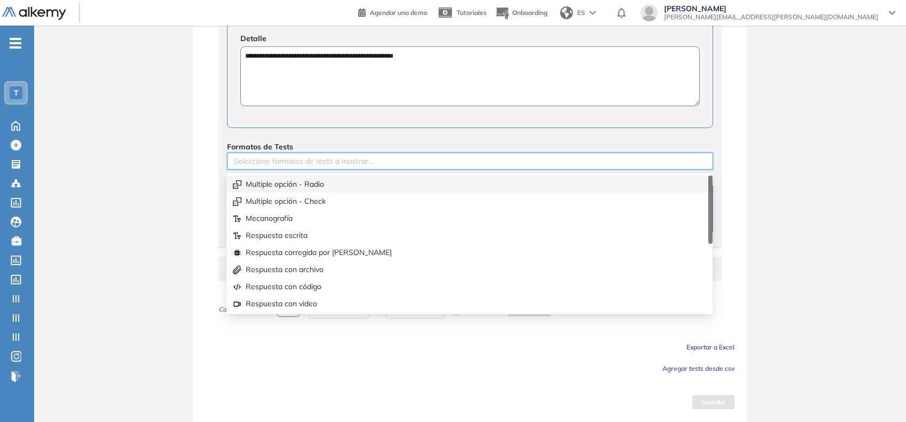
click at [254, 182] on div "Multiple opción - Radio" at bounding box center [469, 184] width 473 height 12
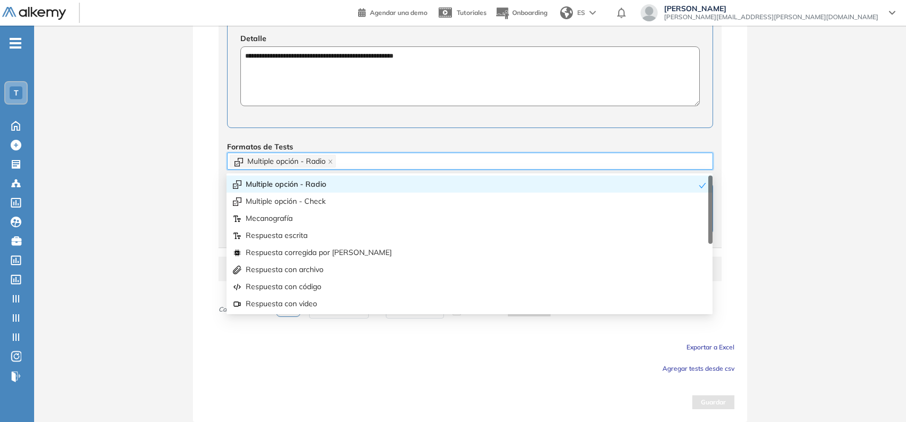
click at [196, 195] on div "**********" at bounding box center [470, 35] width 554 height 771
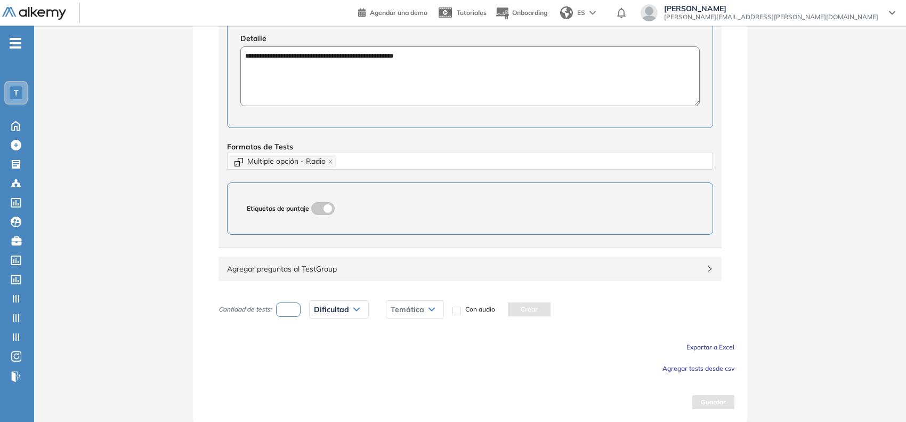
click at [626, 364] on span "Agregar tests desde csv" at bounding box center [699, 368] width 72 height 8
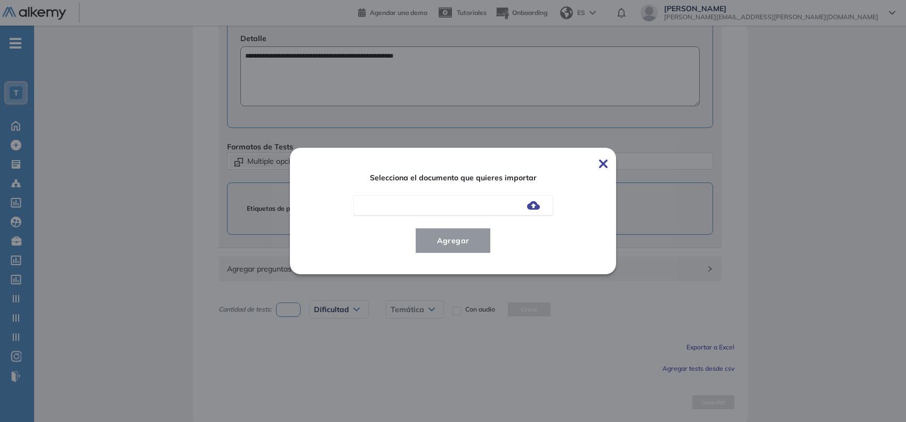
click at [540, 203] on img at bounding box center [533, 205] width 13 height 9
click at [0, 0] on input "file" at bounding box center [0, 0] width 0 height 0
click at [432, 228] on button "Agregar" at bounding box center [453, 241] width 76 height 26
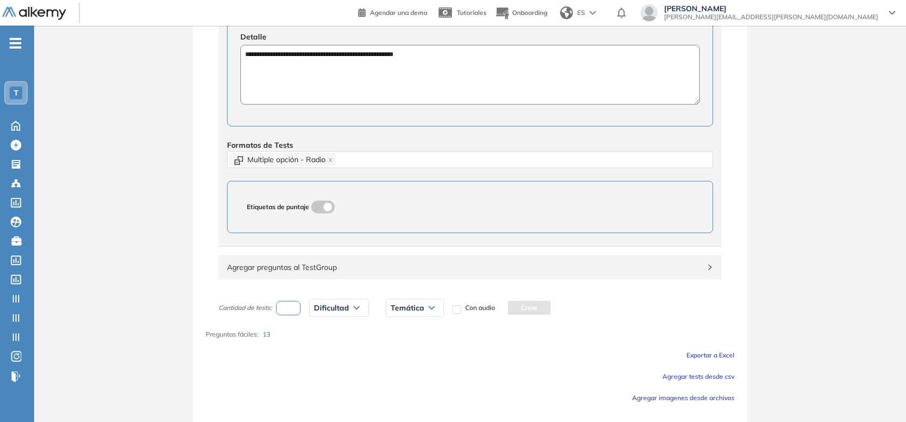
scroll to position [429, 0]
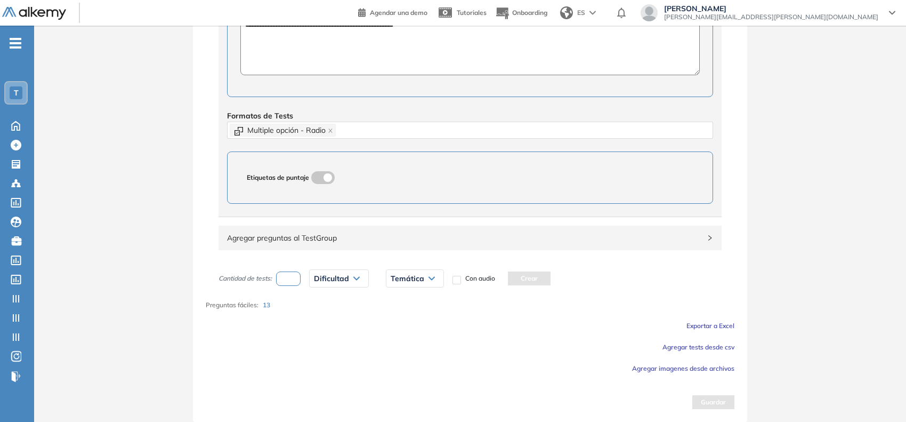
click at [296, 282] on input "number" at bounding box center [288, 278] width 25 height 14
type input "*"
click at [325, 283] on span "Dificultad" at bounding box center [331, 278] width 35 height 9
click at [320, 323] on li "Fácil" at bounding box center [321, 320] width 13 height 11
click at [382, 283] on span "Temática" at bounding box center [390, 278] width 34 height 9
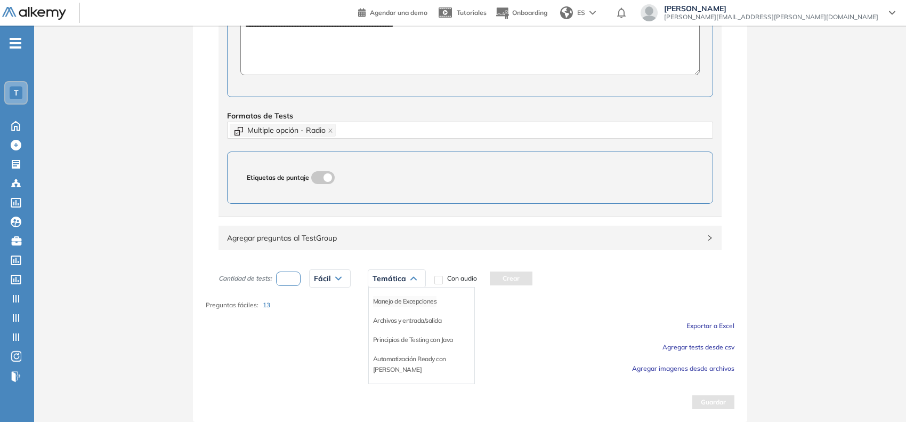
click at [380, 300] on li "Manejo de Excepciones" at bounding box center [405, 301] width 64 height 11
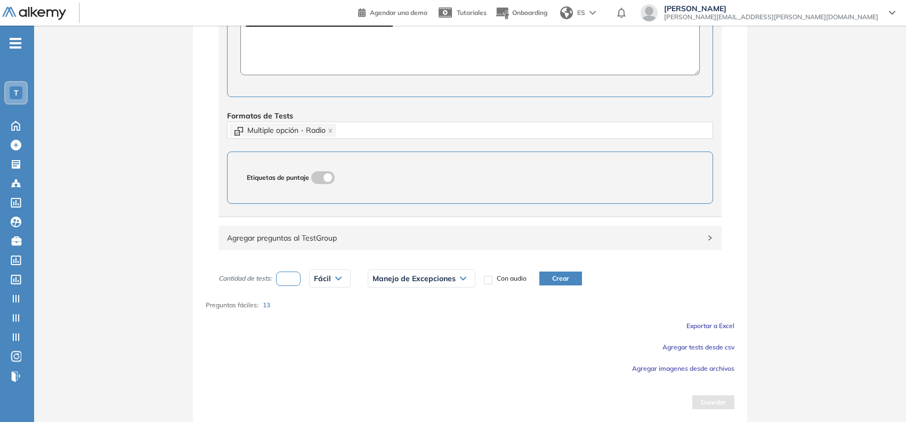
click at [558, 270] on div "Cantidad de tests: * Fácil Muy fácil Fácil Intermedia Difícil Muy difícil Avanz…" at bounding box center [470, 278] width 529 height 27
click at [544, 282] on button "Crear" at bounding box center [561, 278] width 43 height 14
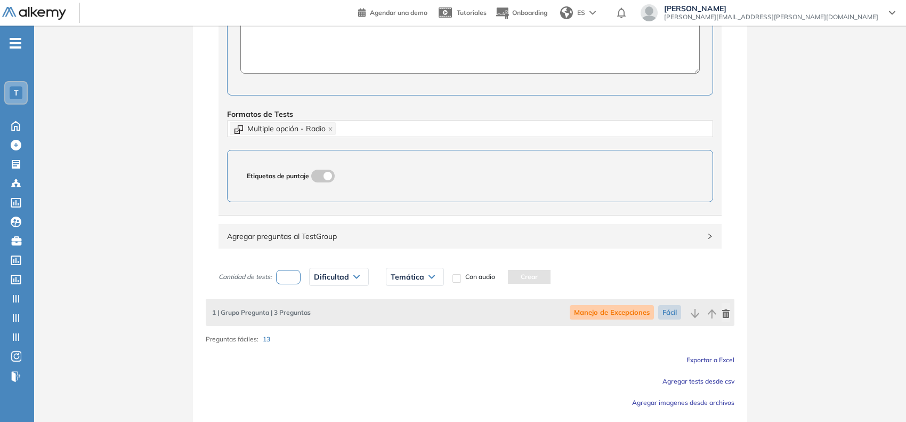
click at [288, 276] on input "number" at bounding box center [288, 277] width 25 height 14
type input "*"
click at [315, 275] on span "Dificultad" at bounding box center [331, 276] width 35 height 9
click at [318, 320] on li "Fácil" at bounding box center [321, 318] width 13 height 11
click at [406, 279] on div "Temática" at bounding box center [396, 276] width 57 height 17
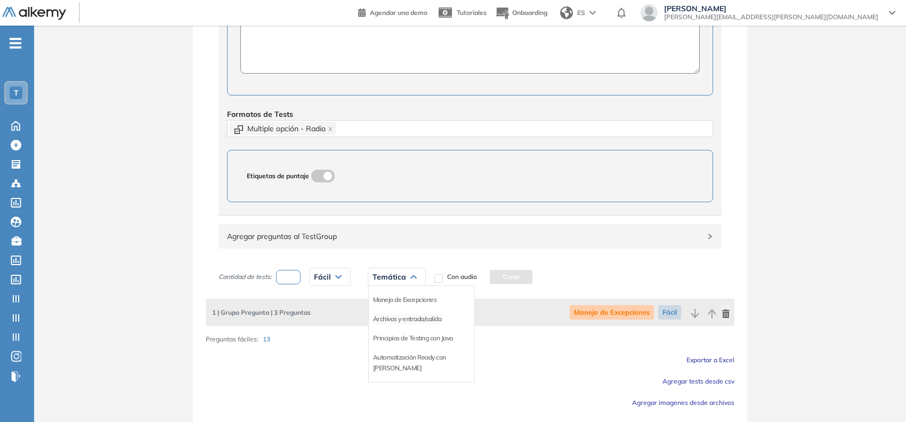
click at [395, 320] on li "Archivos y entrada/salida" at bounding box center [407, 318] width 69 height 11
click at [557, 278] on button "Crear" at bounding box center [569, 277] width 43 height 14
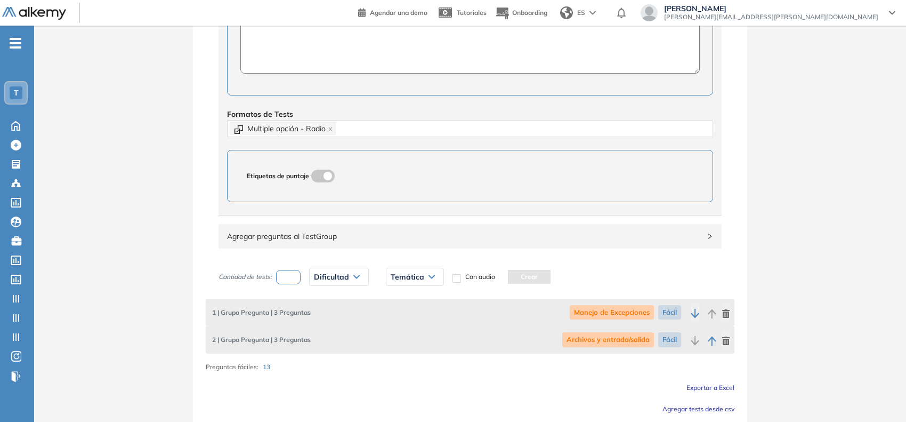
click at [296, 279] on input "number" at bounding box center [288, 277] width 25 height 14
type input "*"
click at [334, 280] on span "Dificultad" at bounding box center [331, 276] width 35 height 9
click at [326, 323] on li "Fácil" at bounding box center [321, 318] width 13 height 11
click at [412, 275] on div "Temática" at bounding box center [396, 276] width 57 height 17
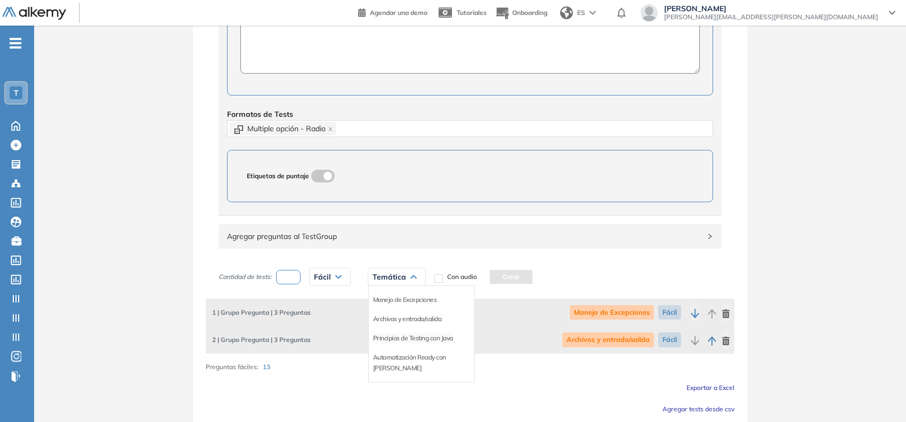
click at [400, 339] on li "Principios de Testing con Java" at bounding box center [413, 338] width 80 height 11
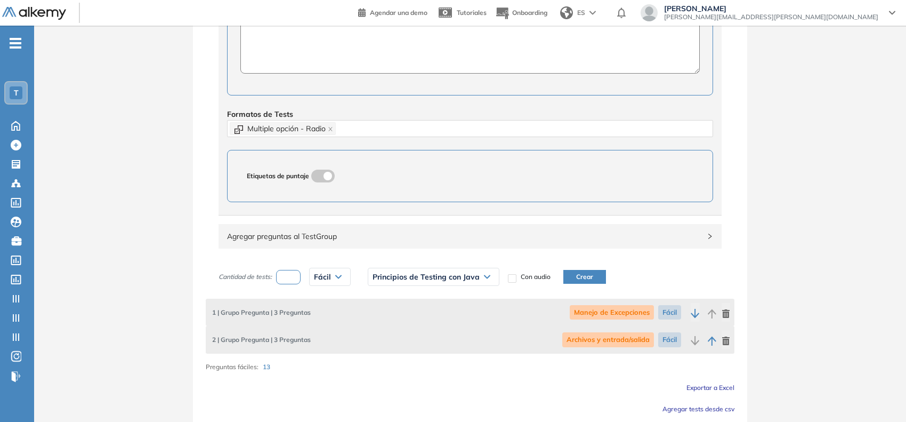
click at [576, 280] on button "Crear" at bounding box center [585, 277] width 43 height 14
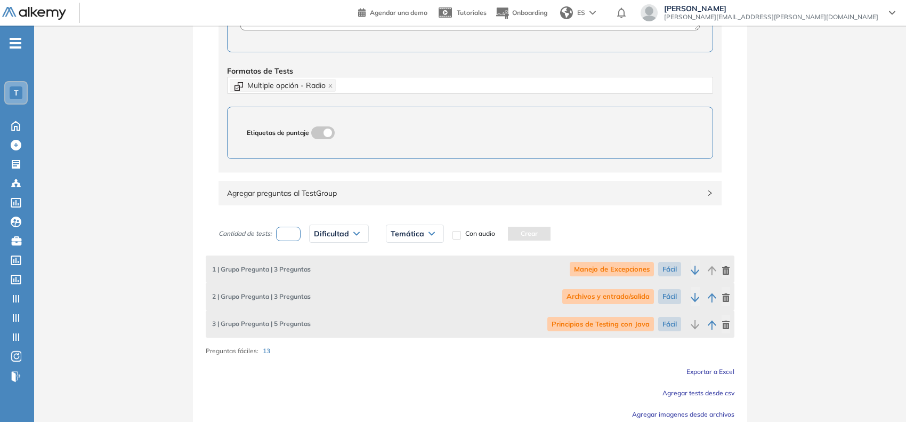
scroll to position [519, 0]
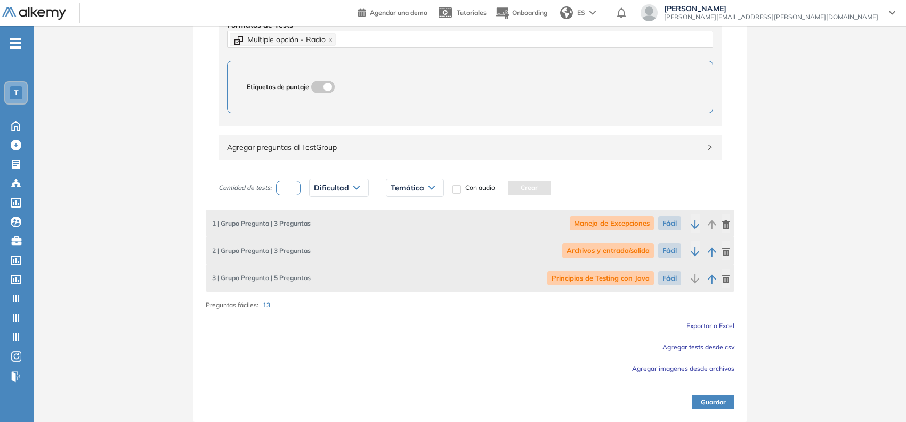
click at [294, 192] on input "number" at bounding box center [288, 188] width 25 height 14
type input "*"
click at [316, 186] on span "Dificultad" at bounding box center [331, 187] width 35 height 9
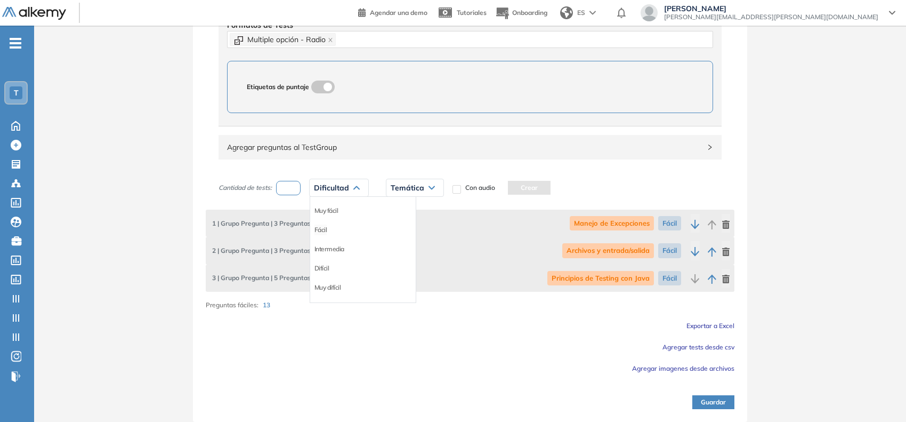
click at [326, 232] on li "Fácil" at bounding box center [321, 229] width 13 height 11
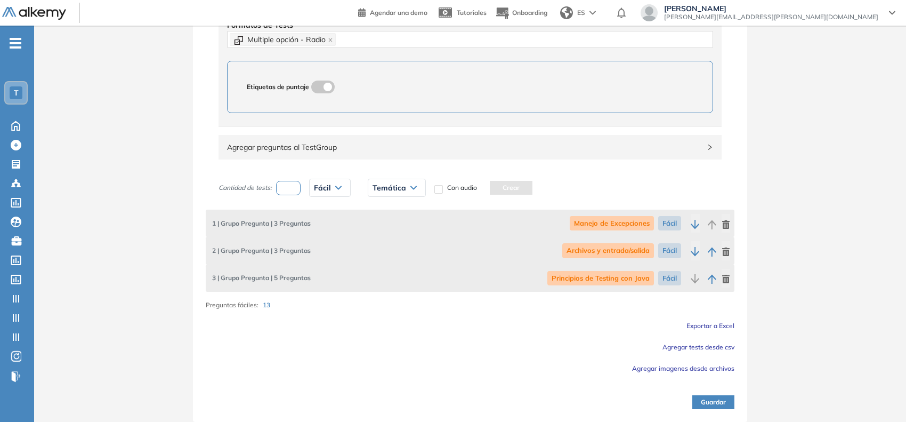
click at [373, 185] on div "Temática" at bounding box center [396, 187] width 57 height 17
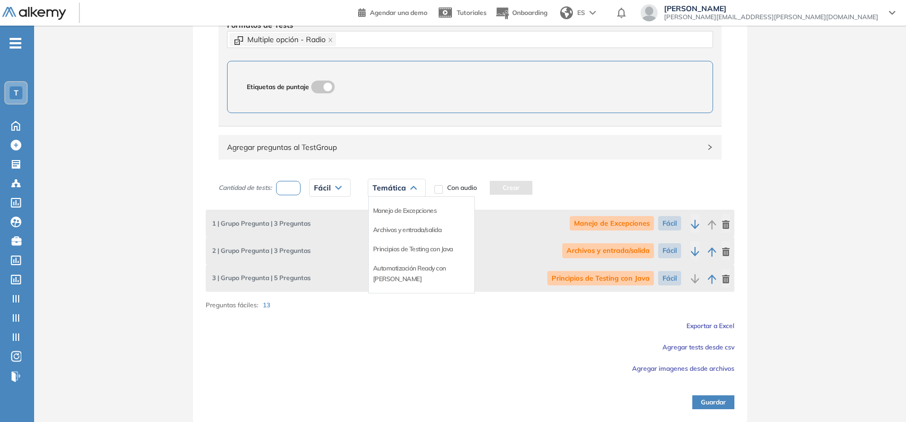
drag, startPoint x: 389, startPoint y: 270, endPoint x: 528, endPoint y: 212, distance: 150.8
click at [390, 270] on li "Automatización Ready con [PERSON_NAME]" at bounding box center [421, 273] width 97 height 21
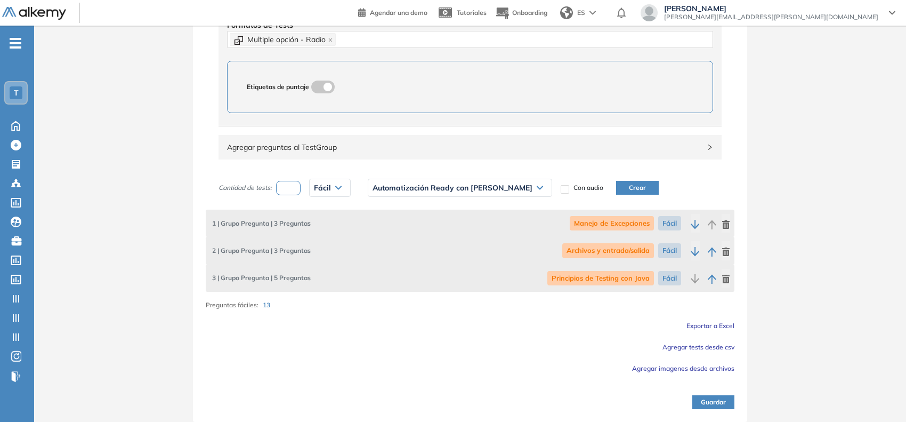
click at [616, 184] on button "Crear" at bounding box center [637, 188] width 43 height 14
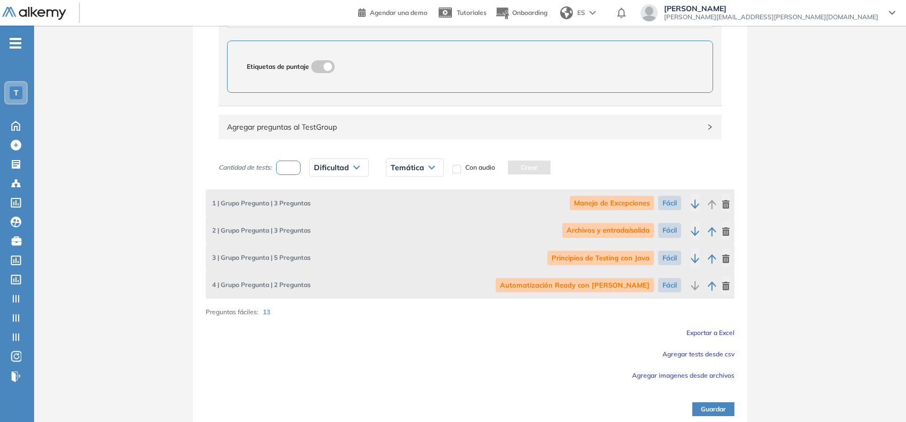
scroll to position [546, 0]
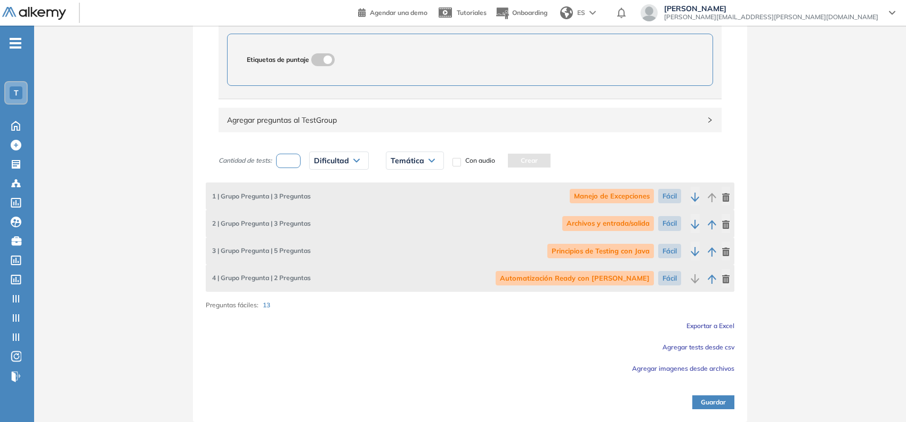
click at [626, 401] on button "Guardar" at bounding box center [714, 402] width 42 height 14
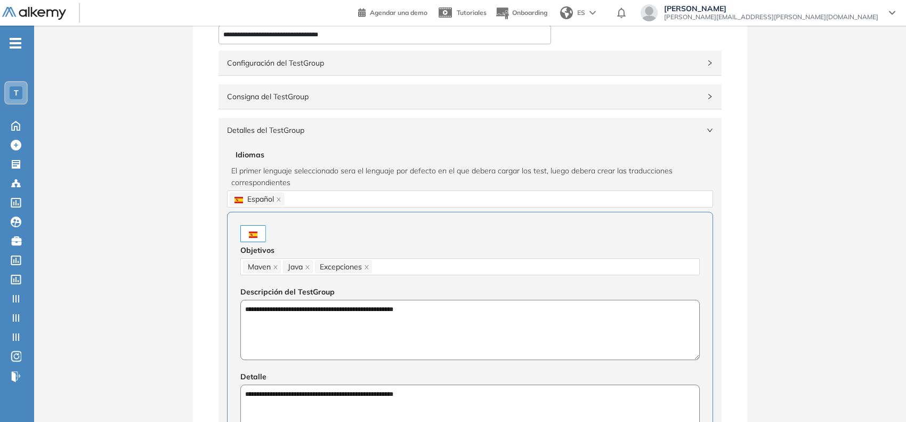
scroll to position [0, 0]
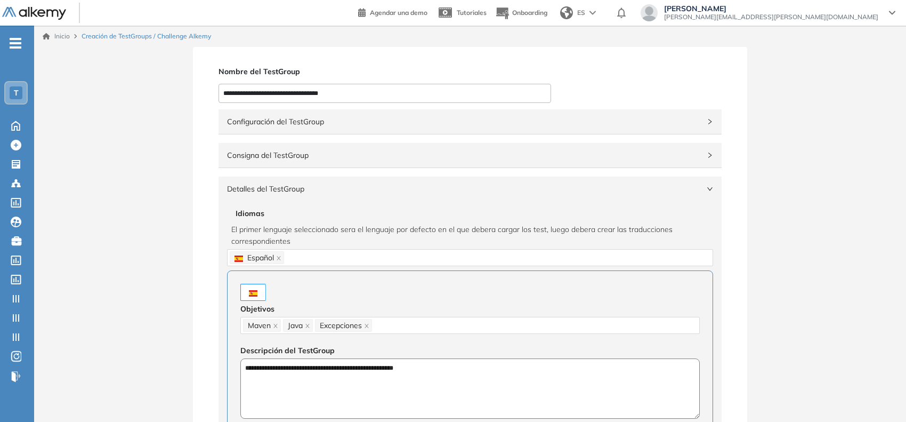
click at [609, 113] on div "Configuración del TestGroup Incompleto" at bounding box center [470, 121] width 503 height 25
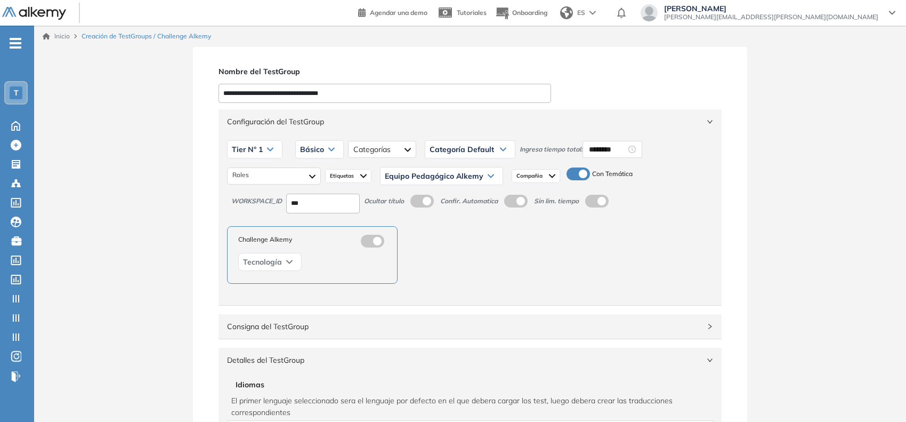
click at [575, 174] on span at bounding box center [571, 171] width 9 height 9
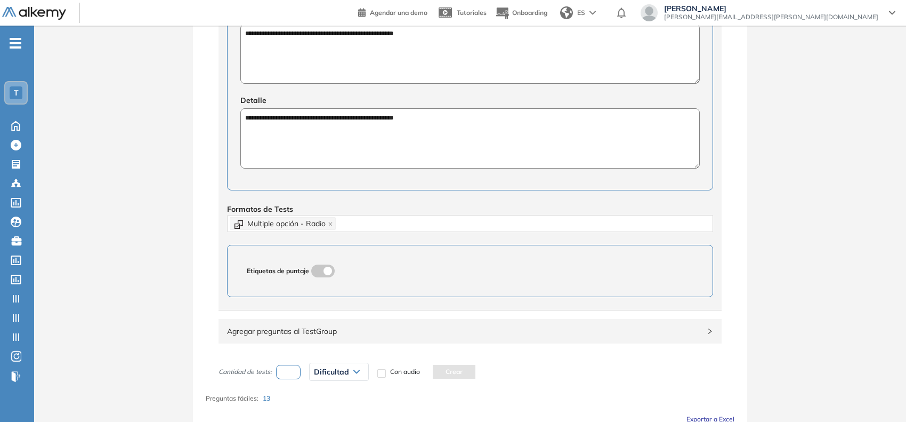
scroll to position [600, 0]
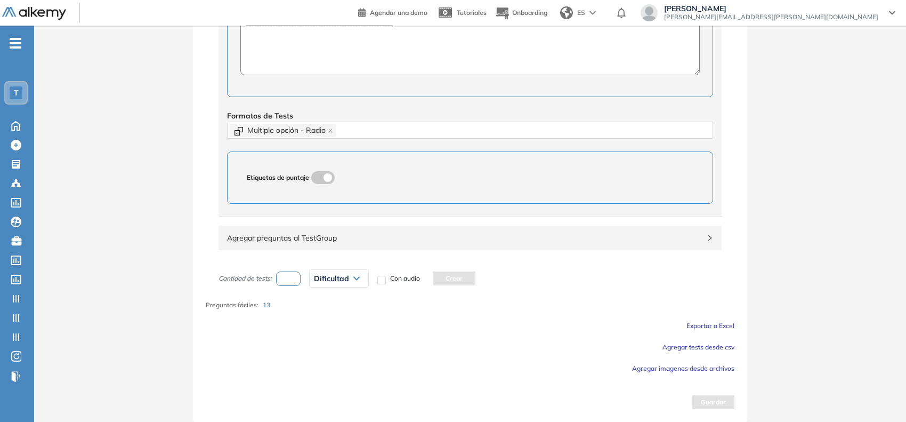
click at [292, 283] on input "number" at bounding box center [288, 278] width 25 height 14
type input "**"
click at [342, 279] on span "Dificultad" at bounding box center [331, 278] width 35 height 9
click at [325, 316] on li "Fácil" at bounding box center [321, 320] width 13 height 11
click at [427, 274] on button "Crear" at bounding box center [436, 278] width 43 height 14
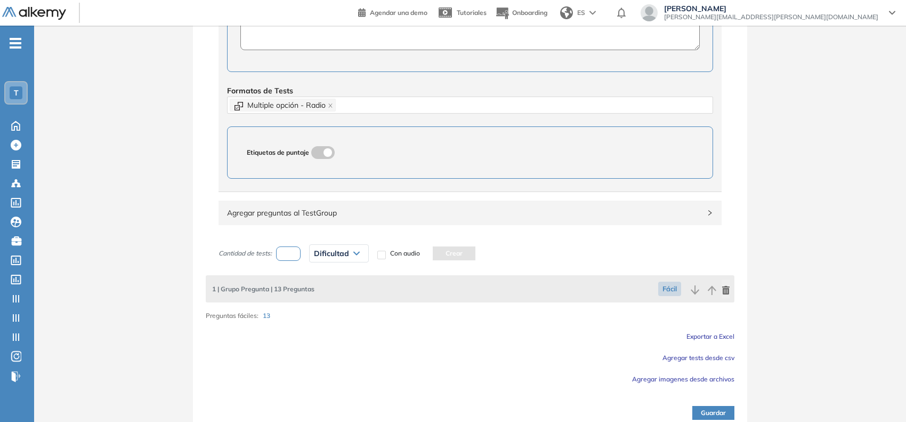
scroll to position [636, 0]
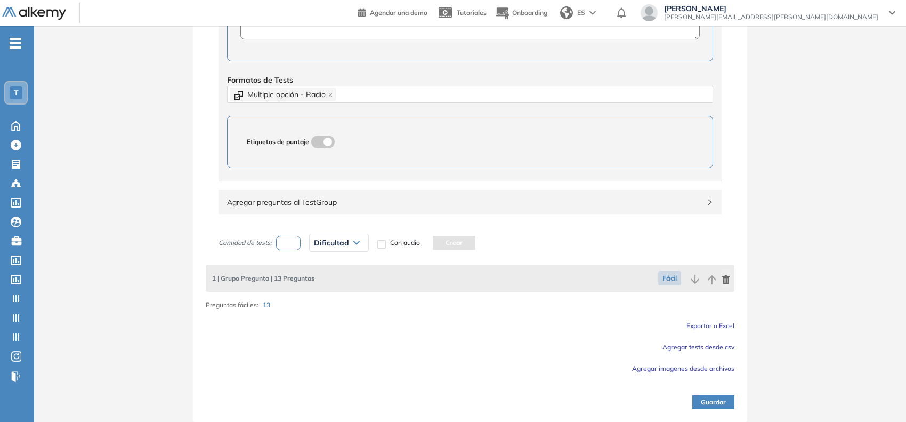
click at [626, 404] on button "Guardar" at bounding box center [714, 402] width 42 height 14
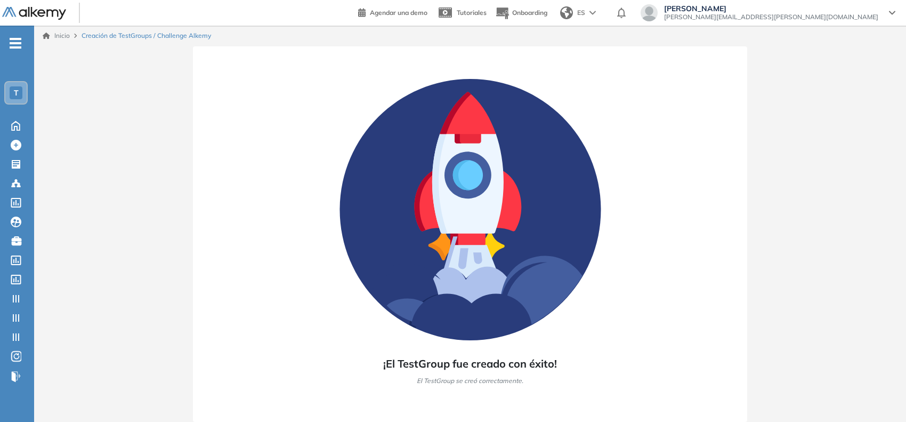
scroll to position [0, 0]
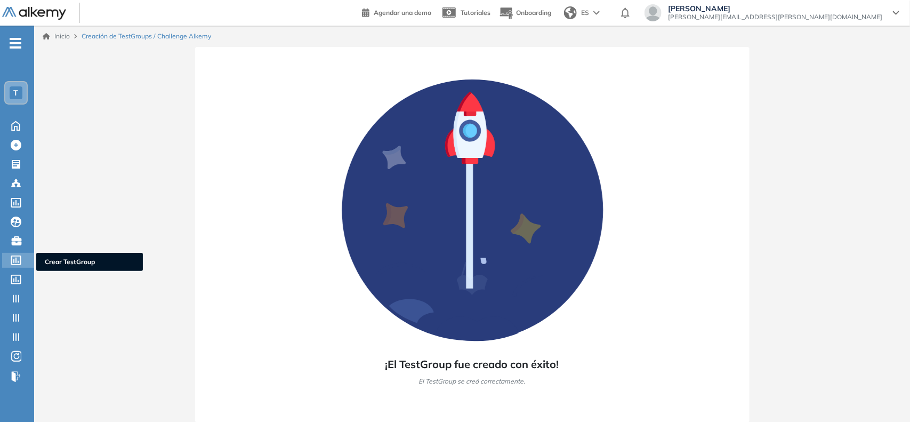
click at [19, 256] on icon at bounding box center [16, 260] width 11 height 10
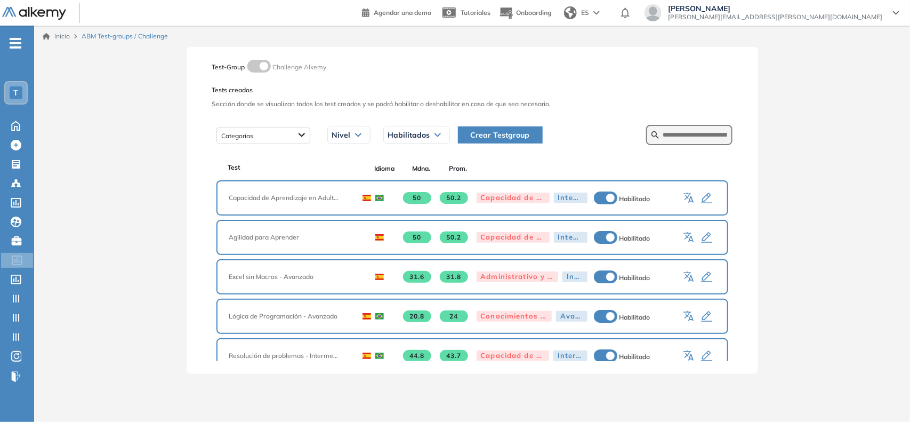
click at [475, 132] on span "Crear Testgroup" at bounding box center [500, 135] width 59 height 12
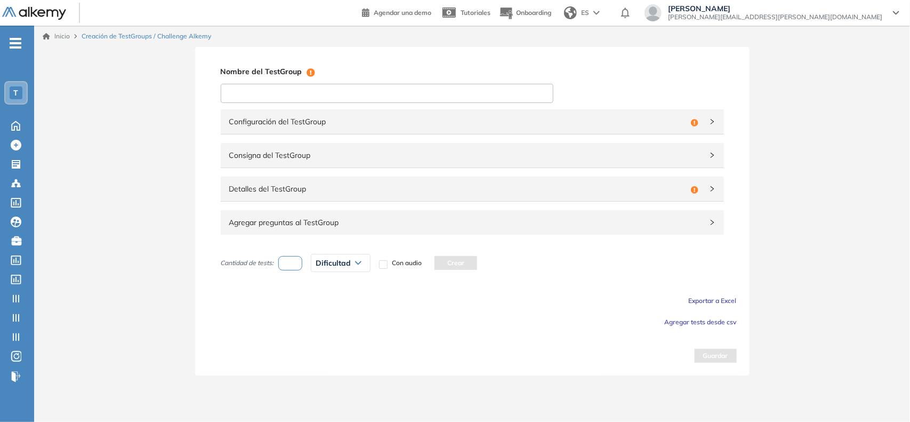
drag, startPoint x: 385, startPoint y: 92, endPoint x: 382, endPoint y: 88, distance: 5.7
click at [385, 93] on input at bounding box center [387, 93] width 333 height 19
paste input "**********"
type input "**********"
click at [363, 126] on span "Configuración del TestGroup" at bounding box center [457, 122] width 457 height 12
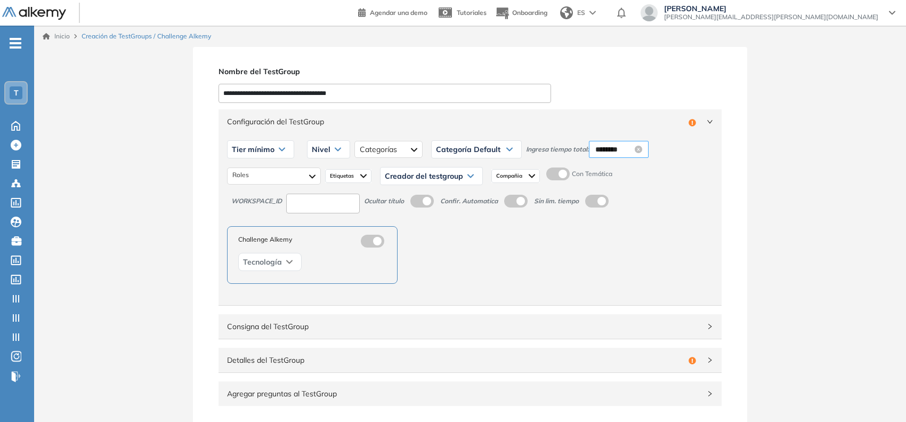
click at [606, 143] on input "********" at bounding box center [614, 149] width 37 height 12
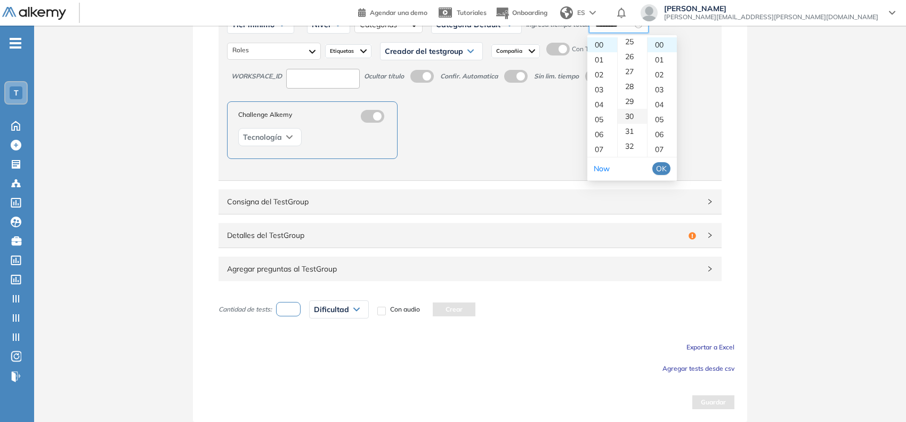
scroll to position [400, 0]
click at [626, 94] on div "30" at bounding box center [632, 92] width 29 height 15
type input "********"
click at [626, 164] on button "OK" at bounding box center [662, 168] width 18 height 13
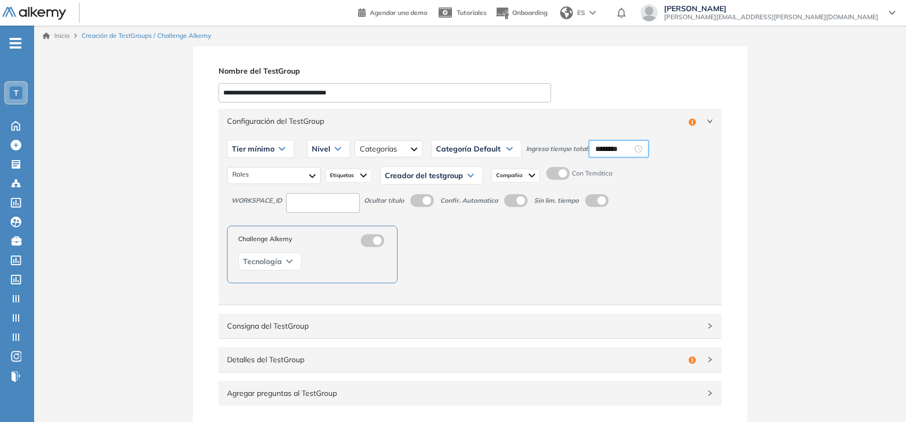
scroll to position [0, 0]
click at [555, 175] on span at bounding box center [550, 171] width 9 height 9
click at [531, 173] on img at bounding box center [532, 176] width 6 height 9
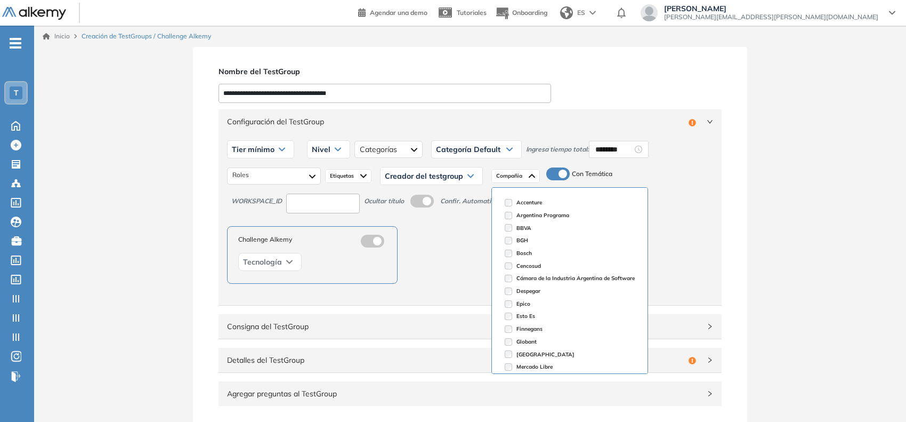
click at [444, 169] on div "Creador del testgroup" at bounding box center [432, 175] width 102 height 17
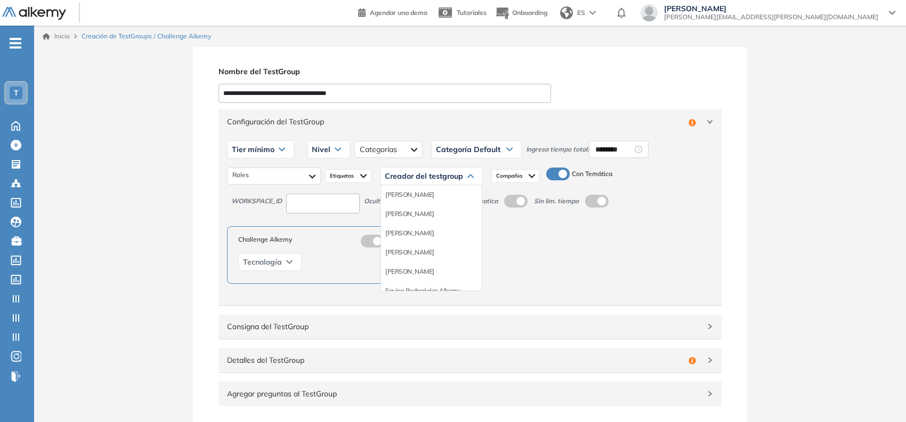
scroll to position [67, 0]
click at [452, 263] on li "Equipo Pedagógico Alkemy" at bounding box center [422, 266] width 75 height 11
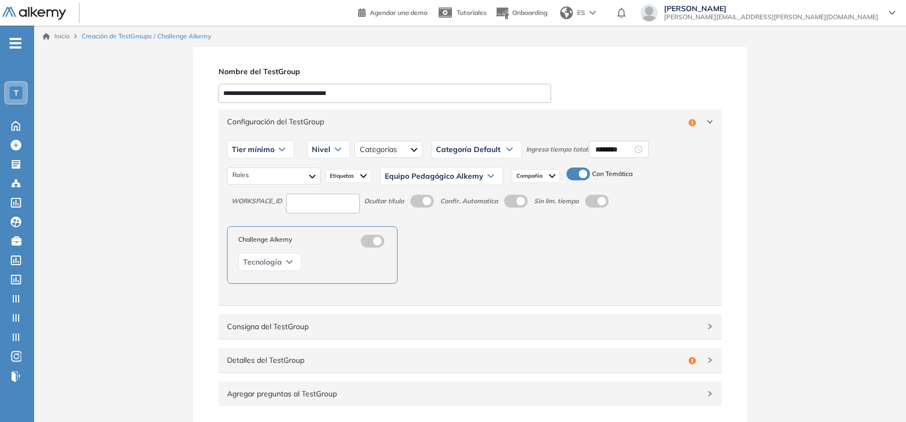
click at [246, 151] on span "Tier mínimo" at bounding box center [253, 149] width 43 height 9
click at [250, 172] on li "Tier N° 1" at bounding box center [244, 172] width 24 height 11
click at [293, 197] on input at bounding box center [323, 204] width 74 height 20
type input "***"
click at [287, 180] on div at bounding box center [274, 175] width 94 height 17
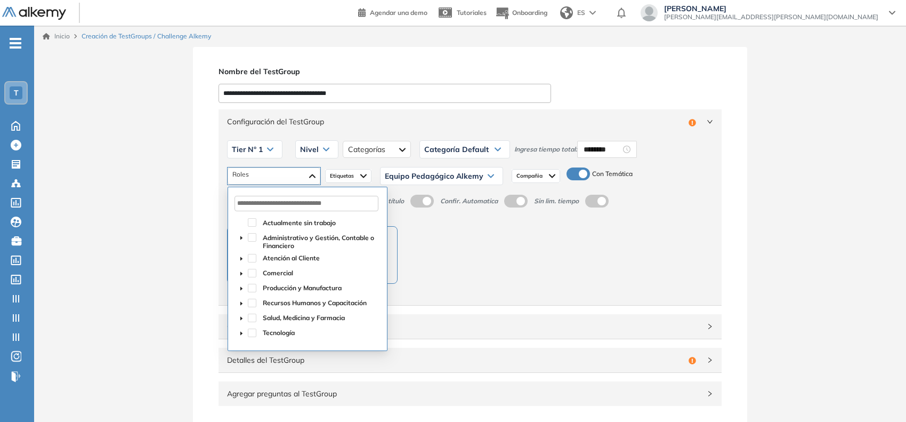
click at [240, 331] on span "caret-down" at bounding box center [241, 333] width 5 height 5
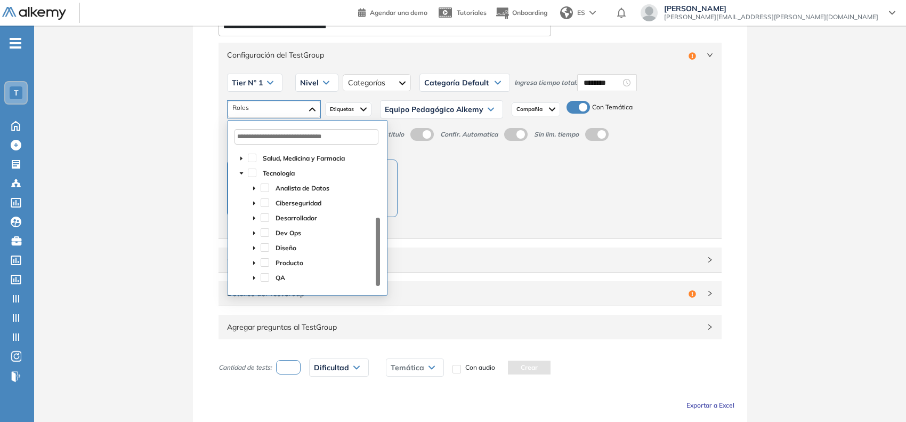
click at [259, 279] on span at bounding box center [254, 277] width 13 height 13
drag, startPoint x: 263, startPoint y: 283, endPoint x: 262, endPoint y: 277, distance: 5.4
click at [262, 280] on div "QA" at bounding box center [307, 278] width 145 height 15
click at [262, 276] on span at bounding box center [265, 277] width 9 height 9
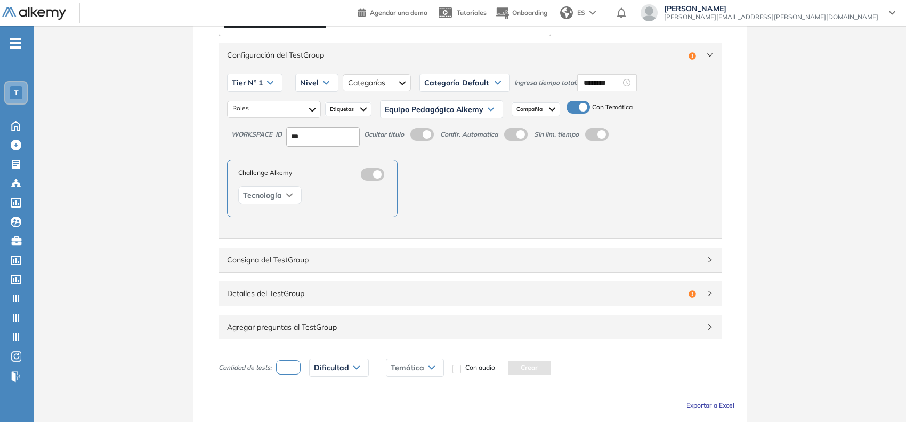
click at [321, 83] on div "Nivel" at bounding box center [317, 82] width 42 height 17
click at [312, 110] on li "Básico" at bounding box center [310, 105] width 18 height 11
click at [626, 57] on icon "right" at bounding box center [710, 55] width 6 height 6
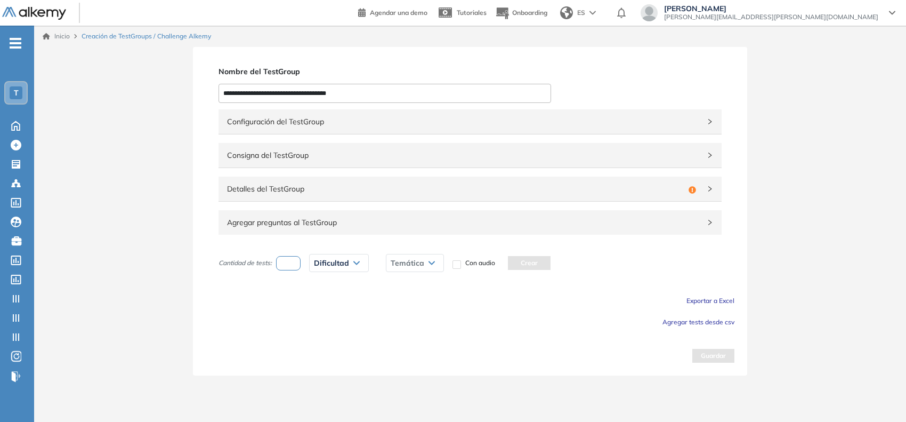
scroll to position [0, 0]
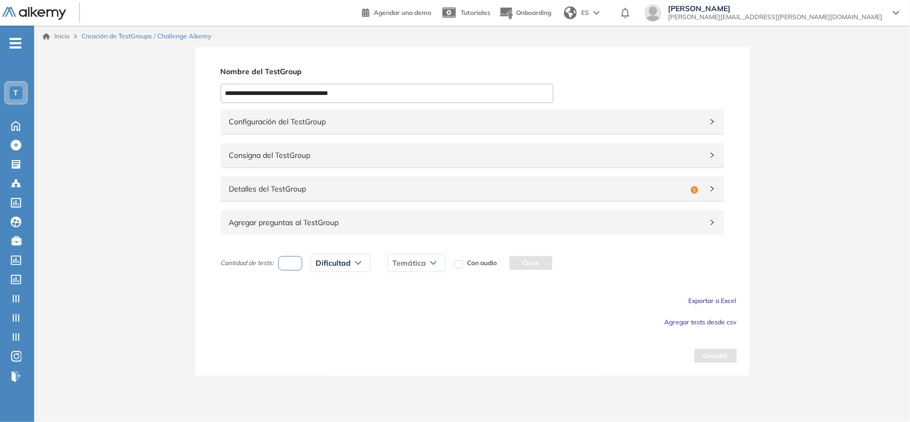
click at [626, 192] on span "Detalles del TestGroup" at bounding box center [457, 189] width 457 height 12
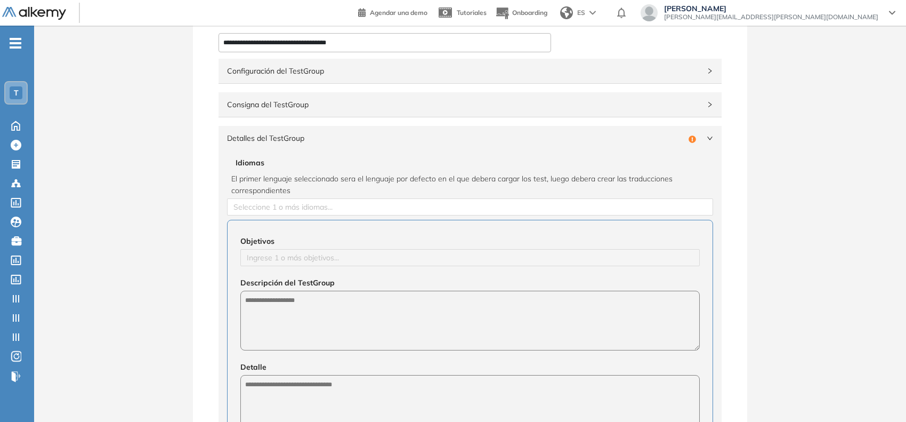
scroll to position [133, 0]
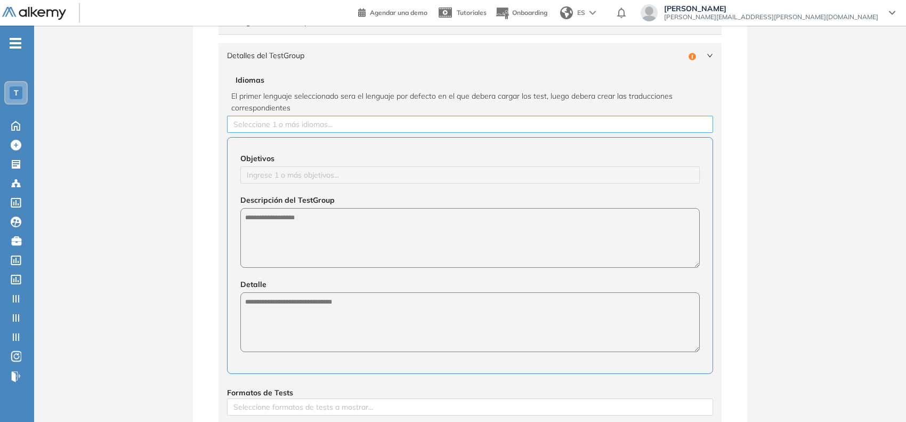
click at [392, 127] on div at bounding box center [470, 124] width 481 height 13
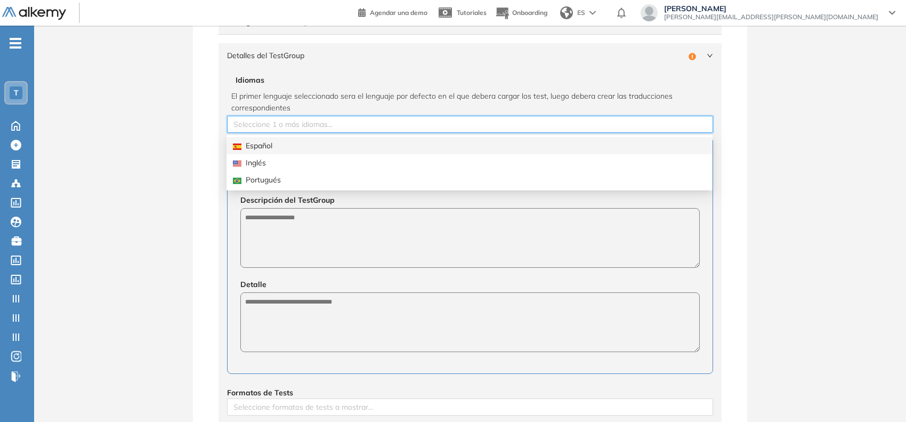
click at [342, 142] on div "Español" at bounding box center [469, 146] width 473 height 12
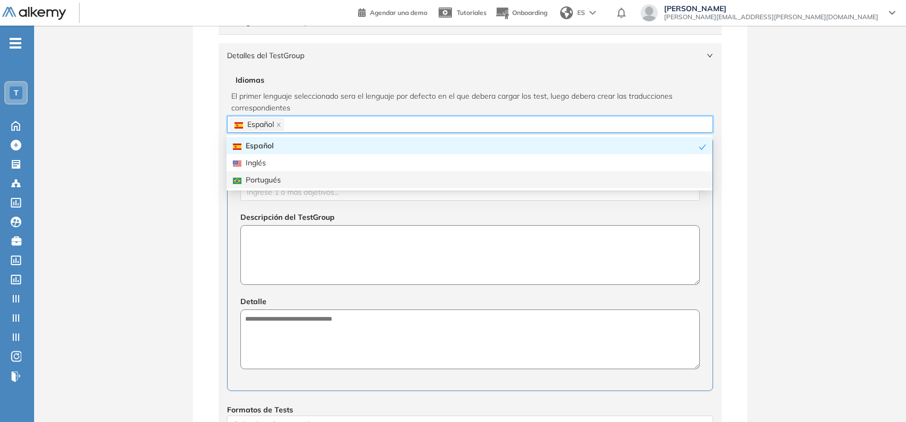
click at [339, 246] on textarea at bounding box center [470, 255] width 460 height 60
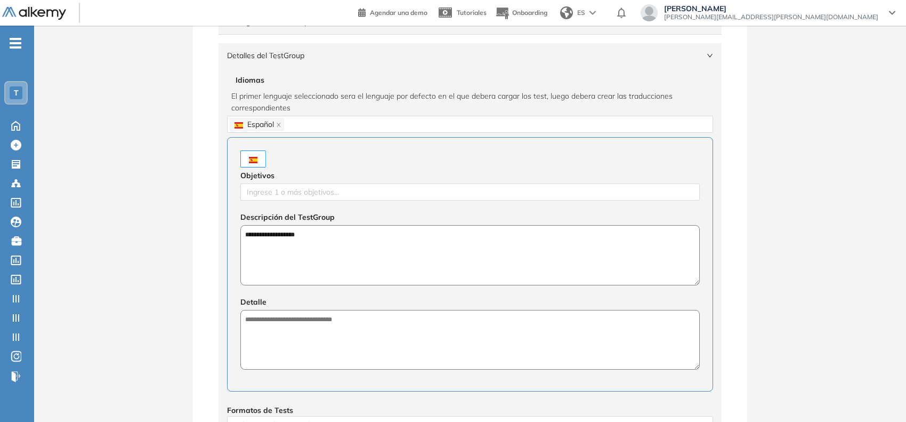
paste textarea "**********"
type textarea "**********"
click at [396, 353] on textarea at bounding box center [470, 340] width 460 height 60
paste textarea "**********"
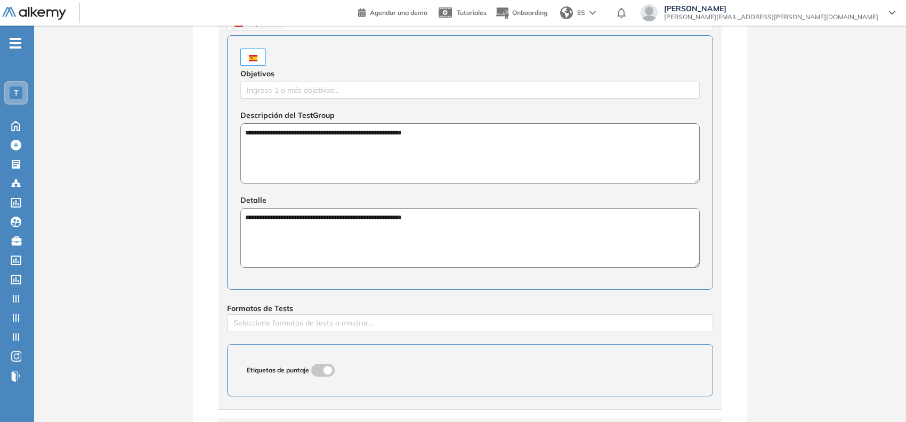
scroll to position [236, 0]
click at [425, 326] on div at bounding box center [470, 322] width 481 height 13
type textarea "**********"
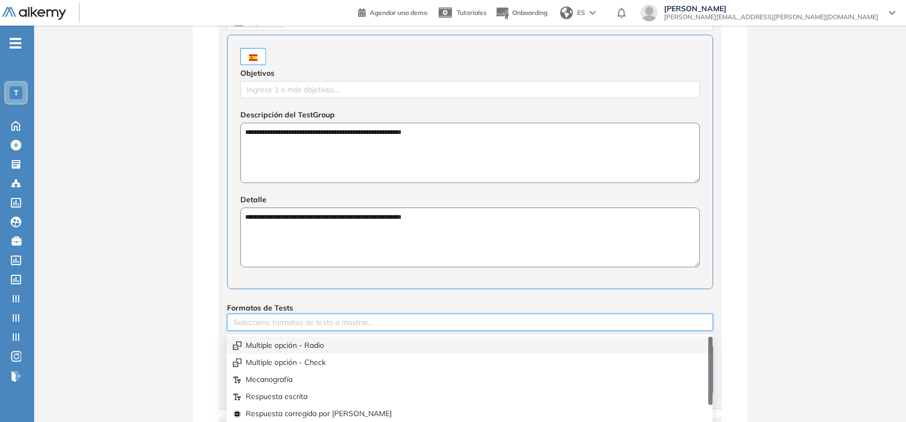
click at [377, 341] on div "Multiple opción - Radio" at bounding box center [469, 345] width 473 height 12
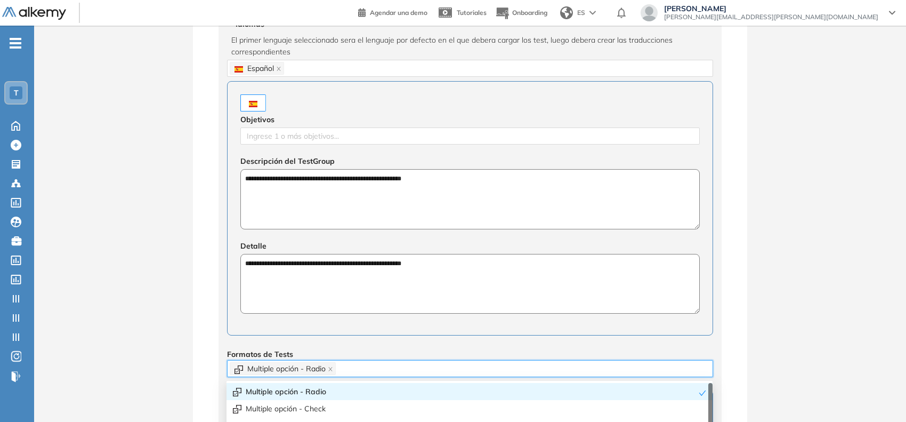
scroll to position [169, 0]
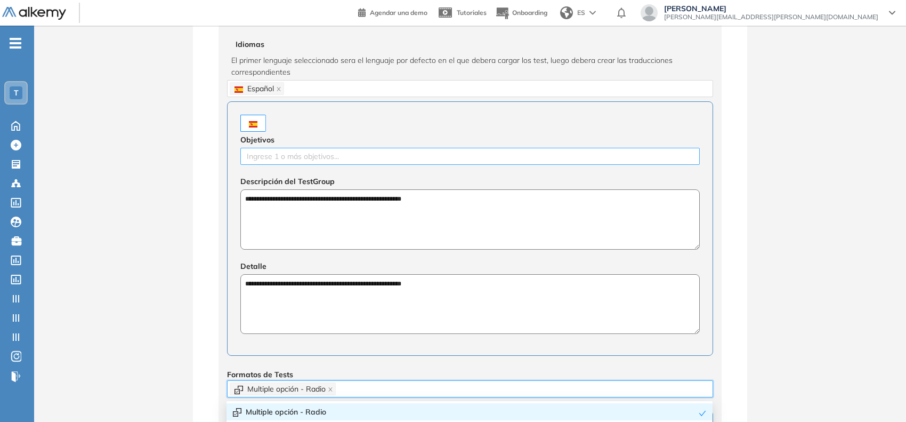
click at [315, 162] on div at bounding box center [470, 156] width 454 height 13
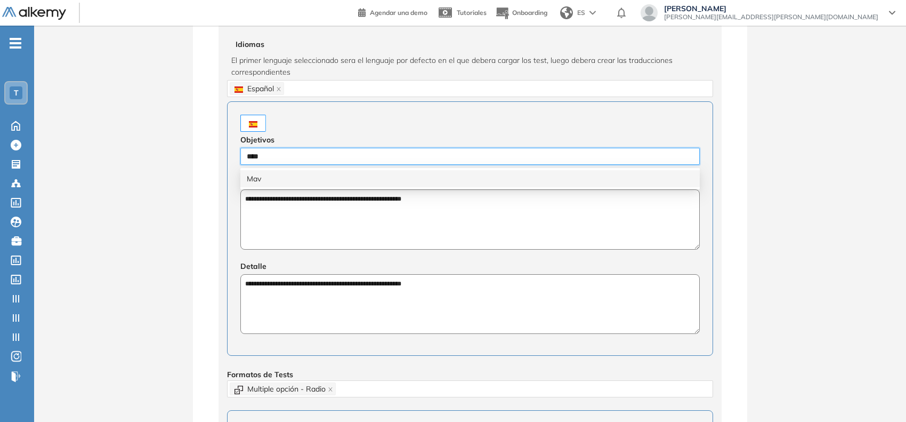
type input "*****"
type input "****"
type input "**********"
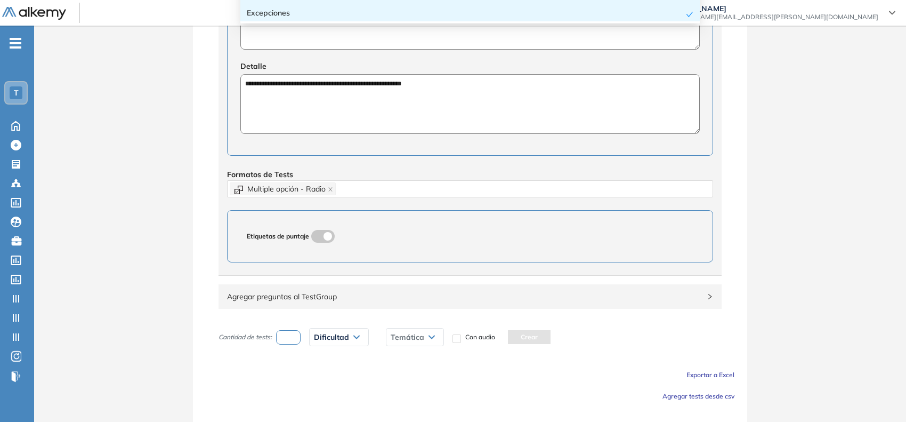
scroll to position [398, 0]
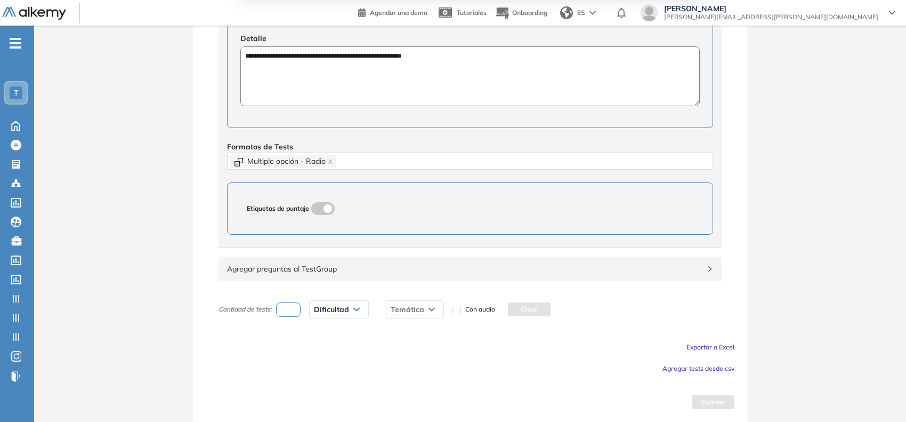
click at [626, 371] on span "Agregar tests desde csv" at bounding box center [699, 368] width 72 height 8
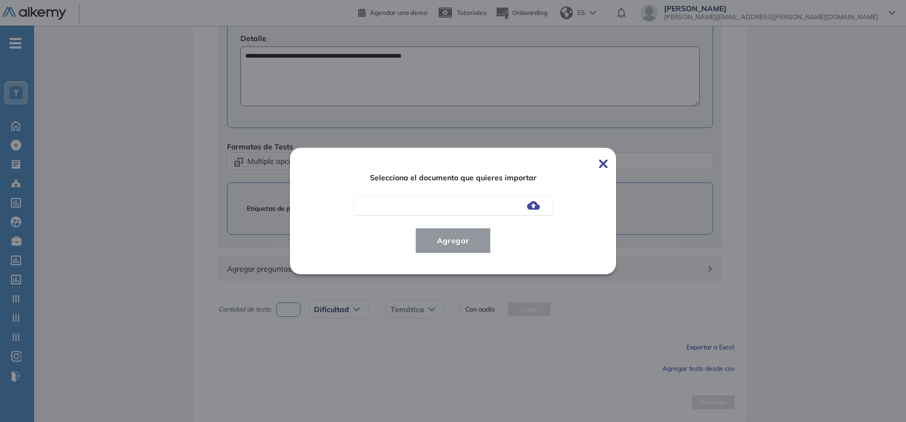
click at [544, 208] on div at bounding box center [453, 205] width 200 height 20
click at [539, 208] on img at bounding box center [533, 205] width 13 height 9
click at [0, 0] on input "file" at bounding box center [0, 0] width 0 height 0
click at [441, 243] on span "Agregar" at bounding box center [454, 240] width 50 height 13
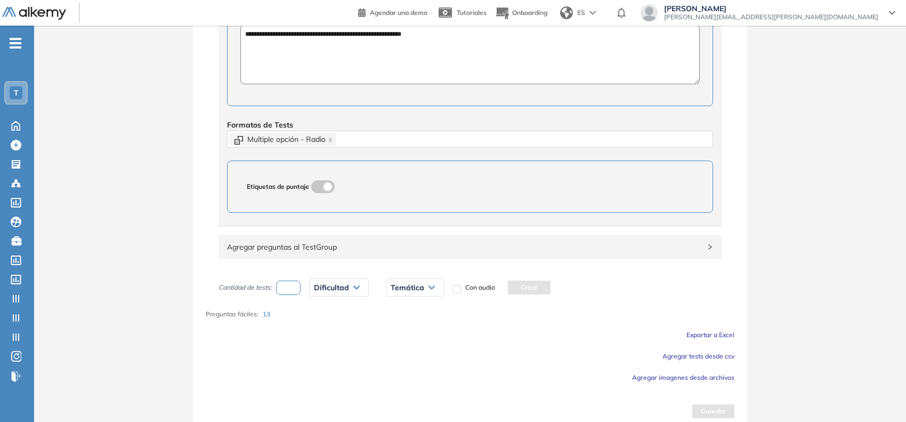
scroll to position [429, 0]
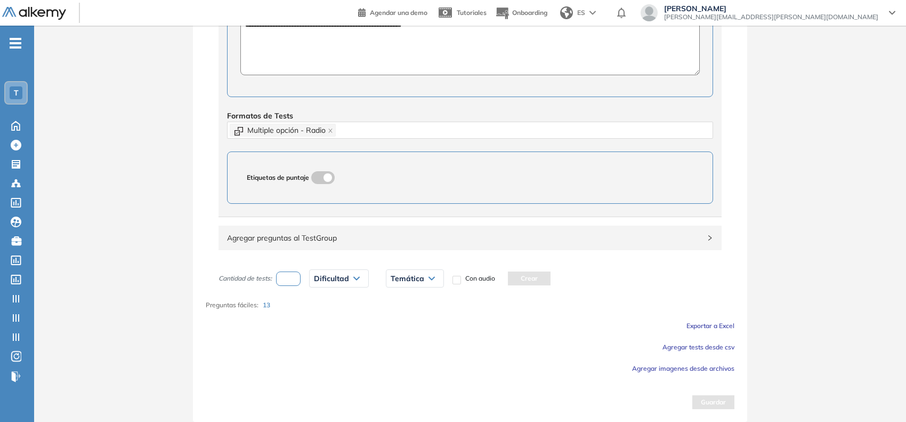
click at [283, 274] on input "number" at bounding box center [288, 278] width 25 height 14
type input "*"
click at [348, 280] on span "Dificultad" at bounding box center [331, 278] width 35 height 9
click at [325, 321] on li "Fácil" at bounding box center [321, 320] width 13 height 11
click at [395, 277] on span "Temática" at bounding box center [390, 278] width 34 height 9
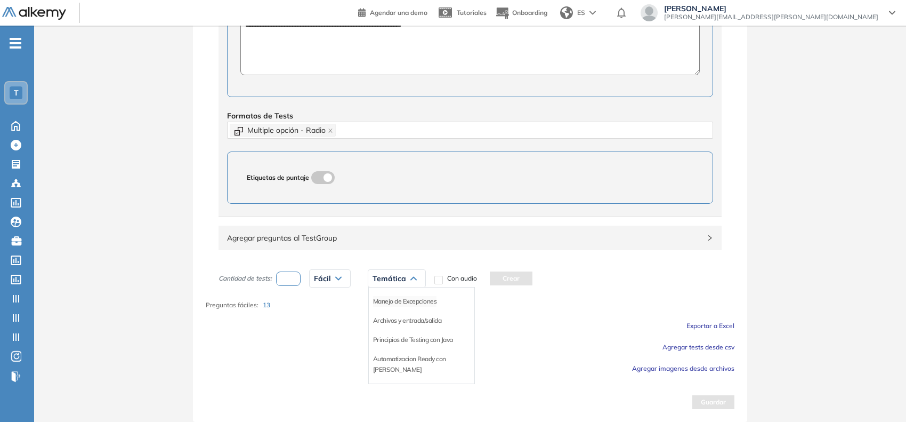
click at [384, 300] on li "Manejo de Excepciones" at bounding box center [405, 301] width 64 height 11
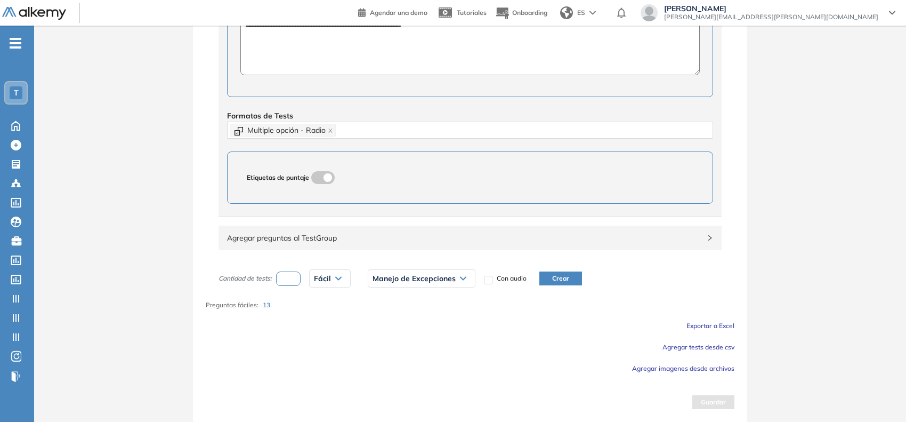
click at [562, 284] on button "Crear" at bounding box center [561, 278] width 43 height 14
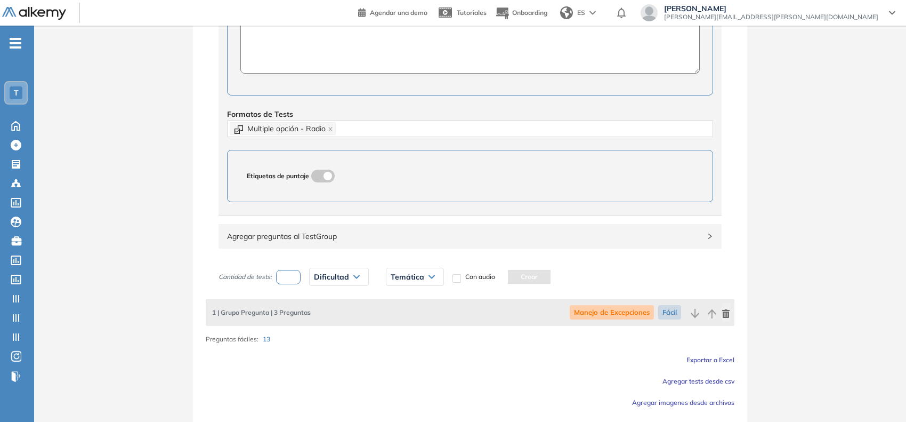
click at [291, 283] on input "number" at bounding box center [288, 277] width 25 height 14
type input "*"
click at [332, 278] on span "Dificultad" at bounding box center [331, 276] width 35 height 9
click at [319, 319] on li "Fácil" at bounding box center [321, 318] width 13 height 11
click at [385, 283] on div "Temática" at bounding box center [396, 276] width 57 height 17
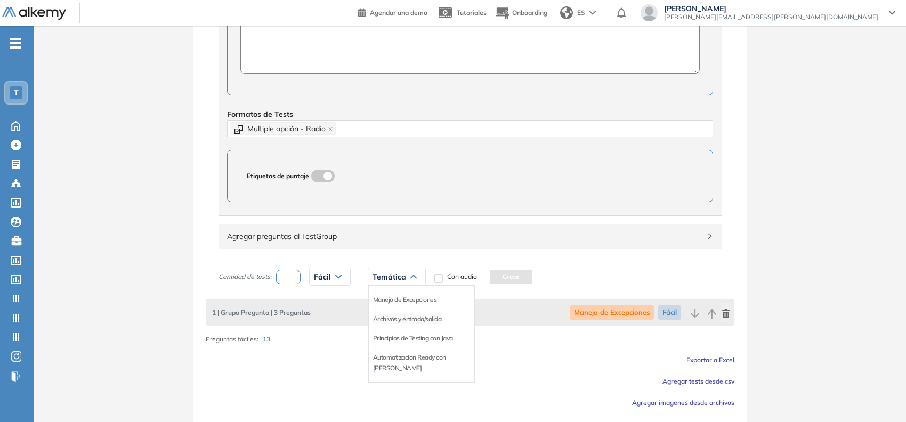
click at [392, 321] on li "Archivos y entrada/salida" at bounding box center [407, 318] width 69 height 11
drag, startPoint x: 555, startPoint y: 275, endPoint x: 462, endPoint y: 285, distance: 93.4
click at [556, 275] on button "Crear" at bounding box center [569, 277] width 43 height 14
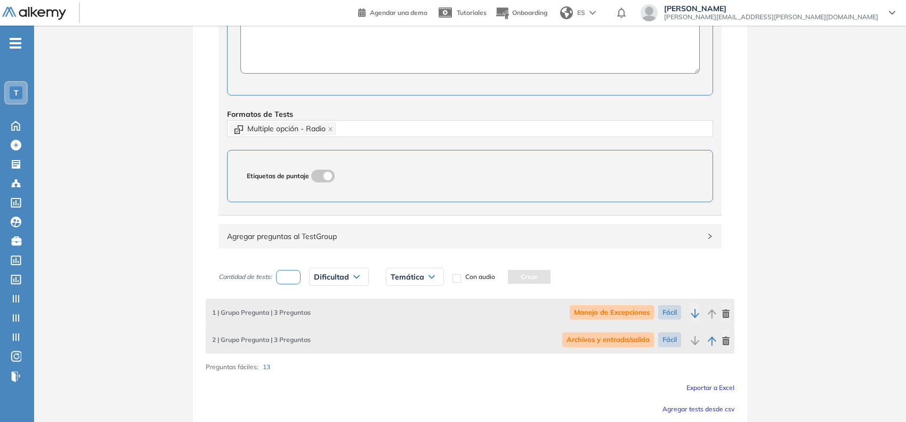
click at [296, 281] on input "number" at bounding box center [288, 277] width 25 height 14
type input "*"
click at [319, 266] on div "Dificultad Muy fácil Fácil Intermedia Difícil Muy difícil Avanzado Texto correg…" at bounding box center [339, 276] width 77 height 27
click at [319, 275] on span "Dificultad" at bounding box center [331, 276] width 35 height 9
click at [326, 323] on li "Fácil" at bounding box center [321, 318] width 13 height 11
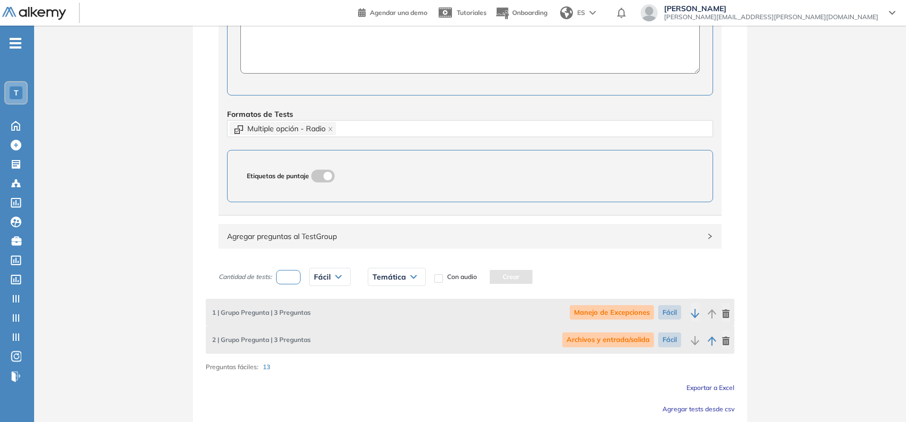
click at [404, 289] on div "Temática Manejo de Excepciones Archivos y entrada/salida Principios de Testing …" at bounding box center [396, 276] width 75 height 27
click at [406, 285] on div "Temática" at bounding box center [396, 276] width 57 height 17
click at [403, 337] on li "Principios de Testing con Java" at bounding box center [413, 338] width 80 height 11
click at [584, 284] on button "Crear" at bounding box center [585, 277] width 43 height 14
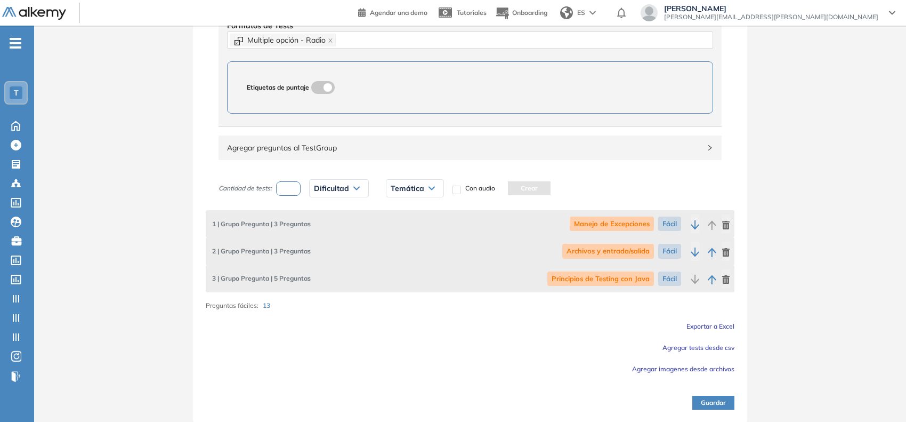
scroll to position [519, 0]
click at [289, 192] on input "number" at bounding box center [288, 188] width 25 height 14
type input "*"
click at [329, 190] on span "Dificultad" at bounding box center [331, 187] width 35 height 9
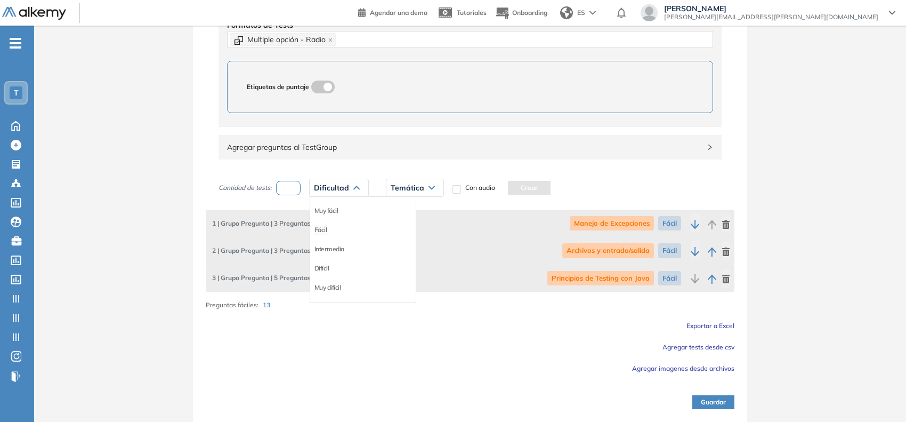
click at [324, 232] on li "Fácil" at bounding box center [321, 229] width 13 height 11
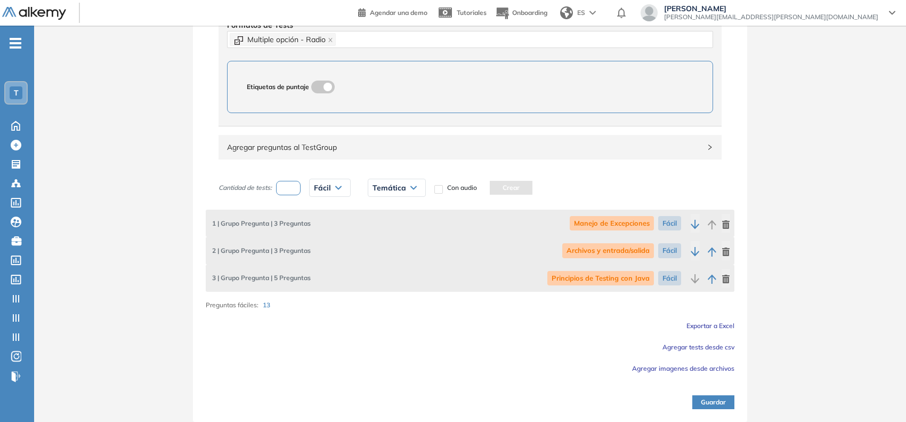
click at [404, 190] on span "Temática" at bounding box center [390, 187] width 34 height 9
click at [400, 265] on li "Automatizacion Ready con [PERSON_NAME]" at bounding box center [421, 273] width 97 height 21
click at [616, 189] on button "Crear" at bounding box center [637, 188] width 43 height 14
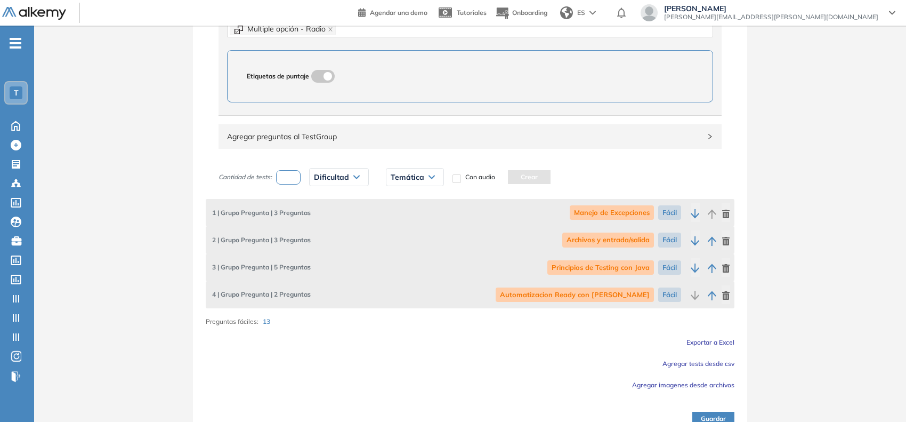
scroll to position [546, 0]
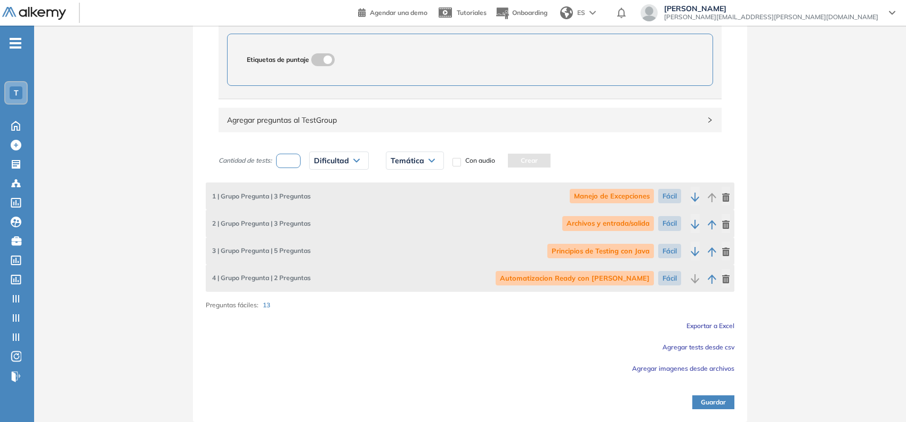
click at [626, 397] on button "Guardar" at bounding box center [714, 402] width 42 height 14
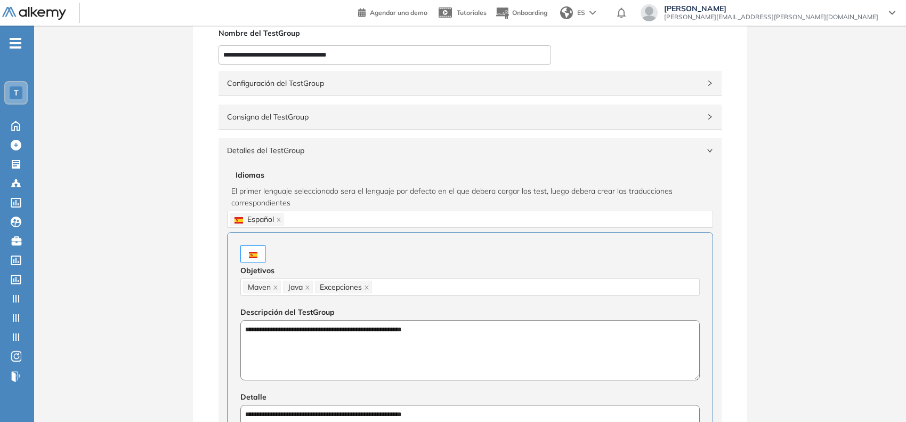
scroll to position [0, 0]
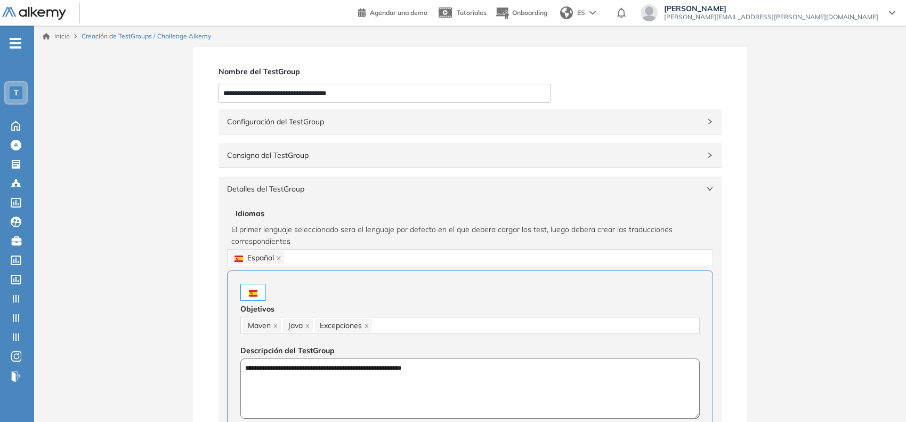
click at [570, 128] on div "Configuración del TestGroup Incompleto" at bounding box center [470, 121] width 503 height 25
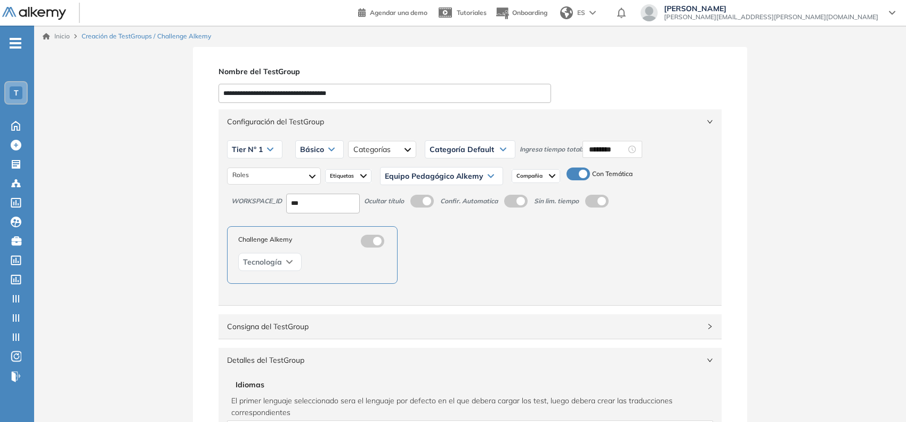
click at [575, 174] on span at bounding box center [571, 171] width 9 height 9
click at [589, 115] on div "Configuración del TestGroup Incompleto" at bounding box center [470, 121] width 503 height 25
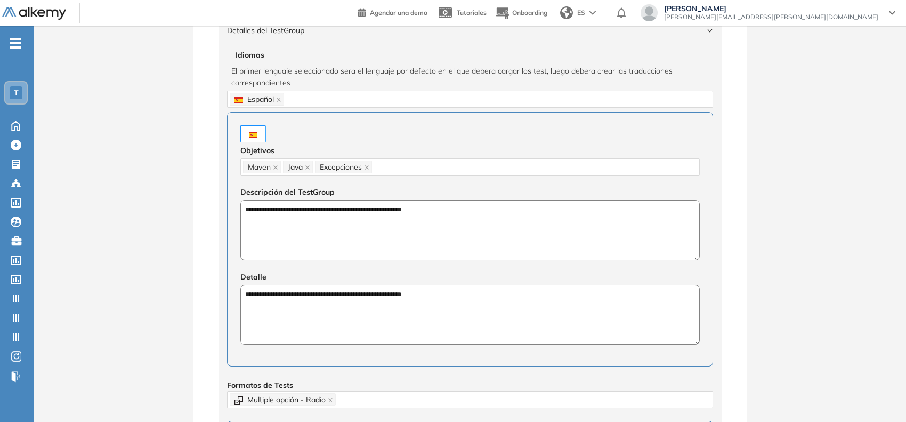
scroll to position [429, 0]
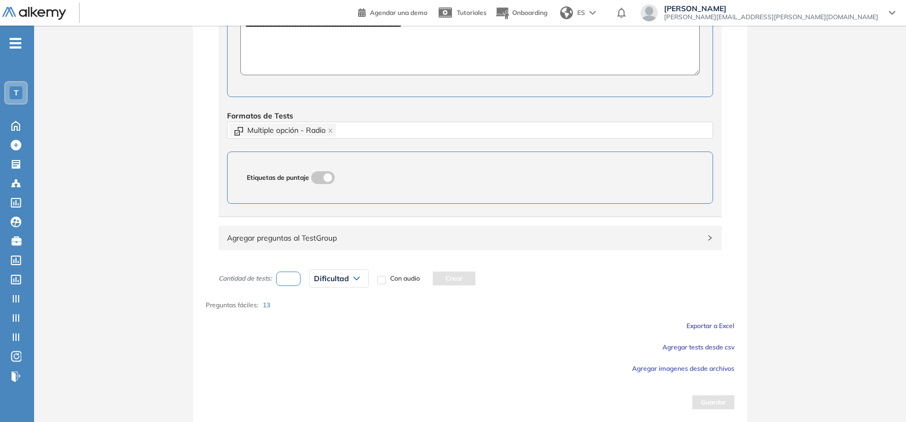
click at [283, 271] on input "number" at bounding box center [288, 278] width 25 height 14
type input "**"
click at [320, 286] on div "Dificultad" at bounding box center [339, 278] width 59 height 17
click at [318, 316] on li "Fácil" at bounding box center [321, 320] width 13 height 11
click at [433, 280] on button "Crear" at bounding box center [436, 278] width 43 height 14
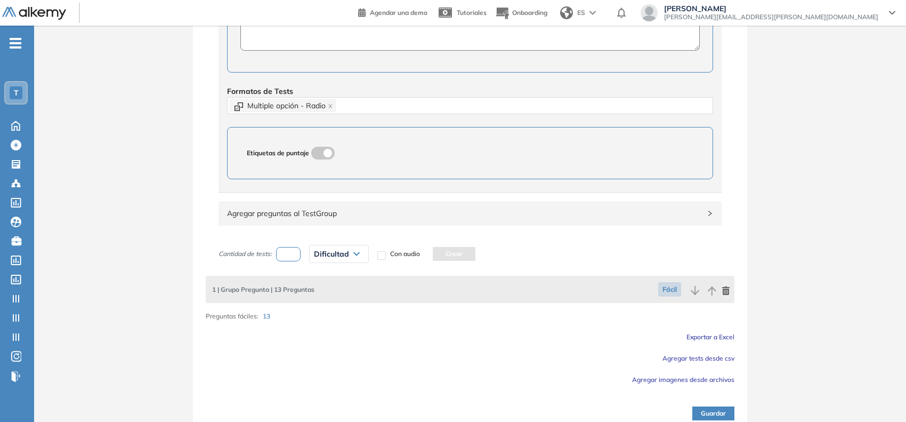
scroll to position [465, 0]
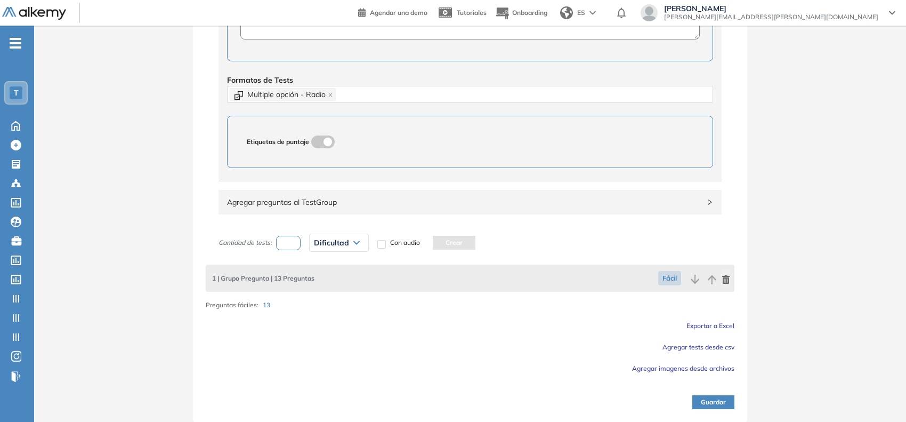
click at [626, 395] on button "Guardar" at bounding box center [714, 402] width 42 height 14
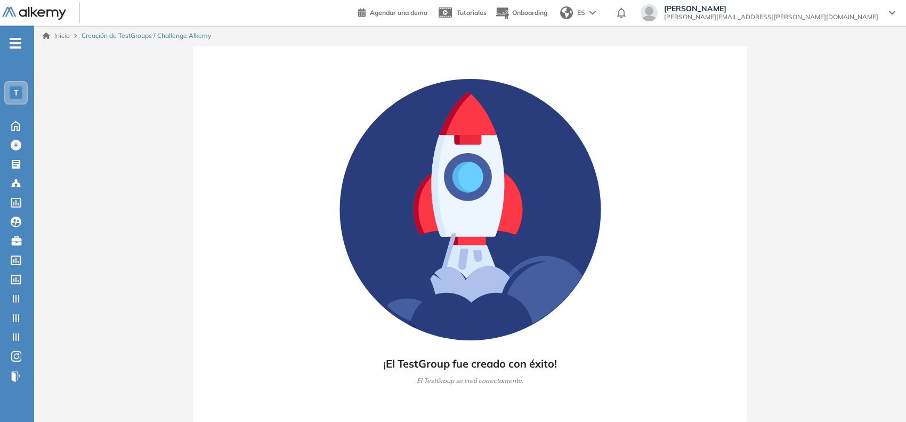
scroll to position [0, 0]
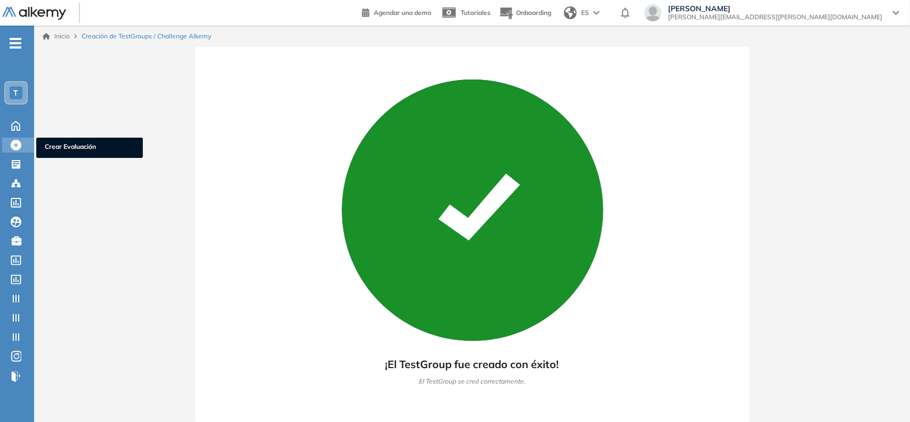
click at [22, 140] on div at bounding box center [17, 144] width 13 height 13
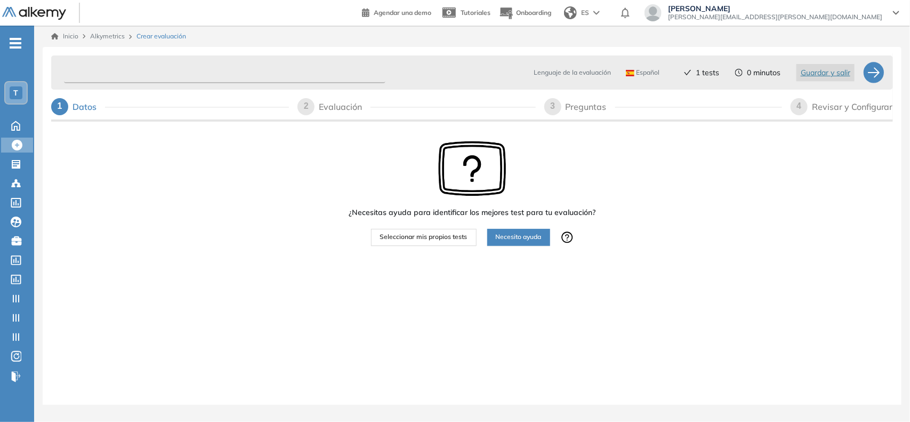
click at [103, 74] on input "text" at bounding box center [224, 72] width 321 height 21
paste input "**********"
type input "**********"
click at [406, 229] on button "Seleccionar mis propios tests" at bounding box center [424, 237] width 106 height 17
click at [398, 230] on button "Seleccionar mis propios tests" at bounding box center [424, 237] width 106 height 17
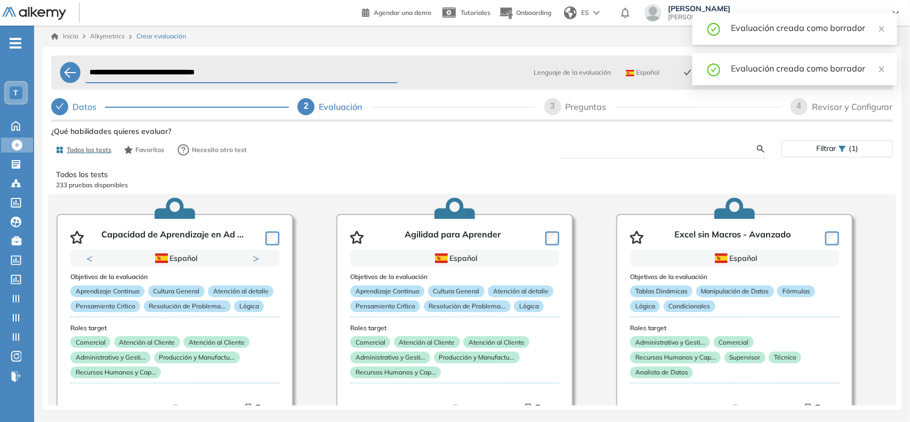
click at [611, 142] on form at bounding box center [664, 149] width 211 height 19
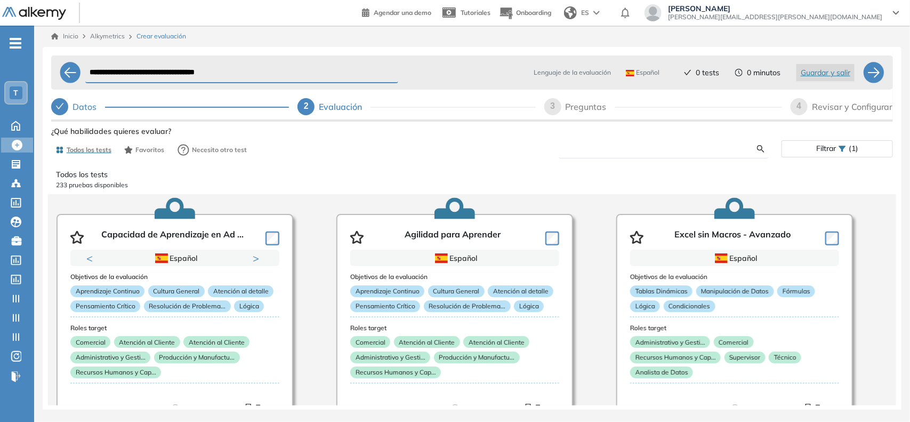
paste input "**********"
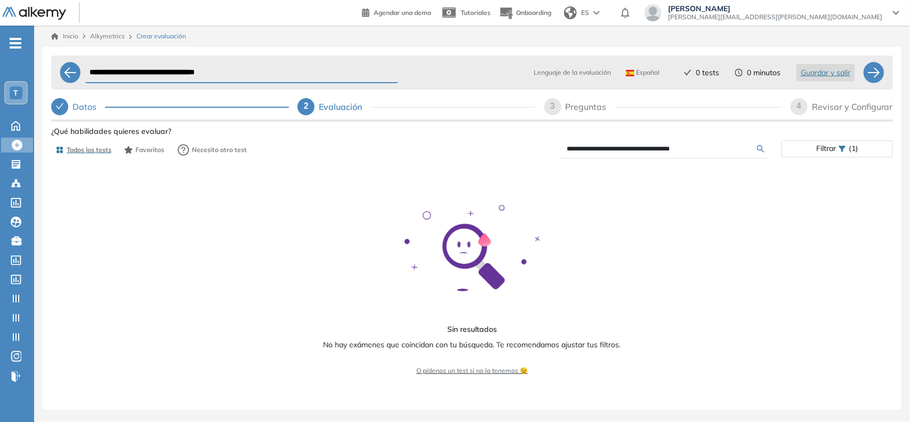
drag, startPoint x: 616, startPoint y: 150, endPoint x: 705, endPoint y: 137, distance: 90.0
click at [626, 137] on div "**********" at bounding box center [472, 301] width 842 height 354
type input "**********"
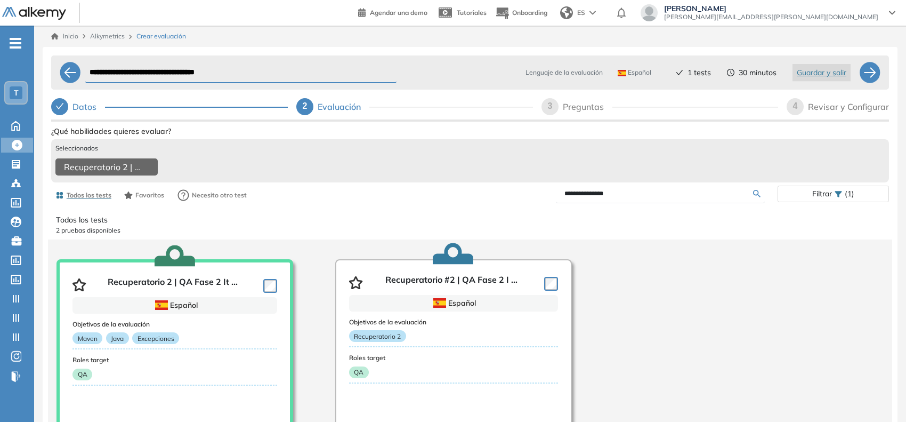
click at [548, 114] on div "3" at bounding box center [550, 106] width 17 height 17
select select "*****"
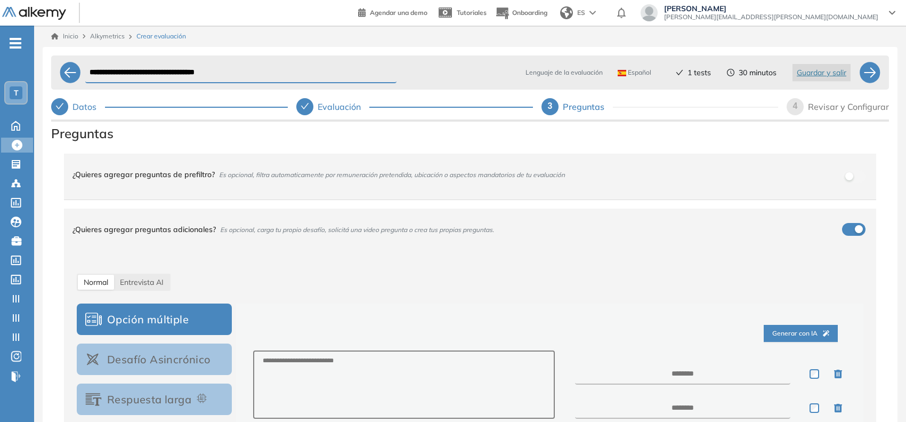
click at [626, 114] on div "4 Revisar y Configurar" at bounding box center [838, 106] width 102 height 17
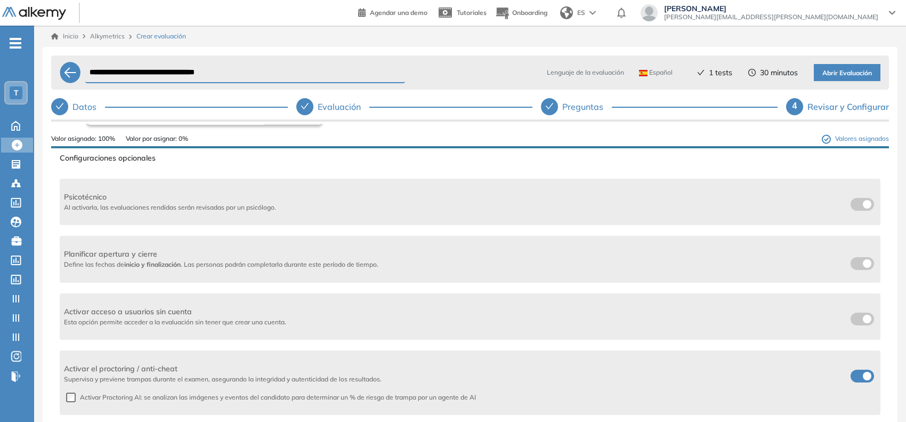
scroll to position [90, 0]
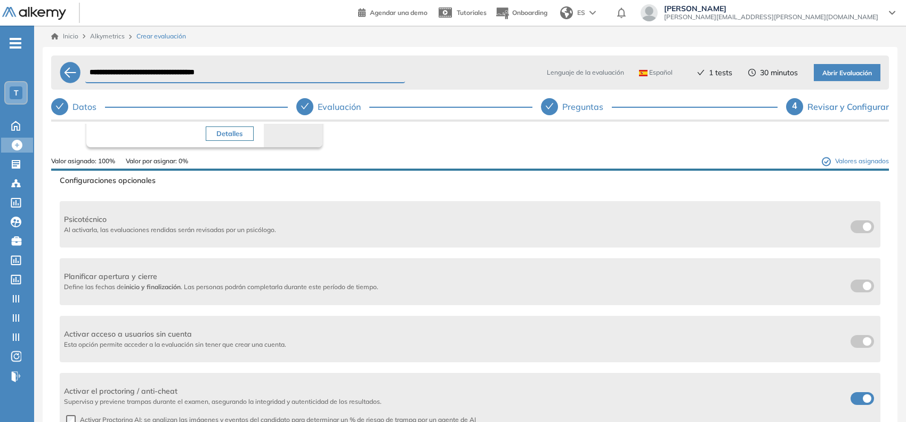
click at [626, 286] on label at bounding box center [862, 285] width 23 height 13
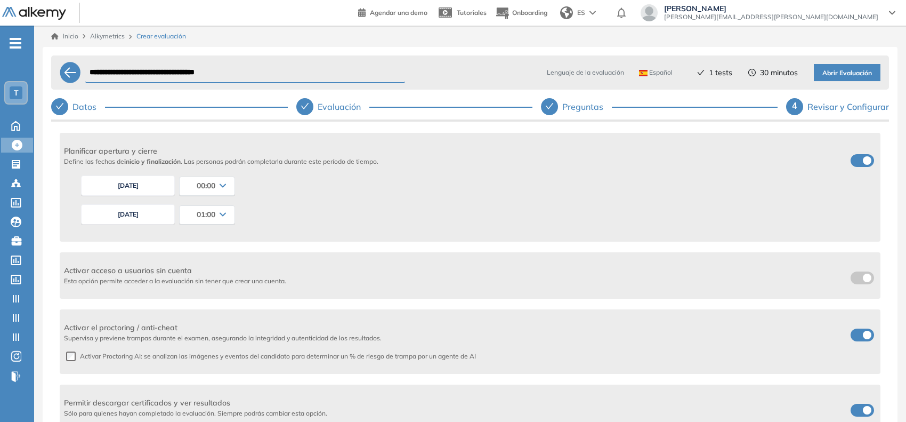
scroll to position [223, 0]
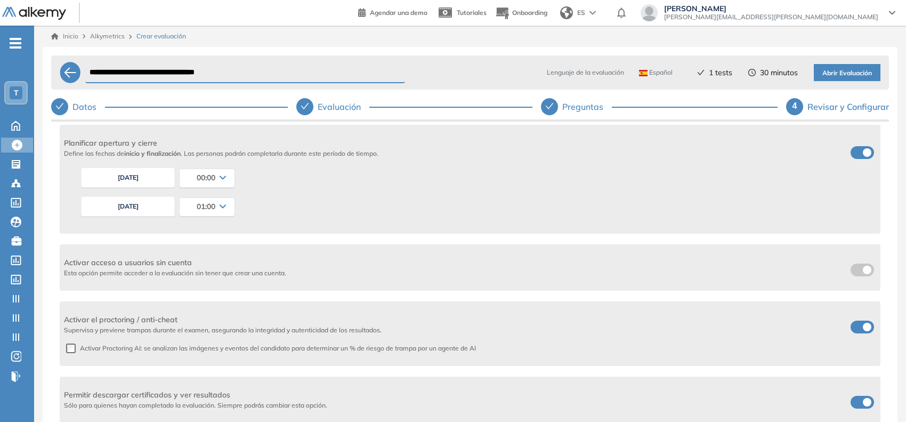
click at [140, 176] on button "[DATE]" at bounding box center [128, 177] width 94 height 20
click at [296, 170] on div "[DATE] 00:00 00:00 00:15 00:30 00:45 01:00 01:15 01:30 01:45 02:00 02:15 02:30 …" at bounding box center [477, 177] width 800 height 29
click at [163, 209] on button "[DATE]" at bounding box center [128, 206] width 94 height 20
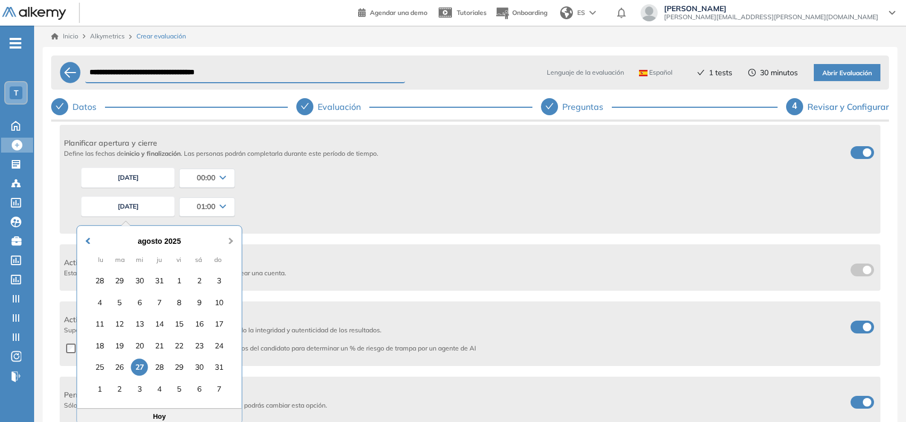
click at [231, 238] on span "Next Month" at bounding box center [231, 235] width 0 height 16
click at [140, 365] on div "31" at bounding box center [139, 367] width 17 height 17
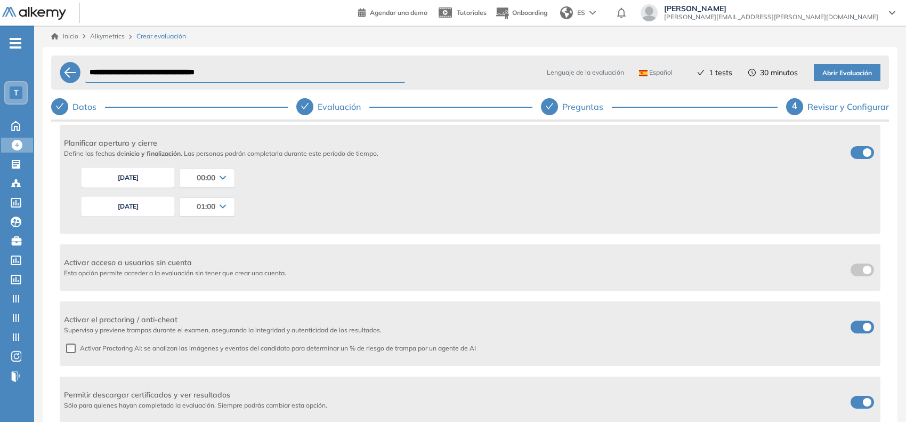
click at [156, 176] on button "[DATE]" at bounding box center [128, 177] width 94 height 20
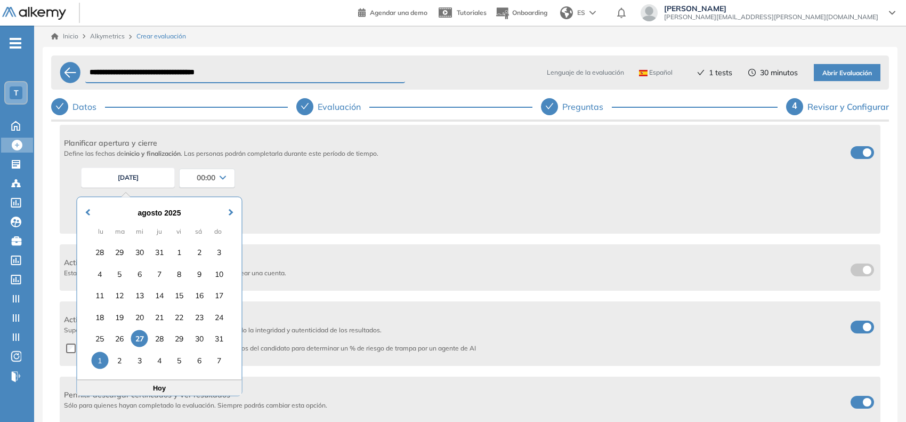
click at [96, 353] on div "1" at bounding box center [99, 359] width 17 height 17
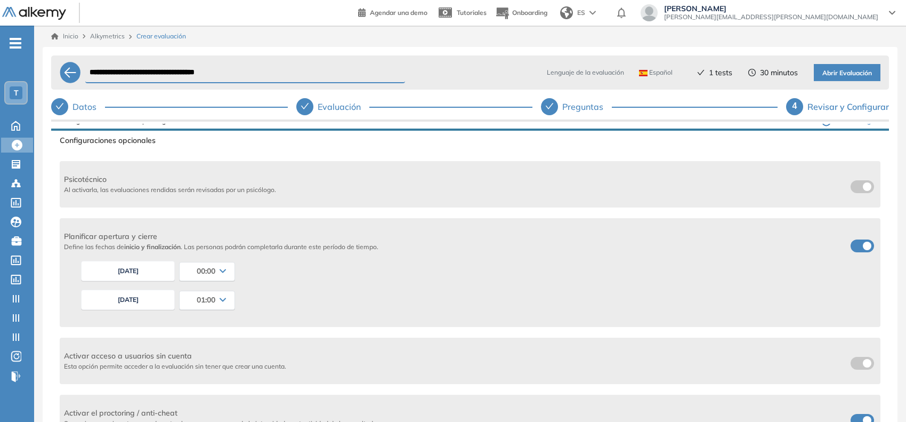
scroll to position [200, 0]
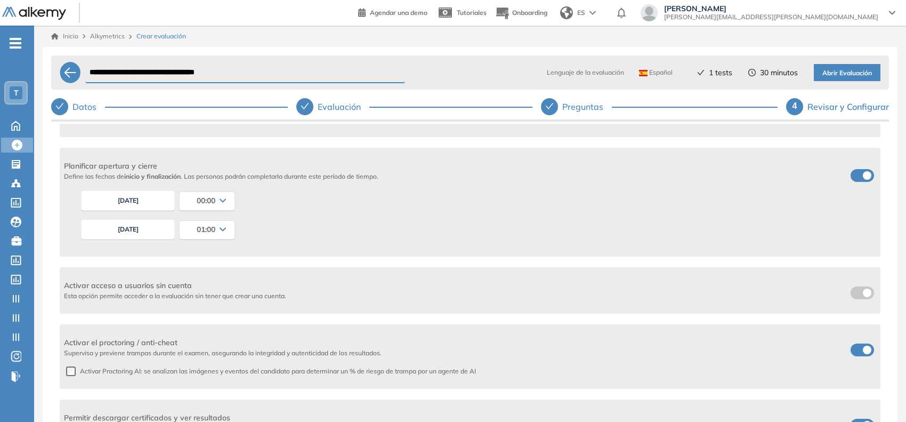
click at [140, 203] on button "[DATE]" at bounding box center [128, 200] width 94 height 20
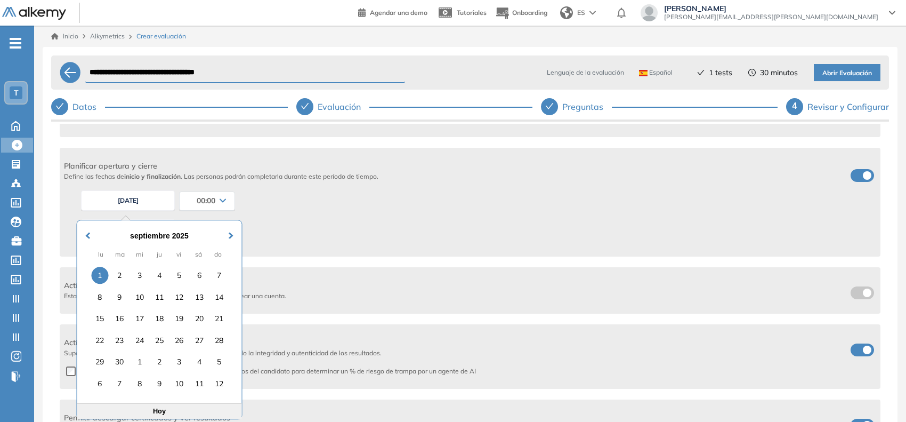
click at [78, 238] on div "[DATE] lu ma mi ju vi sá do 1 2 3 4 5 6 7 8 9 10 11 12 13 14 15 16 17 18 19 20 …" at bounding box center [159, 311] width 165 height 182
click at [85, 234] on button "Previous Month" at bounding box center [86, 229] width 17 height 17
click at [140, 363] on div "27" at bounding box center [139, 361] width 17 height 17
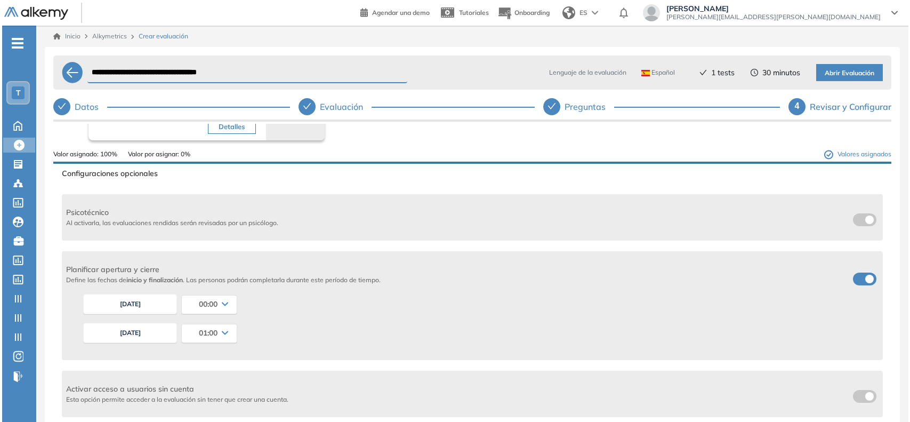
scroll to position [0, 0]
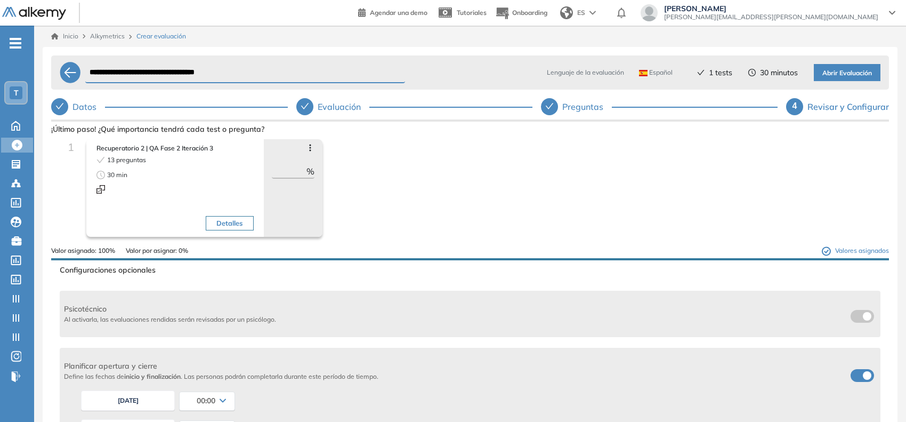
click at [626, 62] on div "Lenguaje de la evaluación Español Español Inglés Portugués 1 tests 30 minutos A…" at bounding box center [700, 73] width 359 height 26
click at [626, 69] on button "Abrir Evaluación" at bounding box center [847, 72] width 67 height 17
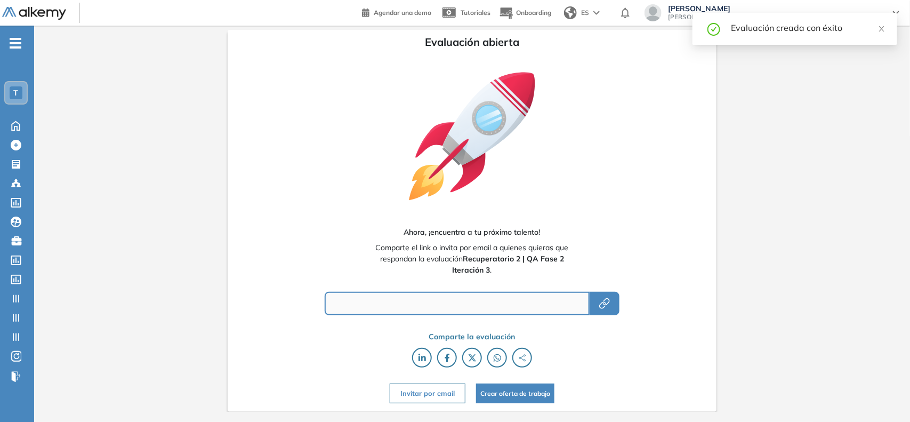
type input "**********"
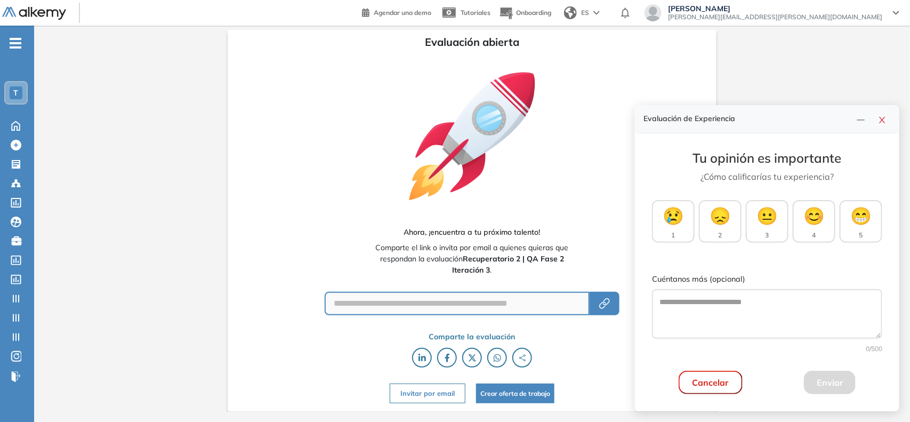
click at [626, 374] on button "Cancelar" at bounding box center [711, 382] width 64 height 23
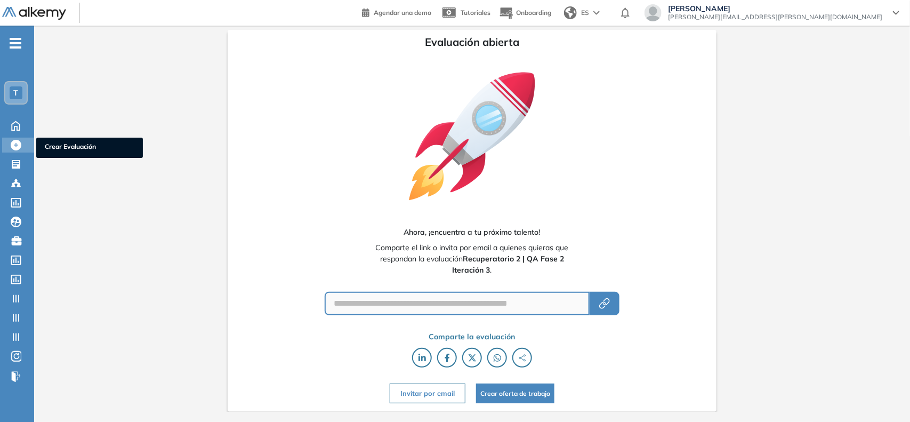
click at [18, 147] on icon at bounding box center [16, 145] width 11 height 11
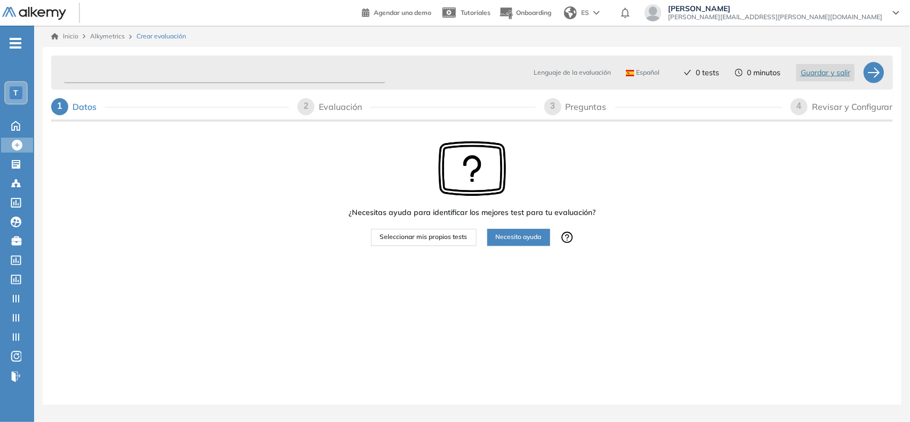
click at [184, 65] on input "text" at bounding box center [224, 72] width 321 height 21
paste input "**********"
type input "**********"
click at [420, 240] on span "Seleccionar mis propios tests" at bounding box center [423, 237] width 87 height 10
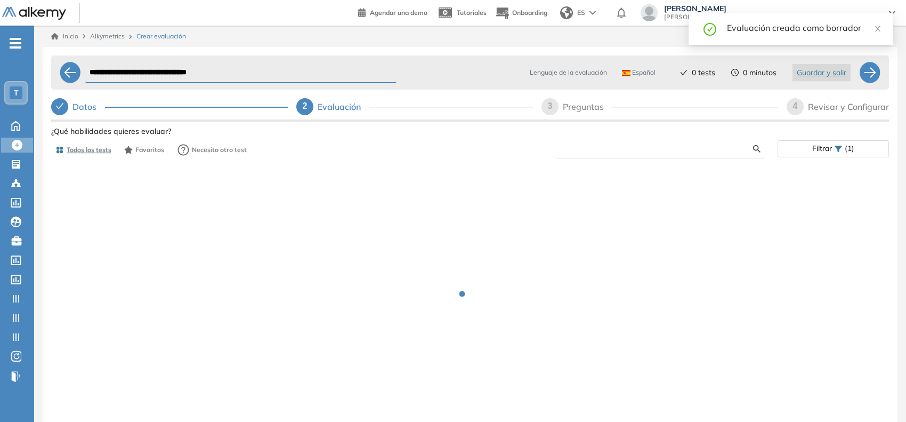
click at [604, 148] on input "text" at bounding box center [659, 149] width 189 height 10
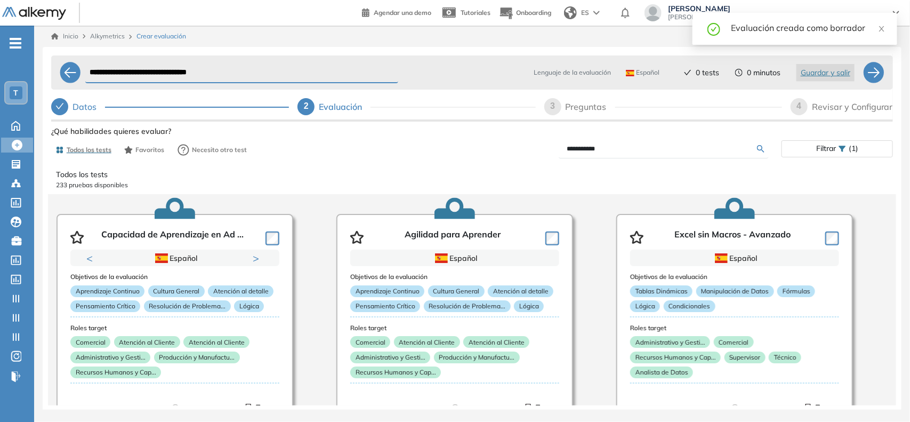
type input "**********"
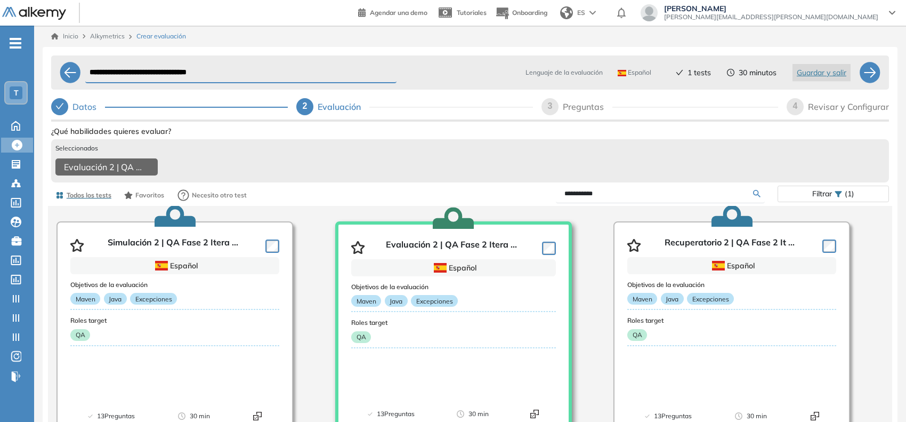
scroll to position [280, 0]
click at [553, 113] on div "3" at bounding box center [550, 106] width 17 height 17
select select "*****"
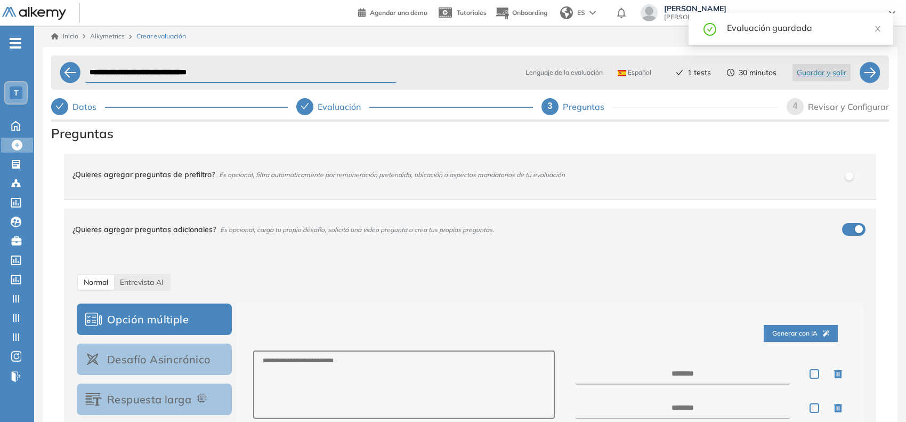
click at [626, 105] on div "4" at bounding box center [795, 106] width 17 height 17
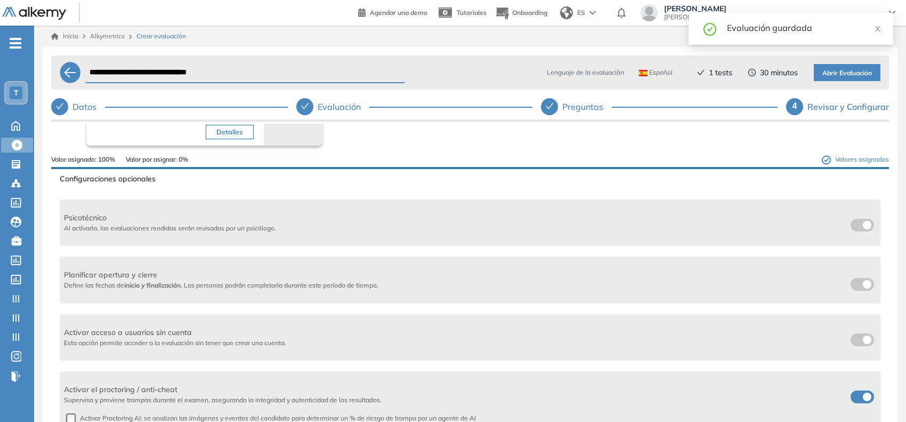
scroll to position [133, 0]
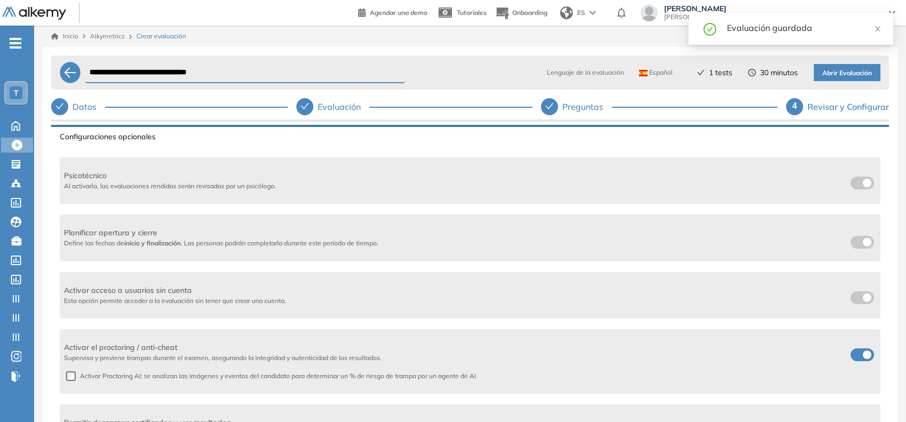
click at [626, 242] on label at bounding box center [862, 242] width 23 height 13
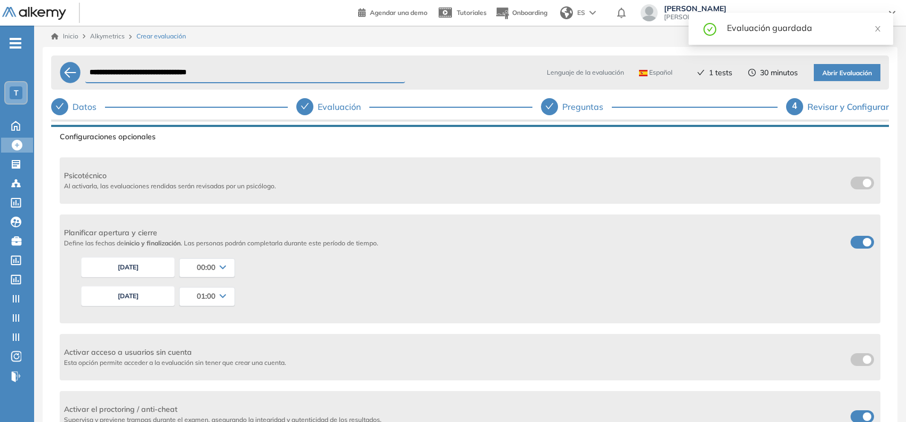
scroll to position [200, 0]
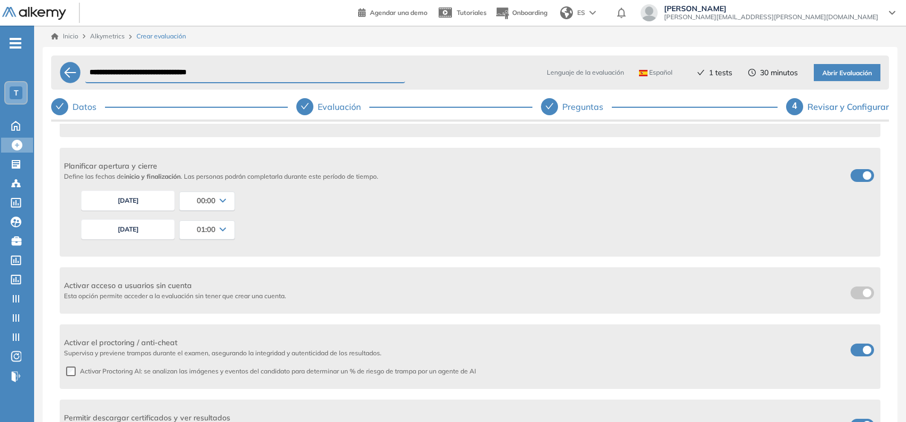
click at [168, 230] on button "[DATE]" at bounding box center [128, 229] width 94 height 20
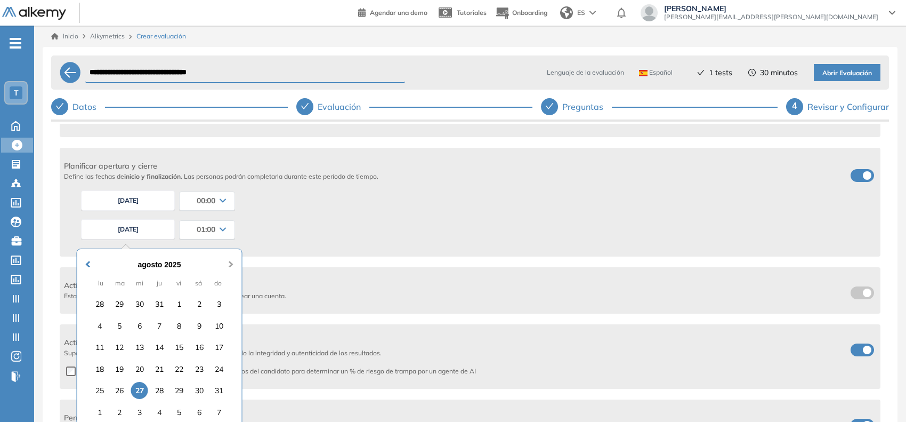
click at [227, 260] on button "Next Month" at bounding box center [231, 258] width 17 height 17
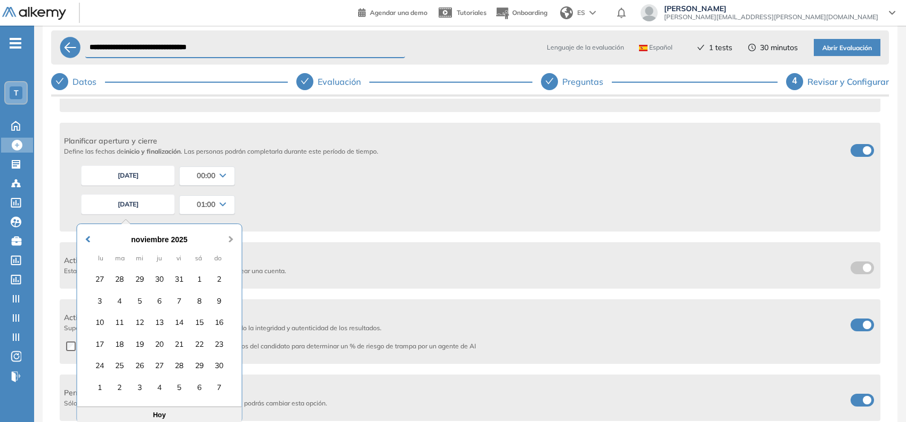
scroll to position [47, 0]
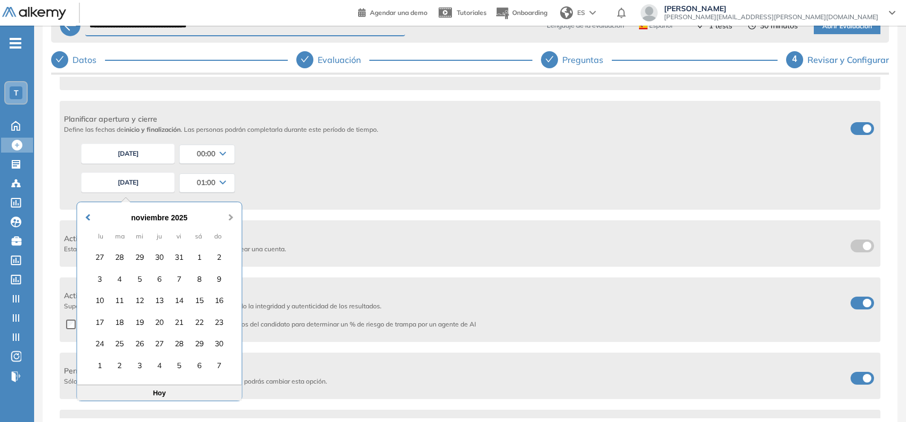
click at [231, 217] on span "Next Month" at bounding box center [231, 211] width 0 height 16
click at [139, 336] on div "31" at bounding box center [139, 343] width 17 height 17
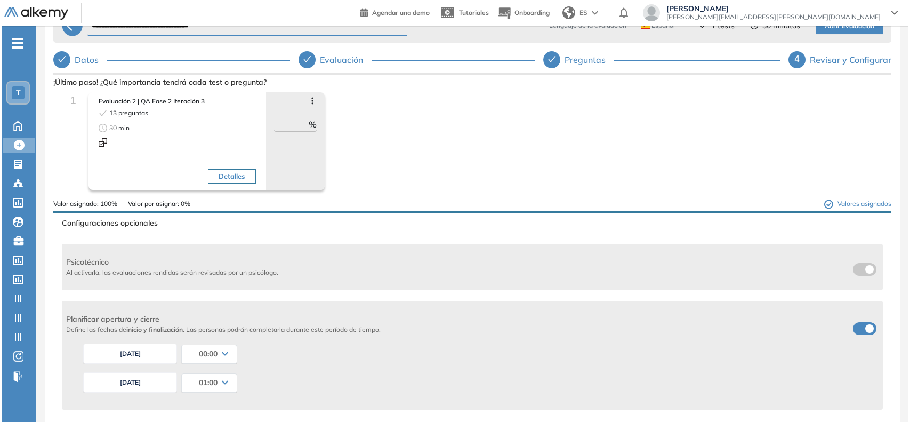
scroll to position [0, 0]
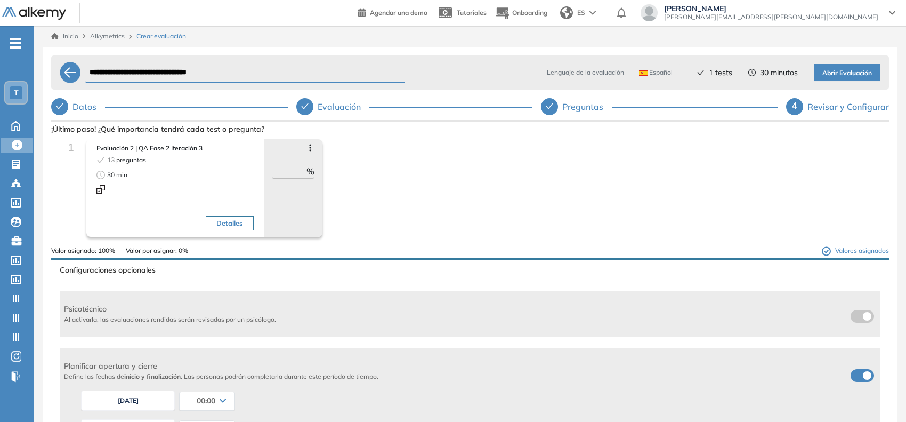
click at [626, 75] on span "Abrir Evaluación" at bounding box center [848, 73] width 50 height 10
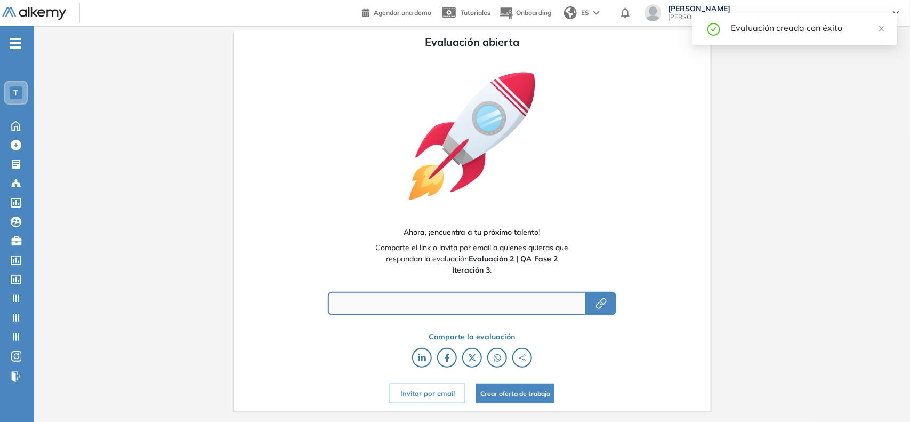
type input "**********"
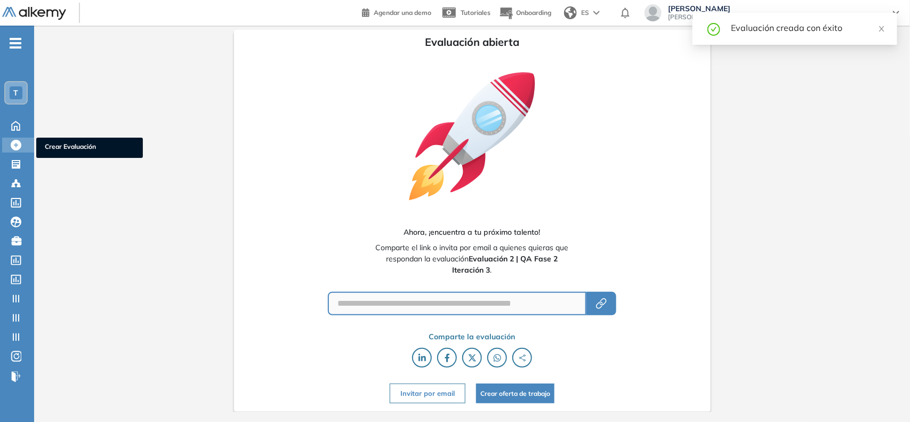
click at [19, 149] on div "Crear Evaluación Crear Evaluación" at bounding box center [18, 145] width 32 height 15
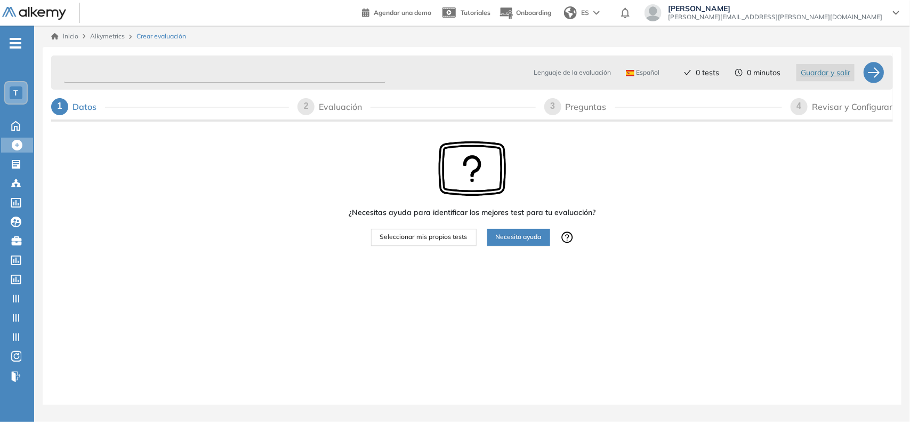
click at [208, 76] on input "text" at bounding box center [224, 72] width 321 height 21
paste input "**********"
type input "**********"
click at [425, 241] on button "Seleccionar mis propios tests" at bounding box center [424, 237] width 106 height 17
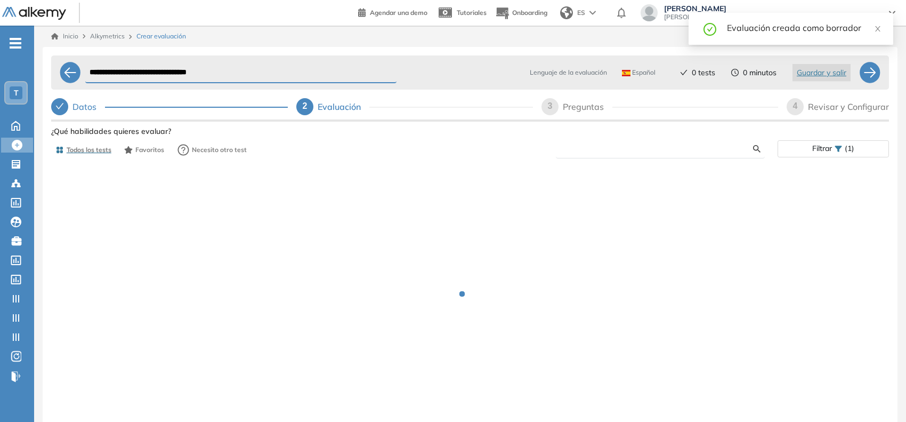
click at [589, 149] on input "text" at bounding box center [659, 149] width 189 height 10
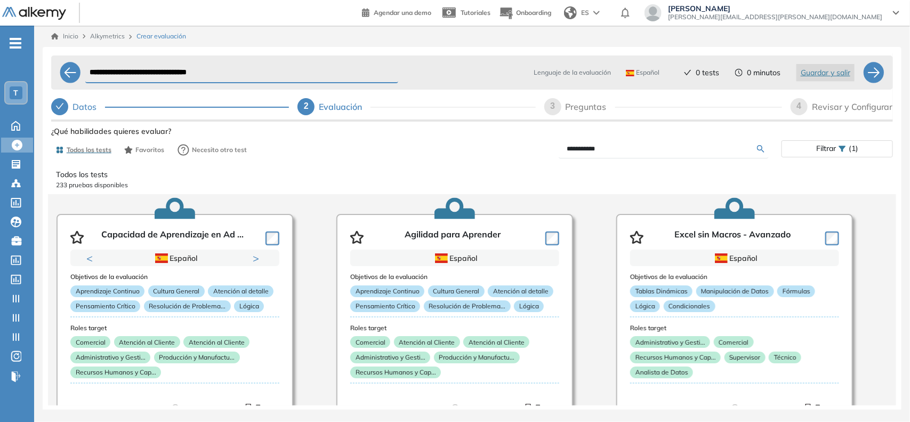
type input "**********"
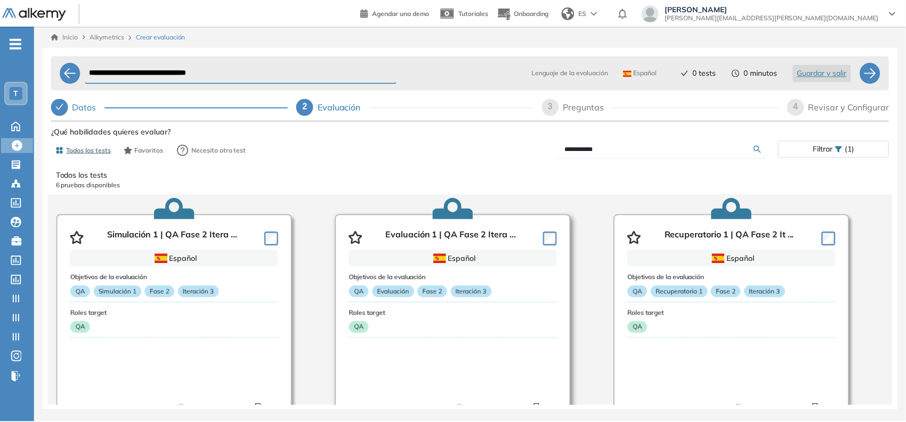
scroll to position [280, 0]
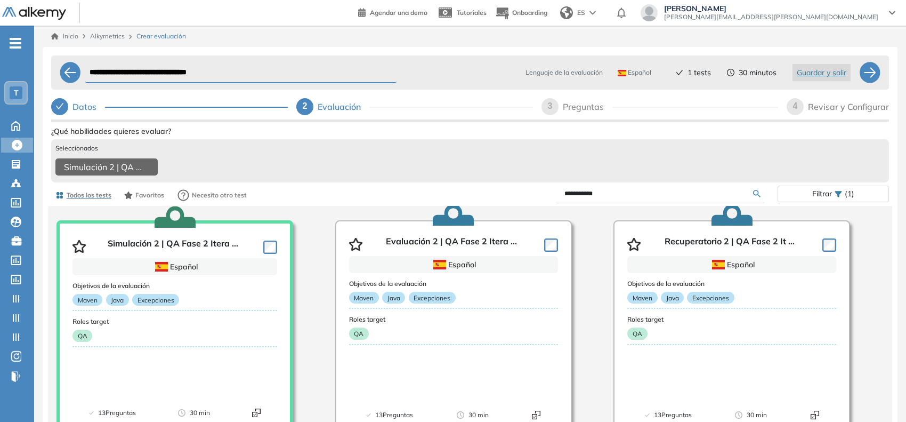
click at [552, 112] on div "3" at bounding box center [550, 106] width 17 height 17
select select "*****"
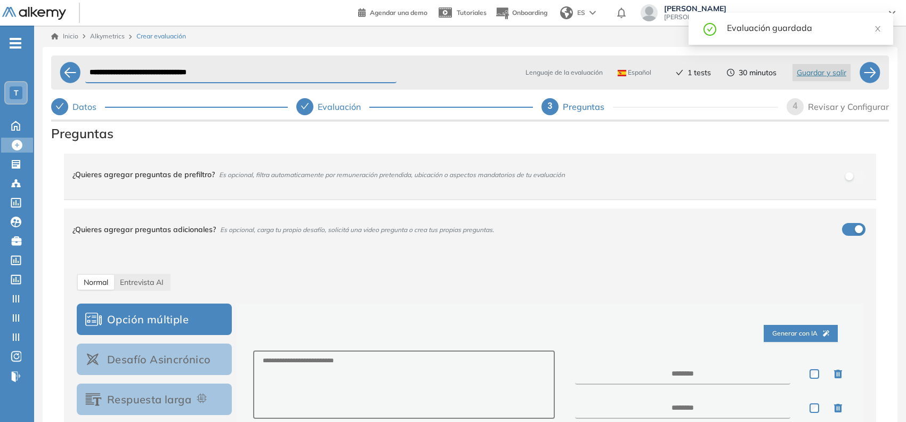
click at [626, 112] on div "4" at bounding box center [795, 106] width 17 height 17
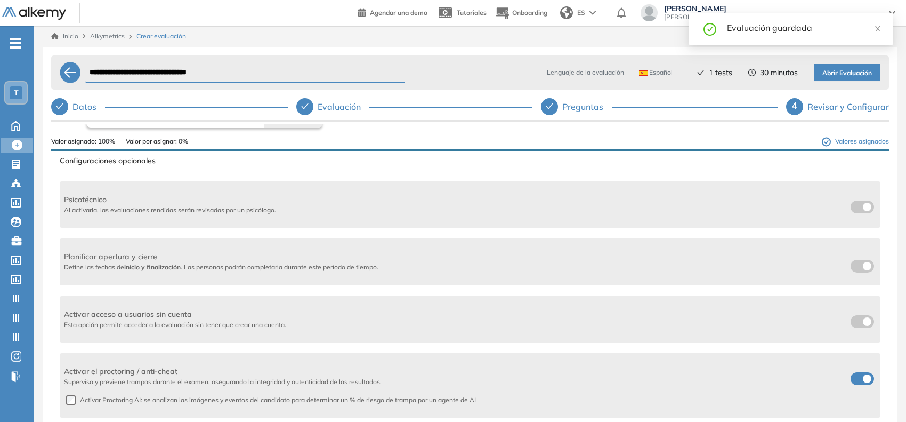
scroll to position [133, 0]
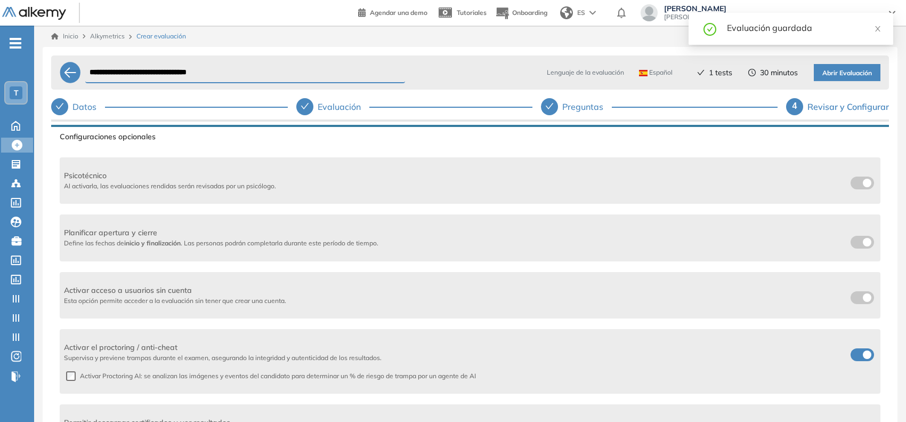
click at [626, 236] on label at bounding box center [862, 242] width 23 height 13
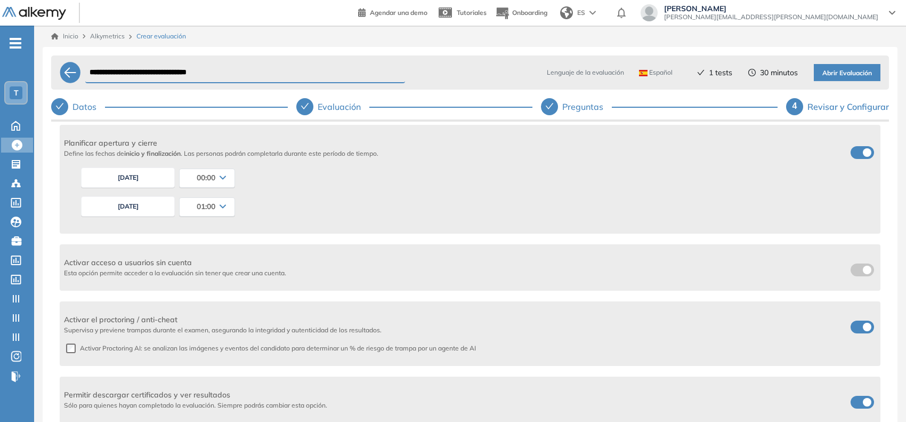
scroll to position [200, 0]
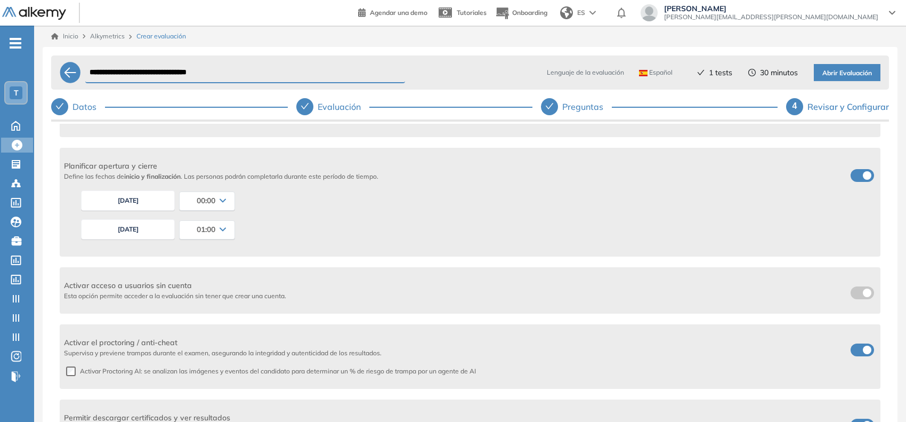
click at [131, 224] on button "[DATE]" at bounding box center [128, 229] width 94 height 20
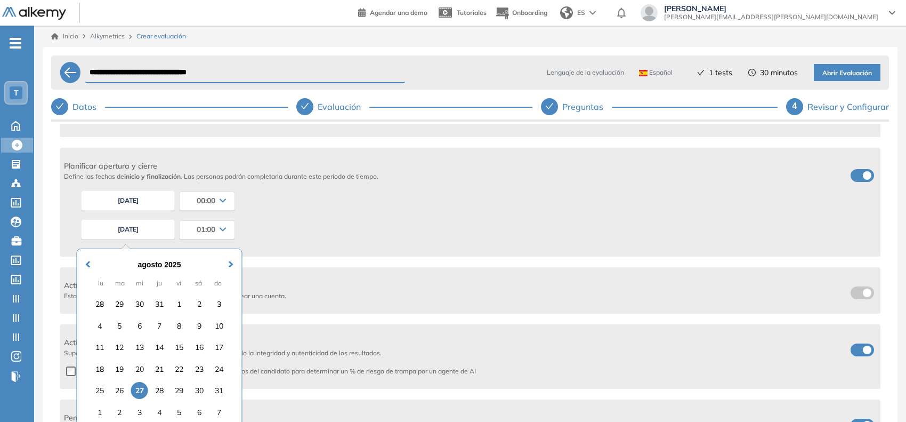
click at [234, 268] on div "agosto 2025" at bounding box center [159, 265] width 151 height 12
click at [231, 264] on span "Next Month" at bounding box center [231, 258] width 0 height 16
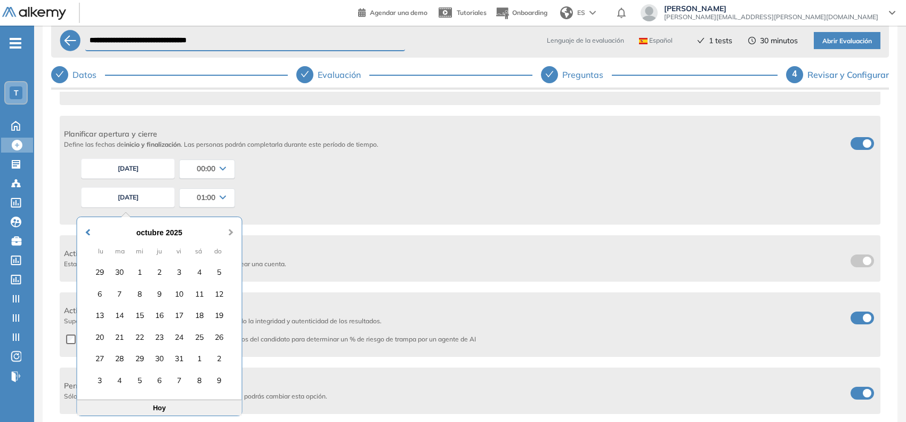
scroll to position [47, 0]
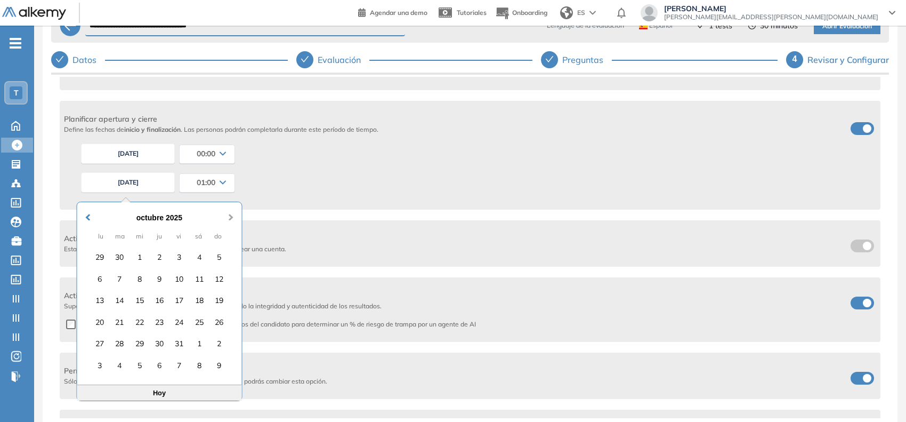
click at [232, 219] on button "Next Month" at bounding box center [231, 211] width 17 height 17
click at [232, 220] on div "noviembre 2025" at bounding box center [159, 218] width 151 height 12
click at [231, 216] on span "Next Month" at bounding box center [231, 211] width 0 height 16
click at [139, 336] on div "31" at bounding box center [139, 343] width 17 height 17
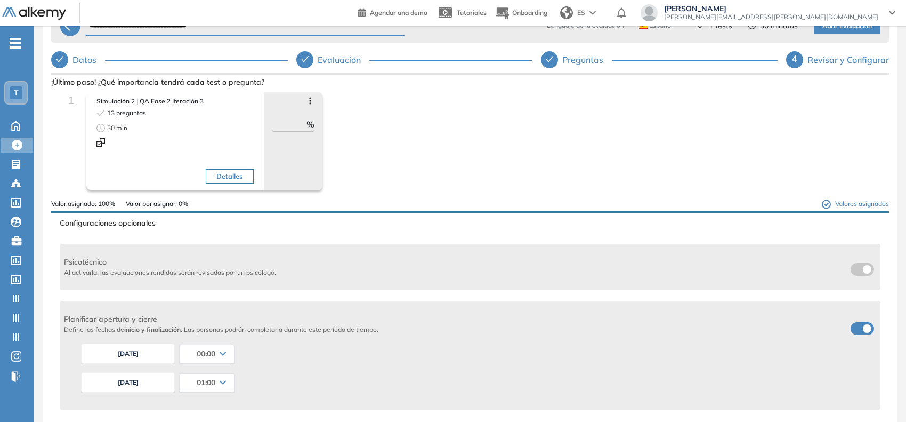
scroll to position [0, 0]
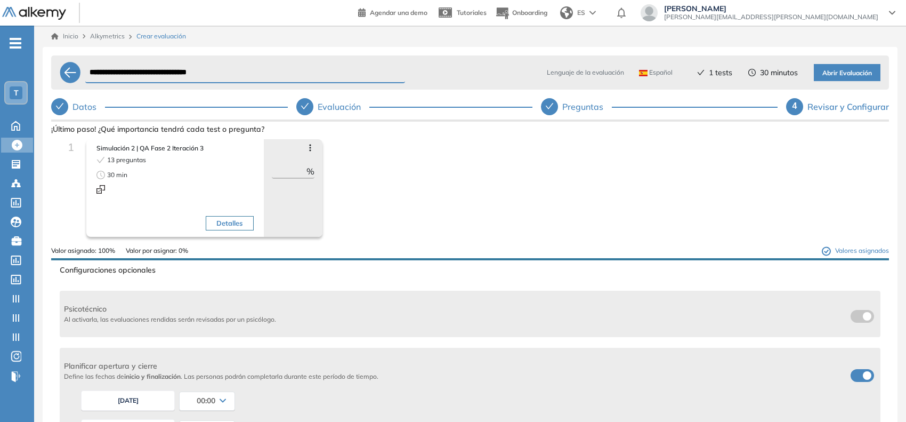
click at [626, 70] on button "Abrir Evaluación" at bounding box center [847, 72] width 67 height 17
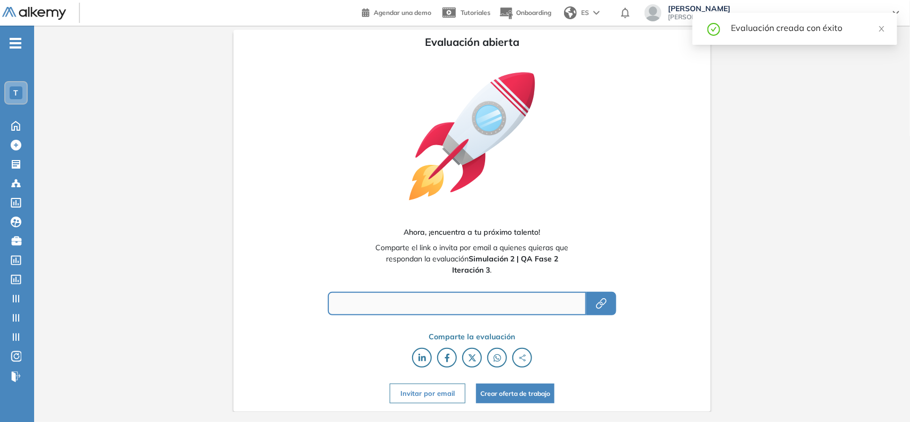
type input "**********"
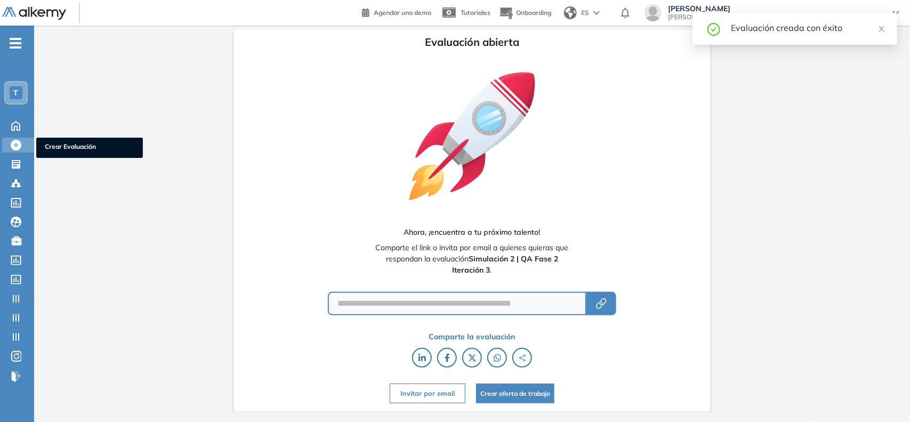
click at [17, 140] on icon at bounding box center [16, 145] width 11 height 11
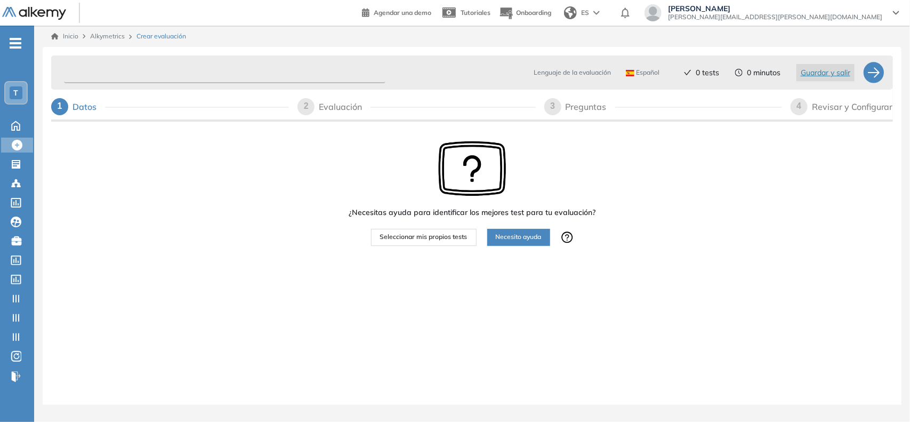
click at [200, 73] on input "text" at bounding box center [224, 72] width 321 height 21
paste input "**********"
type input "**********"
click at [422, 240] on span "Seleccionar mis propios tests" at bounding box center [423, 237] width 87 height 10
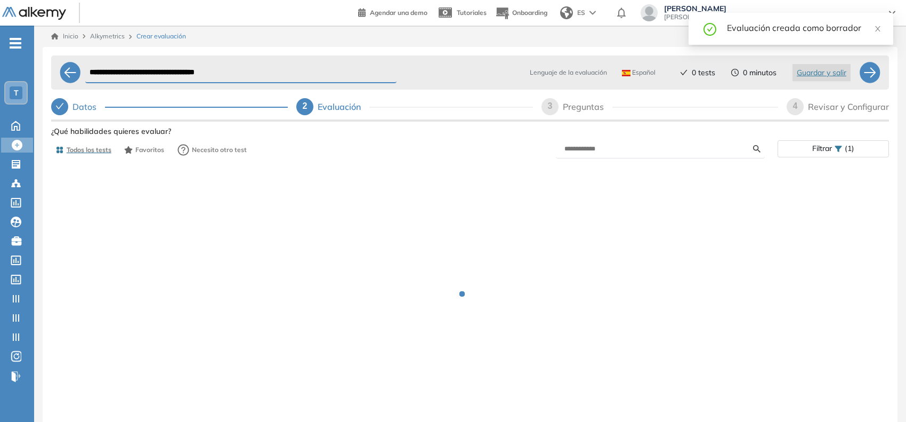
click at [571, 142] on form at bounding box center [660, 149] width 209 height 19
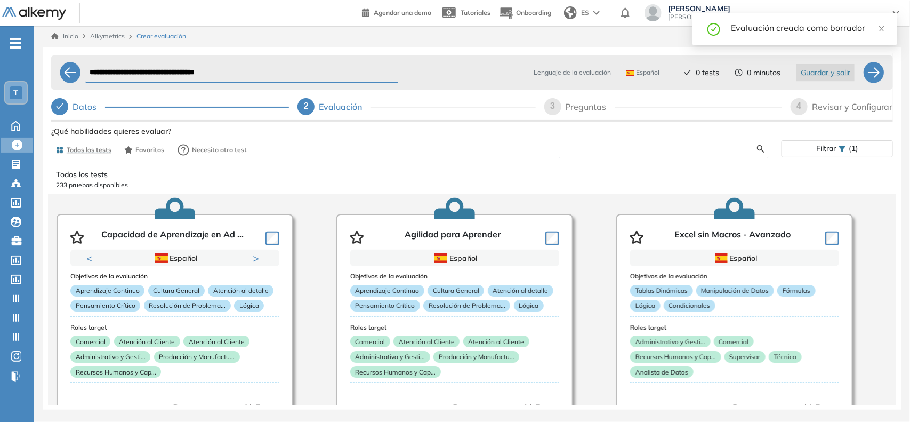
click at [568, 145] on input "text" at bounding box center [662, 149] width 190 height 10
type input "**********"
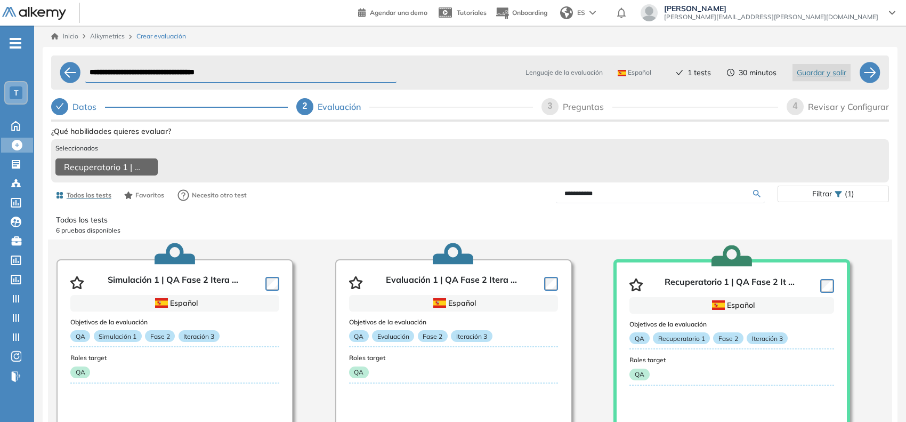
click at [561, 112] on div "3 Preguntas" at bounding box center [660, 106] width 237 height 17
select select "*****"
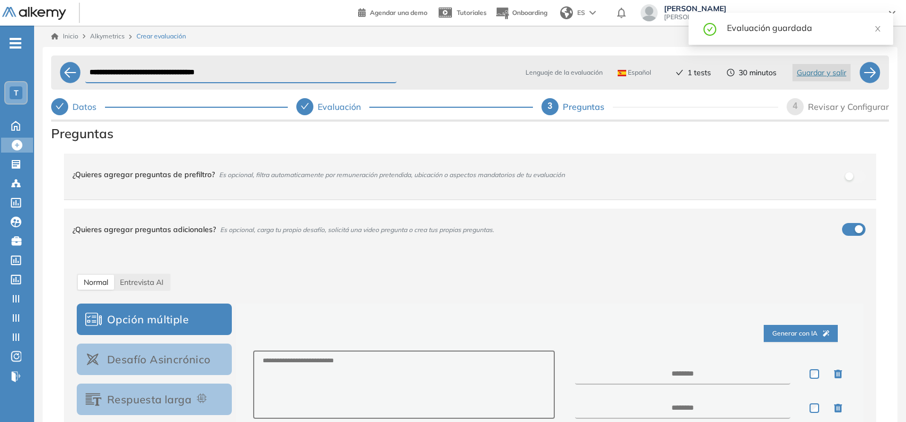
click at [626, 101] on span "4" at bounding box center [795, 105] width 5 height 9
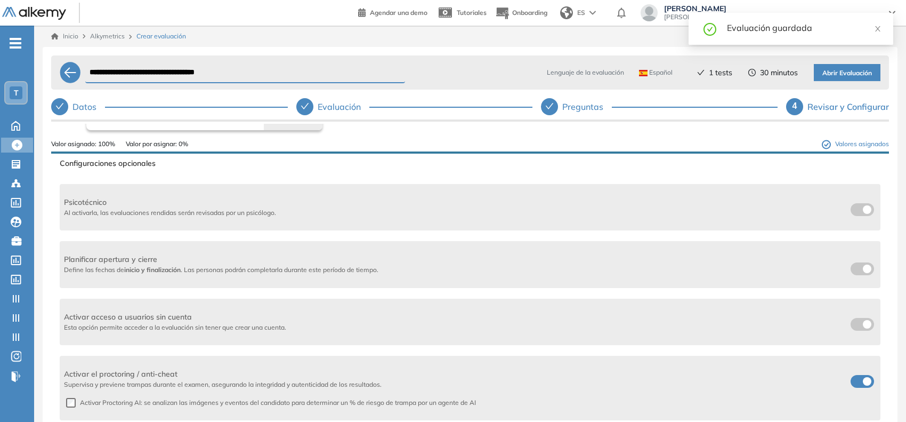
scroll to position [133, 0]
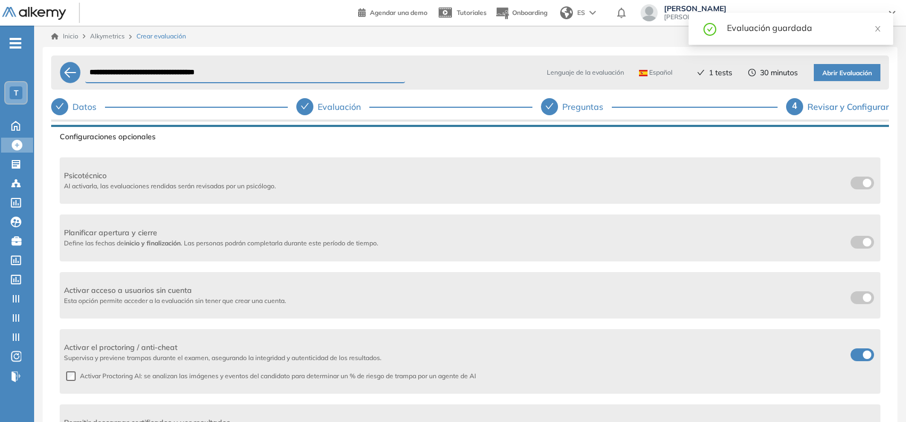
click at [626, 242] on label at bounding box center [862, 242] width 23 height 13
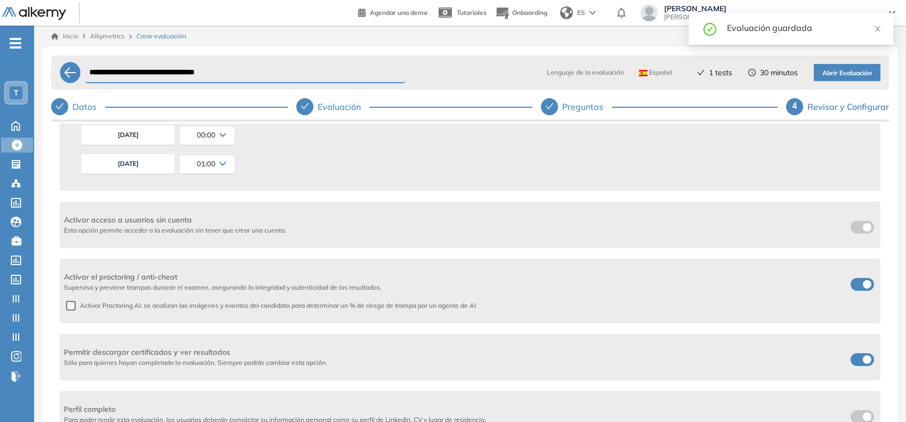
scroll to position [267, 0]
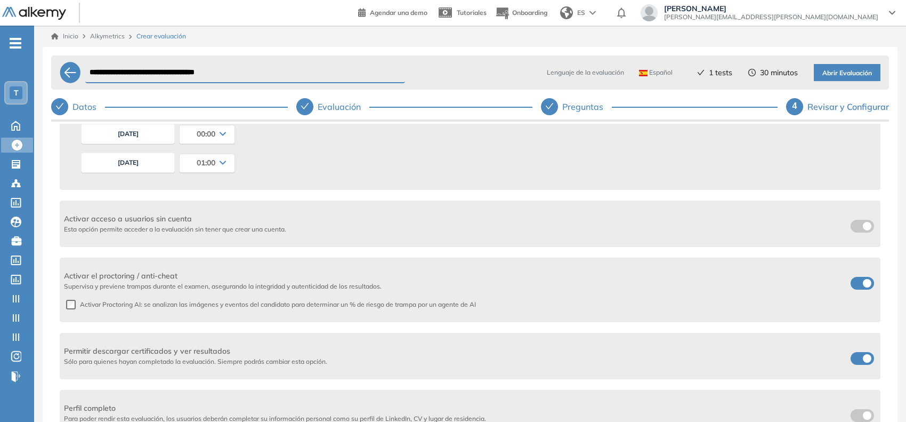
click at [161, 167] on button "[DATE]" at bounding box center [128, 162] width 94 height 20
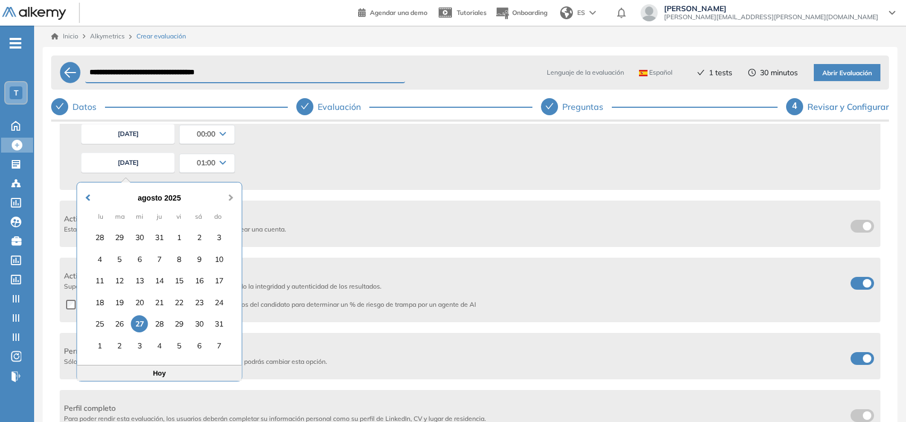
click at [231, 198] on span "Next Month" at bounding box center [231, 191] width 0 height 16
click at [140, 326] on div "31" at bounding box center [139, 323] width 17 height 17
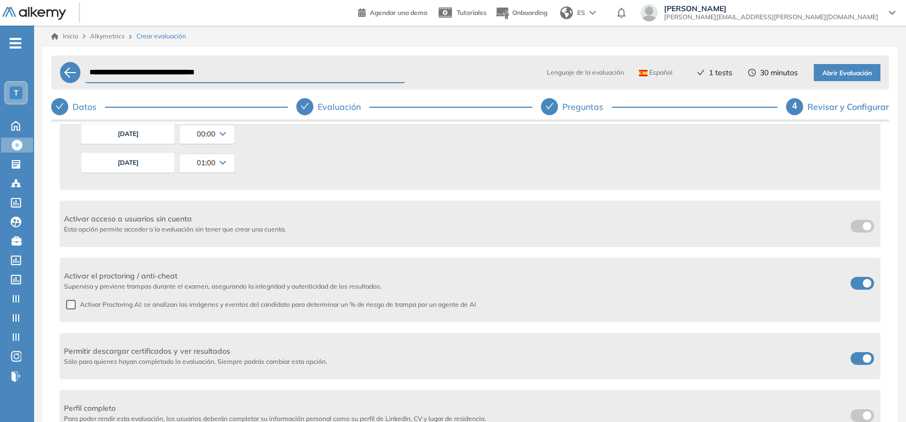
click at [626, 67] on button "Abrir Evaluación" at bounding box center [847, 72] width 67 height 17
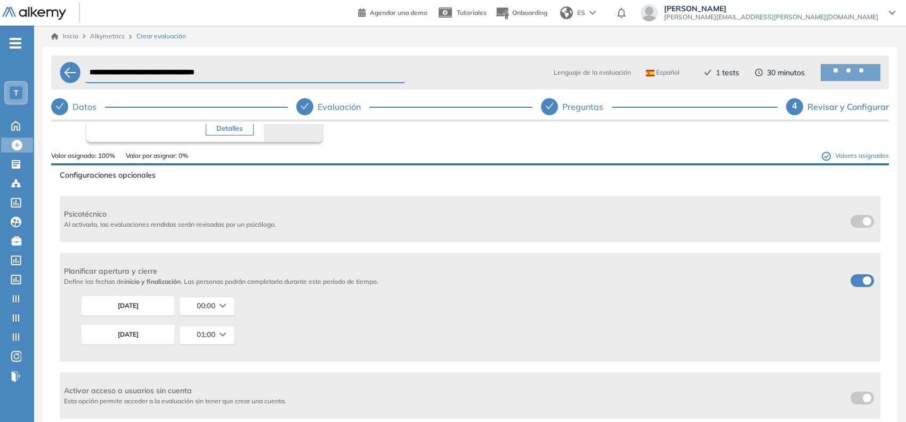
scroll to position [0, 0]
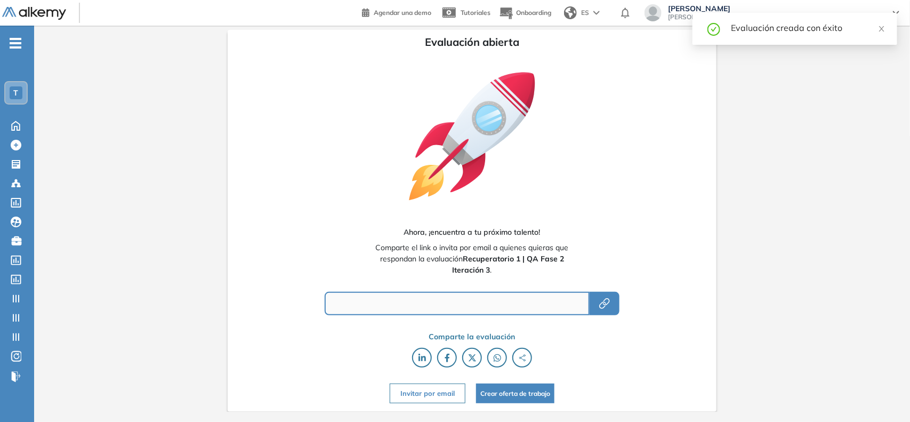
type input "**********"
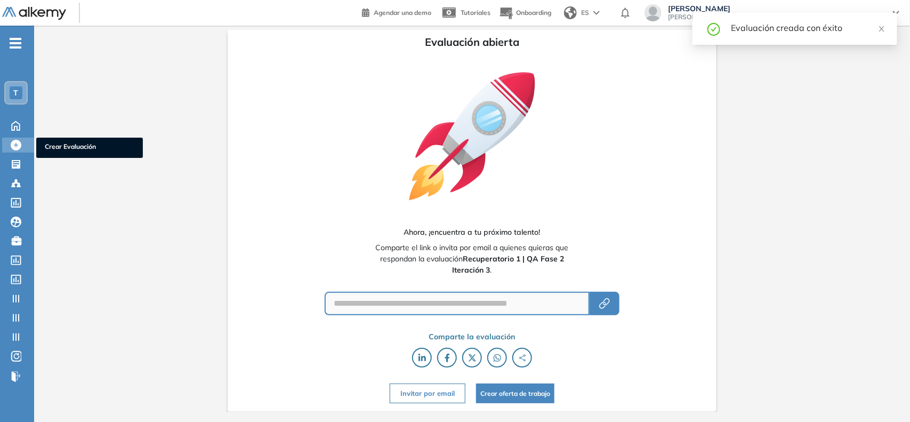
click at [12, 144] on icon at bounding box center [16, 145] width 11 height 11
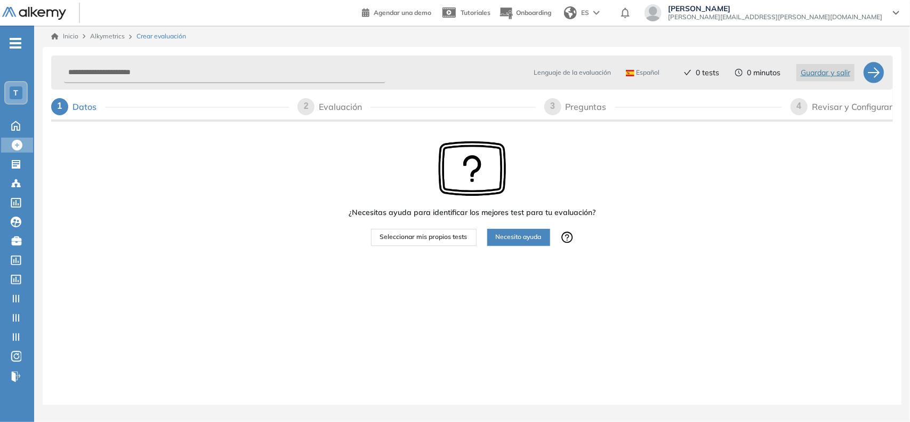
click at [202, 60] on div "Lenguaje de la evaluación Español Español Inglés Portugués 0 tests 0 minutos Gu…" at bounding box center [461, 73] width 803 height 26
click at [182, 73] on input "text" at bounding box center [224, 72] width 321 height 21
paste input "**********"
type input "**********"
click at [411, 242] on span "Seleccionar mis propios tests" at bounding box center [423, 237] width 87 height 10
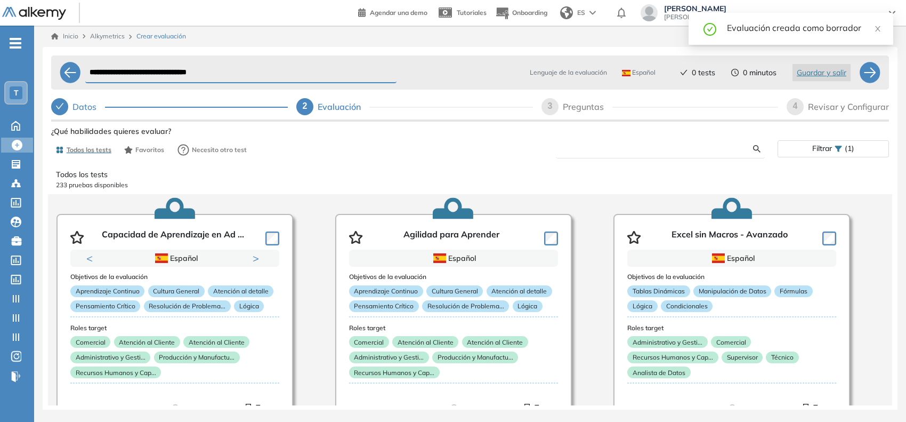
click at [577, 148] on input "text" at bounding box center [659, 149] width 189 height 10
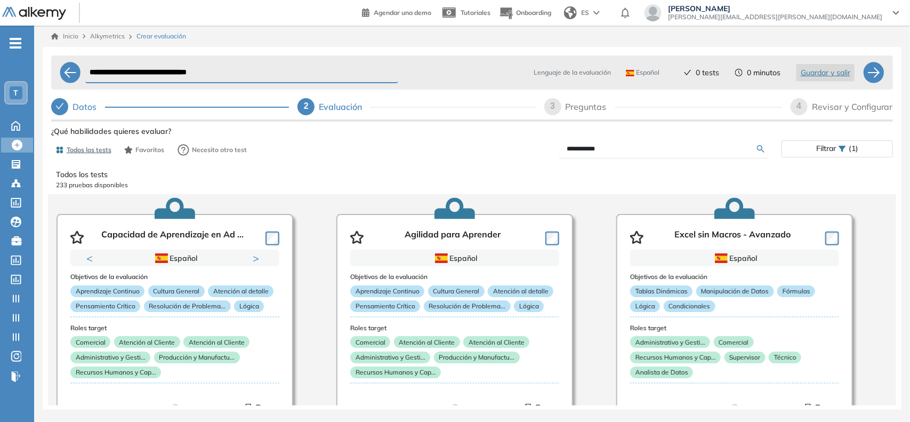
type input "**********"
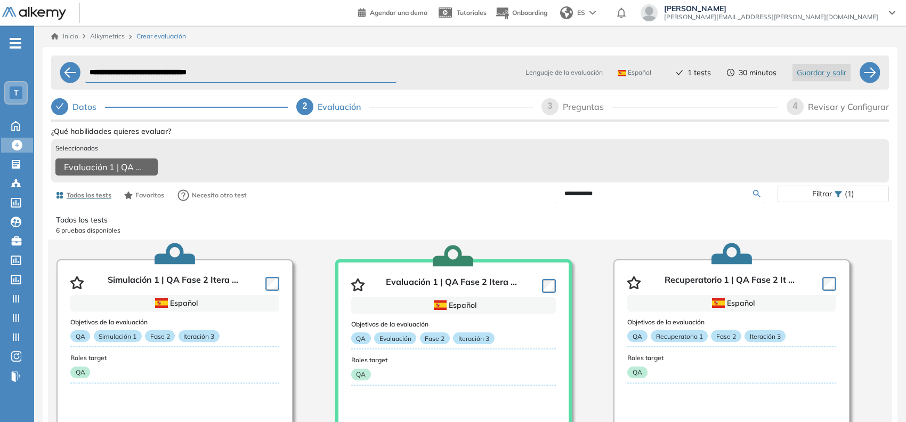
click at [548, 112] on div "3" at bounding box center [550, 106] width 17 height 17
select select "*****"
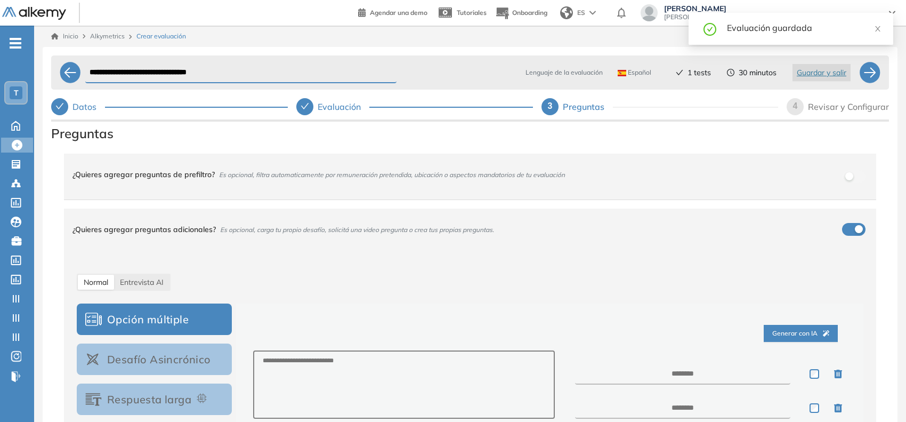
click at [626, 101] on span "4" at bounding box center [795, 105] width 5 height 9
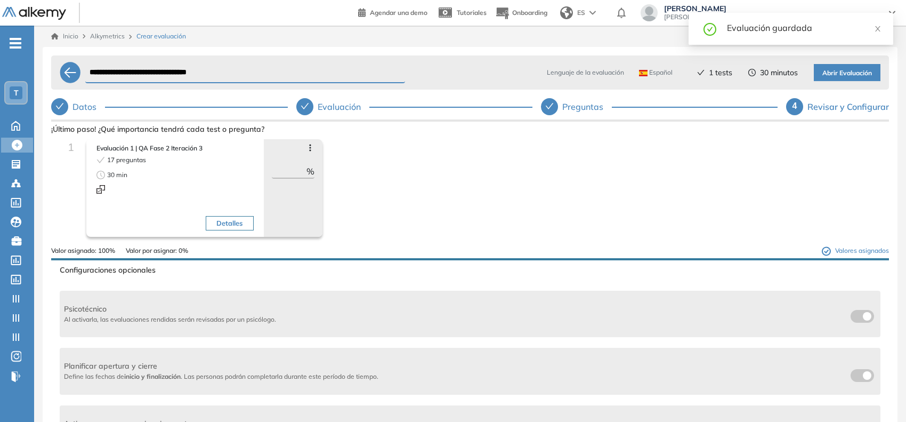
scroll to position [133, 0]
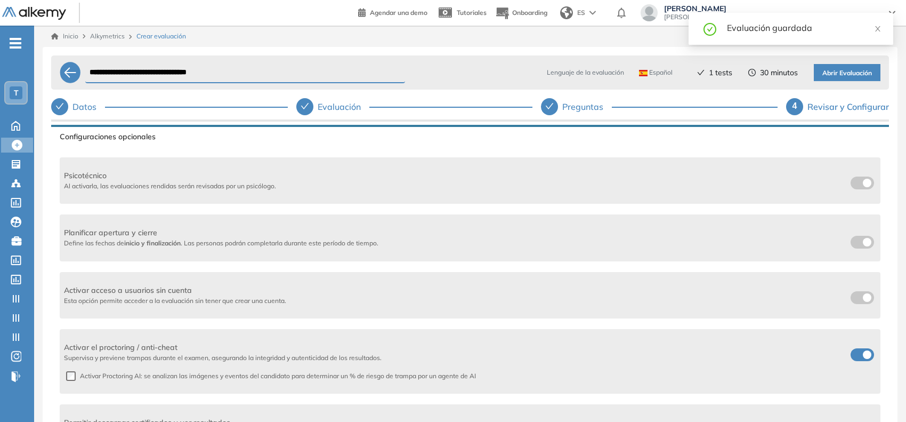
click at [626, 240] on span at bounding box center [855, 240] width 9 height 9
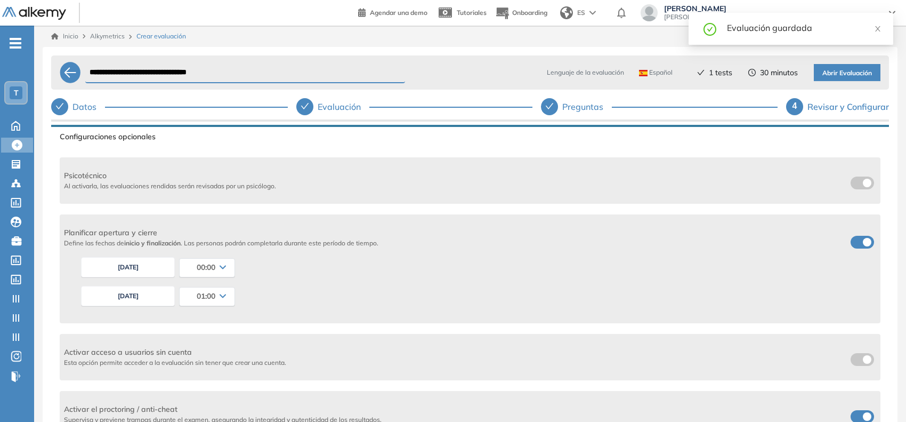
scroll to position [200, 0]
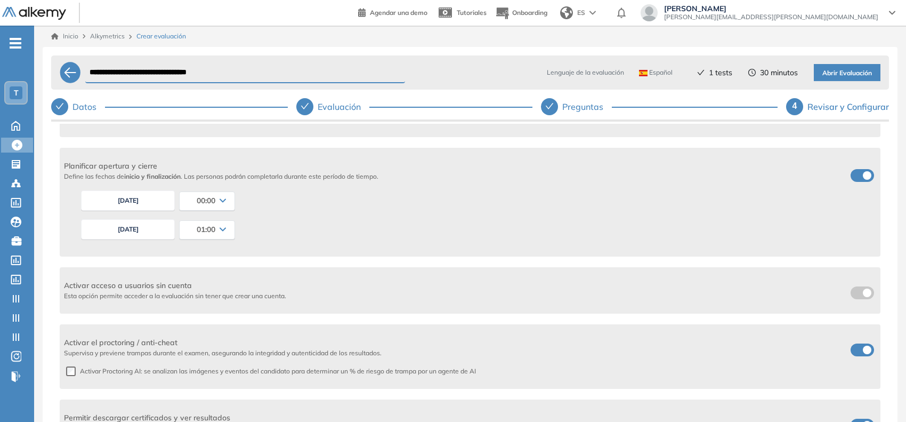
click at [150, 228] on button "[DATE]" at bounding box center [128, 229] width 94 height 20
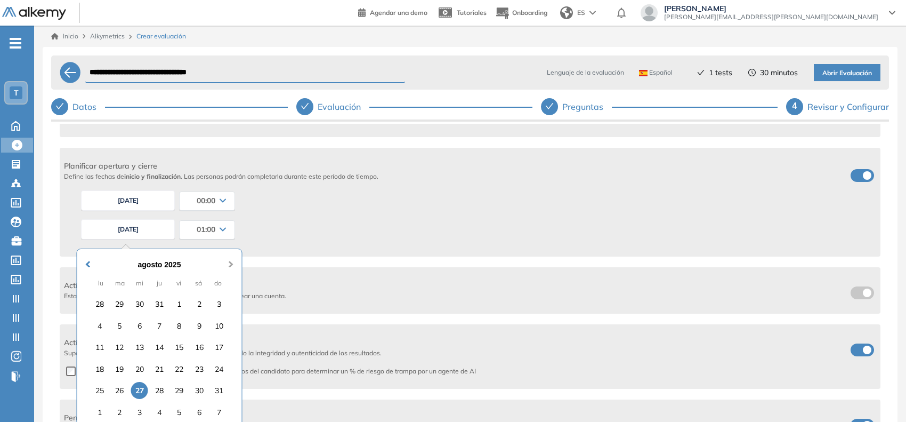
click at [231, 263] on span "Next Month" at bounding box center [231, 258] width 0 height 16
click at [231, 262] on span "Next Month" at bounding box center [231, 258] width 0 height 16
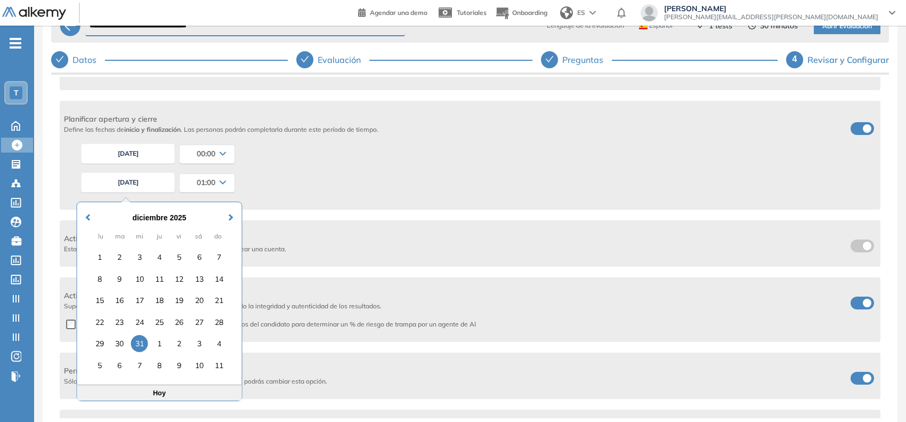
click at [142, 345] on div "31" at bounding box center [139, 343] width 17 height 17
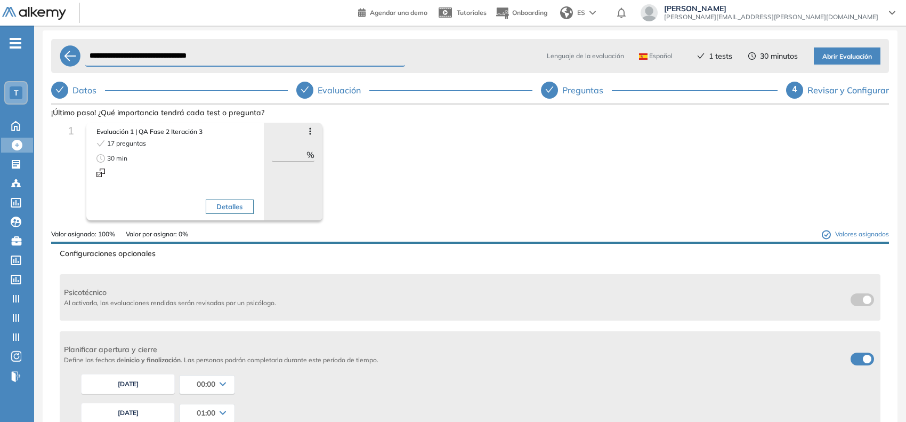
scroll to position [0, 0]
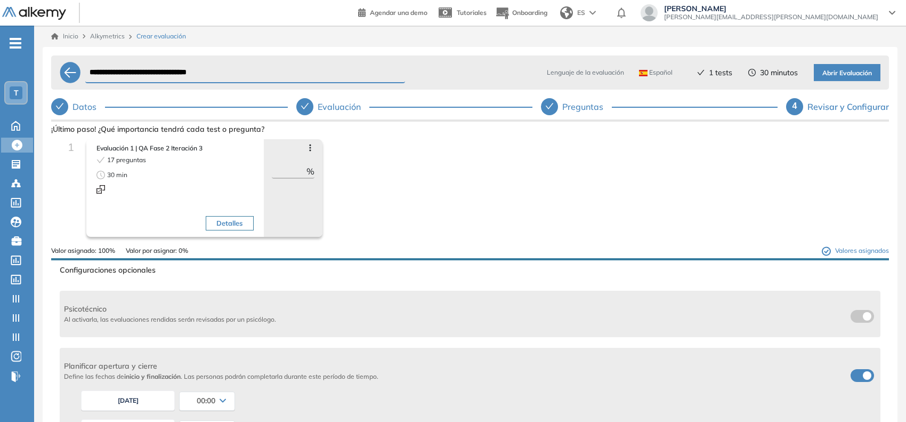
click at [626, 68] on span "Abrir Evaluación" at bounding box center [848, 73] width 50 height 10
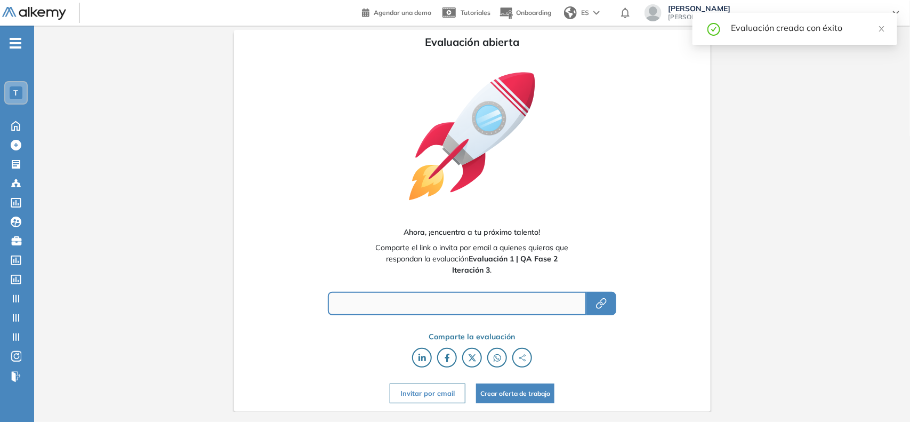
type input "**********"
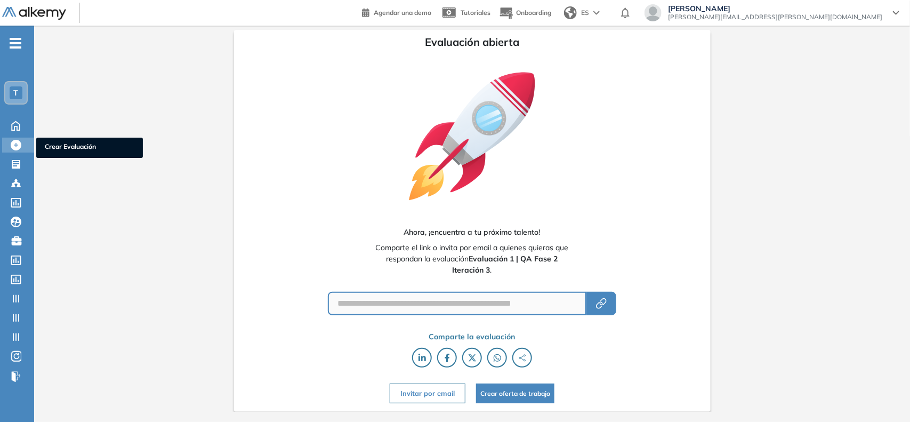
click at [20, 144] on icon at bounding box center [16, 145] width 11 height 11
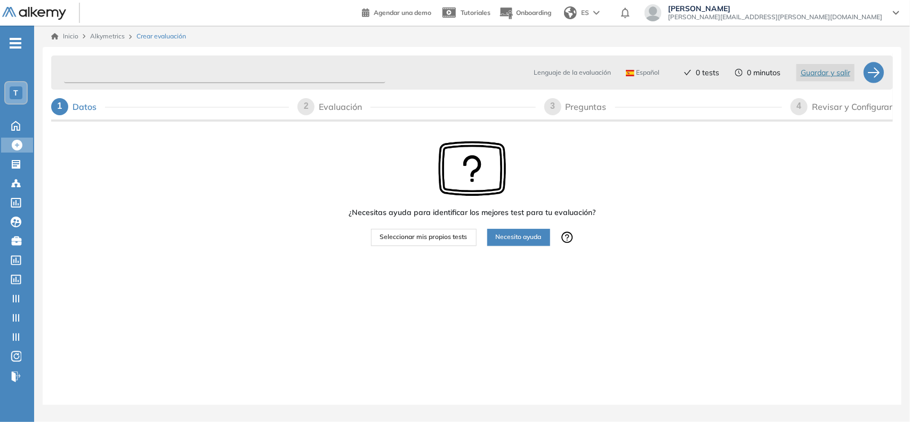
click at [111, 75] on input "text" at bounding box center [224, 72] width 321 height 21
paste input "**********"
type input "**********"
click at [393, 236] on span "Seleccionar mis propios tests" at bounding box center [423, 237] width 87 height 10
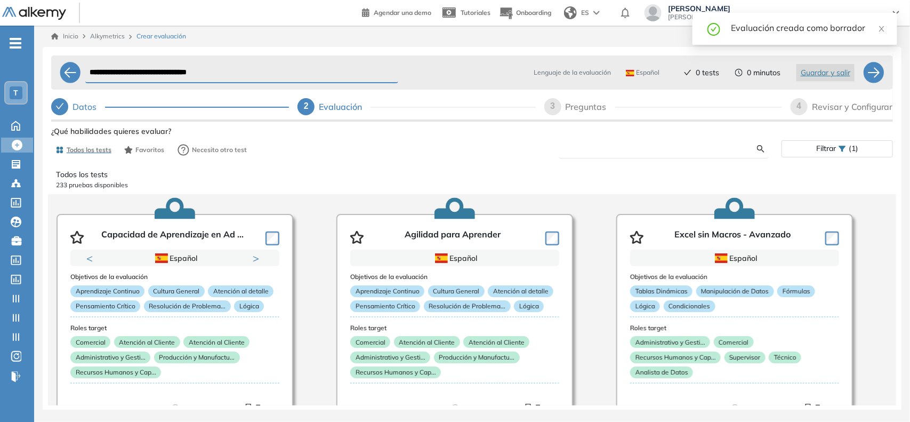
click at [595, 152] on input "text" at bounding box center [662, 149] width 190 height 10
type input "**********"
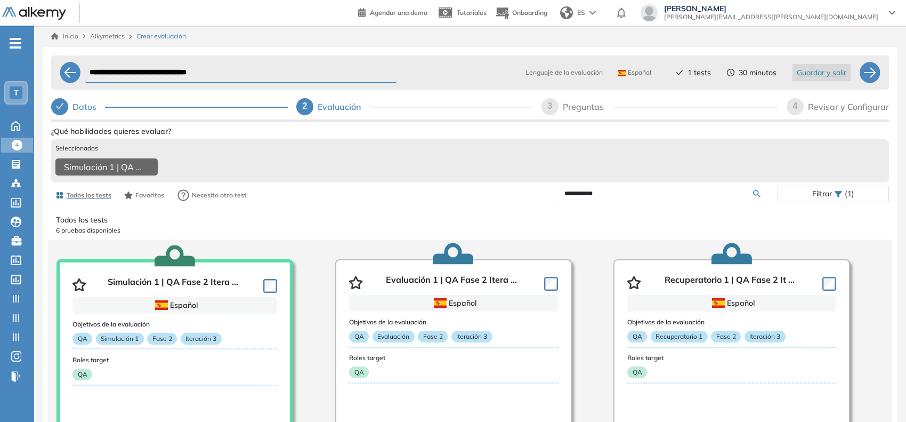
click at [559, 110] on div "3 Preguntas" at bounding box center [660, 106] width 237 height 17
select select "*****"
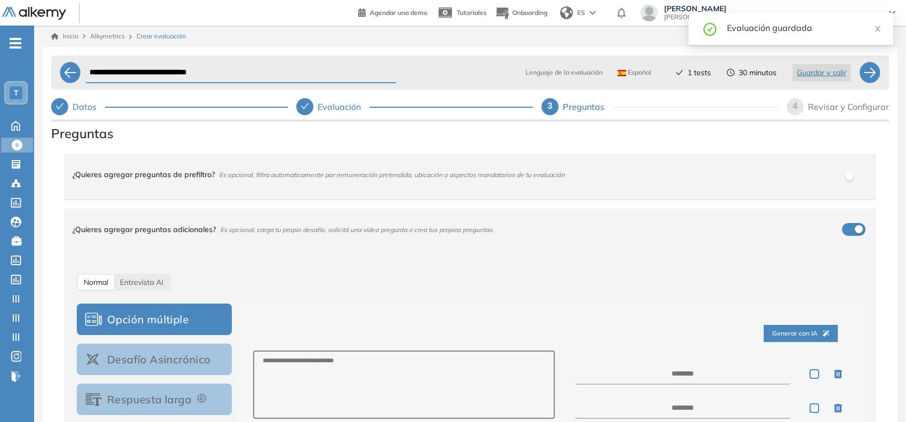
click at [626, 108] on div "Revisar y Configurar" at bounding box center [848, 106] width 81 height 17
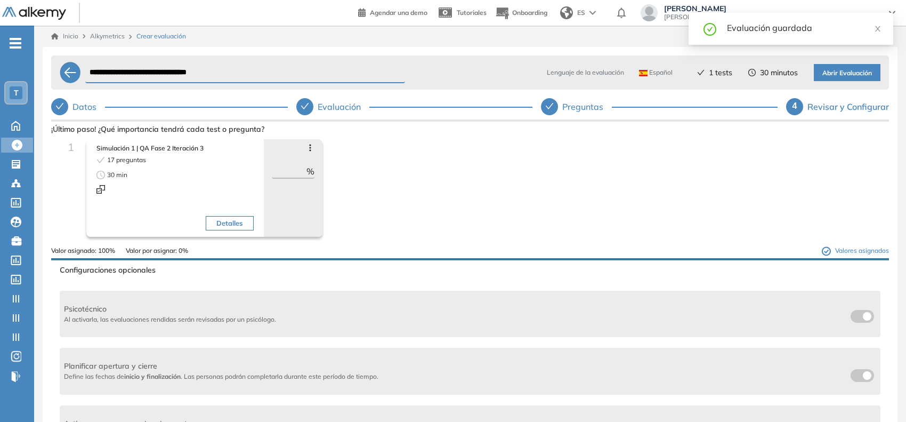
scroll to position [67, 0]
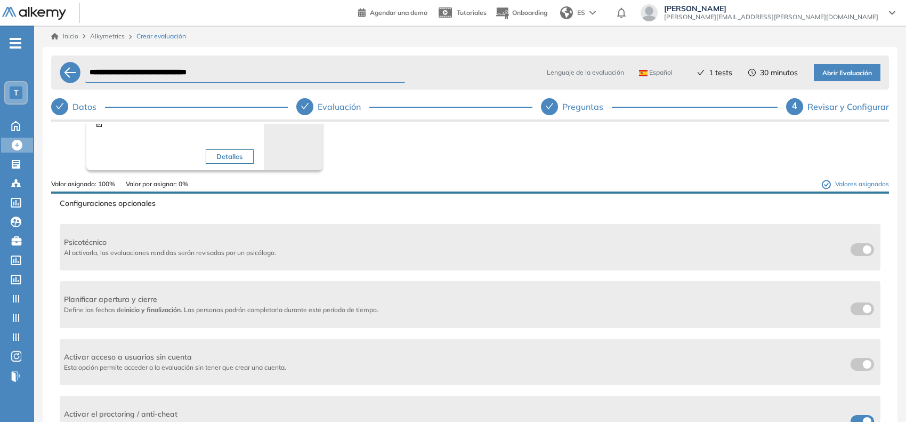
click at [626, 307] on label at bounding box center [862, 308] width 23 height 13
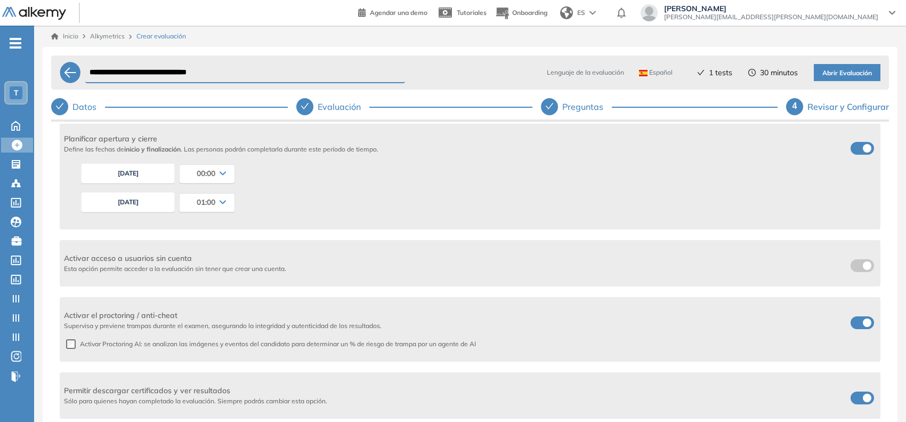
scroll to position [267, 0]
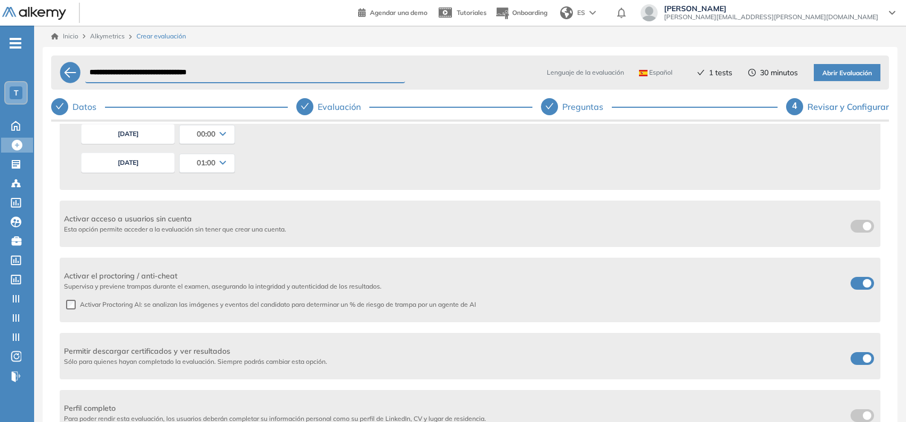
click at [152, 163] on button "[DATE]" at bounding box center [128, 162] width 94 height 20
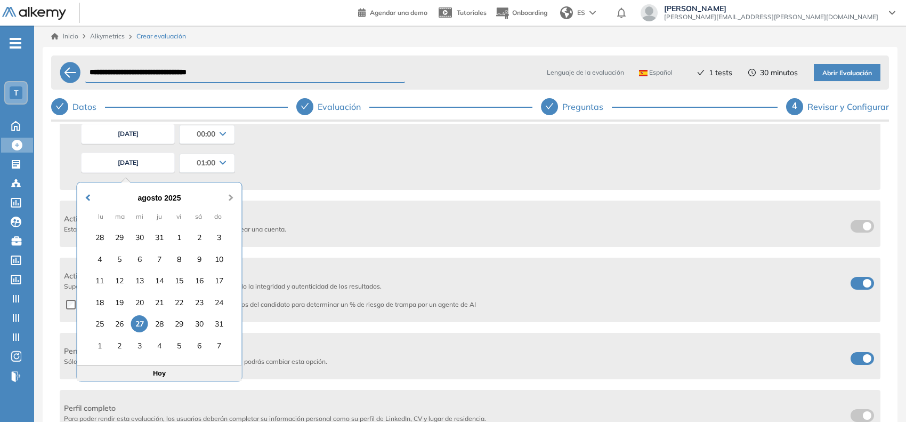
click at [231, 199] on span "Next Month" at bounding box center [231, 191] width 0 height 16
click at [231, 198] on span "Next Month" at bounding box center [231, 191] width 0 height 16
click at [140, 321] on div "31" at bounding box center [139, 323] width 17 height 17
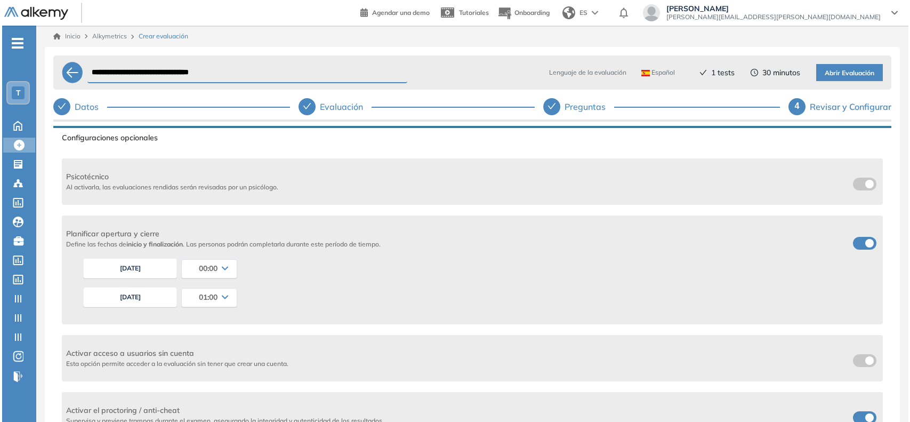
scroll to position [0, 0]
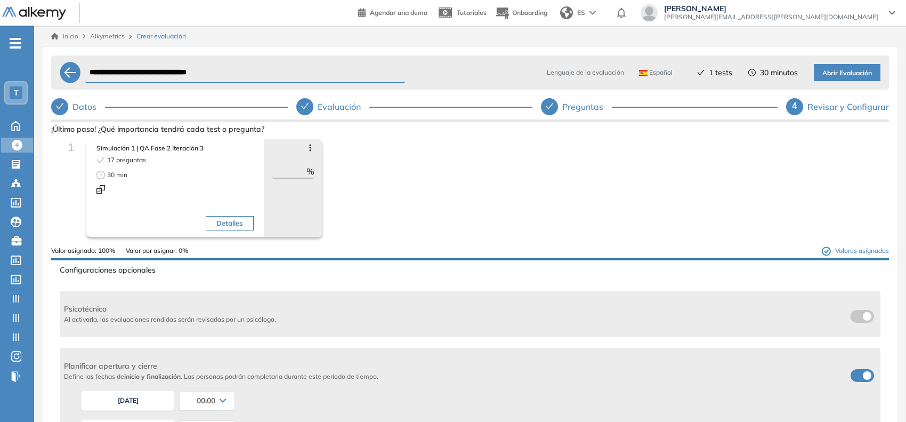
click at [626, 74] on span "Abrir Evaluación" at bounding box center [848, 73] width 50 height 10
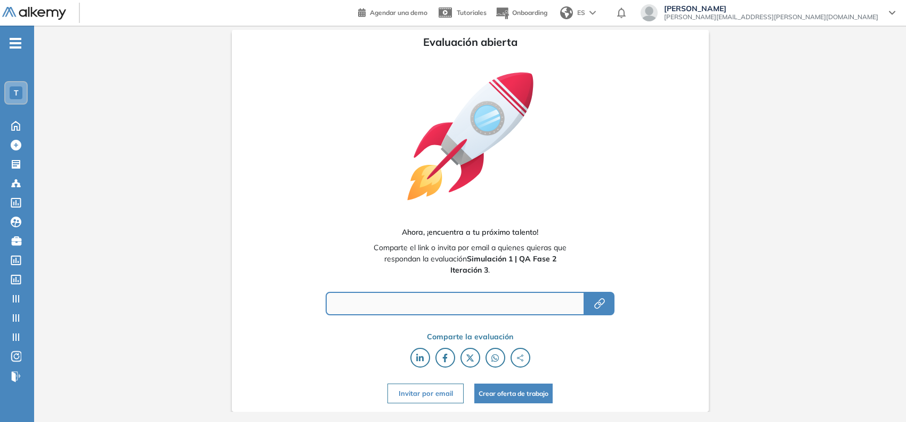
type input "**********"
